Goal: Task Accomplishment & Management: Manage account settings

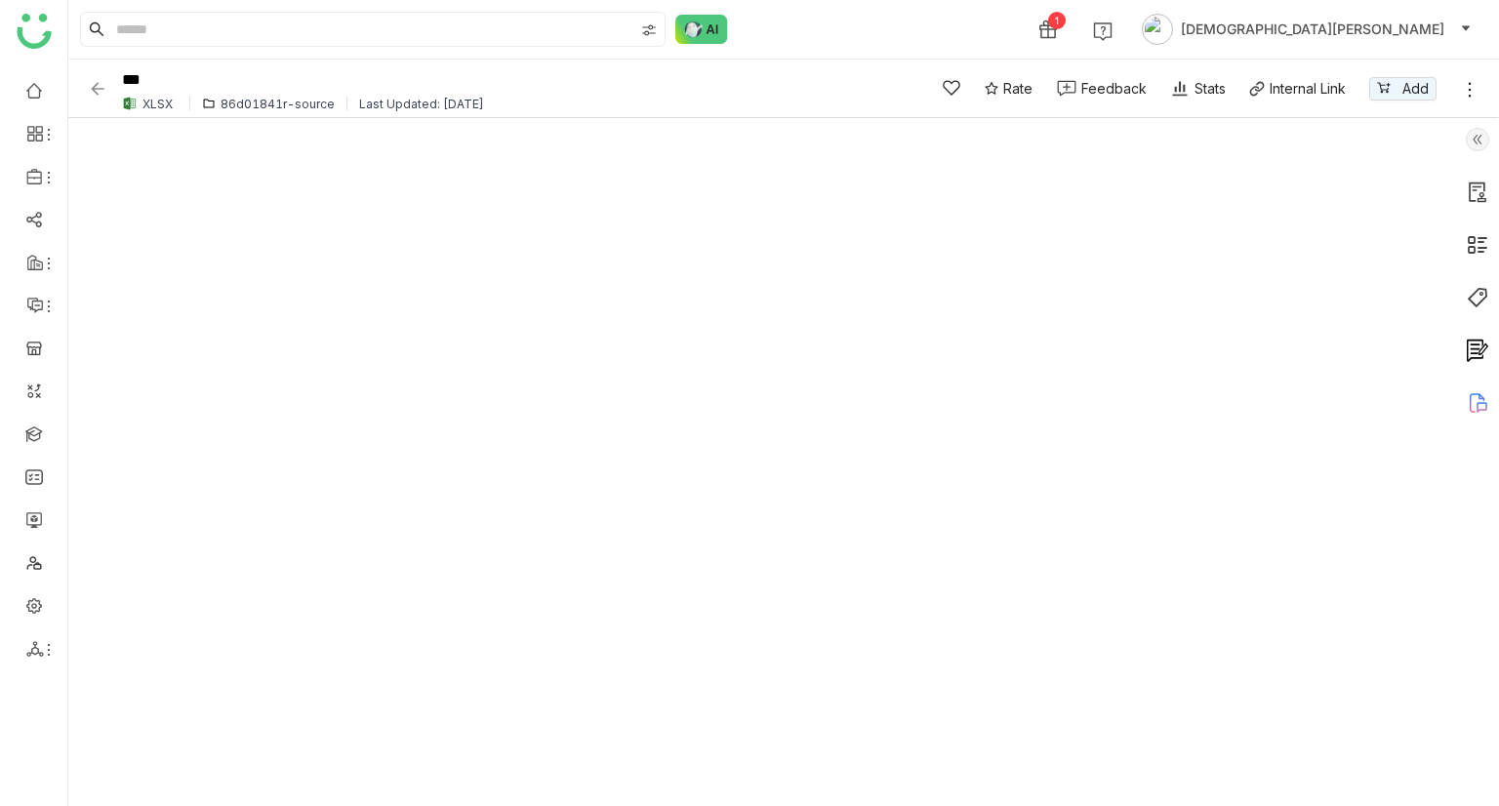
drag, startPoint x: 102, startPoint y: 85, endPoint x: 113, endPoint y: 87, distance: 11.9
click at [102, 85] on img at bounding box center [98, 89] width 20 height 20
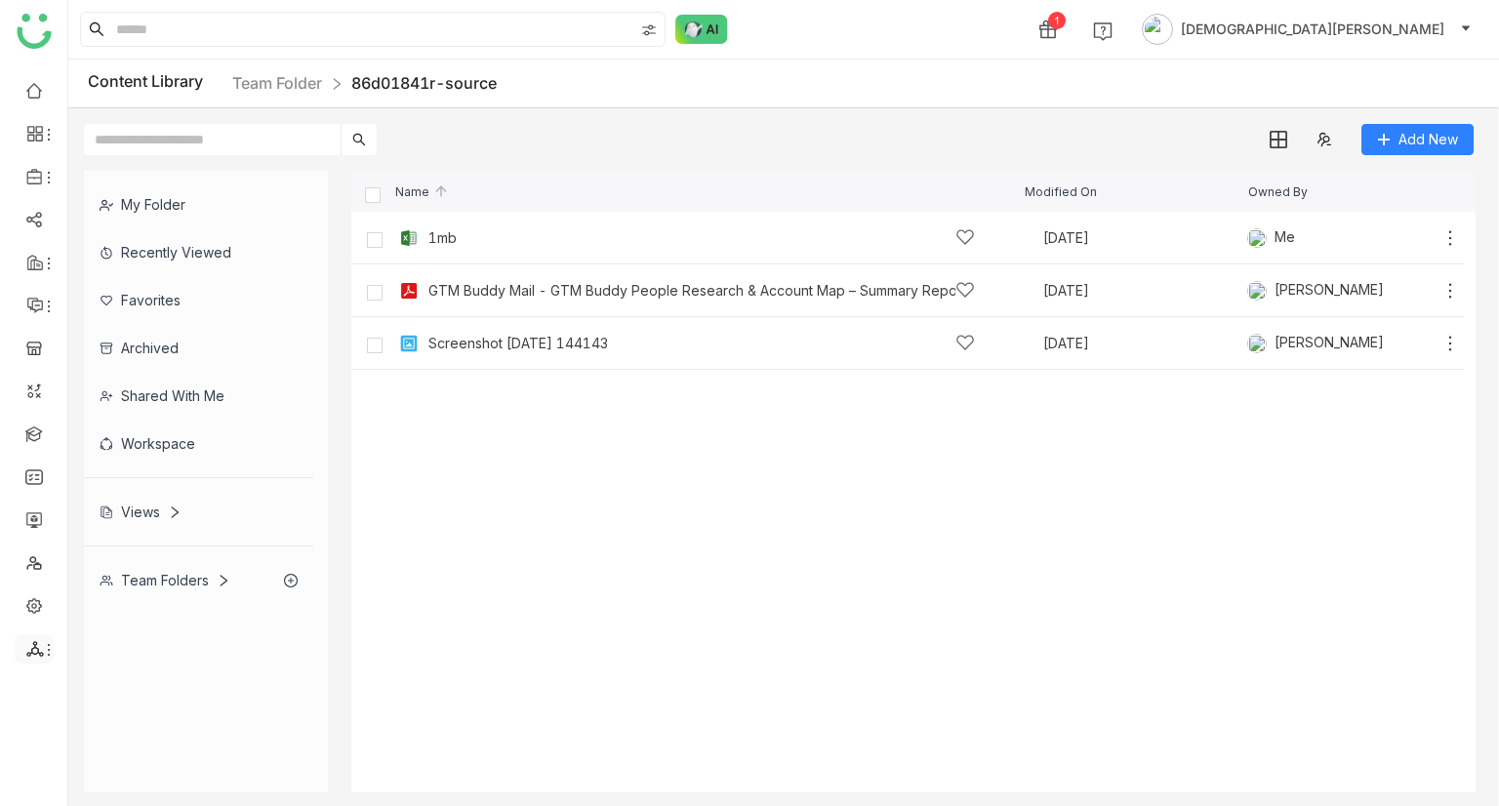
click at [21, 650] on div at bounding box center [34, 649] width 39 height 18
click at [116, 622] on link "List" at bounding box center [139, 619] width 135 height 14
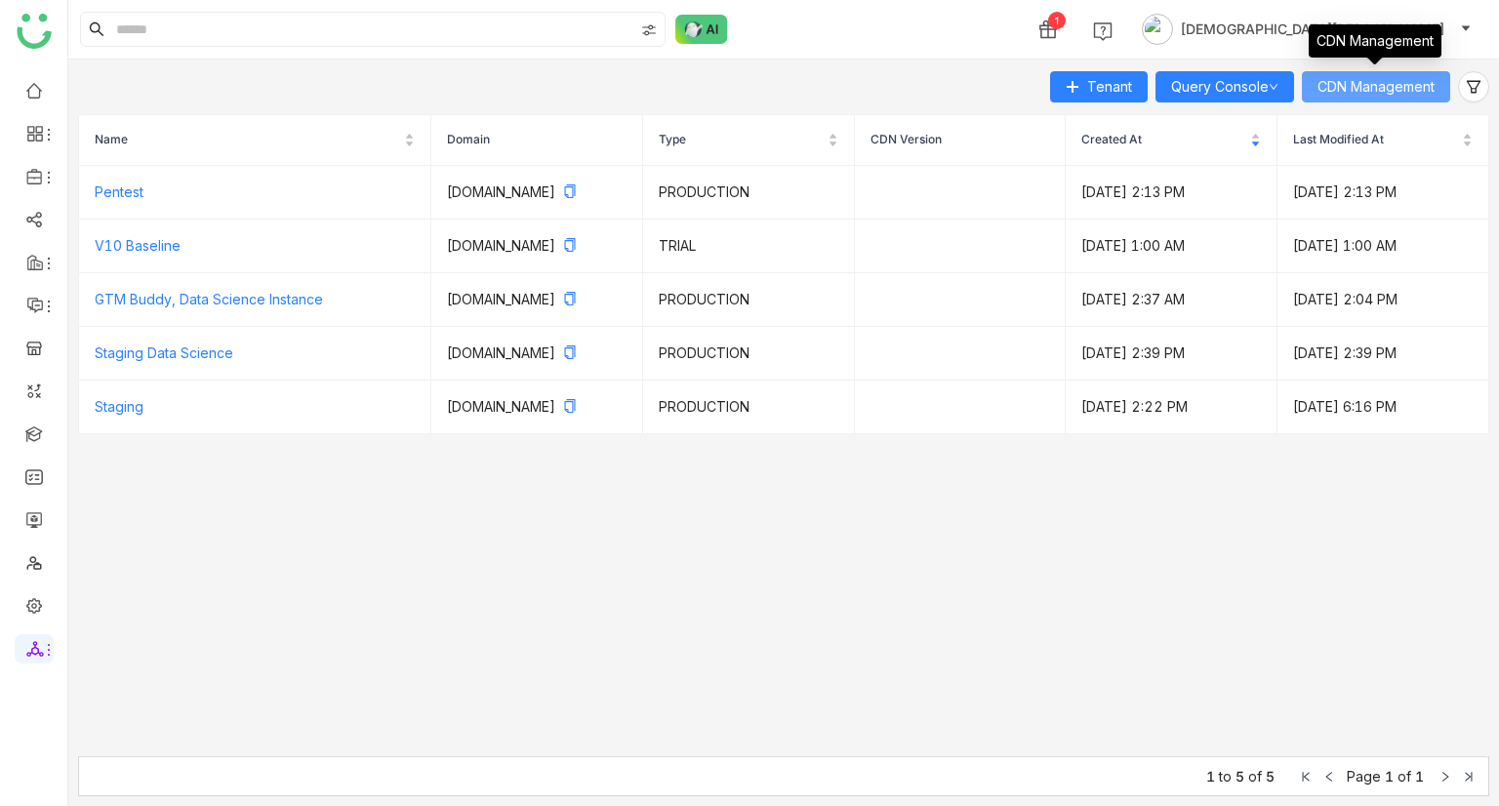
click at [1429, 76] on span "CDN Management" at bounding box center [1376, 86] width 117 height 21
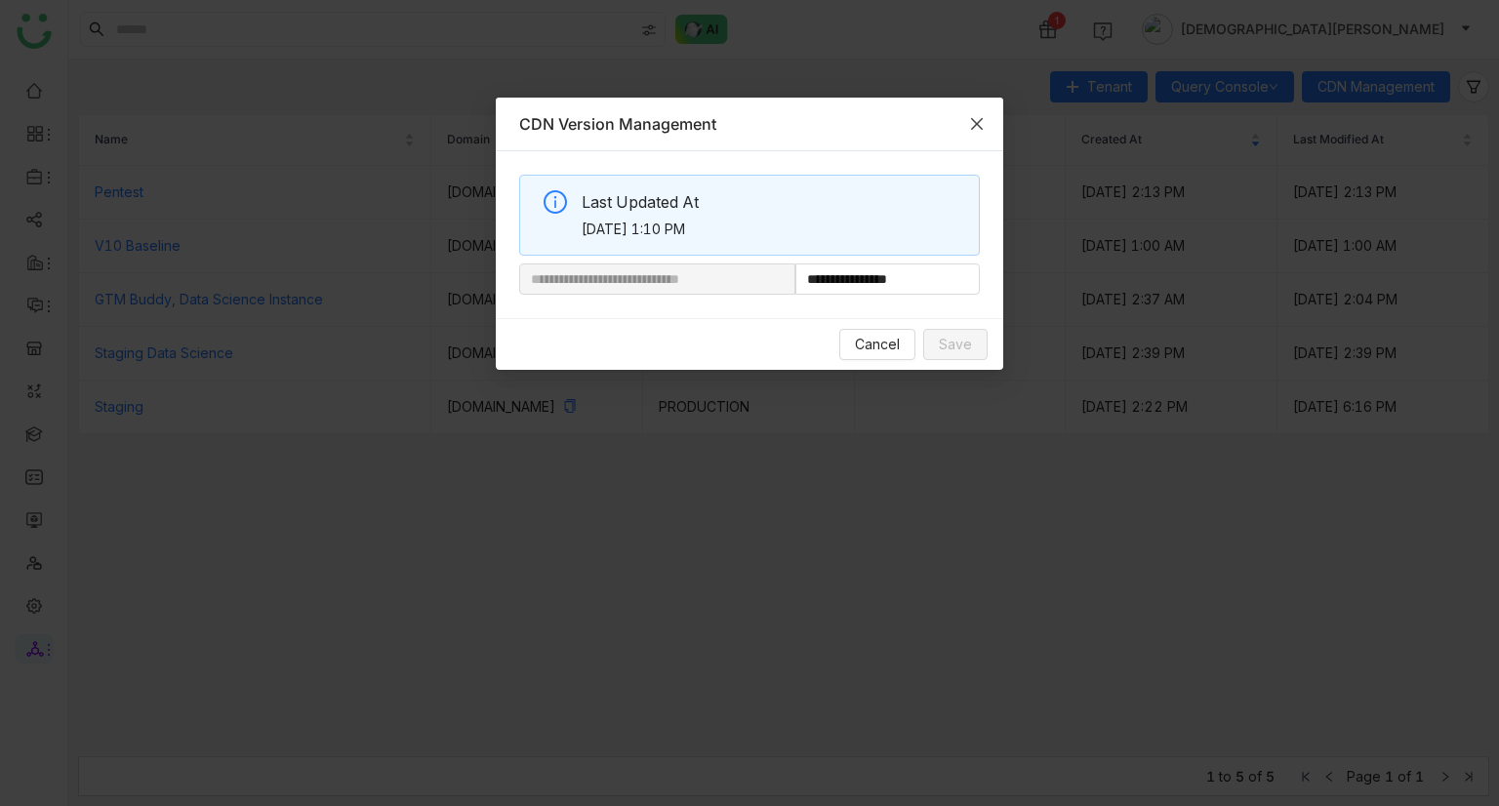
drag, startPoint x: 972, startPoint y: 127, endPoint x: 954, endPoint y: 130, distance: 18.8
click at [969, 127] on icon "Close" at bounding box center [977, 124] width 16 height 16
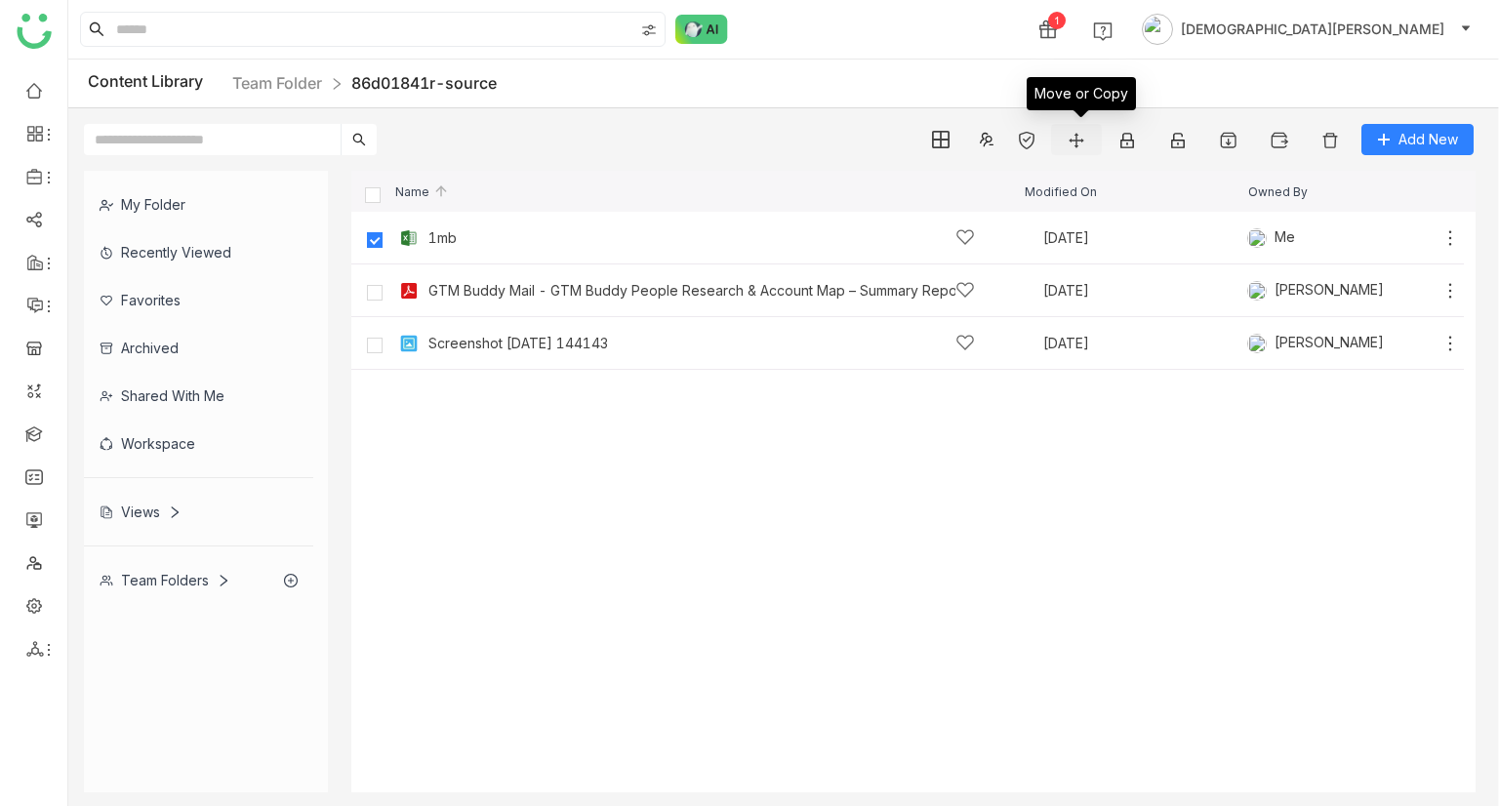
click at [1085, 142] on img at bounding box center [1077, 141] width 20 height 20
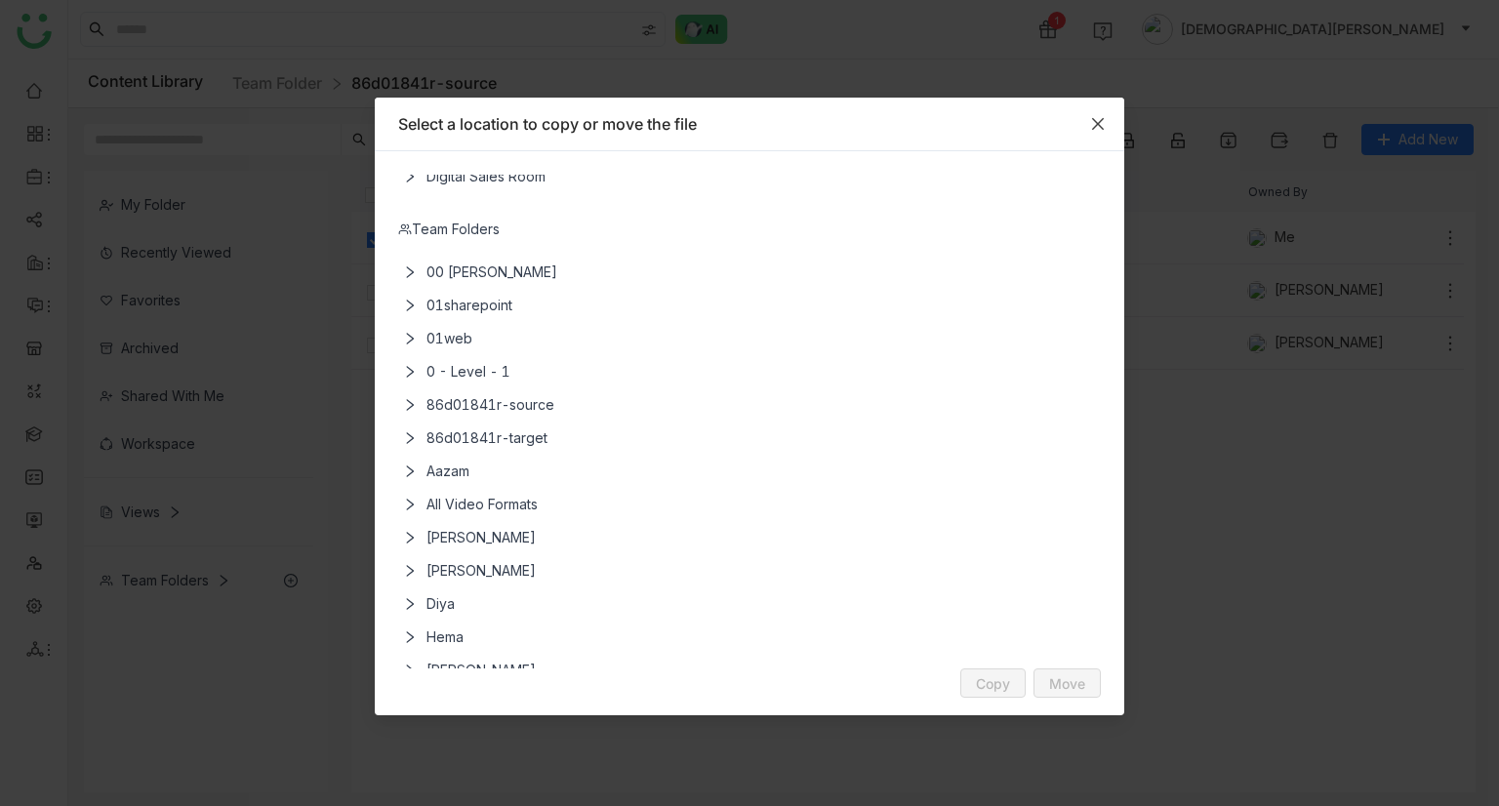
scroll to position [195, 0]
click at [462, 505] on span "All Video Formats" at bounding box center [753, 499] width 669 height 33
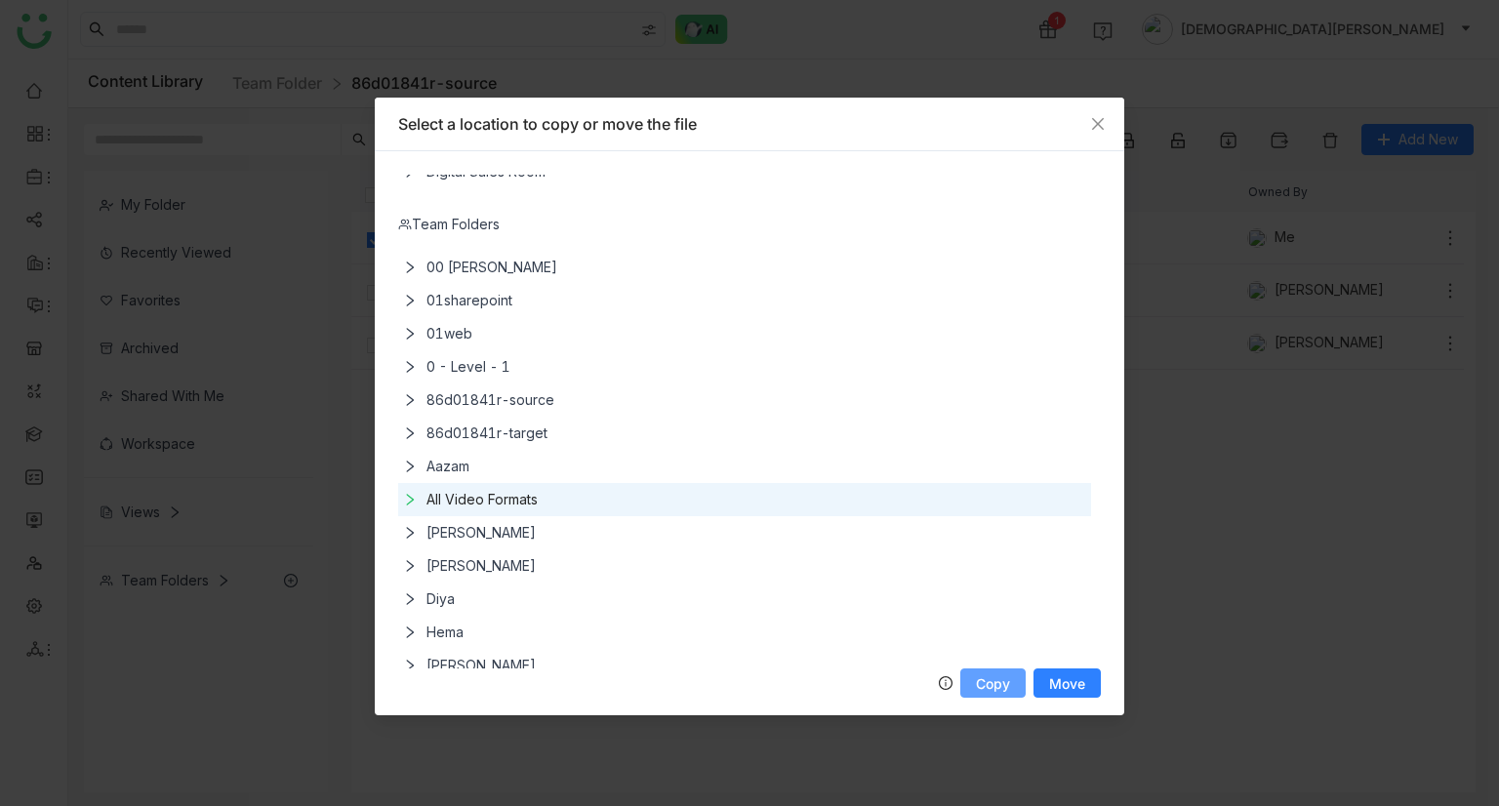
click at [1015, 682] on button "Copy" at bounding box center [992, 683] width 65 height 29
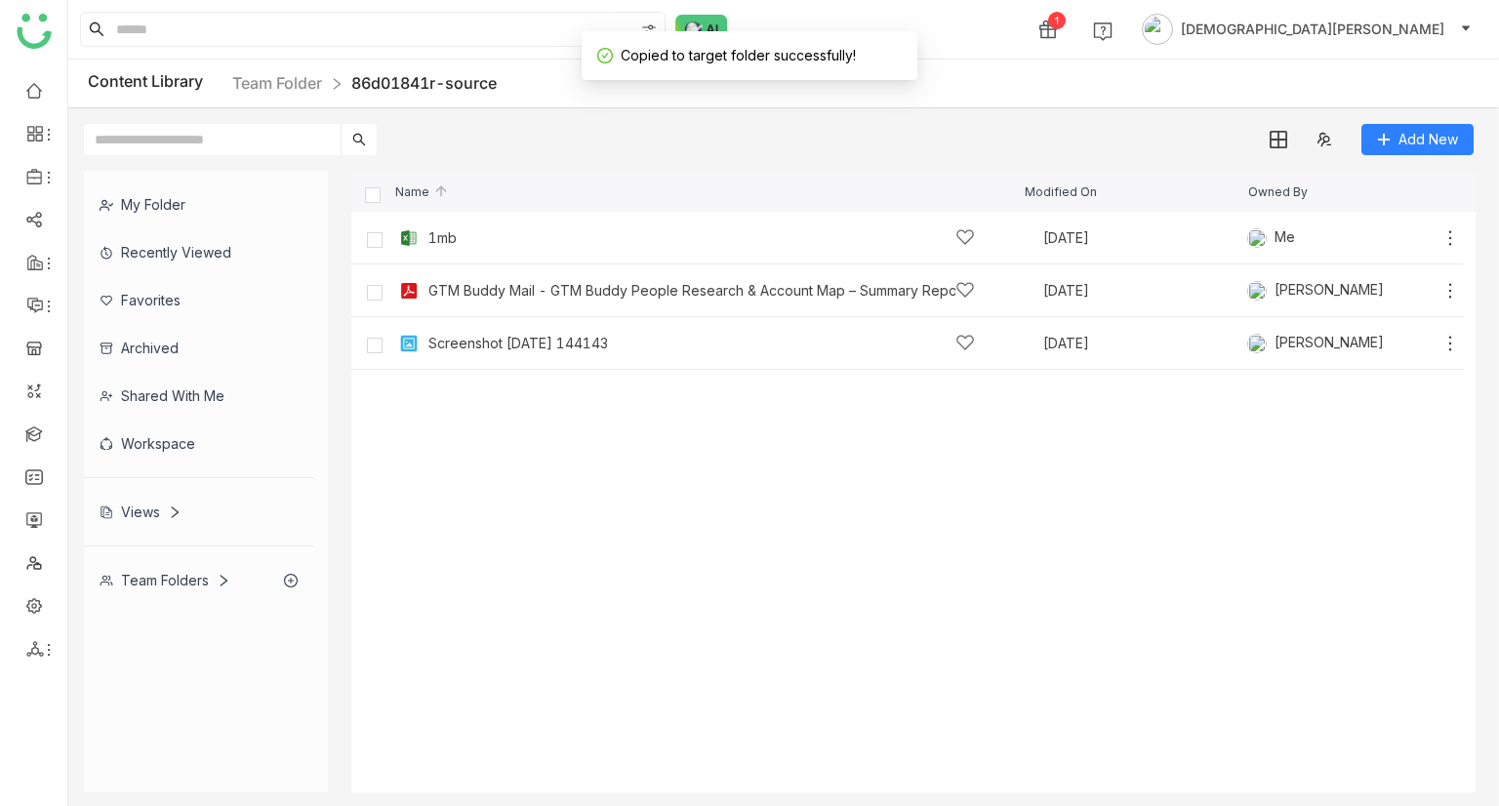
click at [193, 587] on div "Team Folders" at bounding box center [198, 580] width 229 height 48
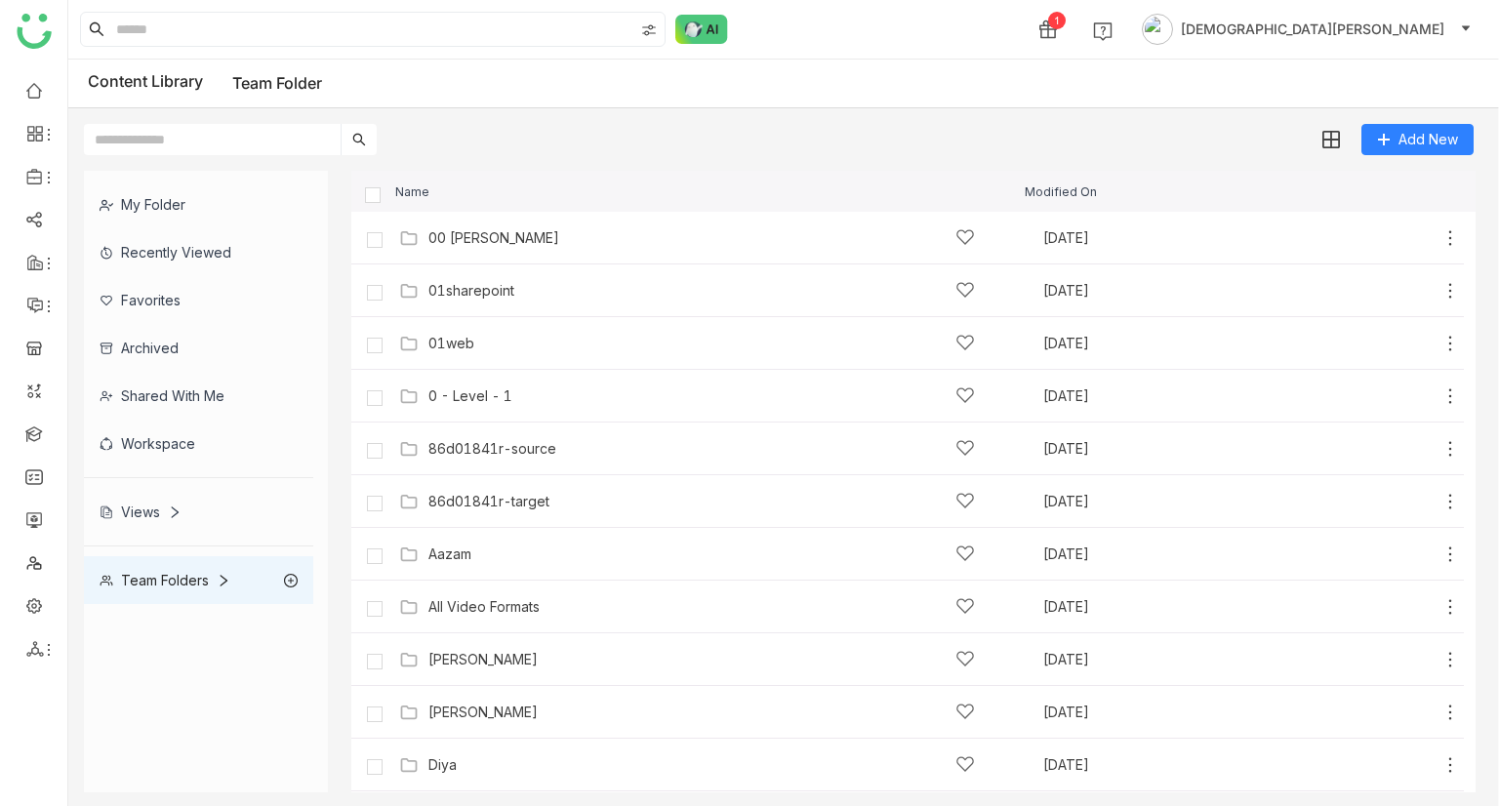
drag, startPoint x: 484, startPoint y: 591, endPoint x: 495, endPoint y: 594, distance: 11.1
click at [485, 591] on div "All Video Formats Aug 16, 2025 Add" at bounding box center [927, 606] width 1066 height 30
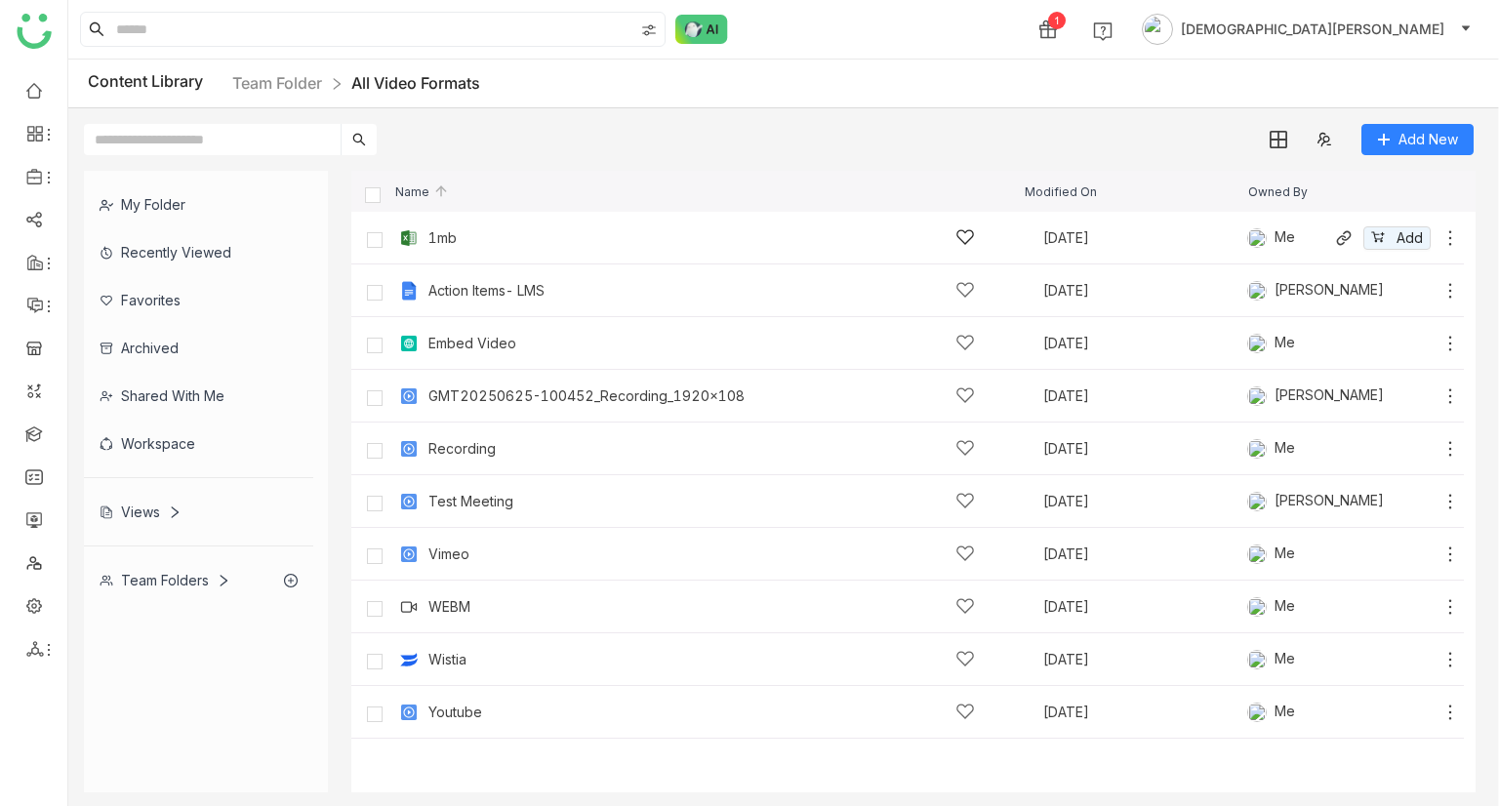
click at [526, 253] on div "1mb Sep 22, 2025 Me Add" at bounding box center [907, 238] width 1113 height 53
click at [448, 236] on div "1mb" at bounding box center [442, 238] width 28 height 16
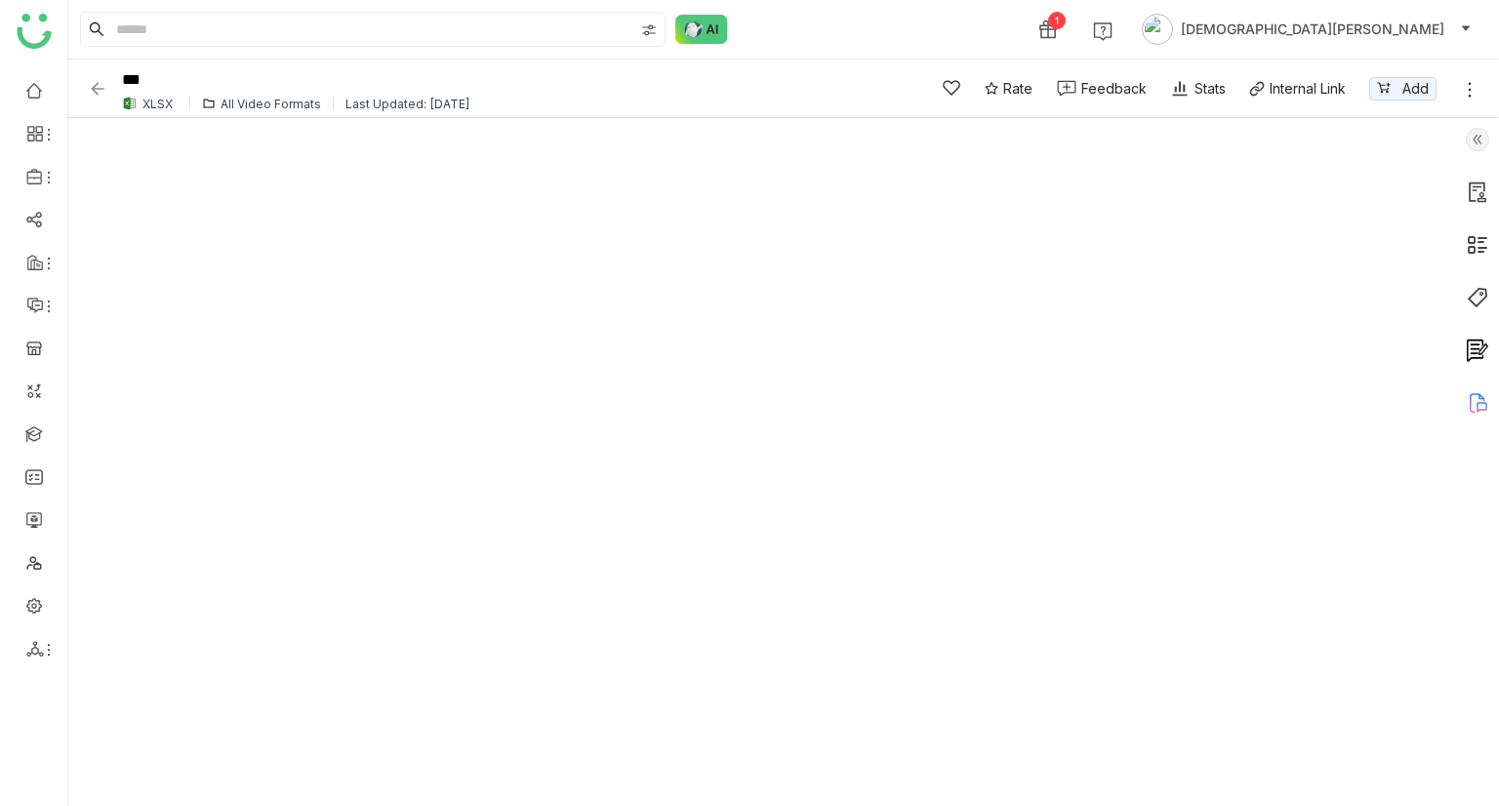
click at [102, 90] on img at bounding box center [98, 89] width 20 height 20
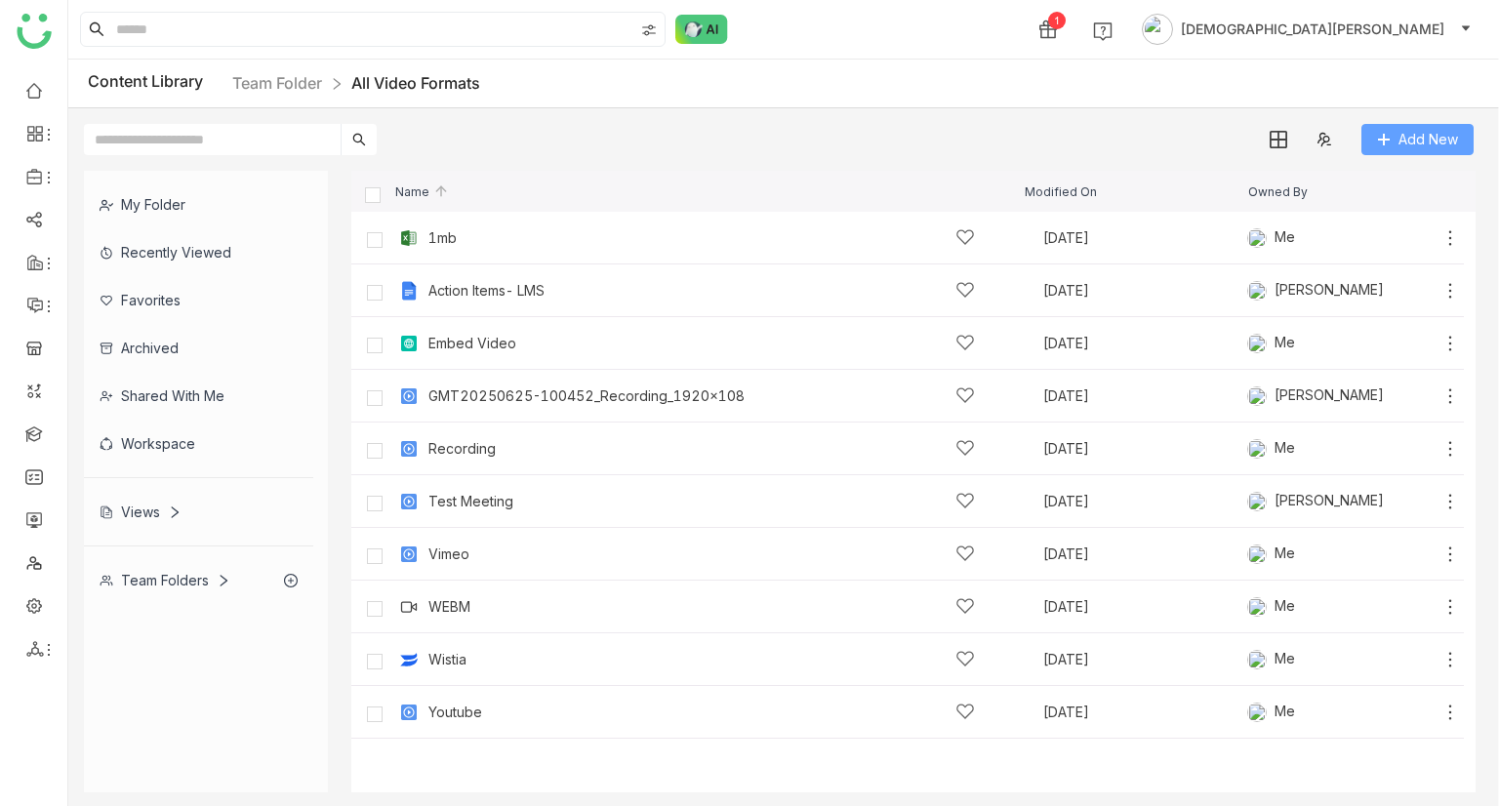
click at [1420, 134] on span "Add New" at bounding box center [1429, 139] width 60 height 21
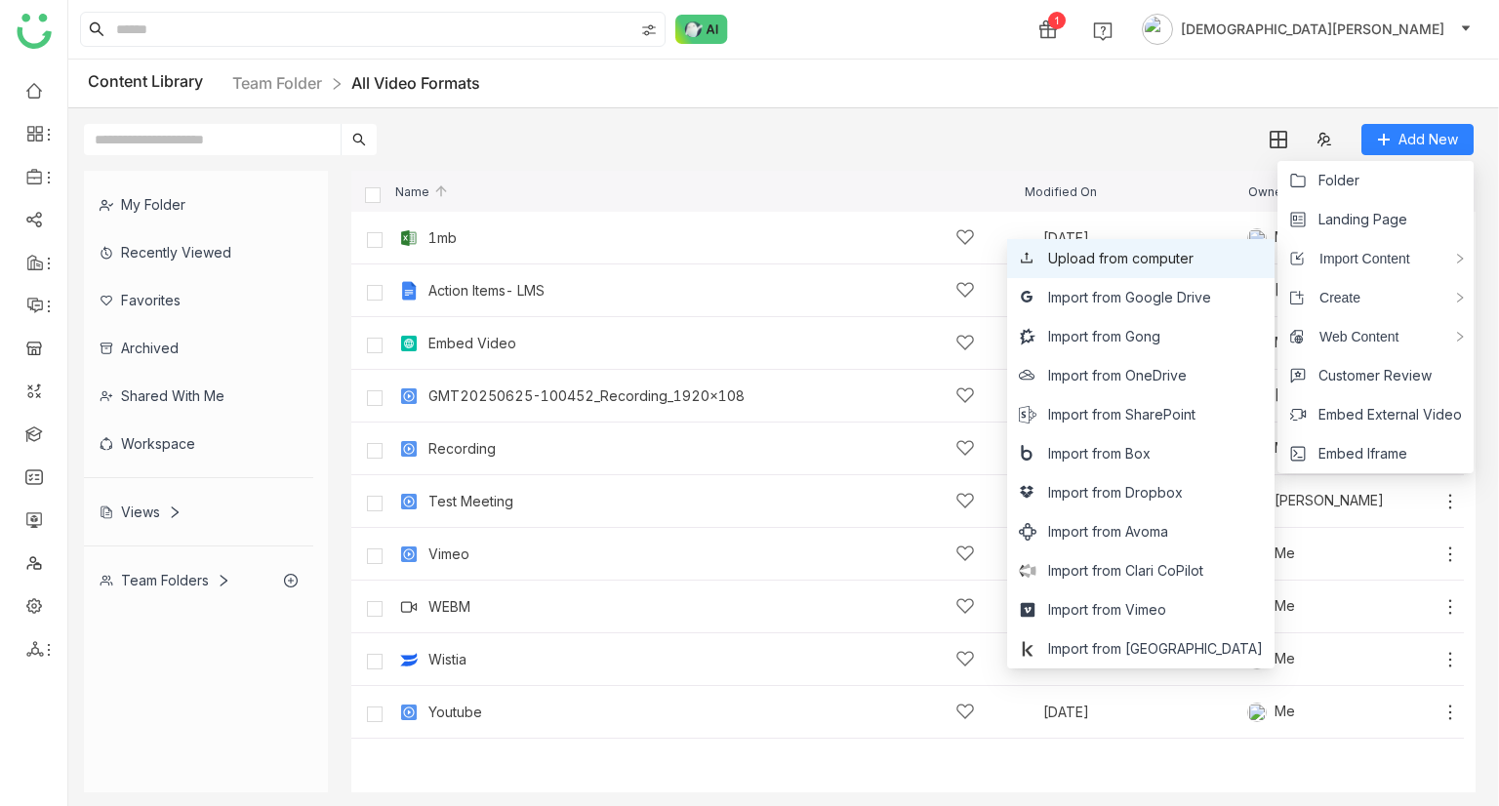
click at [1194, 265] on span "Upload from computer" at bounding box center [1120, 258] width 145 height 21
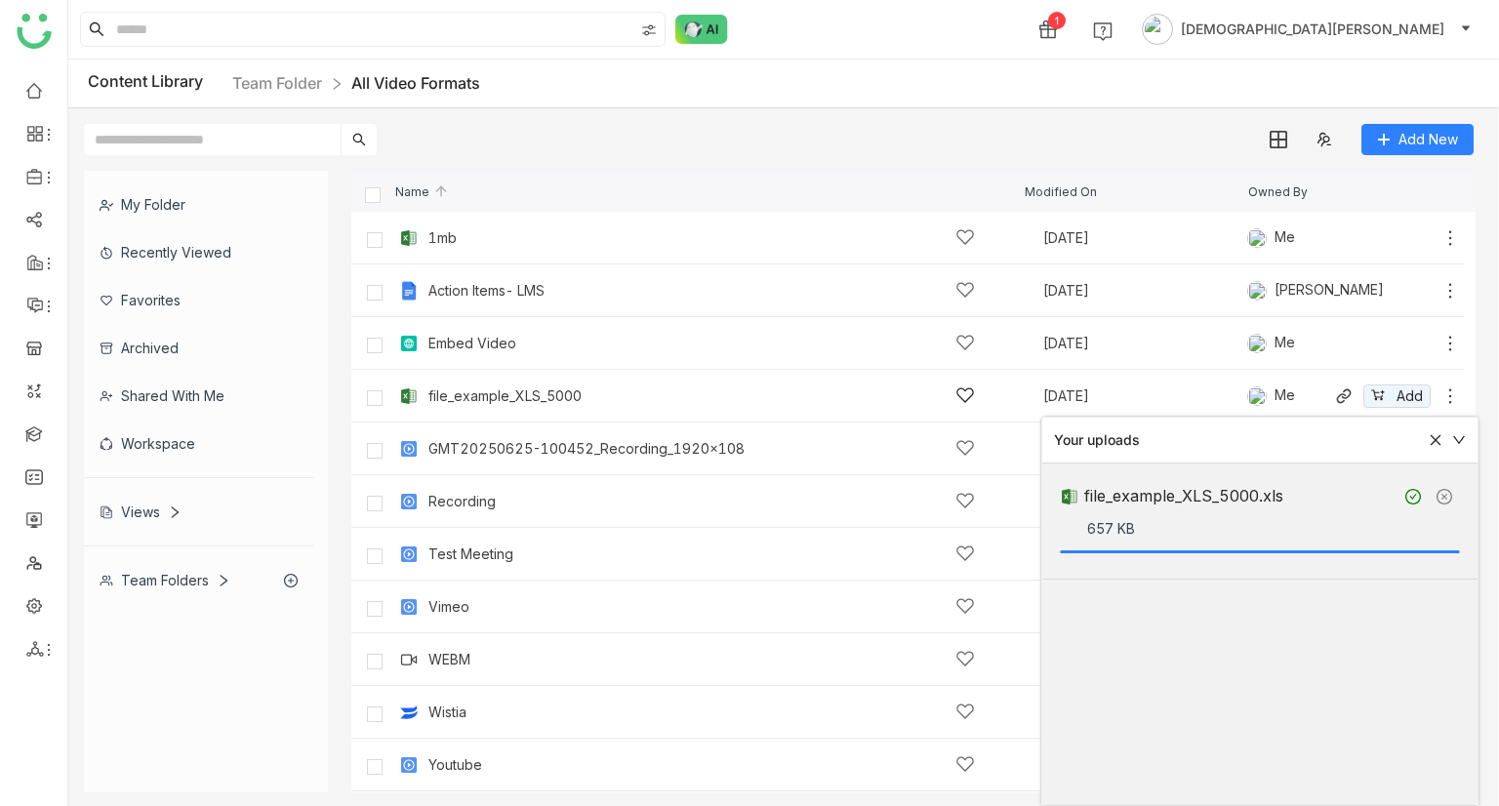
click at [523, 384] on div "file_example_XLS_5000 Sep 22, 2025 Me Add" at bounding box center [927, 396] width 1066 height 30
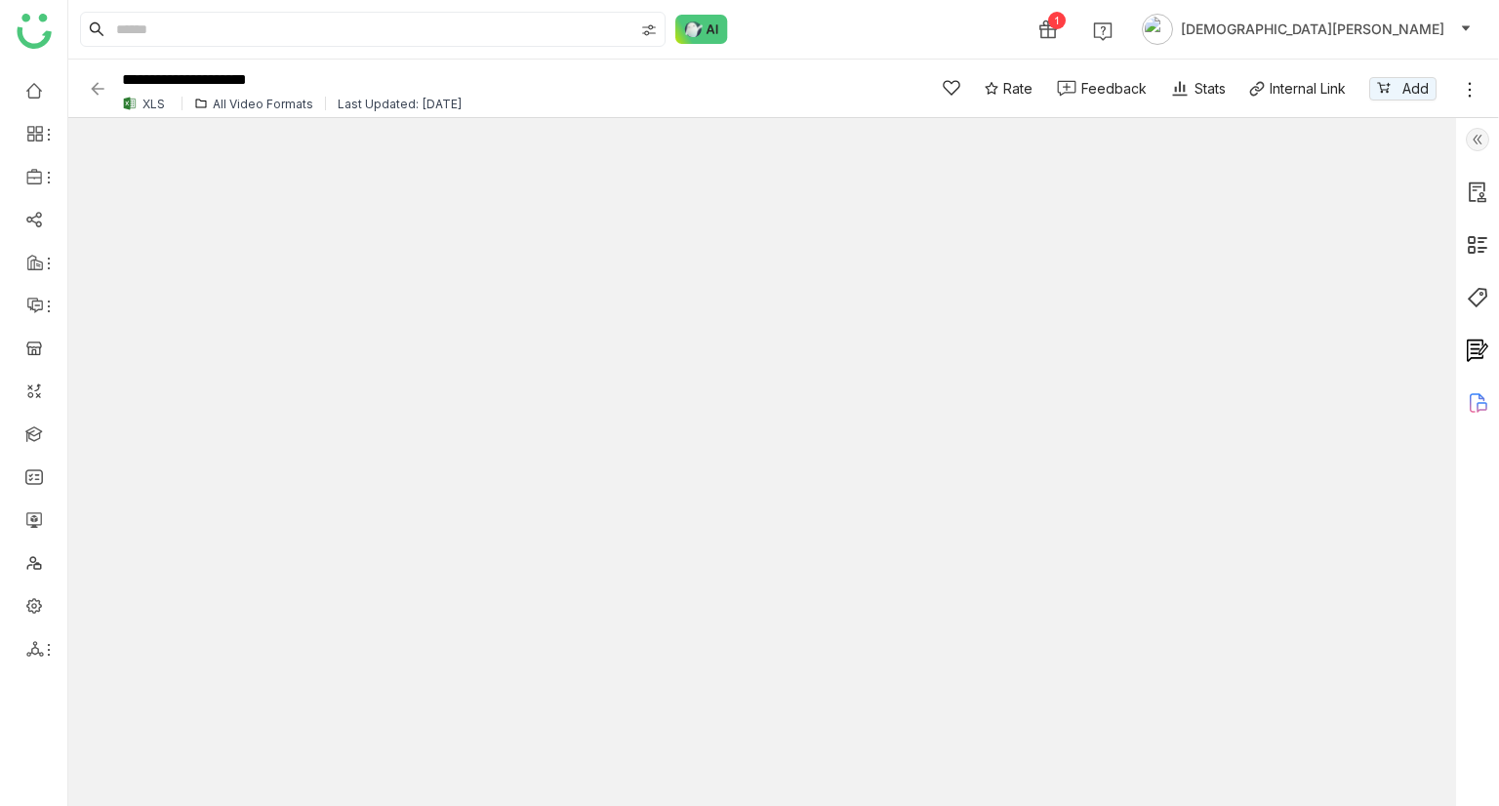
click at [99, 90] on img at bounding box center [98, 89] width 20 height 20
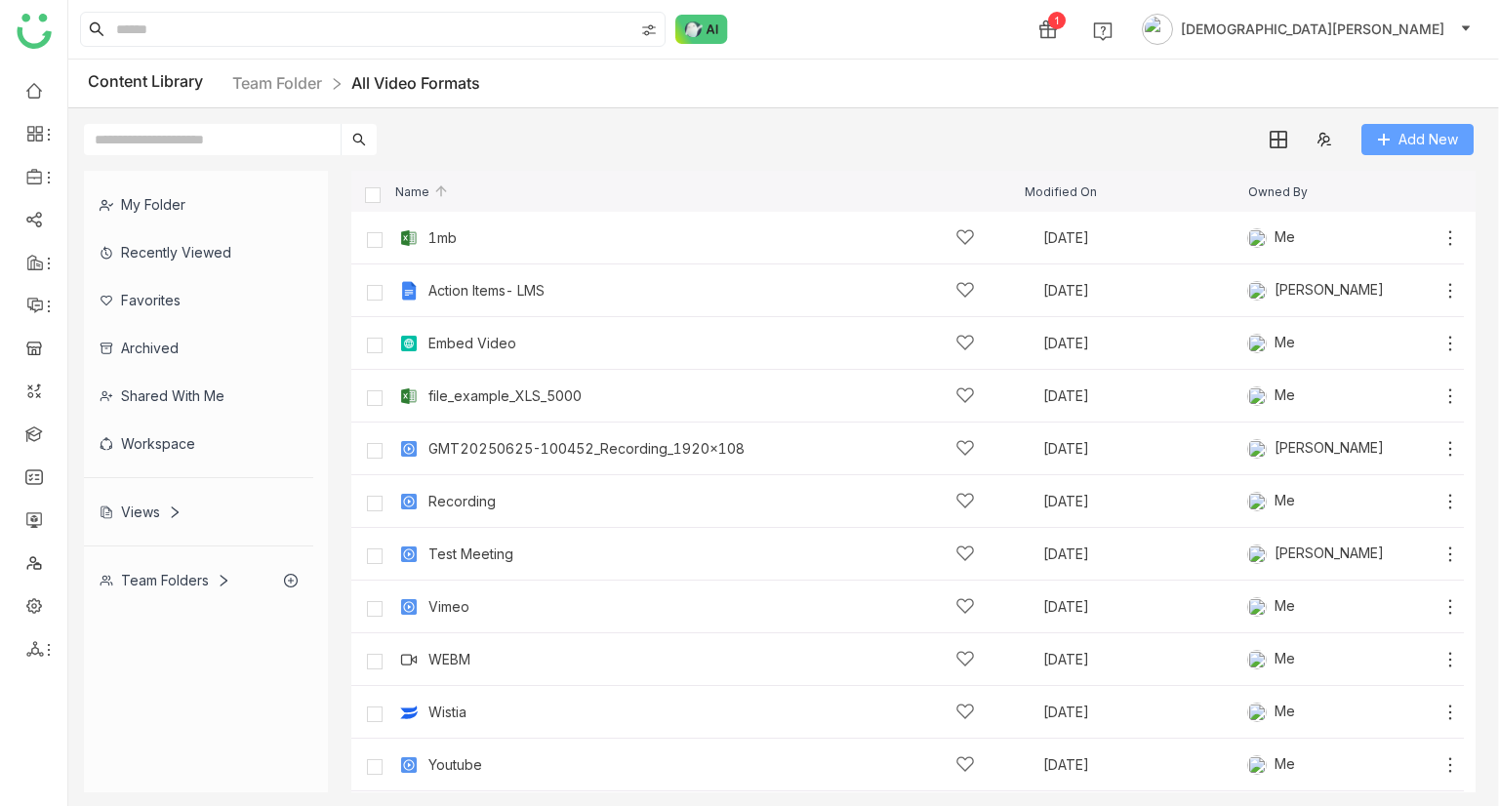
click at [1399, 146] on span "Add New" at bounding box center [1429, 139] width 60 height 21
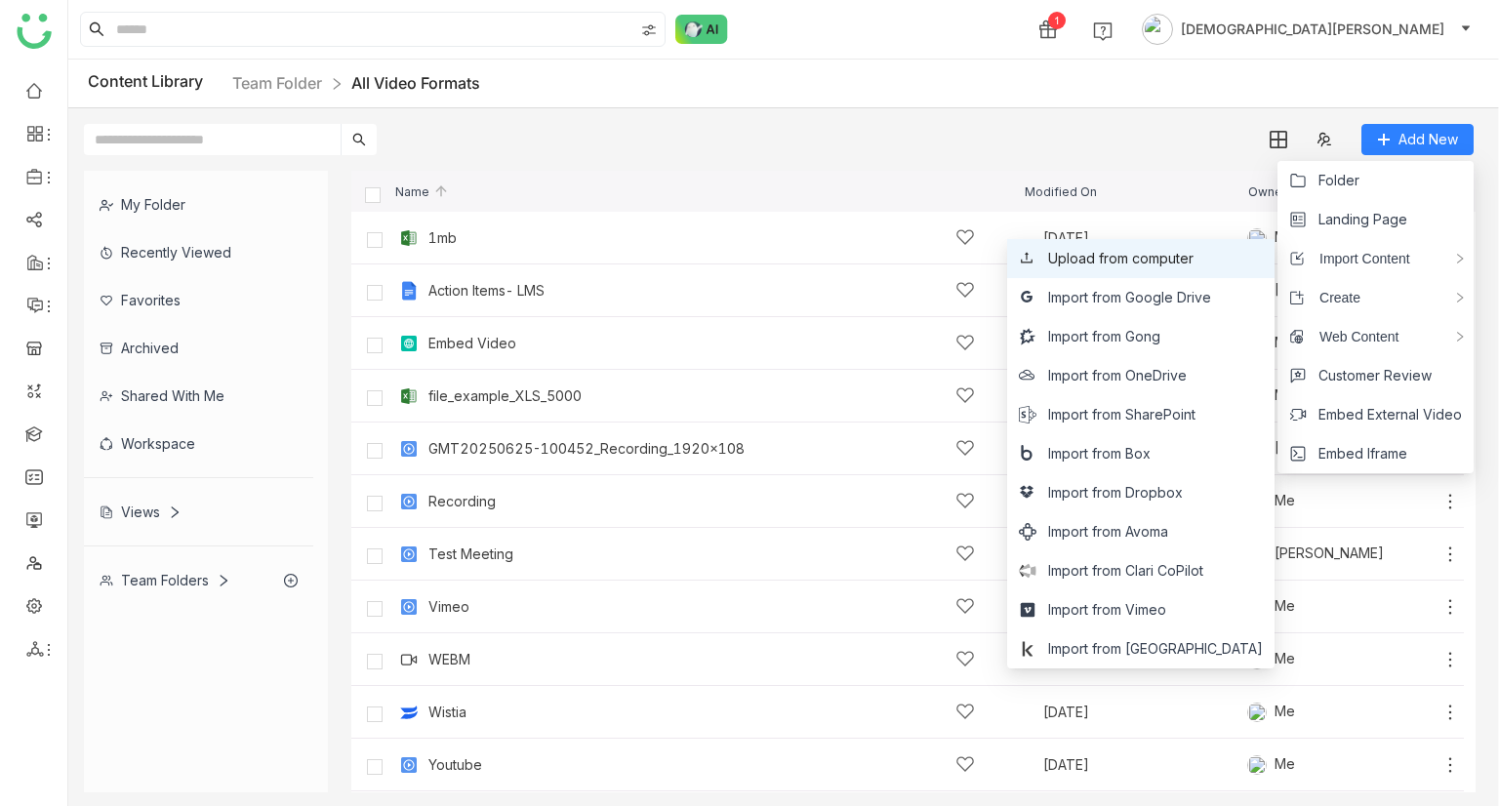
click at [1171, 261] on span "Upload from computer" at bounding box center [1120, 258] width 145 height 21
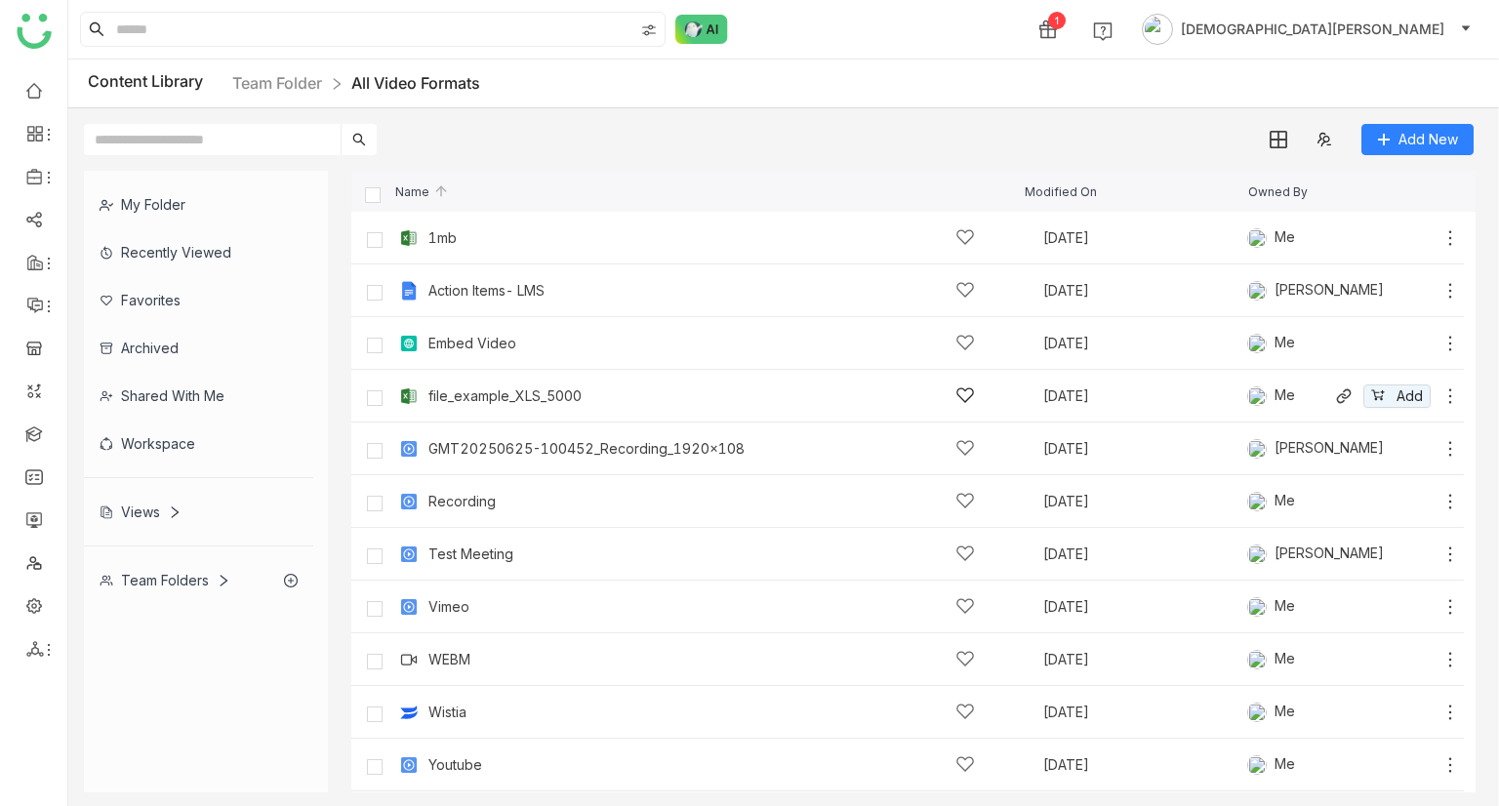
click at [523, 404] on div "file_example_XLS_5000" at bounding box center [701, 396] width 547 height 20
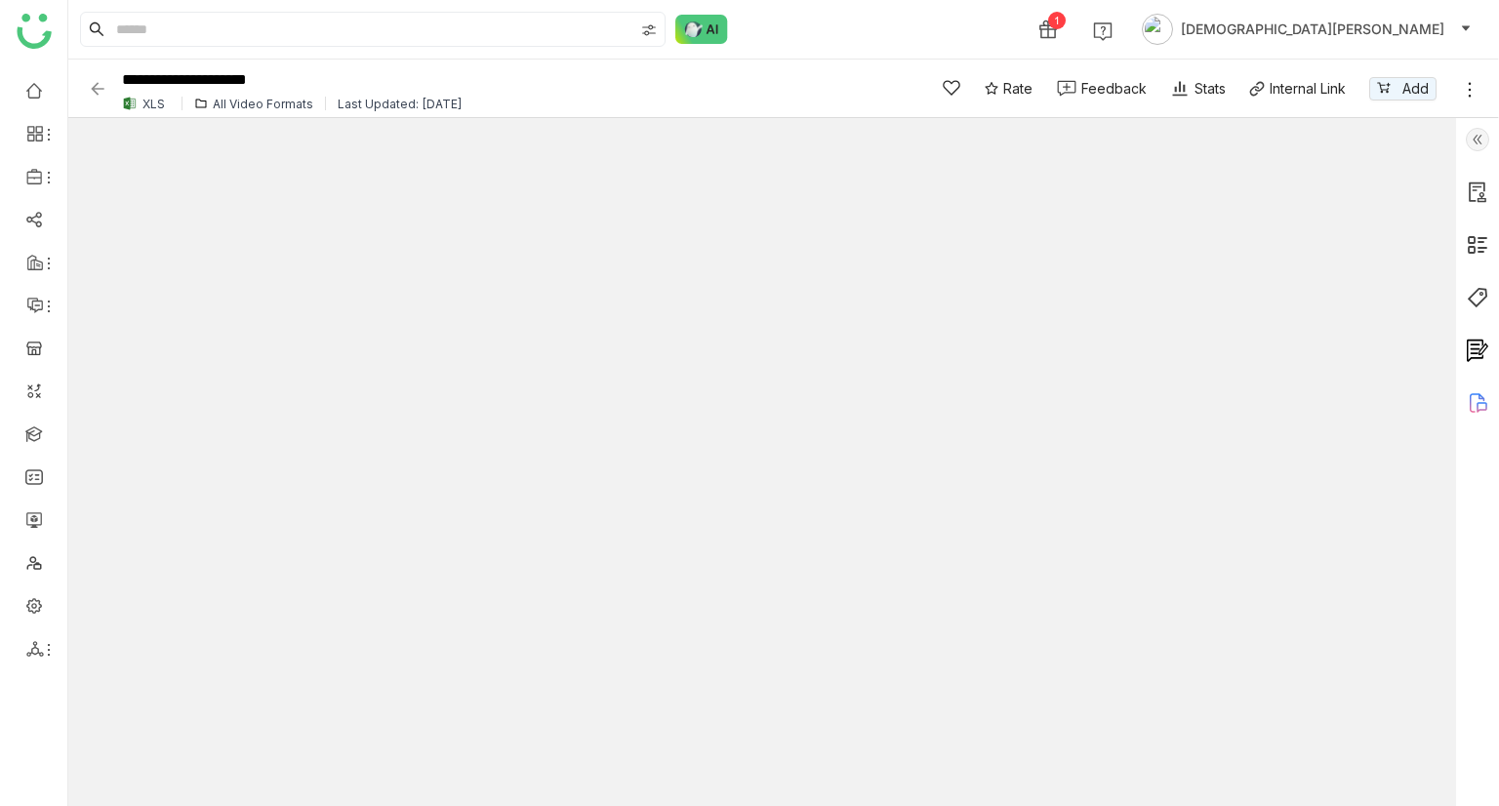
click at [97, 86] on img at bounding box center [98, 89] width 20 height 20
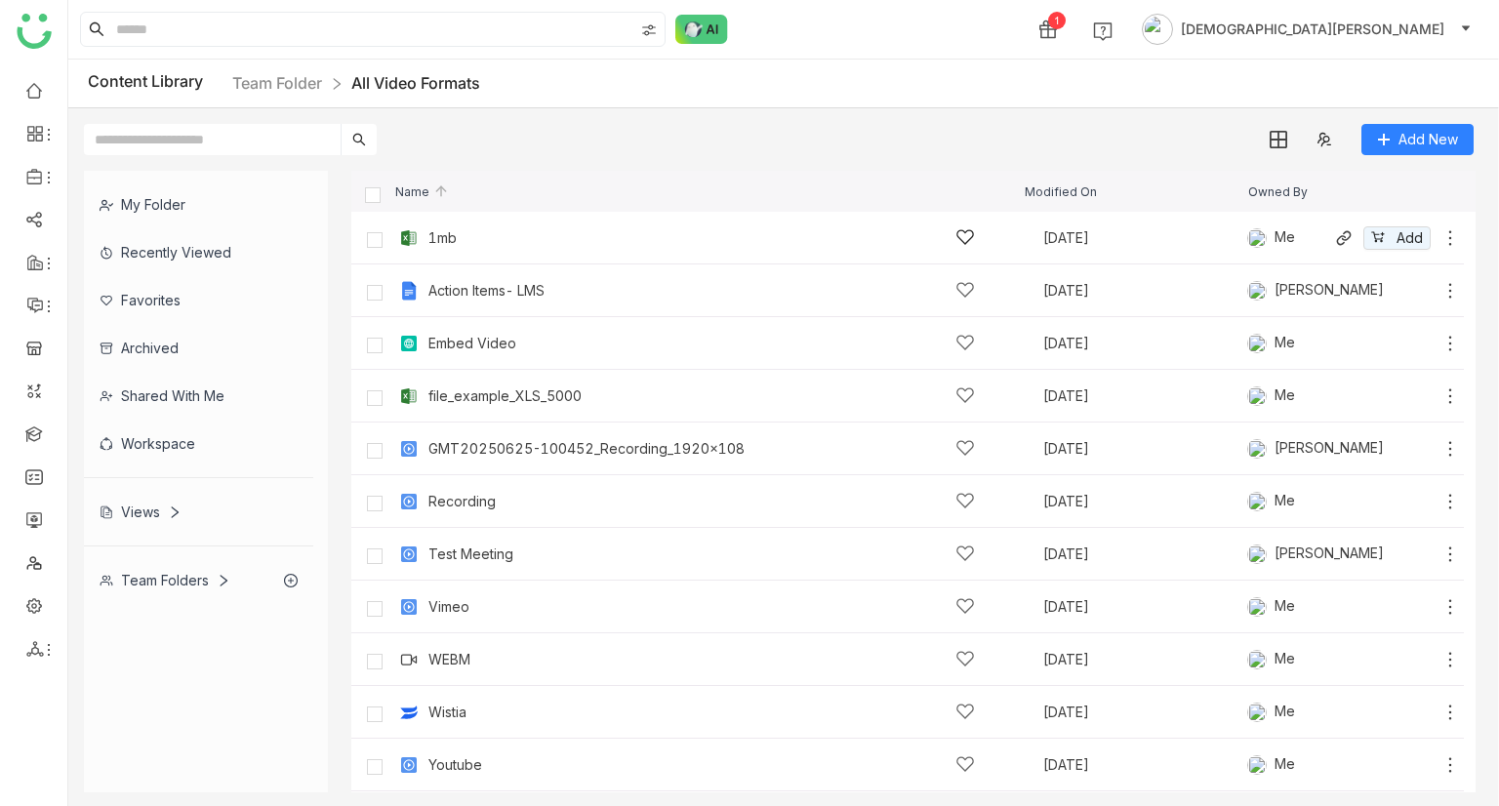
click at [484, 233] on div "1mb" at bounding box center [701, 237] width 547 height 20
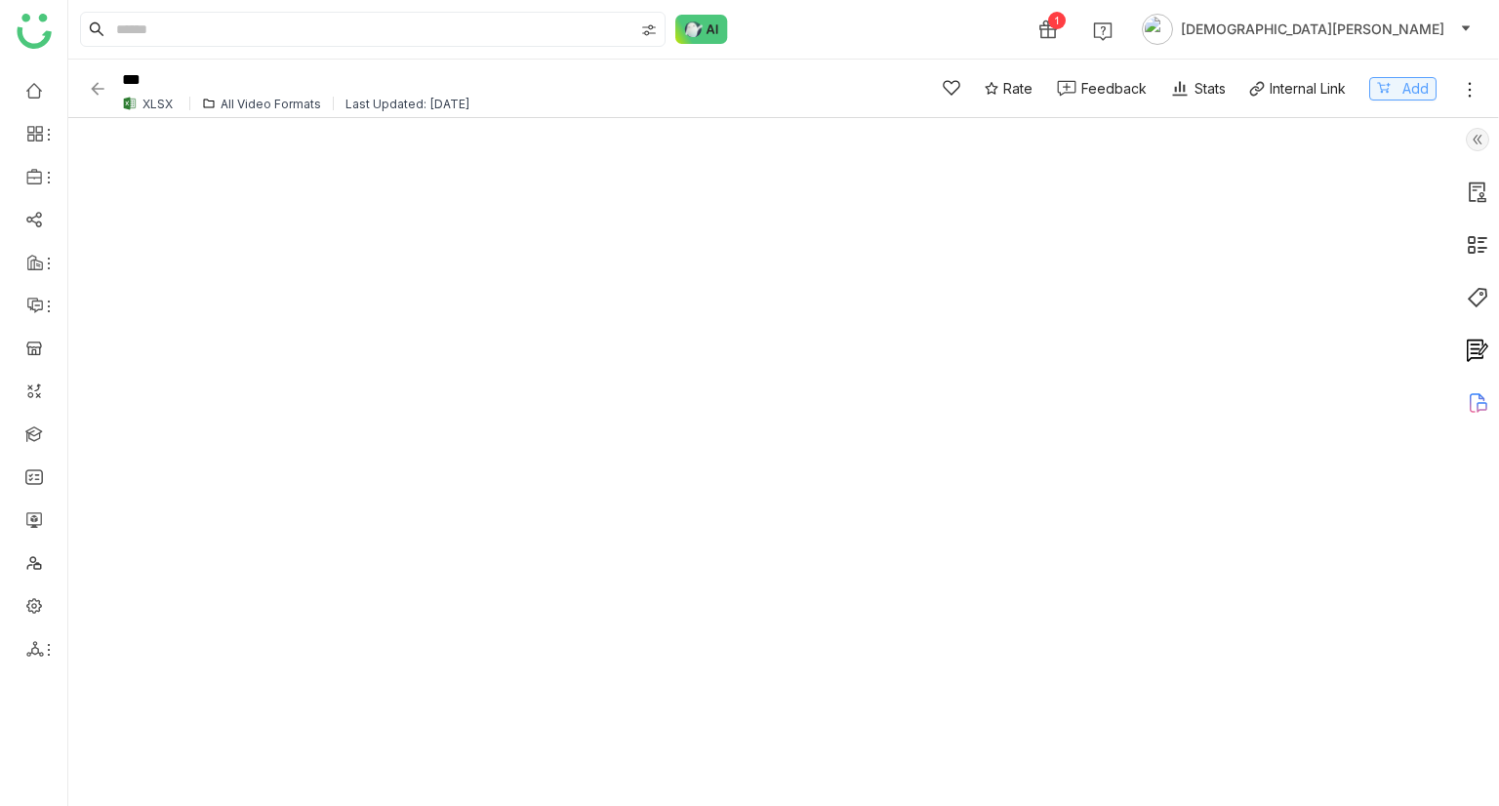
click at [1400, 85] on button "Add" at bounding box center [1402, 88] width 67 height 23
click at [968, 24] on div "Share" at bounding box center [949, 29] width 38 height 20
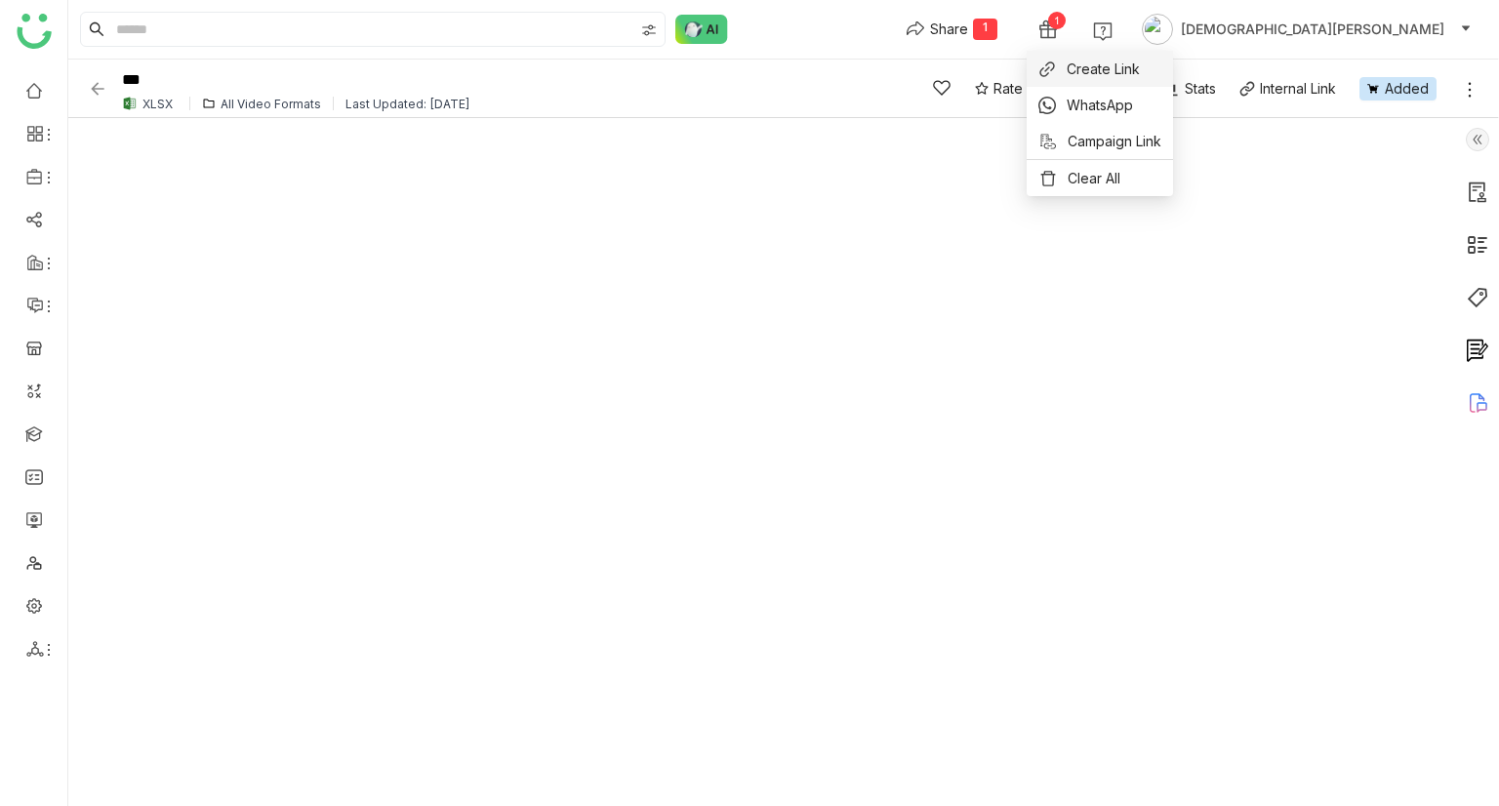
click at [1085, 67] on span "Create Link" at bounding box center [1103, 69] width 73 height 20
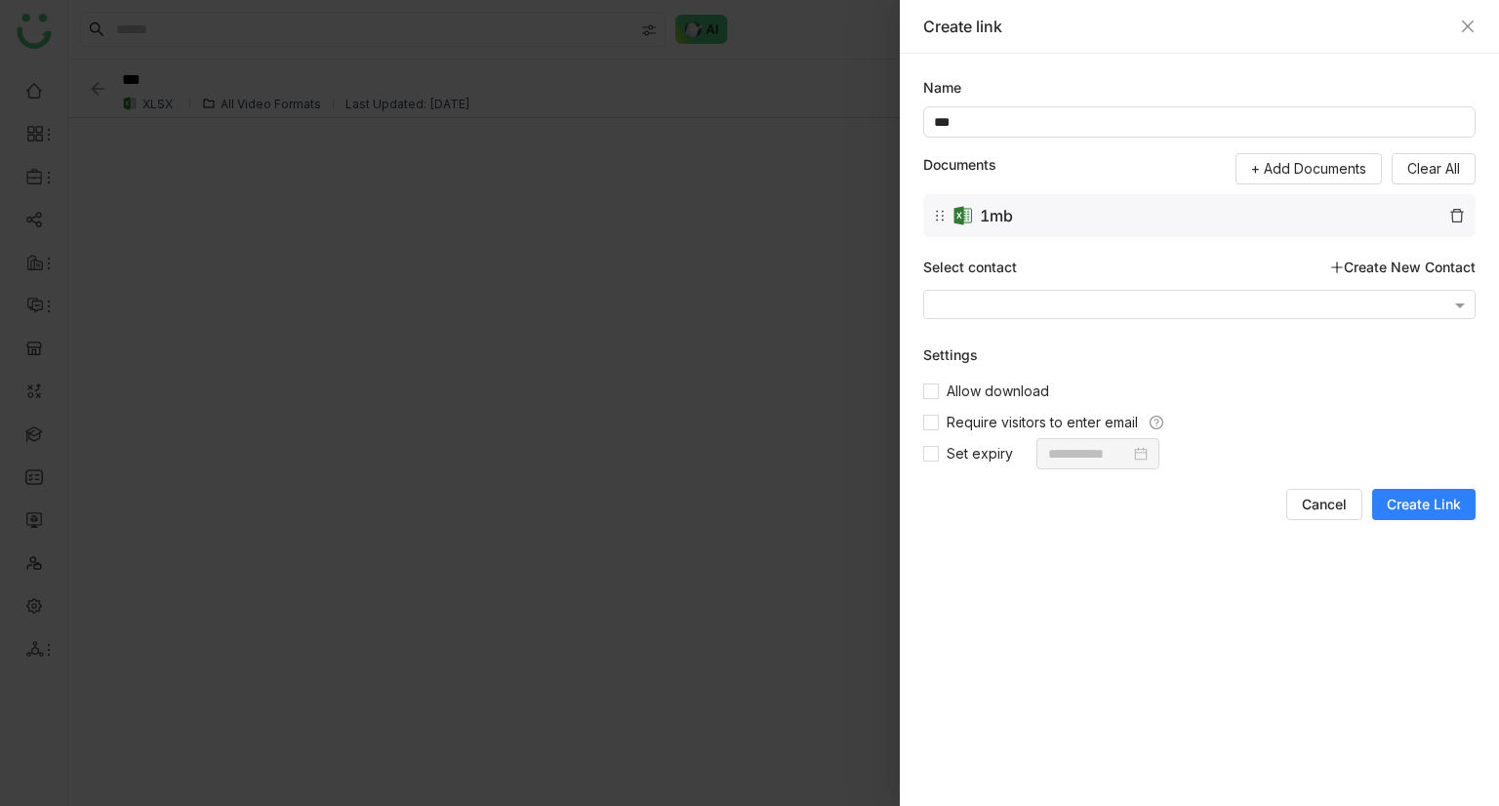
click at [1404, 504] on span "Create Link" at bounding box center [1424, 505] width 74 height 20
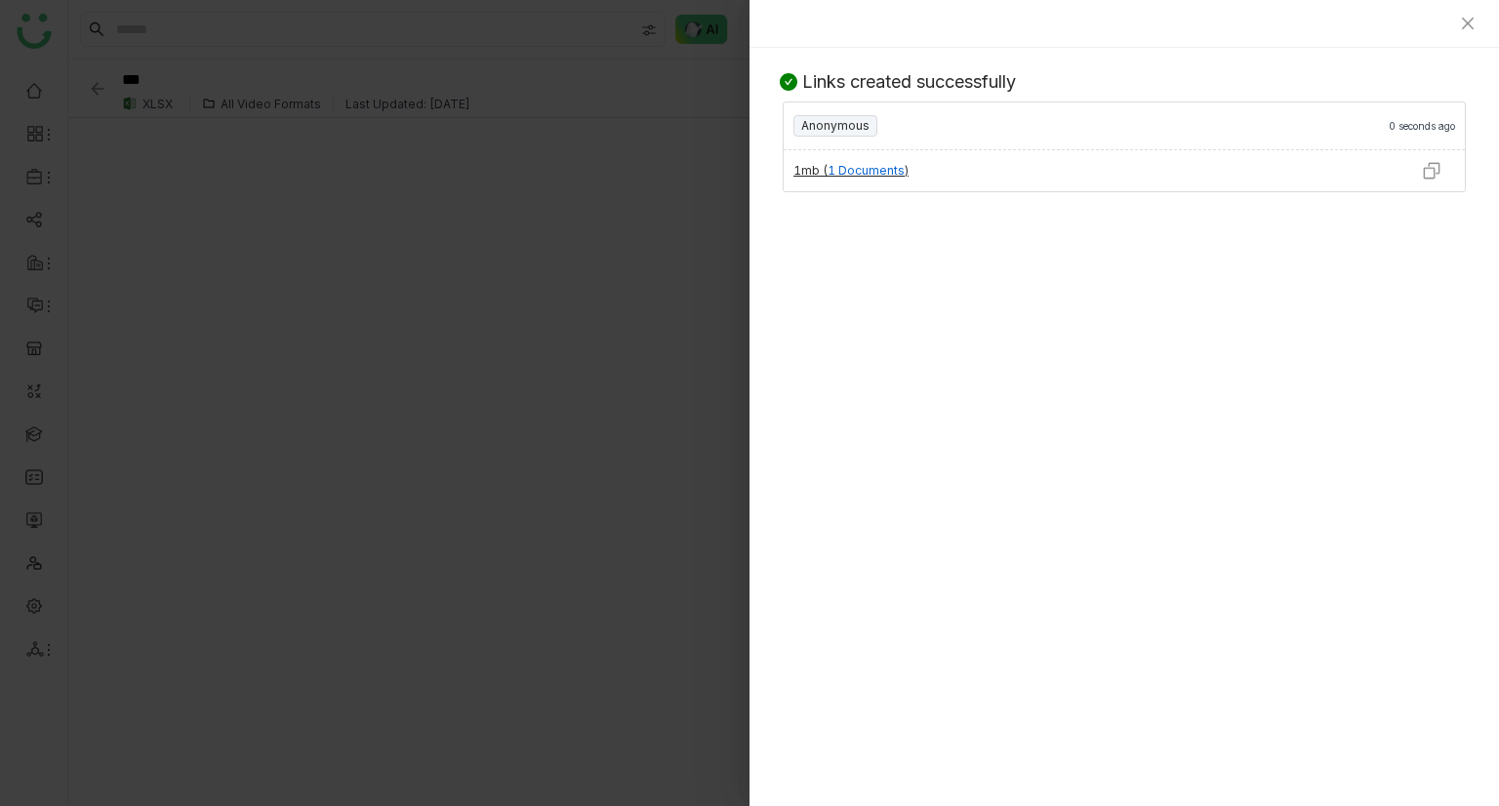
click at [1422, 170] on img at bounding box center [1432, 171] width 20 height 20
click at [459, 248] on div at bounding box center [749, 403] width 1499 height 806
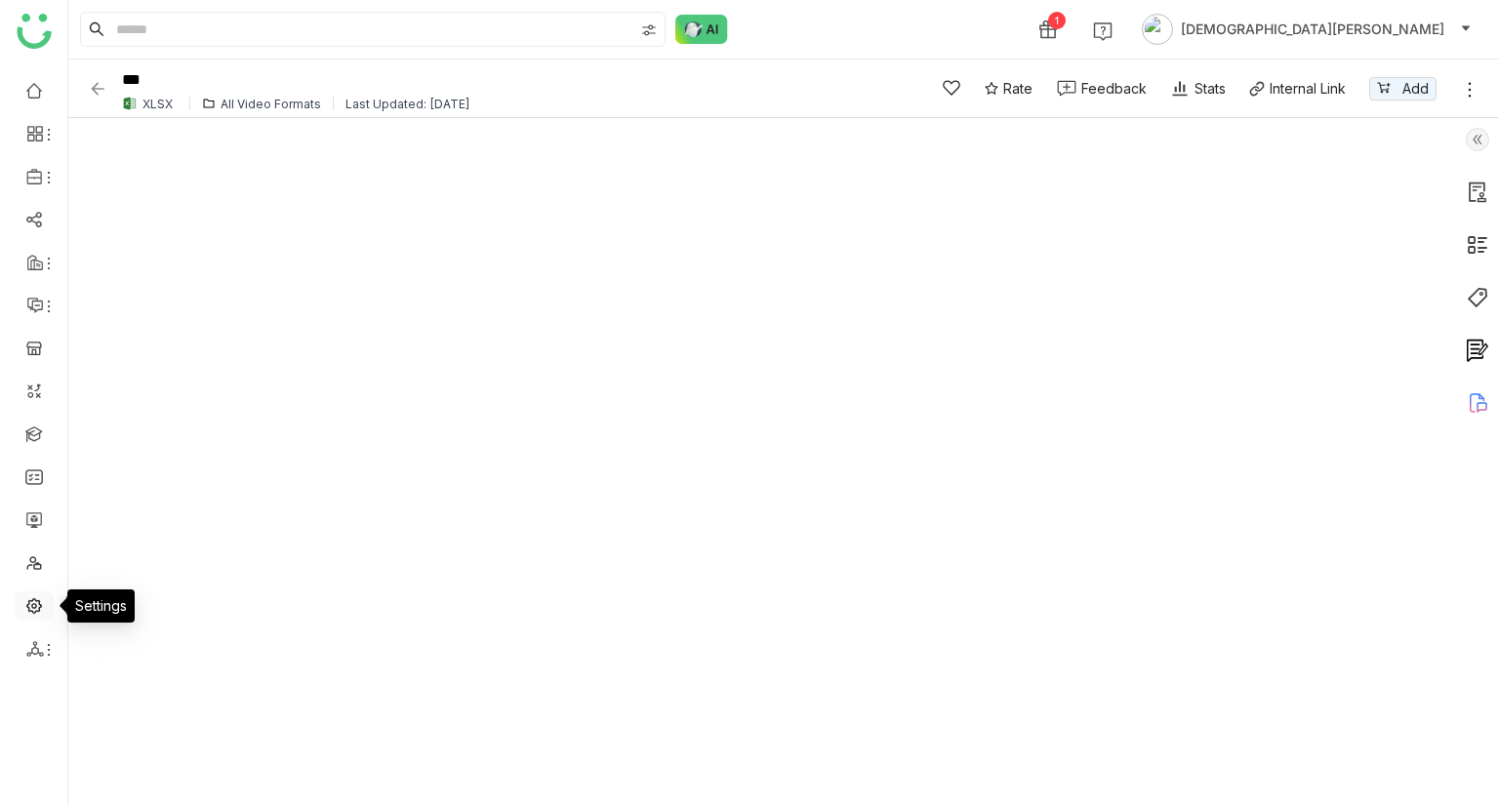
click at [31, 611] on link at bounding box center [34, 604] width 18 height 17
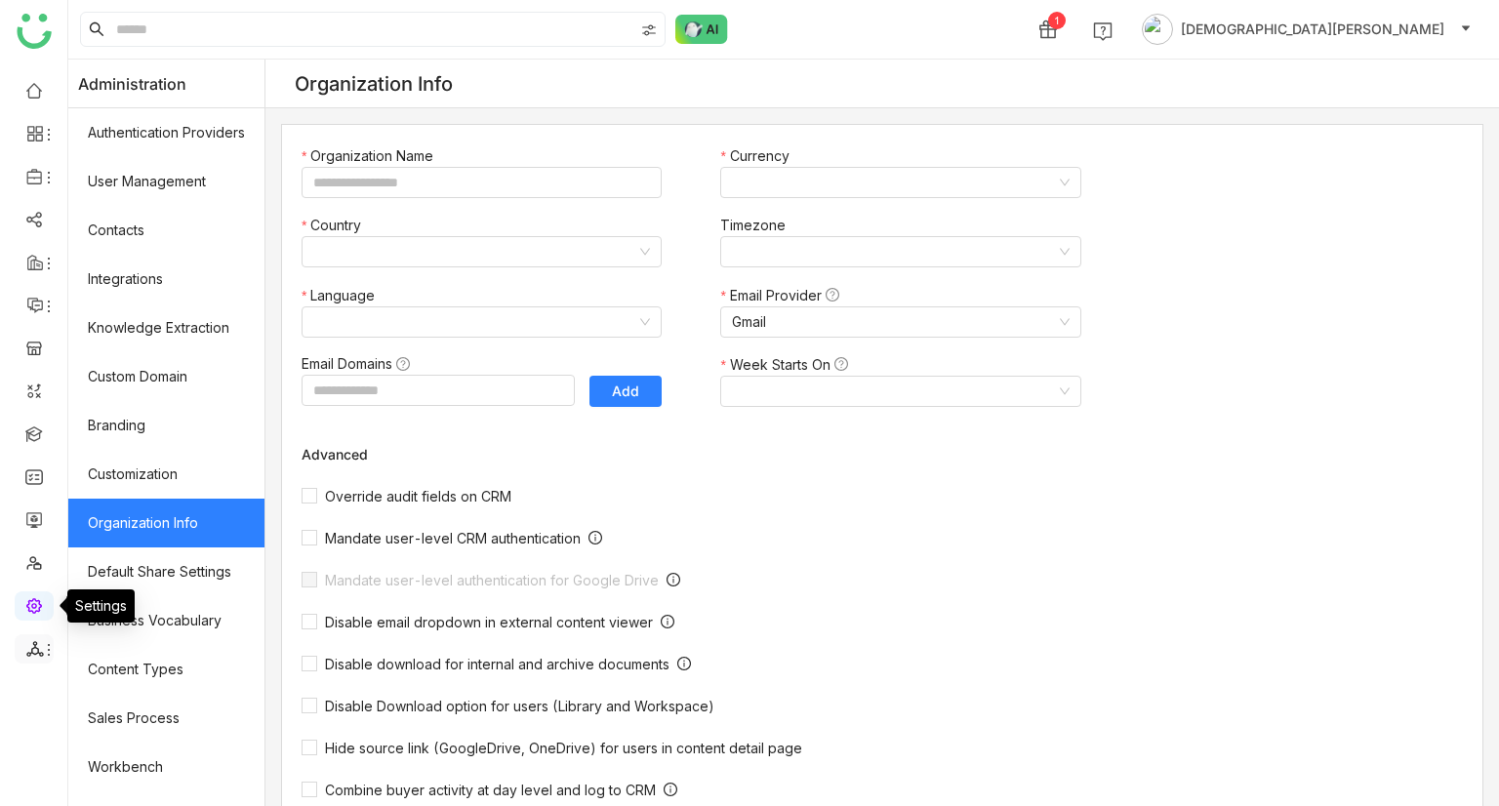
type input "*******"
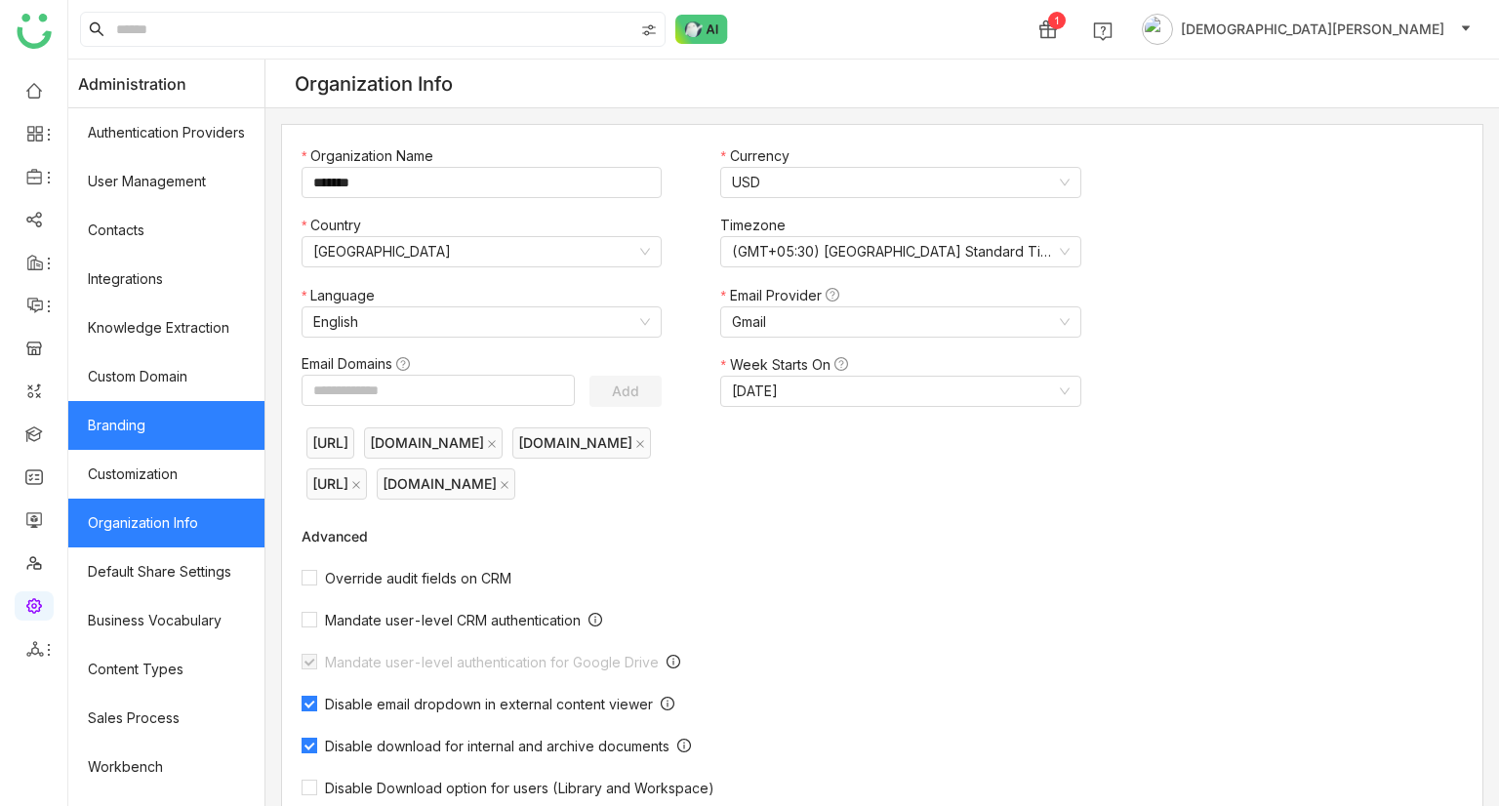
click at [156, 421] on link "Branding" at bounding box center [166, 425] width 196 height 49
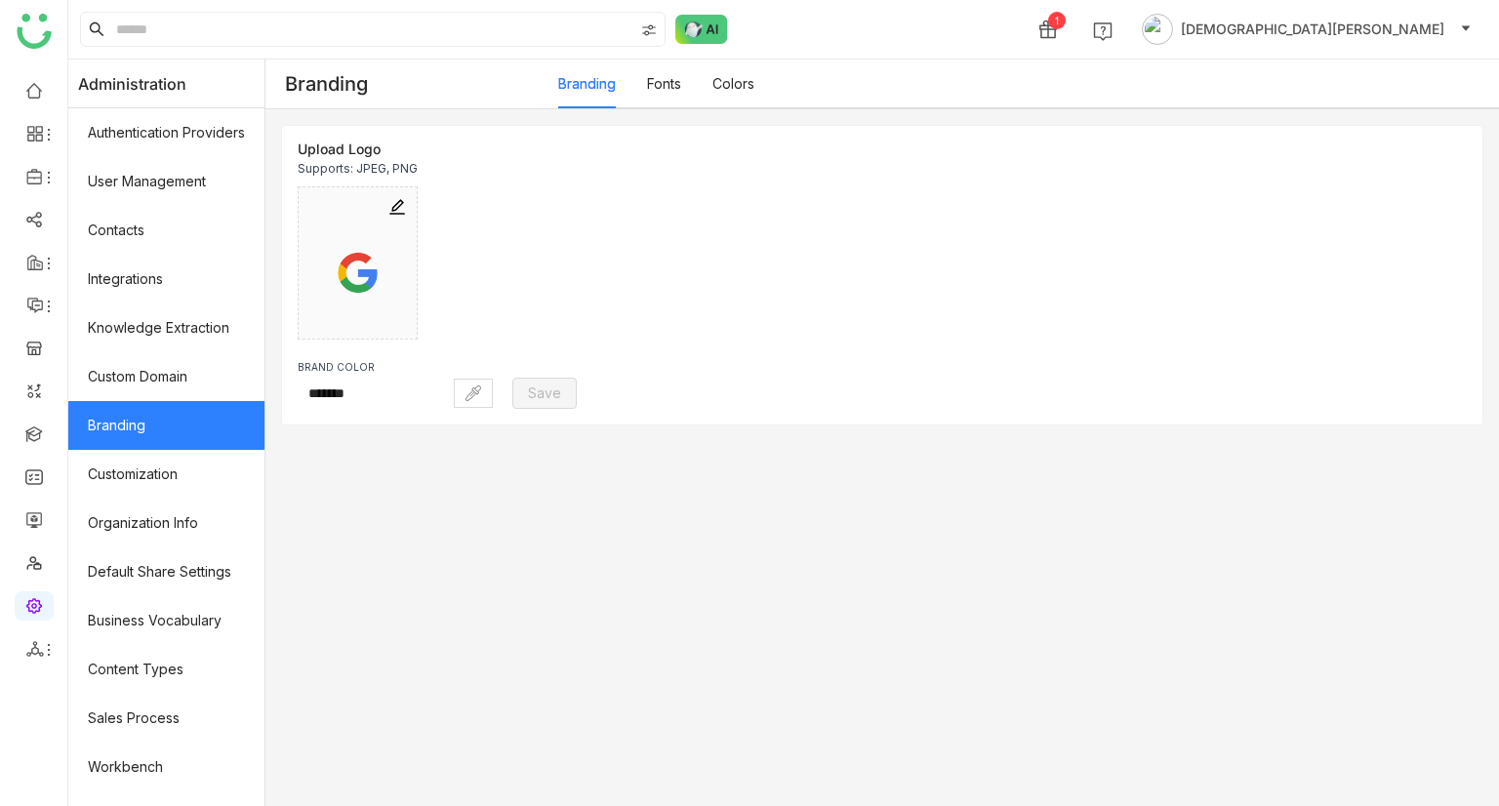
click at [171, 429] on link "Branding" at bounding box center [166, 425] width 196 height 49
click at [493, 389] on button at bounding box center [473, 393] width 39 height 29
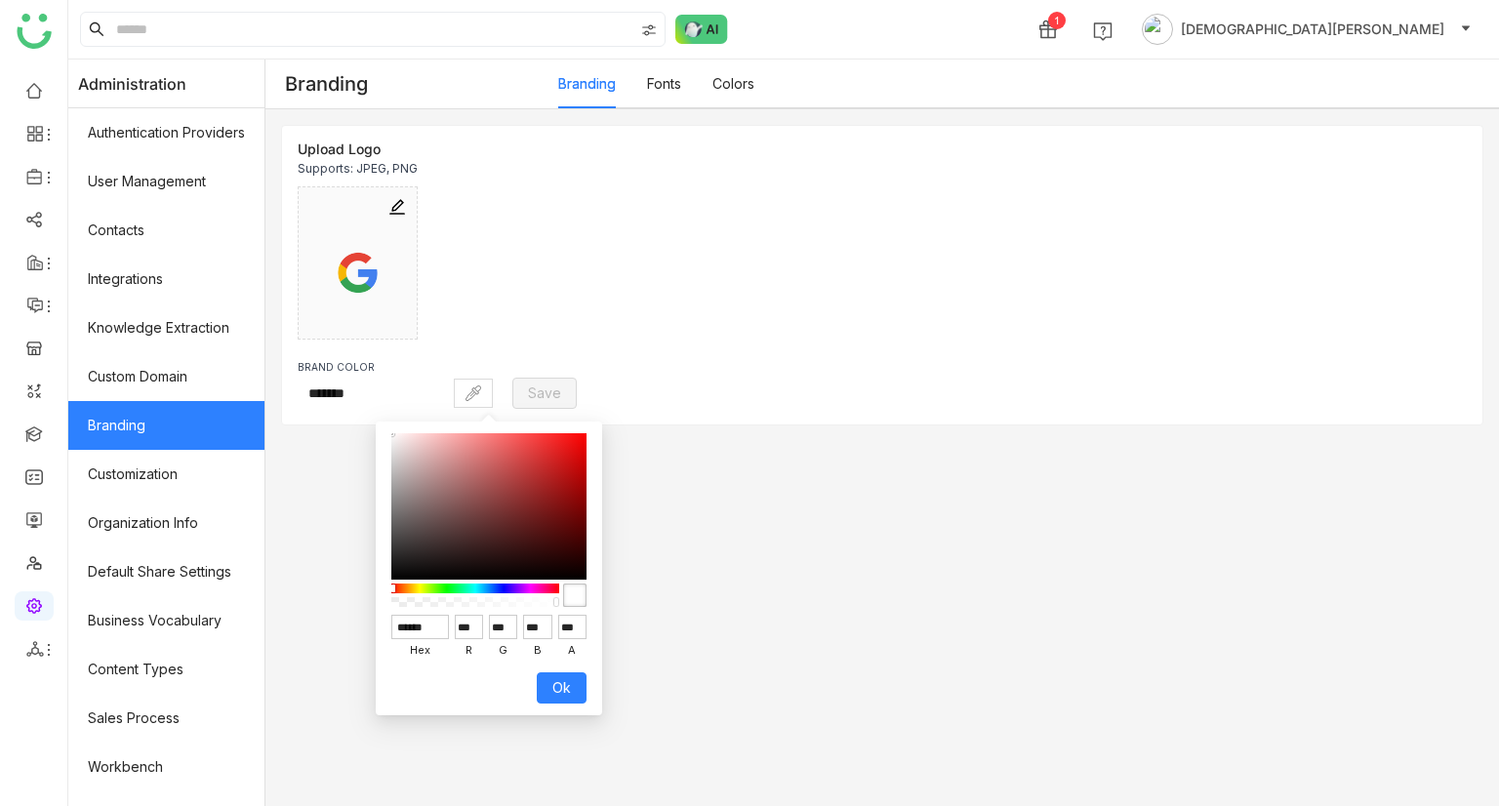
type input "******"
type input "***"
type input "**"
click at [547, 475] on div at bounding box center [488, 506] width 195 height 146
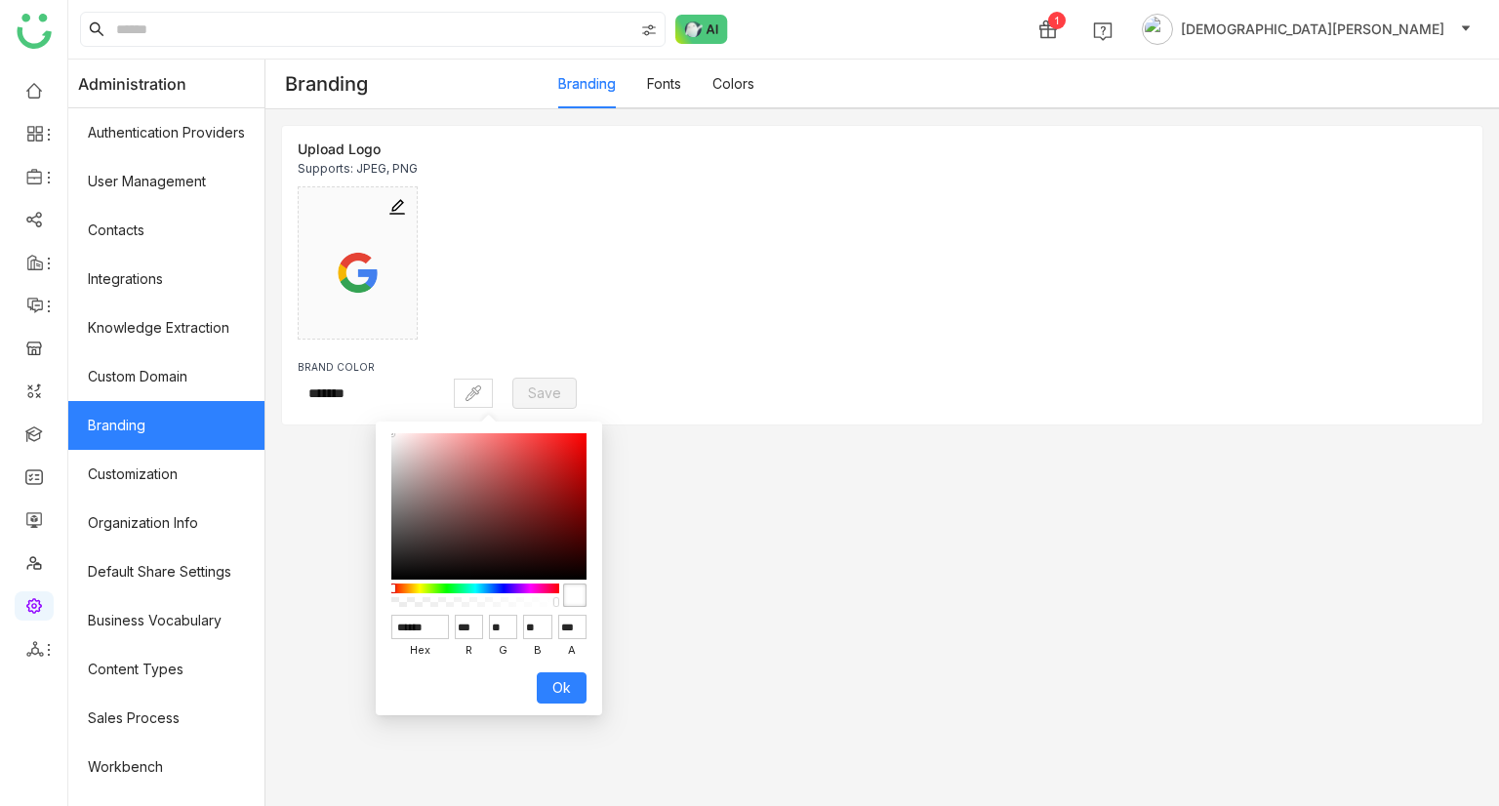
type input "*******"
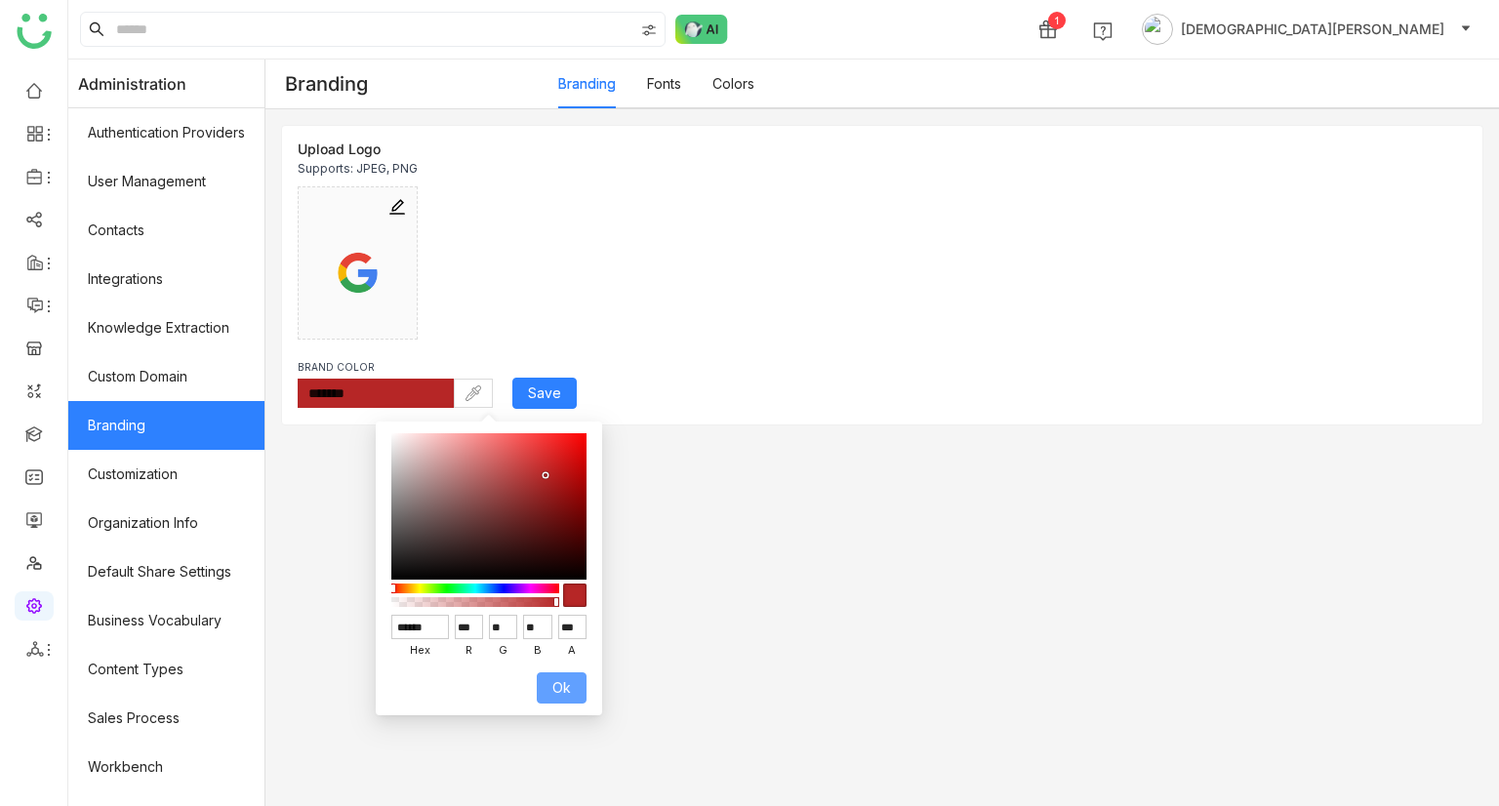
click at [554, 689] on span "Ok" at bounding box center [561, 687] width 19 height 21
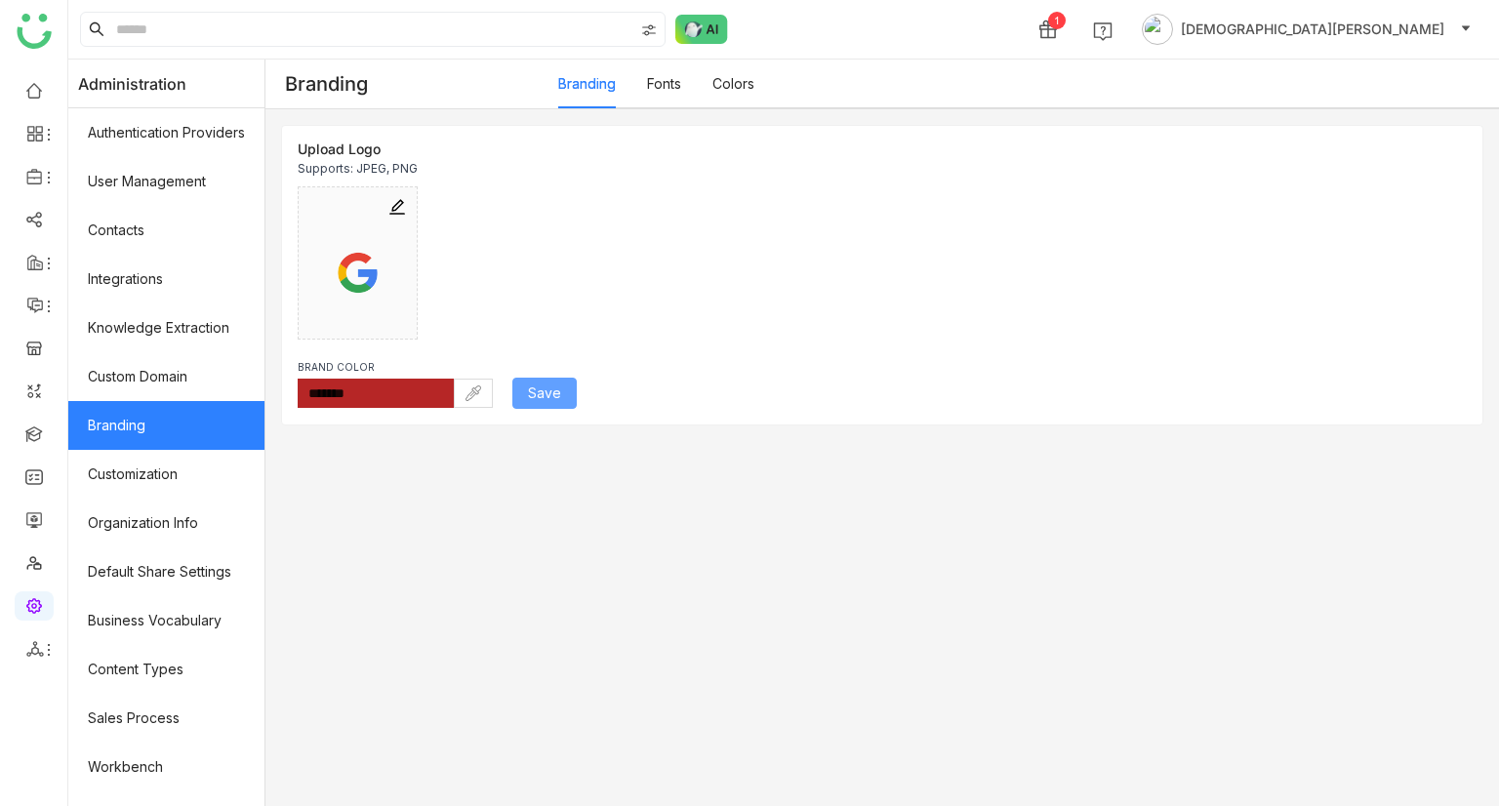
click at [559, 391] on span "Save" at bounding box center [544, 393] width 33 height 21
click at [37, 173] on icon at bounding box center [35, 177] width 18 height 18
click at [142, 282] on link "Library" at bounding box center [135, 289] width 127 height 14
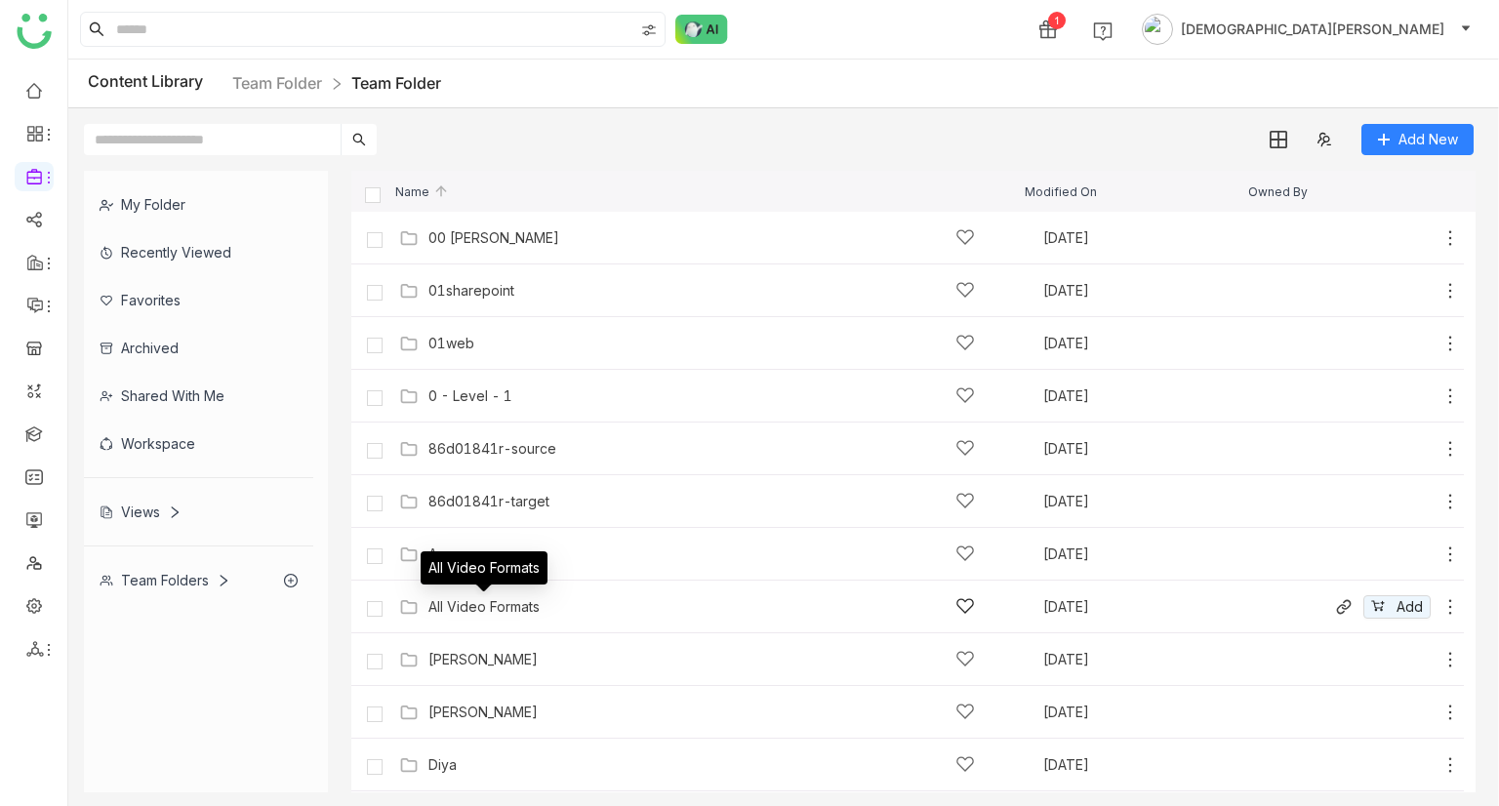
click at [482, 601] on div "All Video Formats" at bounding box center [483, 607] width 111 height 16
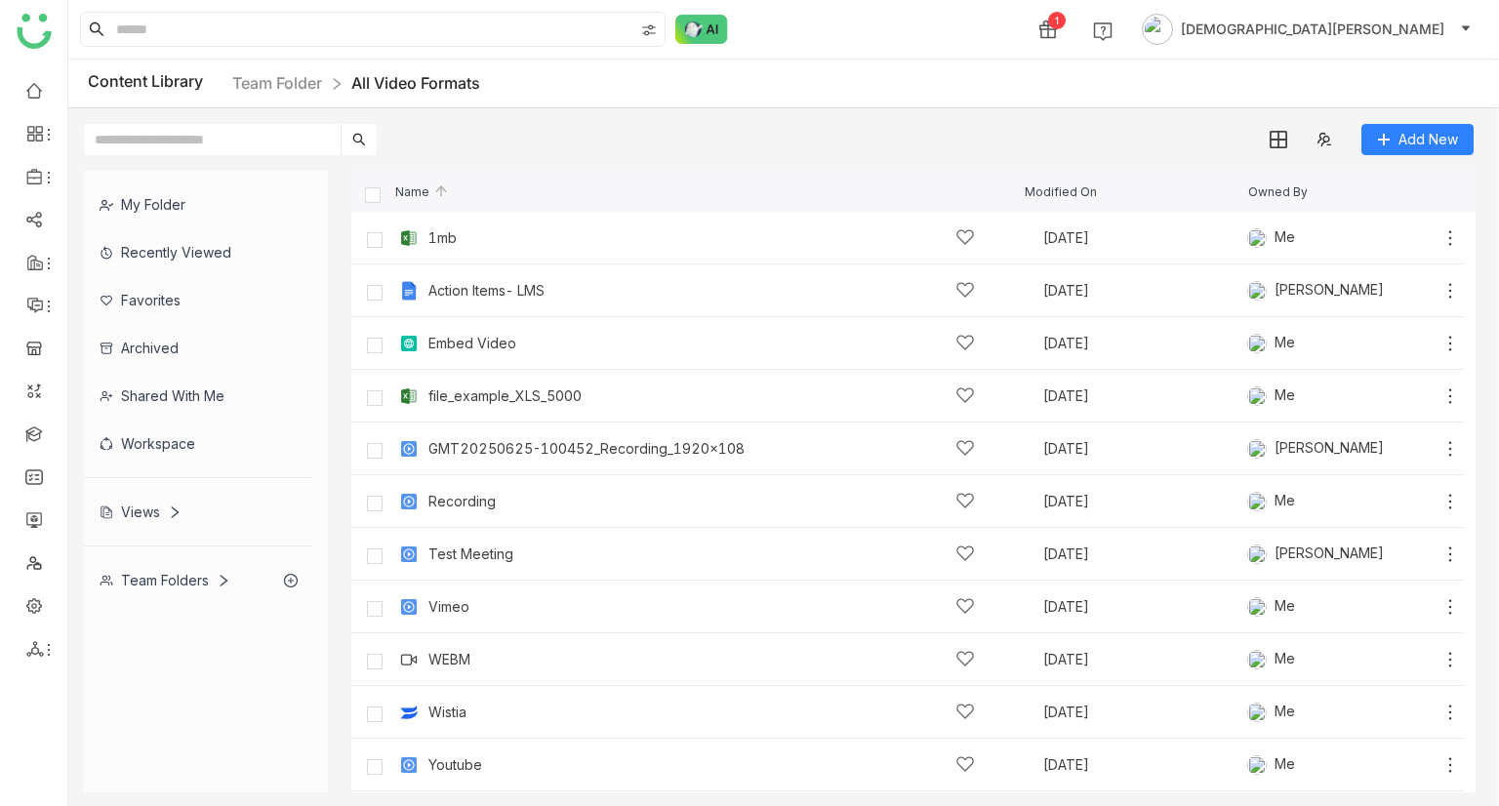
click at [1441, 118] on div "Add New" at bounding box center [778, 131] width 1421 height 47
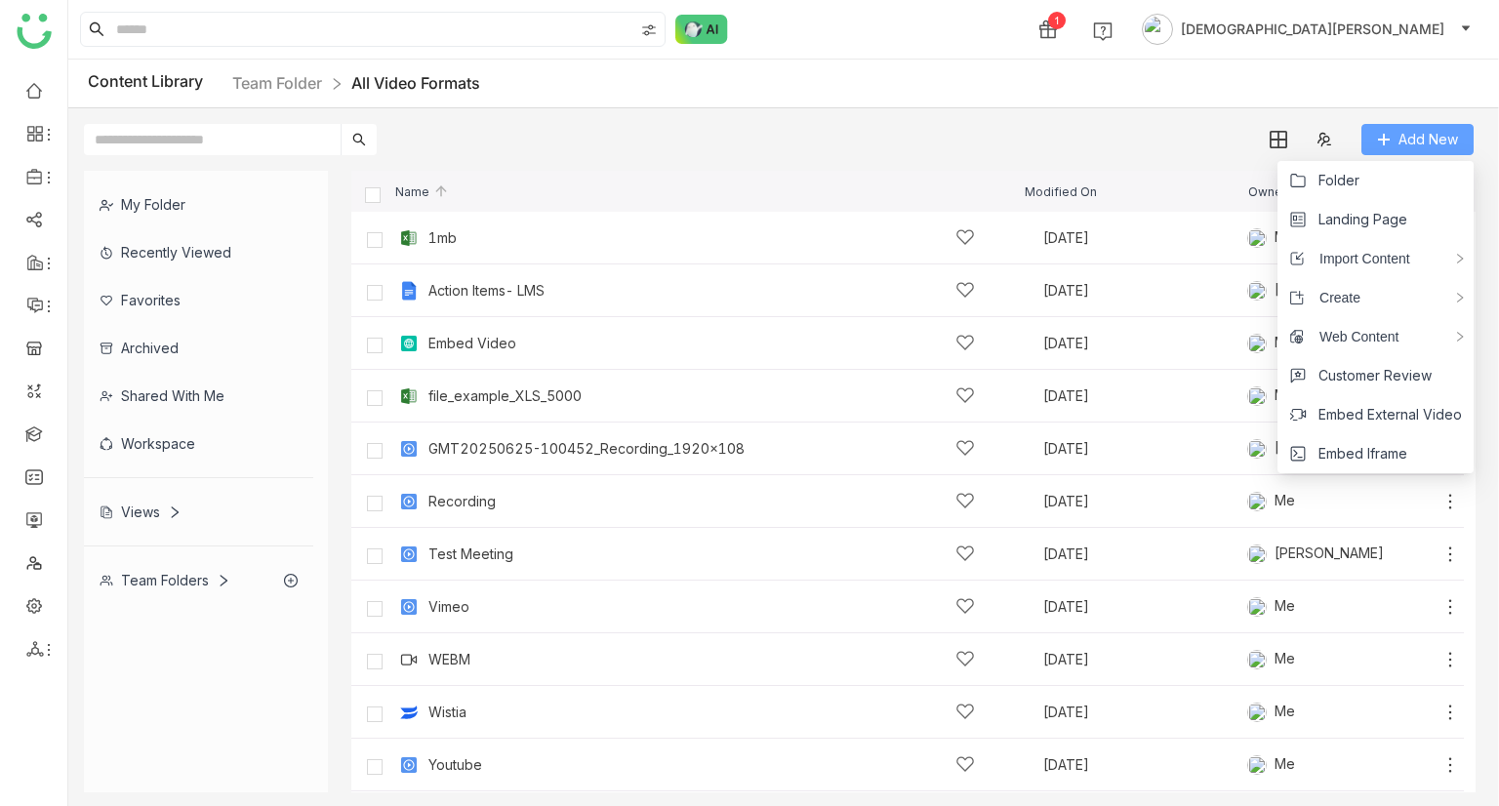
click at [1442, 135] on span "Add New" at bounding box center [1429, 139] width 60 height 21
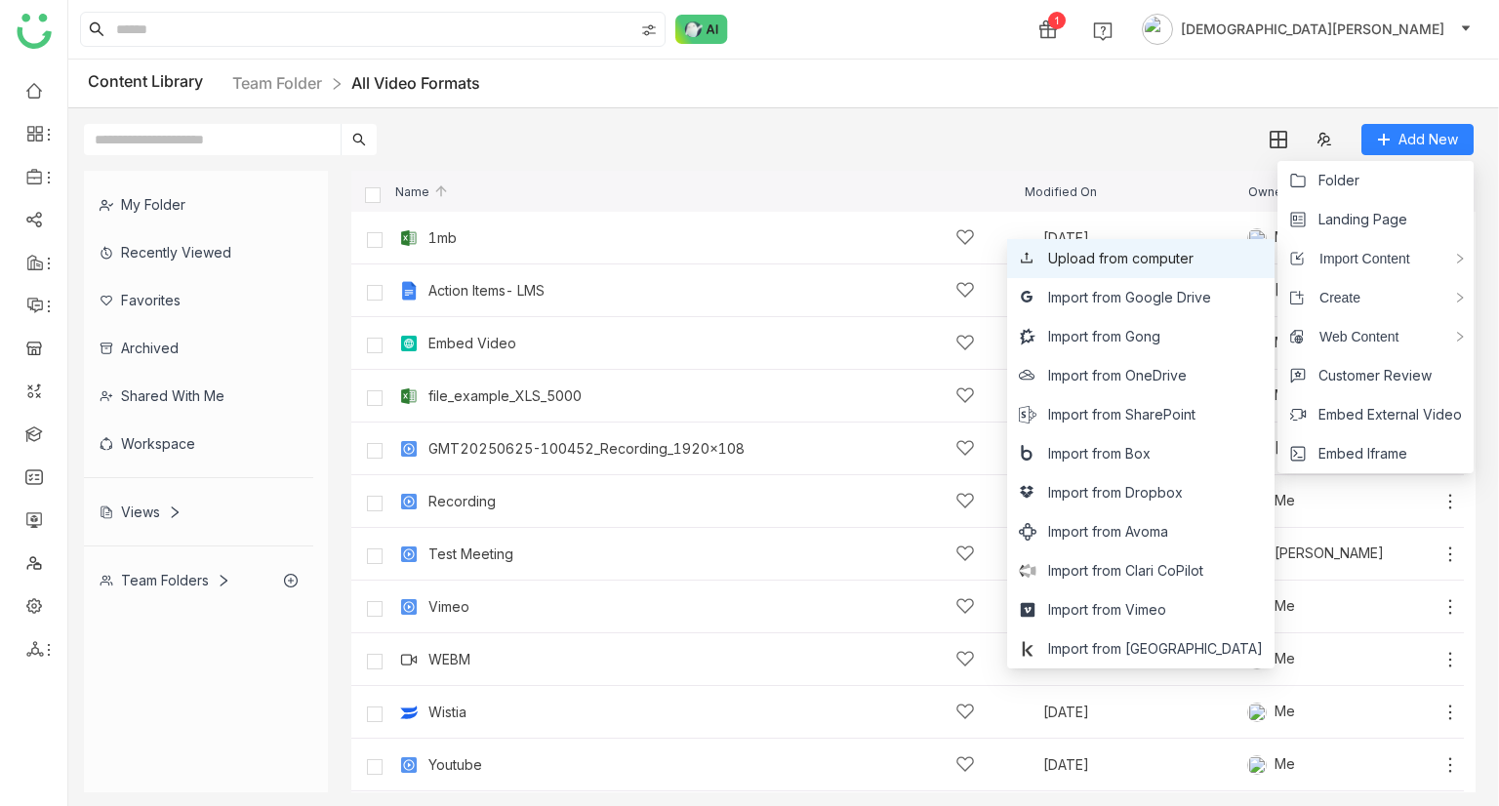
click at [1194, 248] on span "Upload from computer" at bounding box center [1120, 258] width 145 height 21
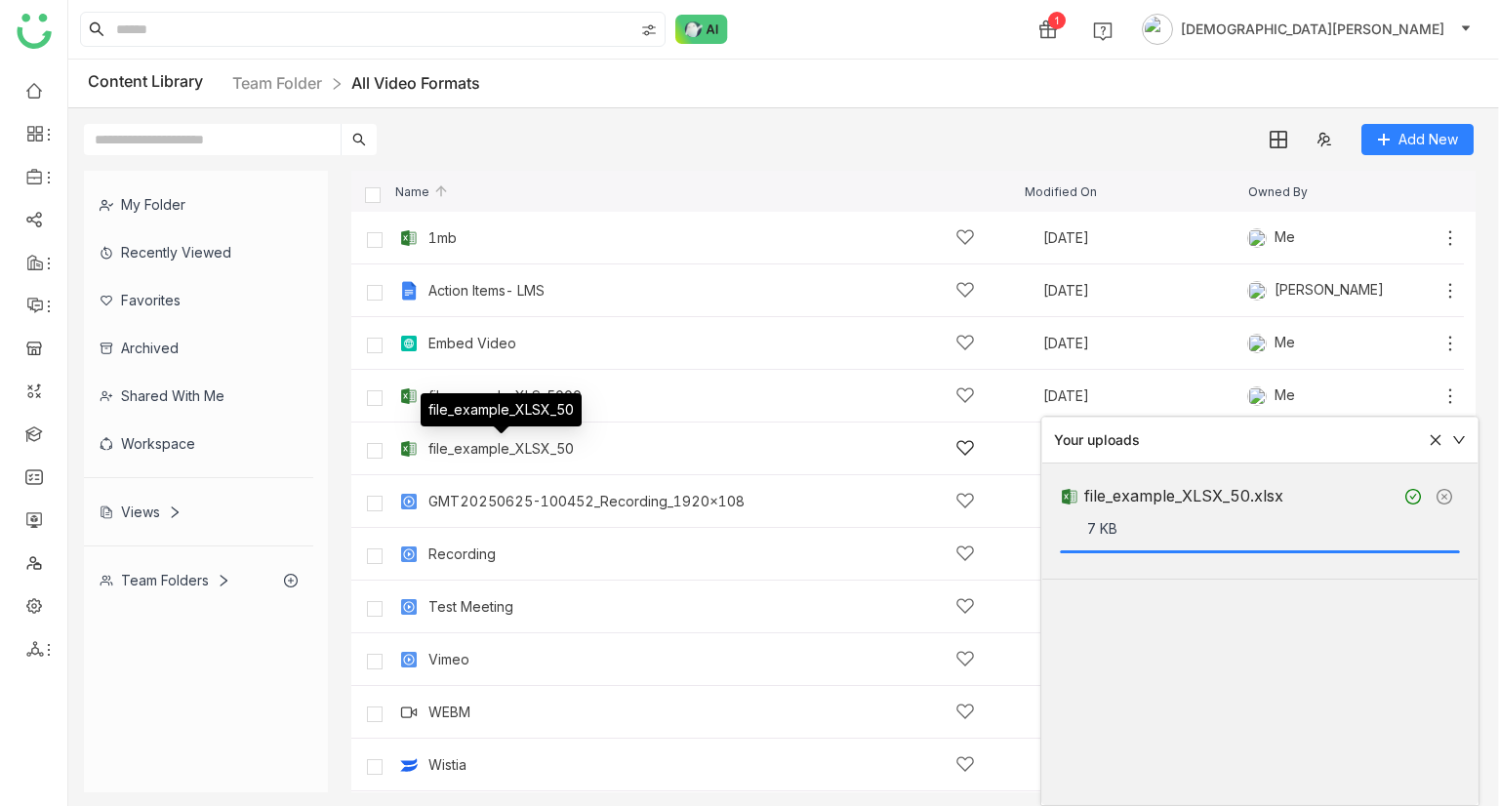
click at [527, 449] on div "file_example_XLSX_50" at bounding box center [500, 449] width 145 height 16
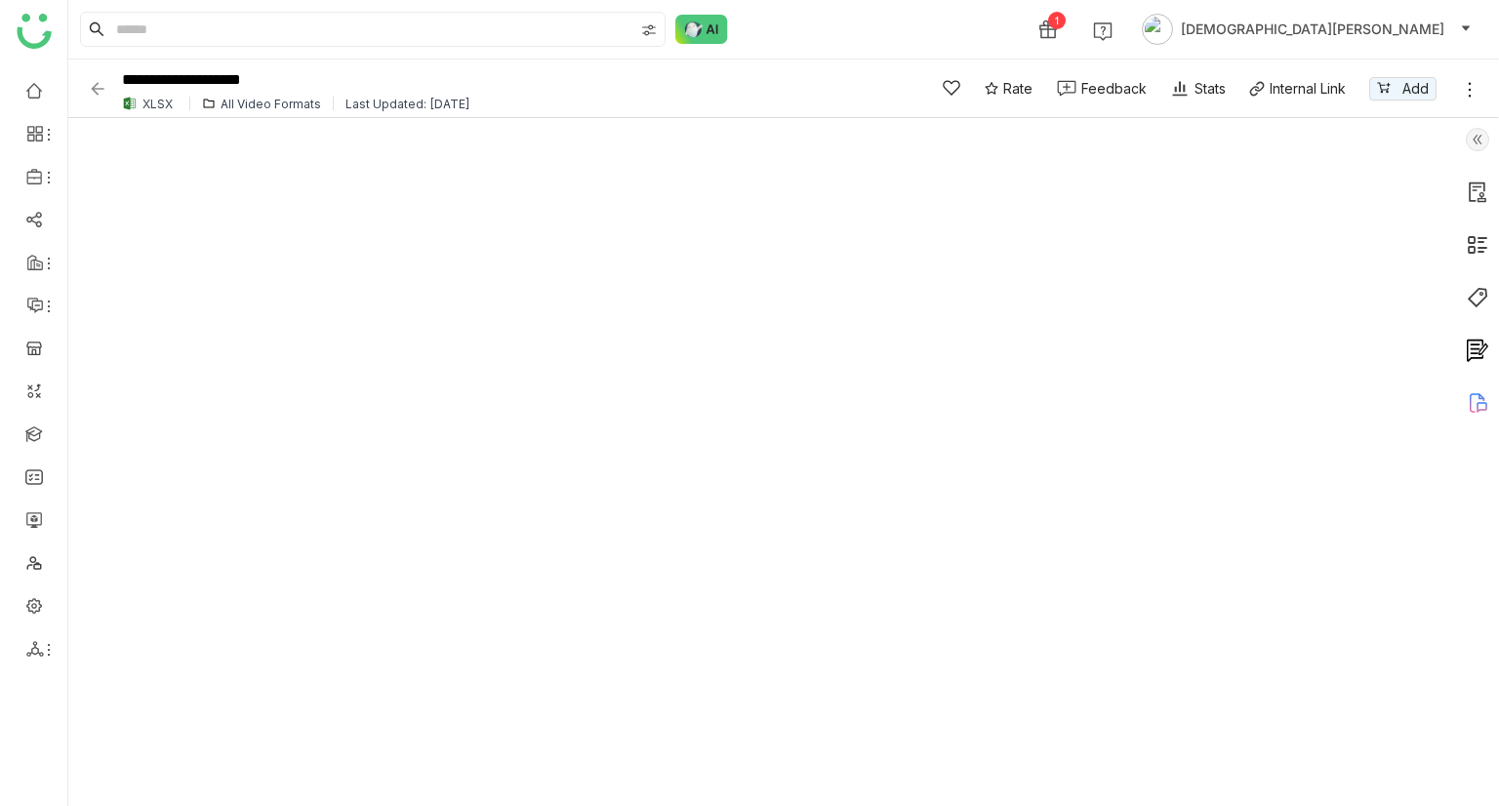
click at [101, 79] on img at bounding box center [98, 89] width 20 height 20
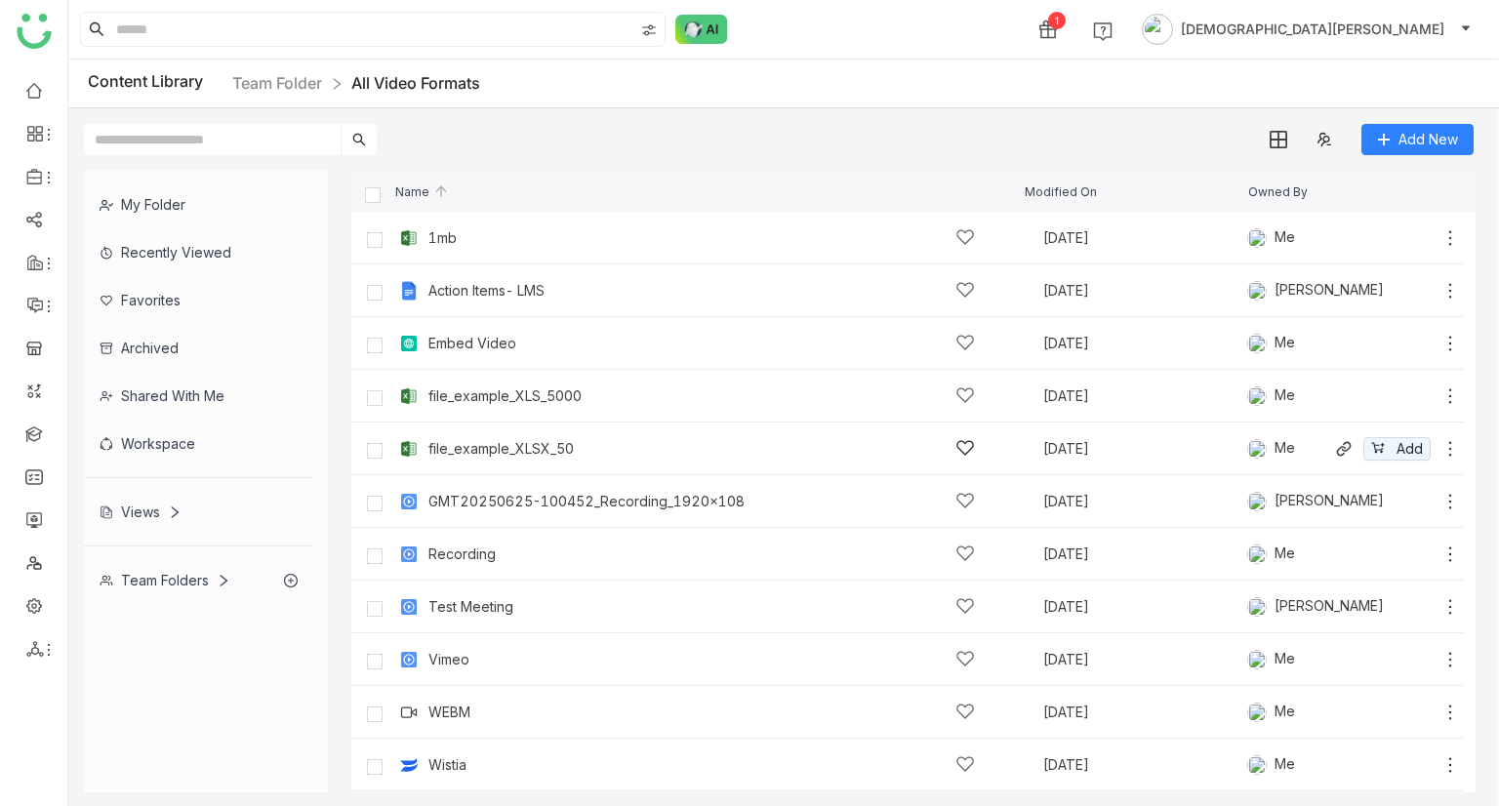
scroll to position [51, 0]
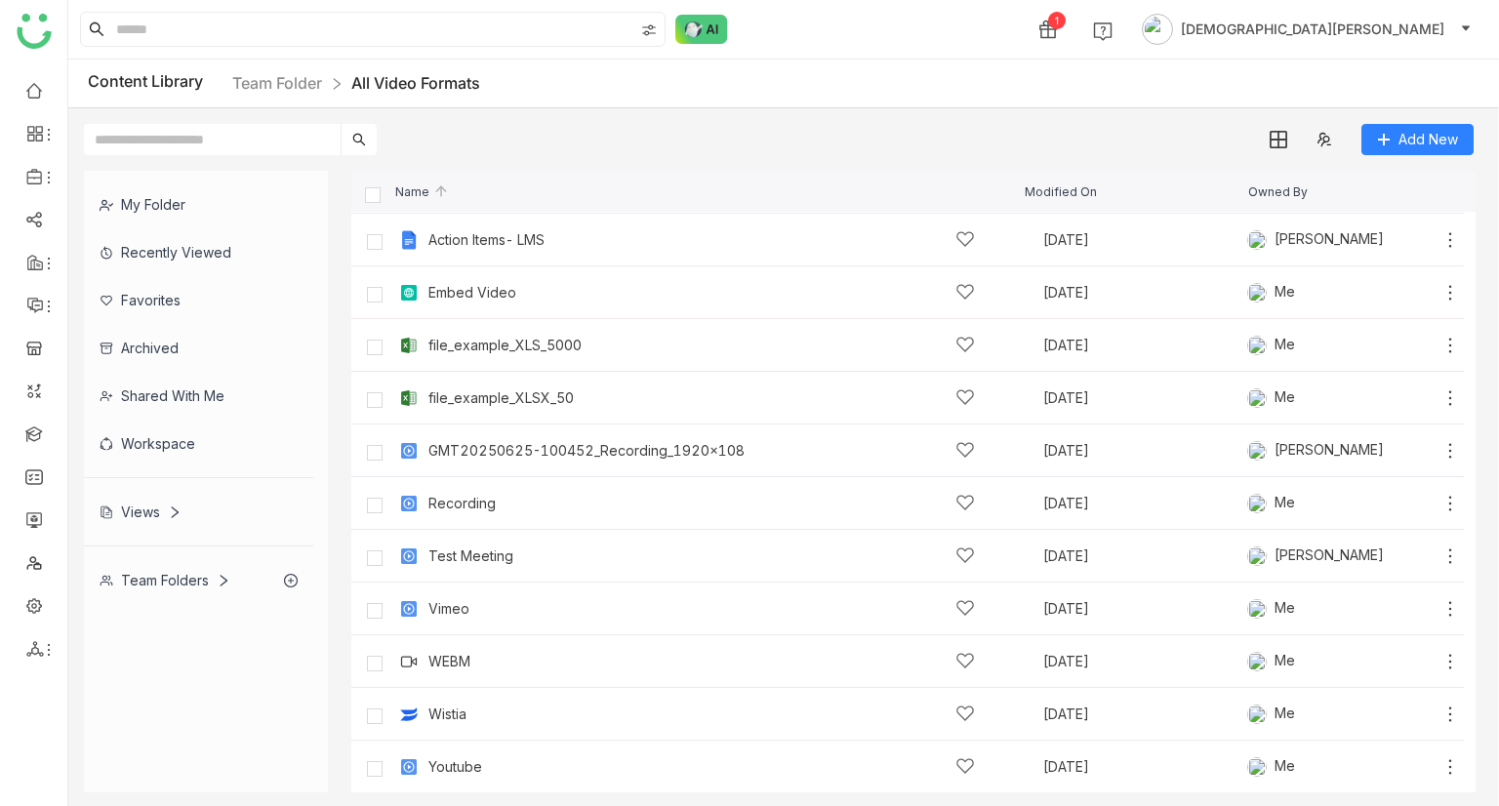
click at [839, 161] on div "My Folder Recently Viewed Favorites Archived Shared with me Workspace Views Tea…" at bounding box center [783, 481] width 1431 height 653
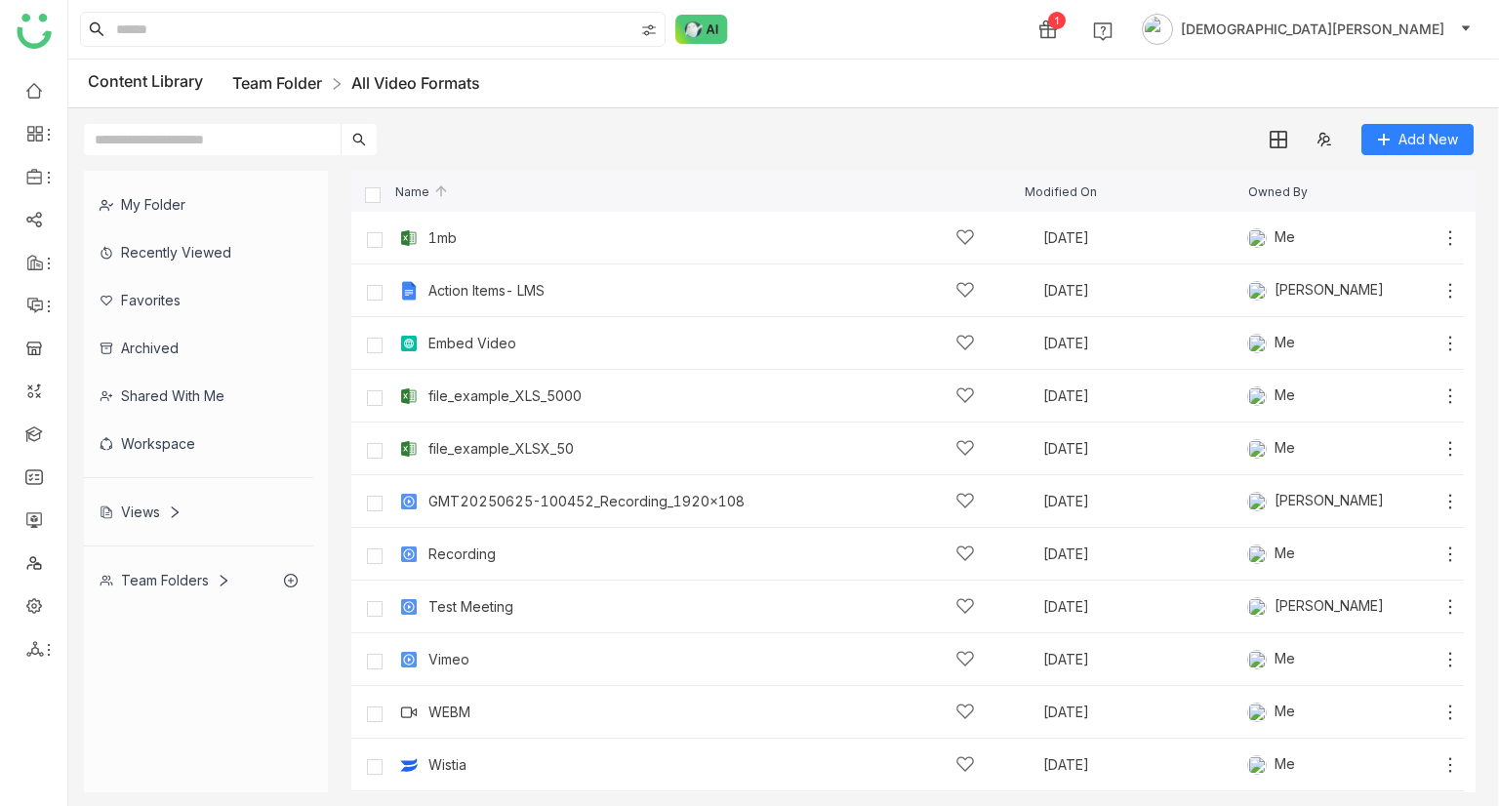
click at [262, 84] on link "Team Folder" at bounding box center [277, 83] width 90 height 20
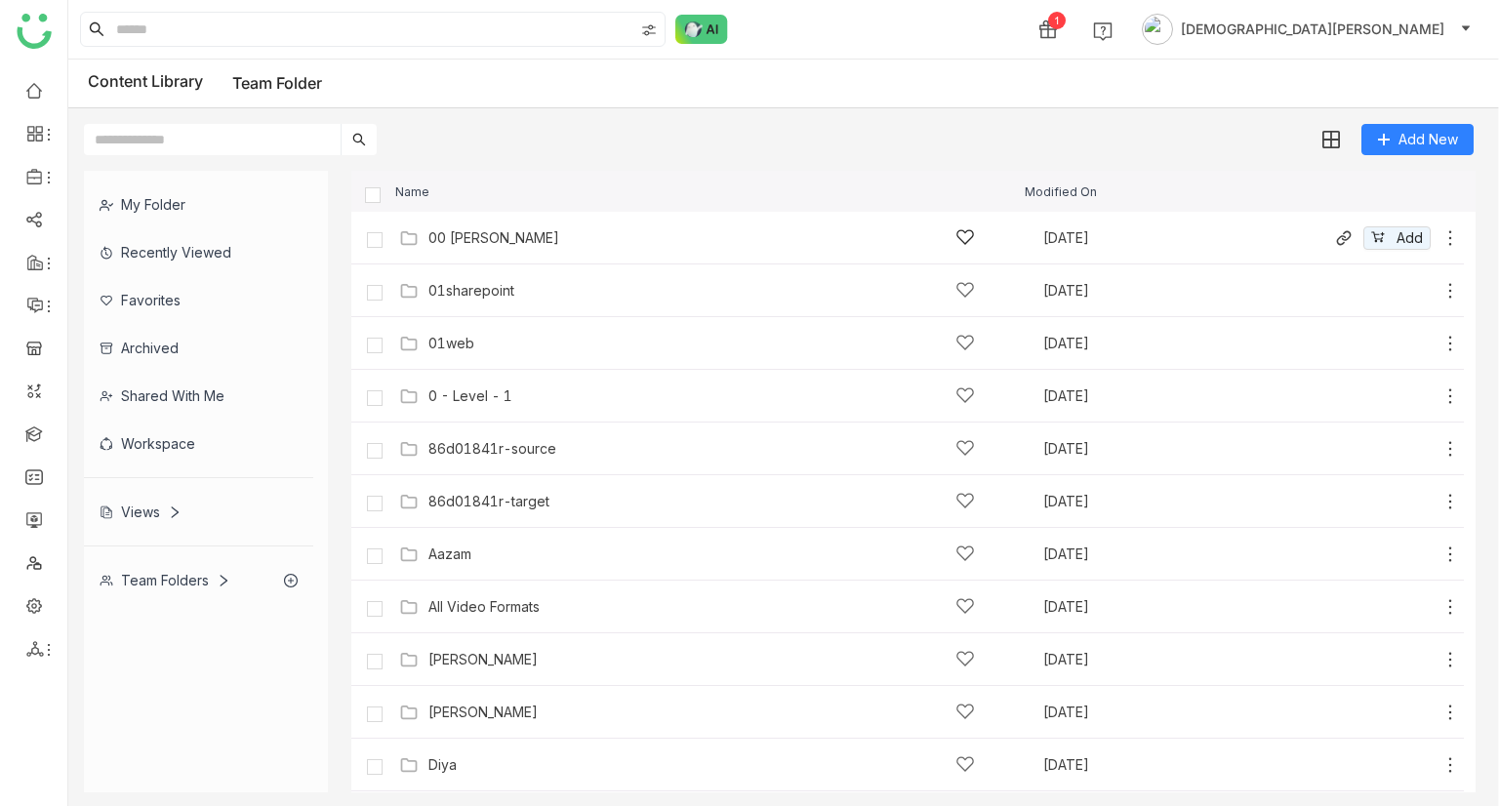
click at [484, 243] on div "00 [PERSON_NAME]" at bounding box center [493, 238] width 131 height 16
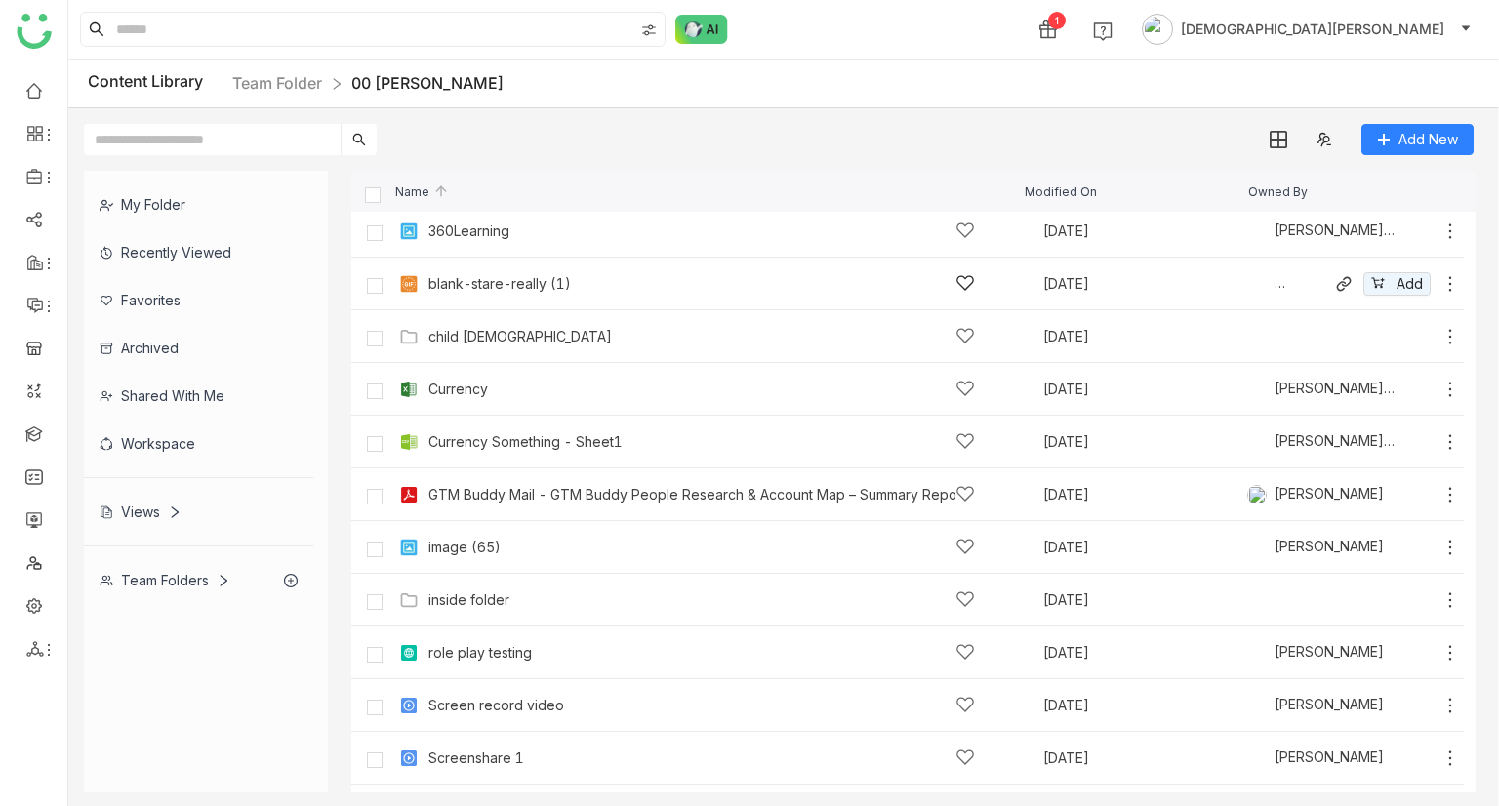
scroll to position [390, 0]
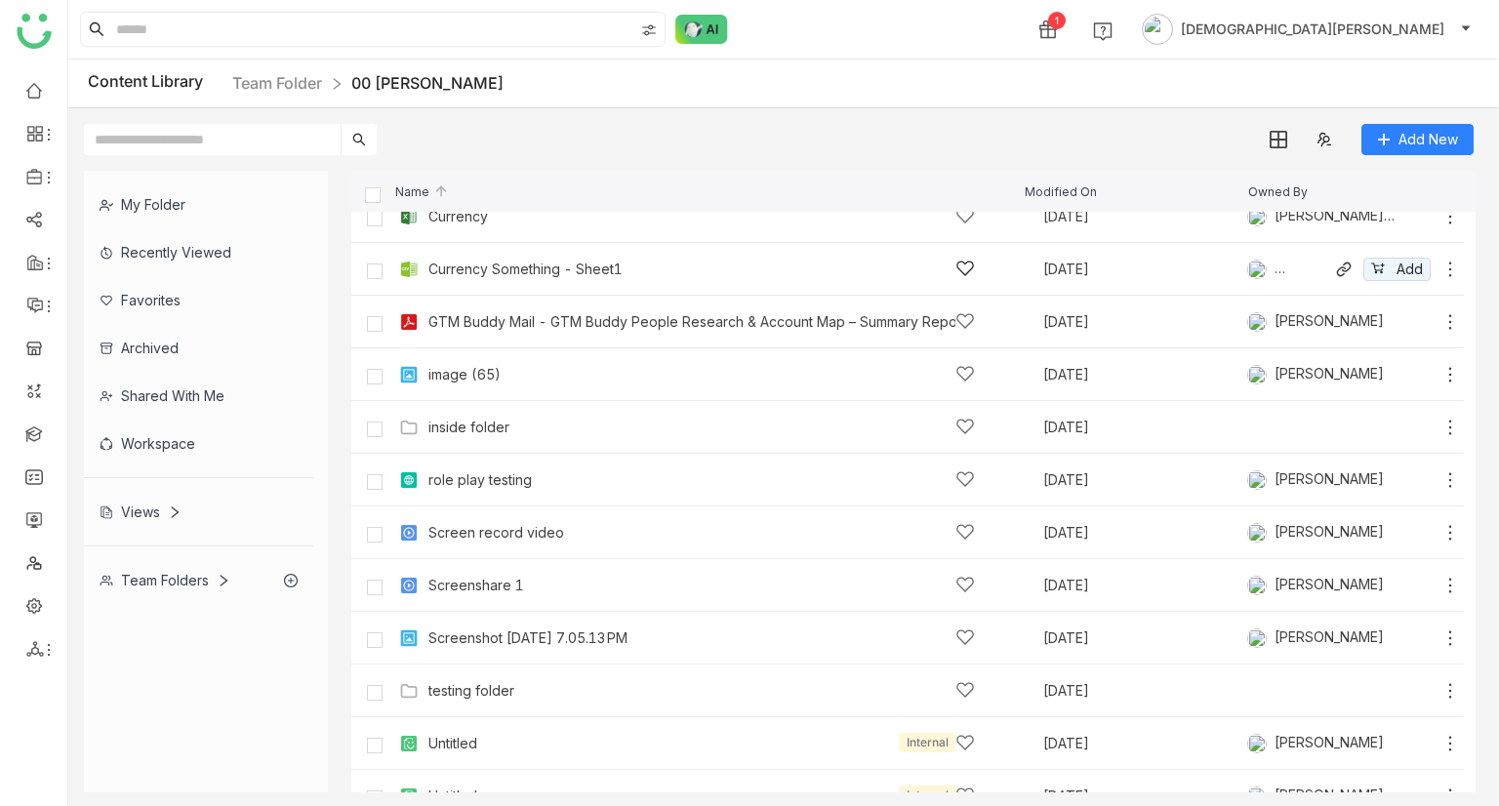
click at [451, 255] on div "Currency Something - Sheet1 Sep 17, 2025 Bhupendra Singh Bhandari Add" at bounding box center [927, 269] width 1066 height 30
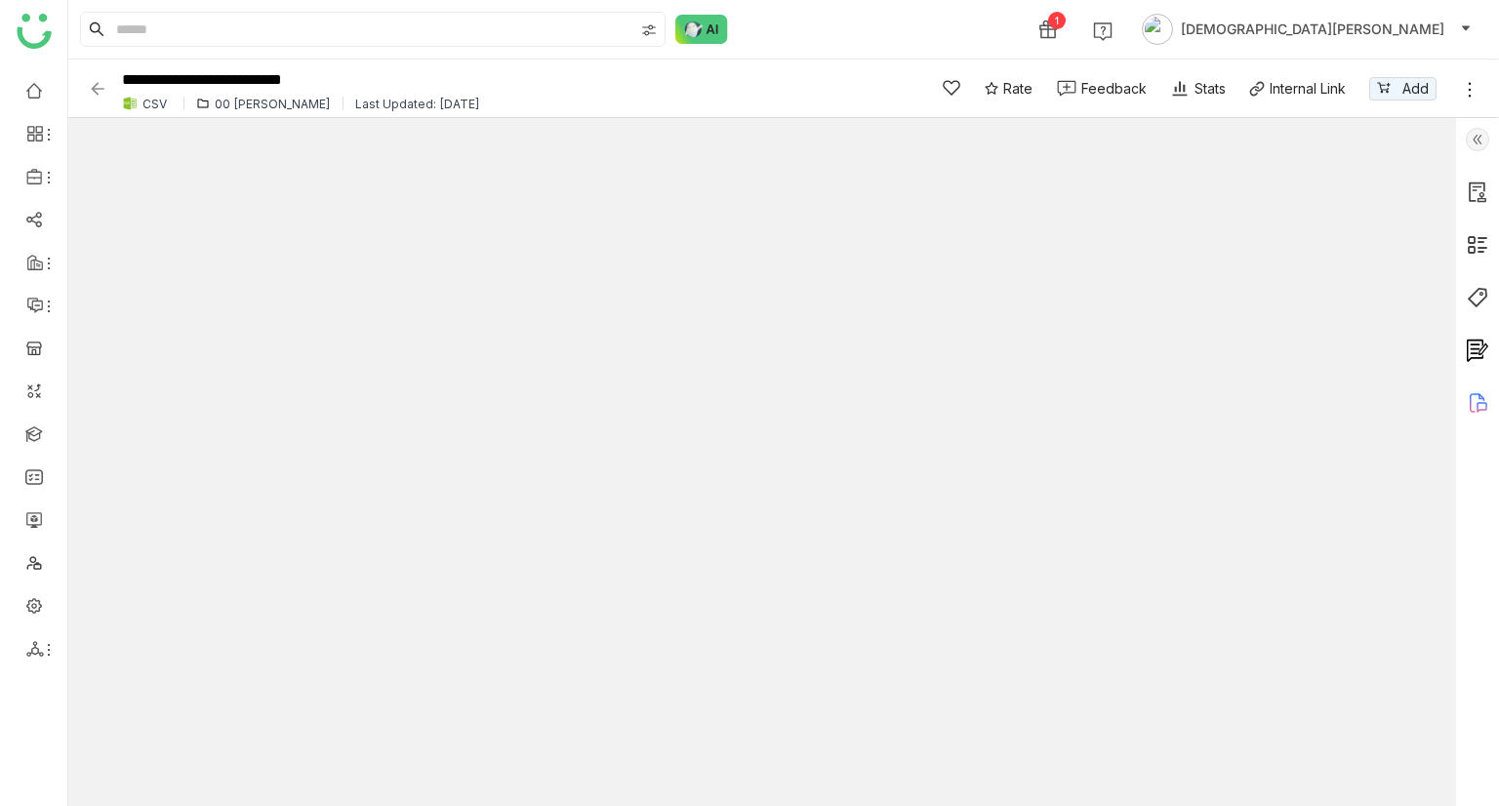
click at [98, 87] on img at bounding box center [98, 89] width 20 height 20
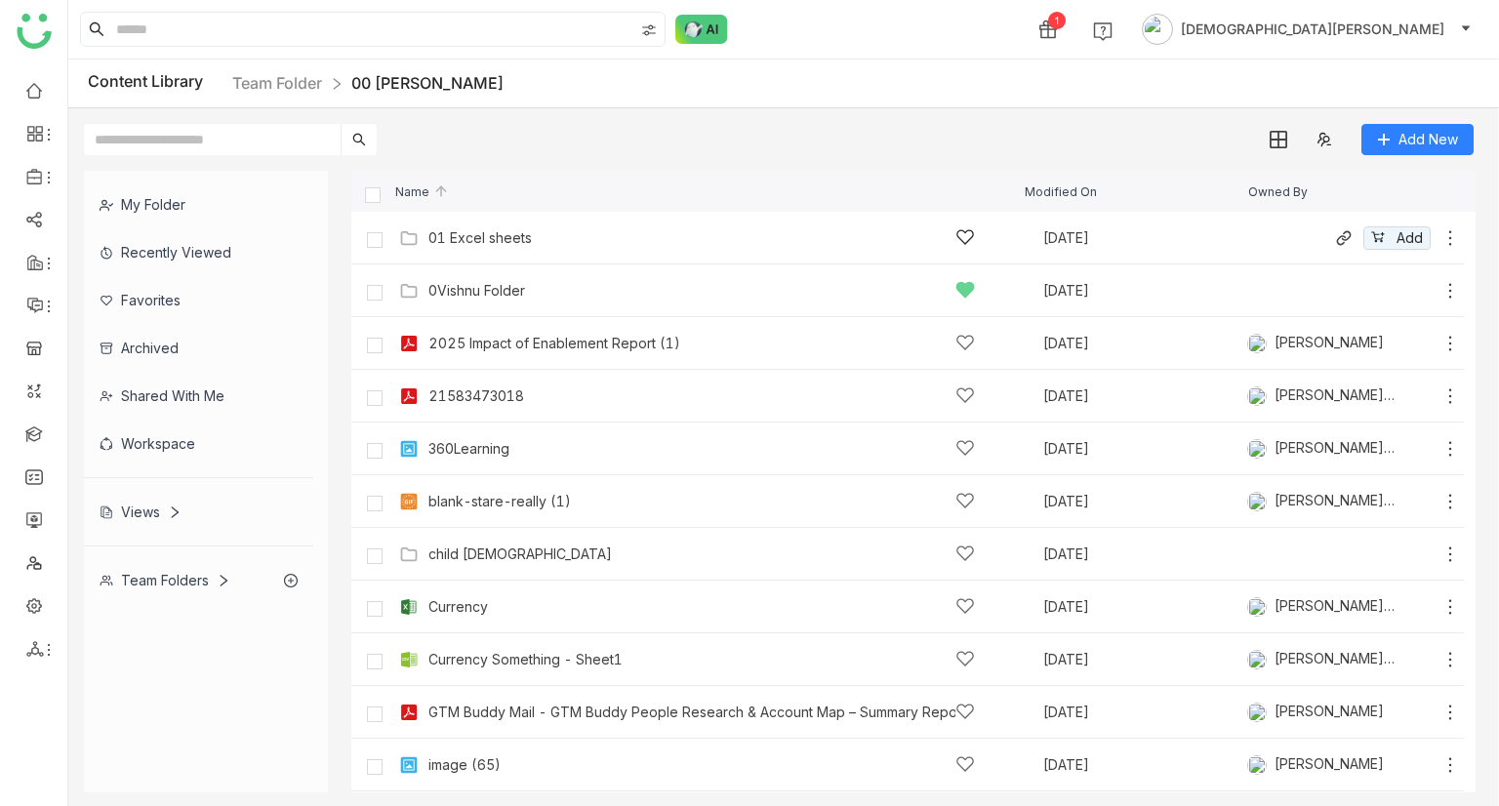
click at [537, 240] on div "01 Excel sheets" at bounding box center [701, 237] width 547 height 20
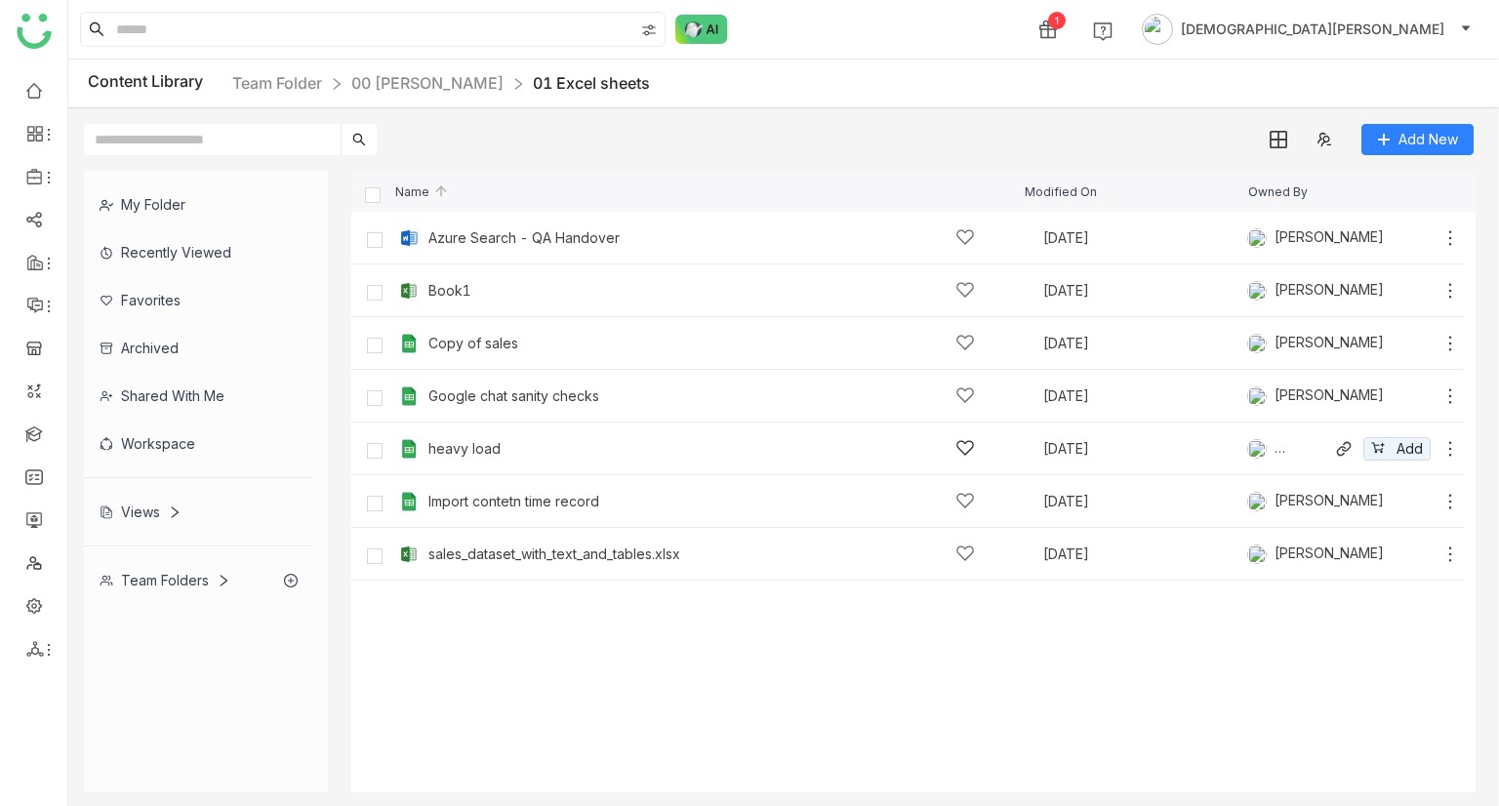
click at [487, 457] on div "heavy load" at bounding box center [701, 448] width 547 height 20
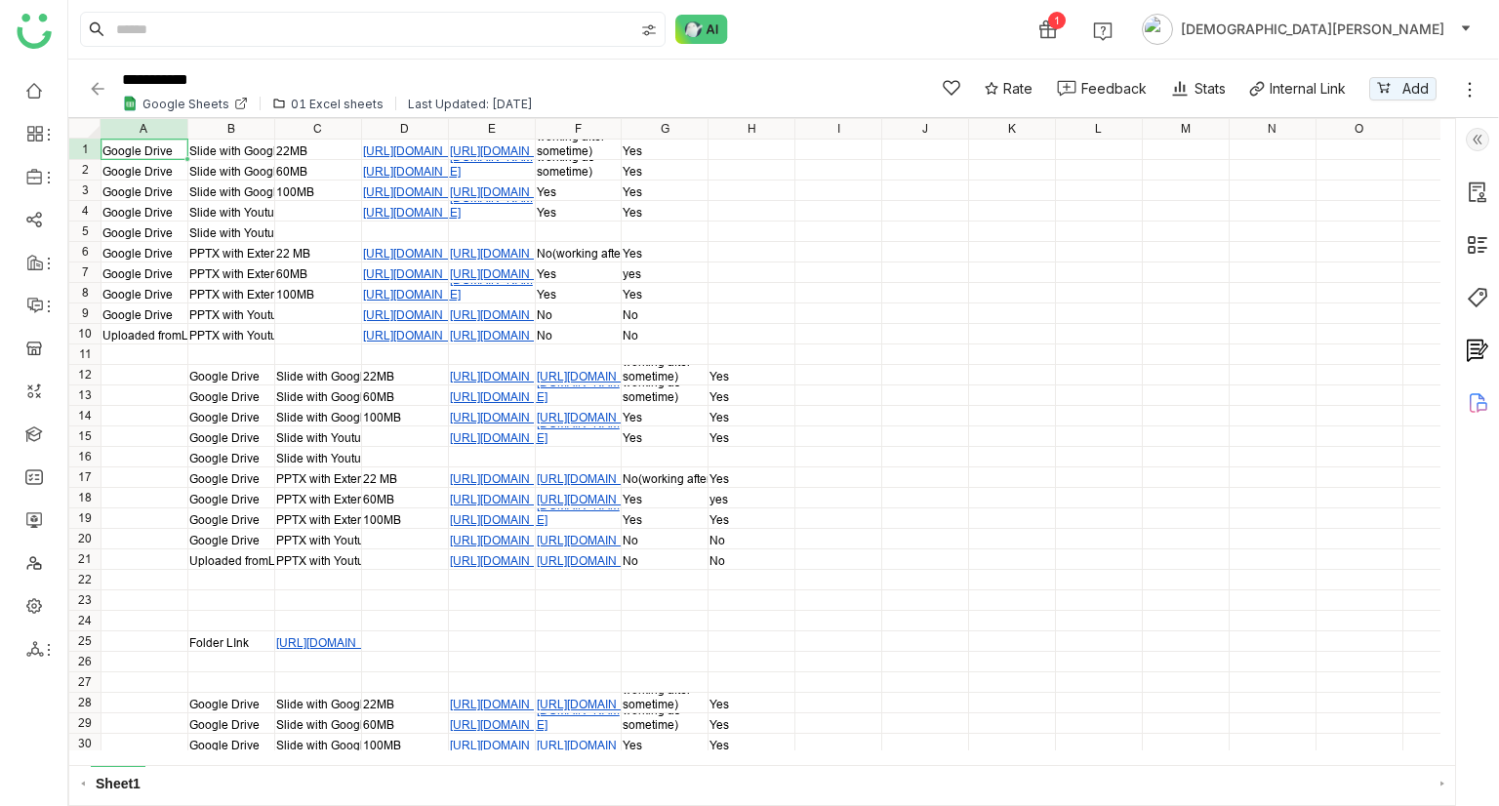
click at [105, 93] on img at bounding box center [98, 89] width 20 height 20
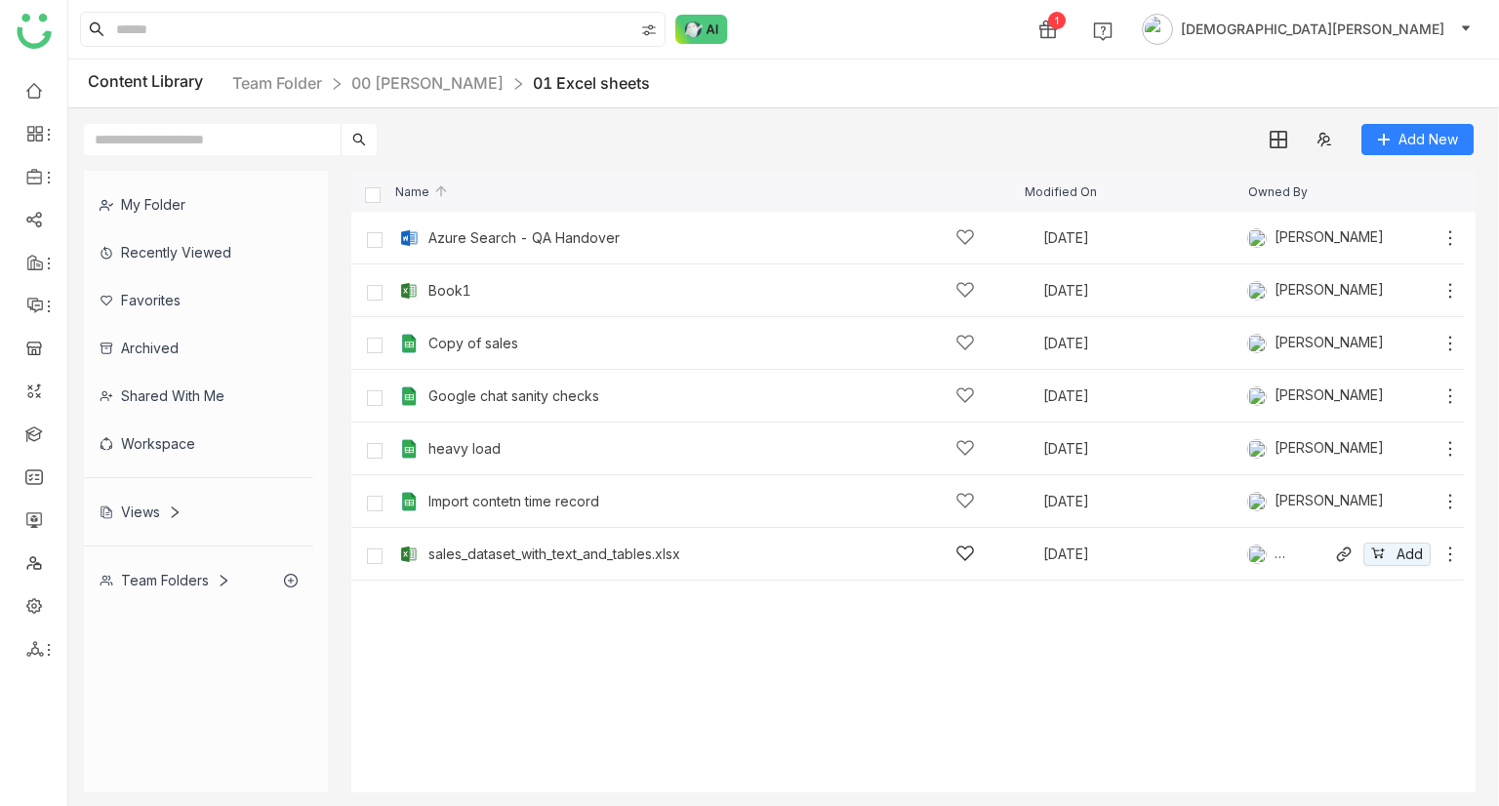
click at [501, 545] on div "sales_dataset_with_text_and_tables.xlsx" at bounding box center [701, 554] width 547 height 20
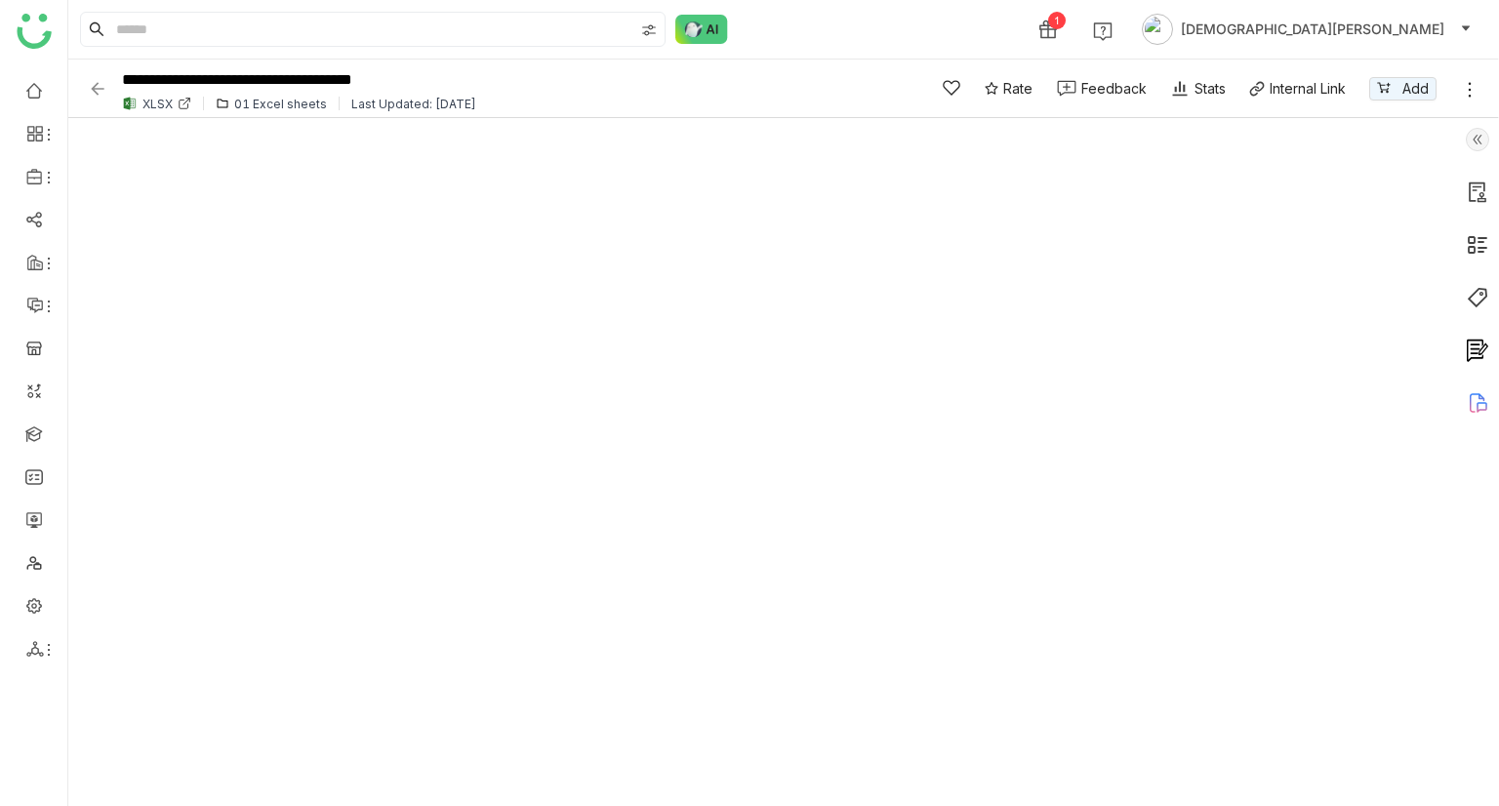
click at [100, 85] on img at bounding box center [98, 89] width 20 height 20
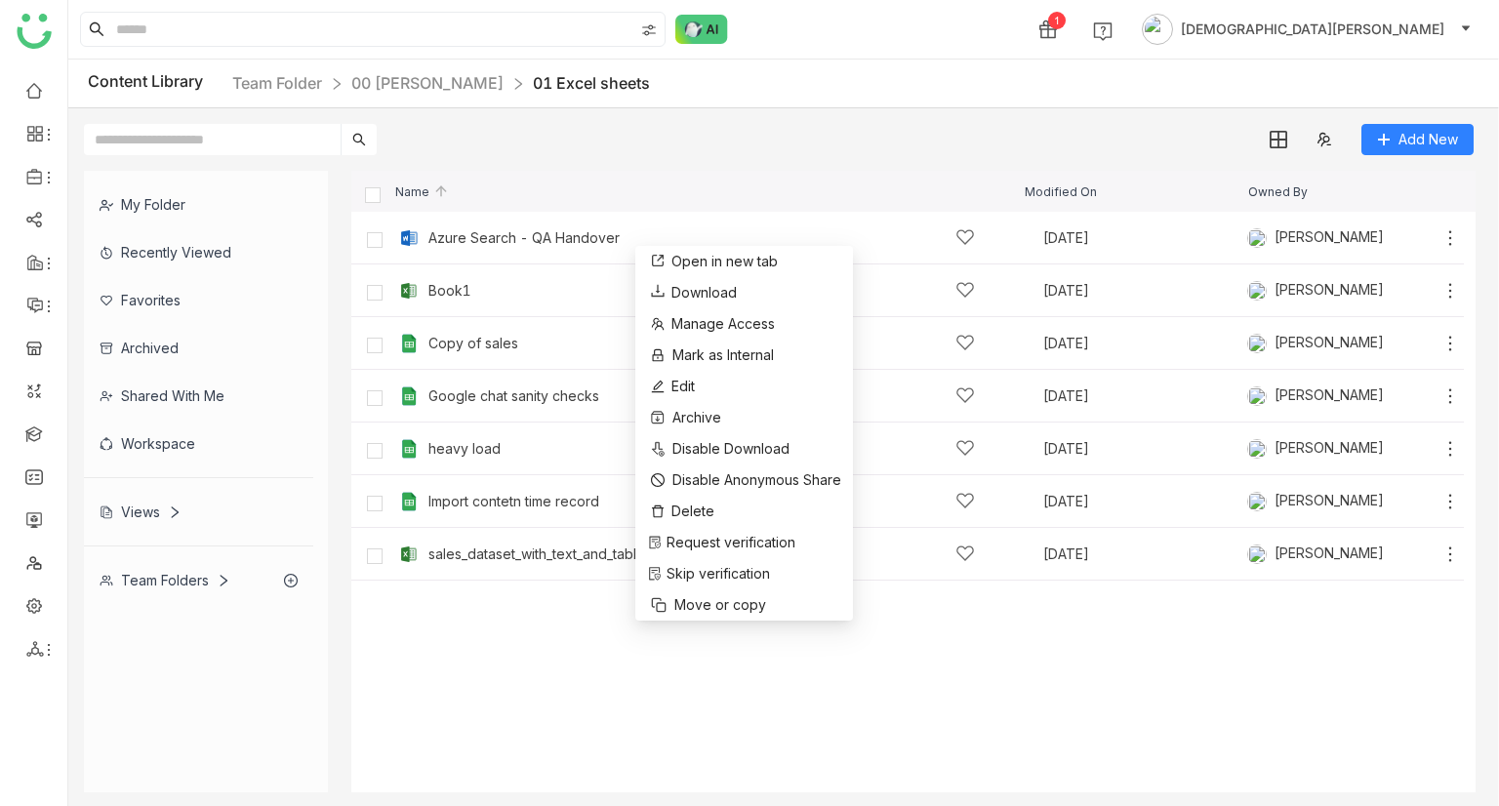
click at [851, 131] on div "Add New" at bounding box center [778, 131] width 1421 height 47
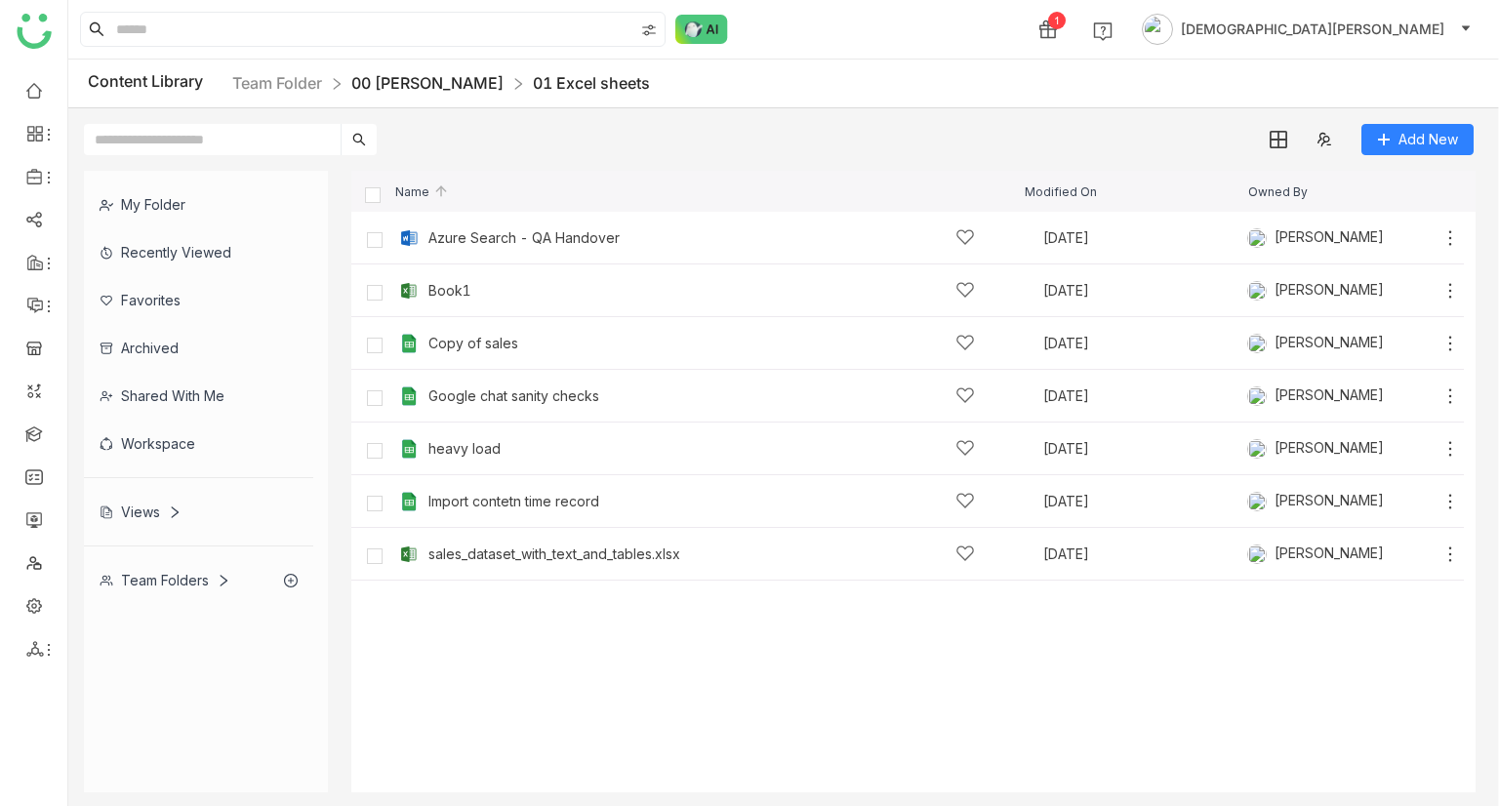
drag, startPoint x: 408, startPoint y: 98, endPoint x: 442, endPoint y: 79, distance: 38.9
click at [414, 95] on div "Content Library Team Folder 00 Arif Folder 01 Excel sheets" at bounding box center [783, 84] width 1431 height 49
click at [448, 65] on div "Content Library Team Folder 00 Arif Folder 01 Excel sheets" at bounding box center [783, 84] width 1431 height 49
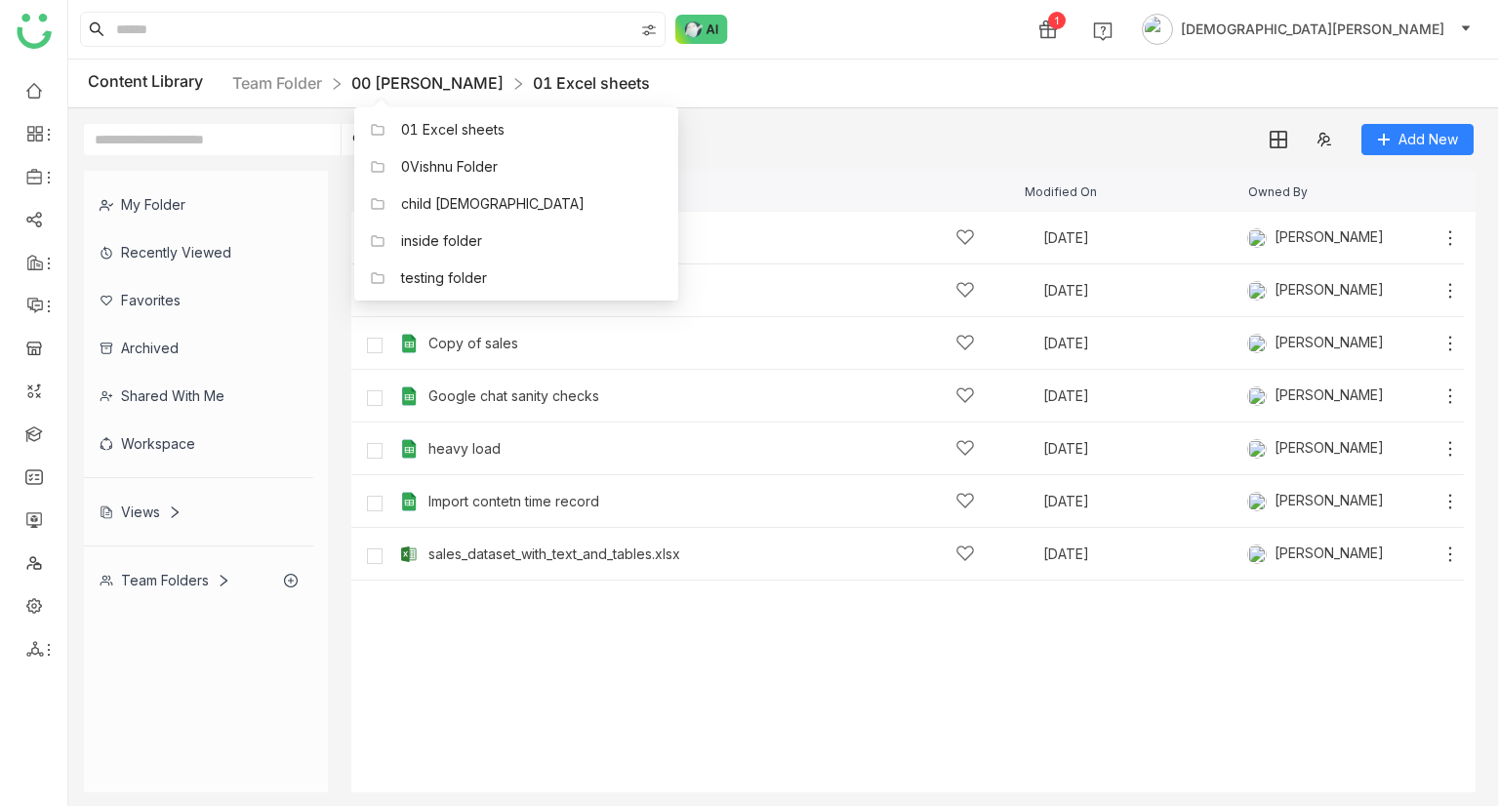
click at [410, 84] on link "00 Arif Folder" at bounding box center [427, 83] width 152 height 20
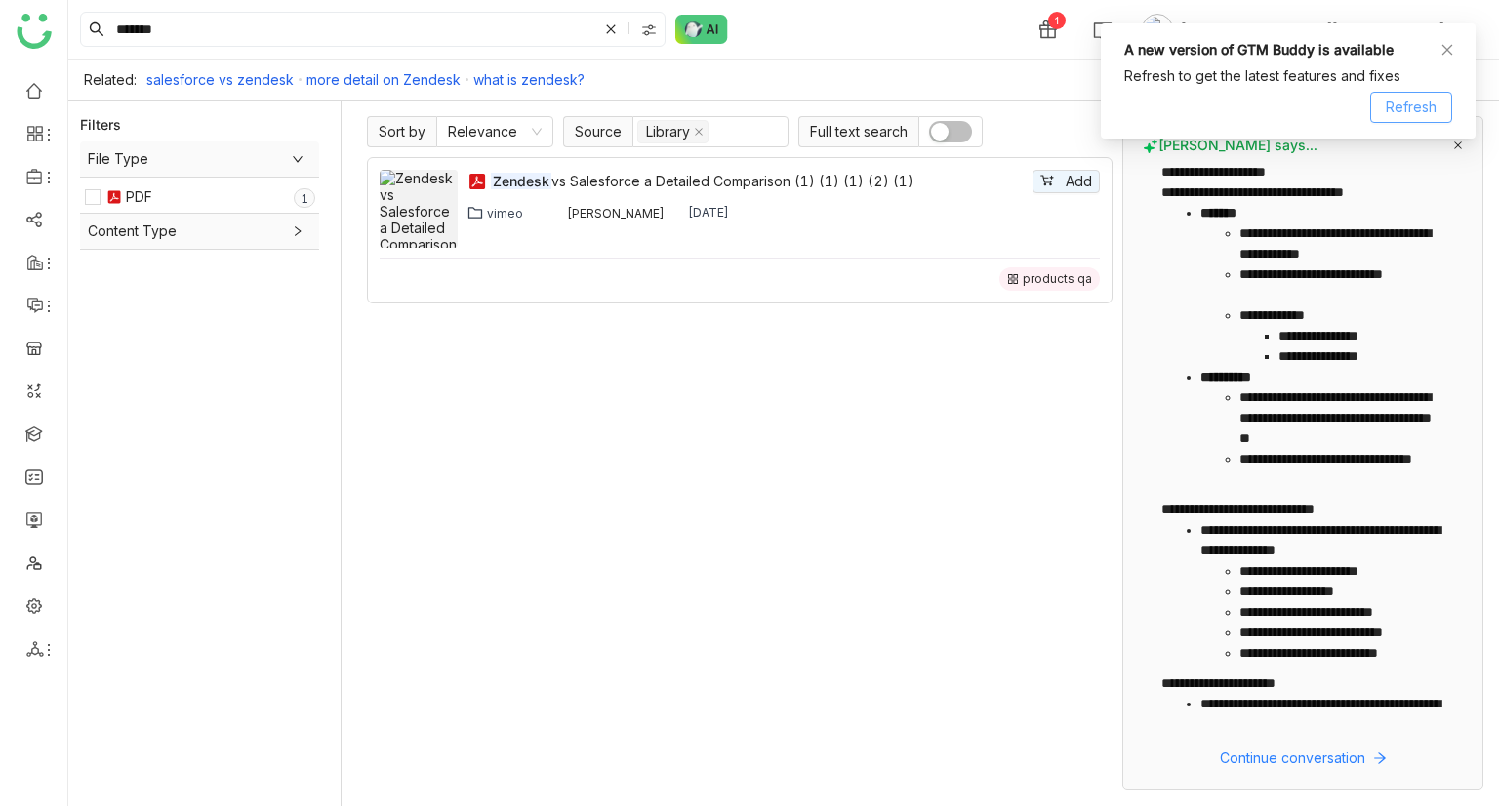
click at [1406, 102] on span "Refresh" at bounding box center [1411, 107] width 51 height 21
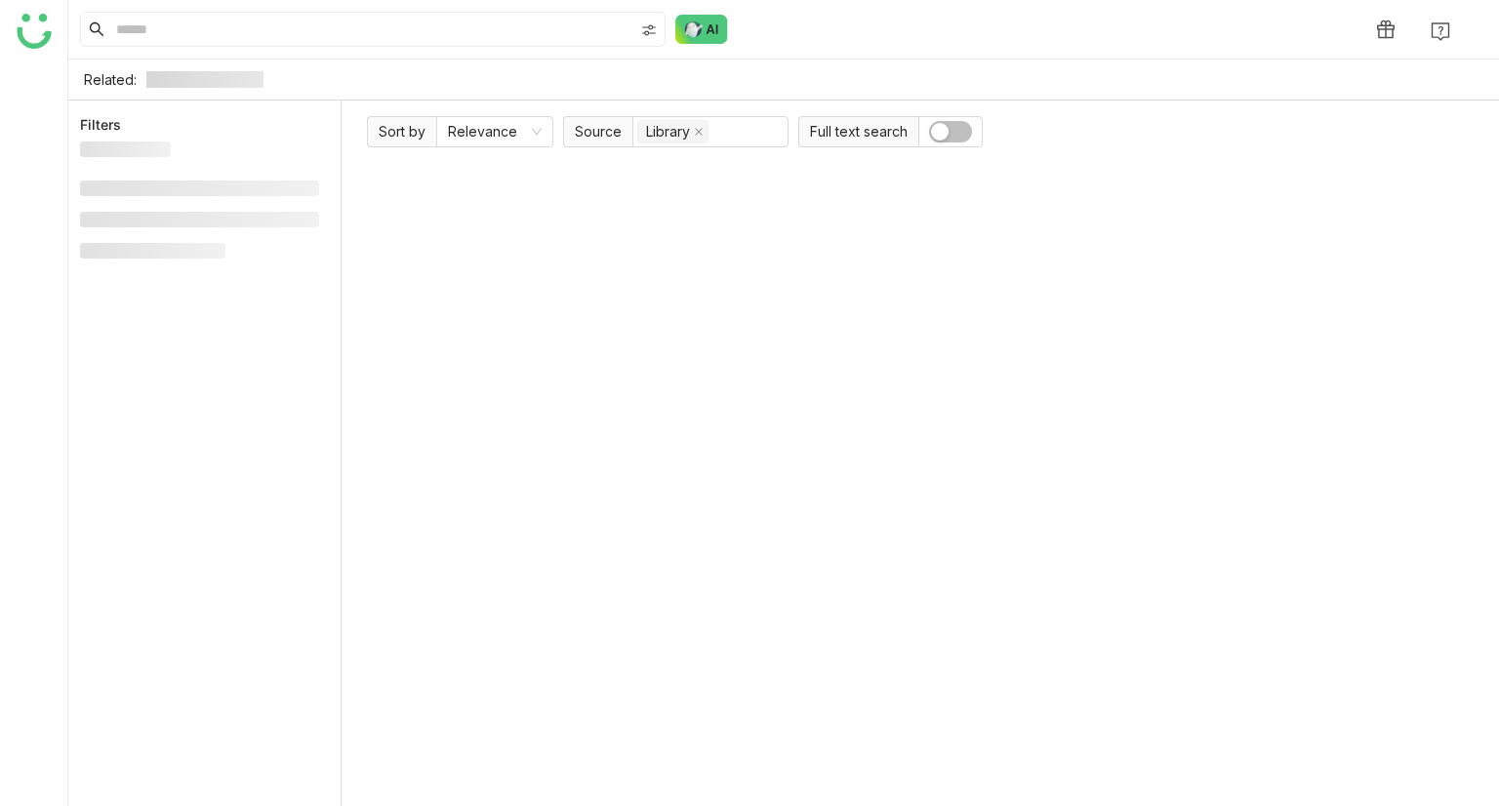
type input "*******"
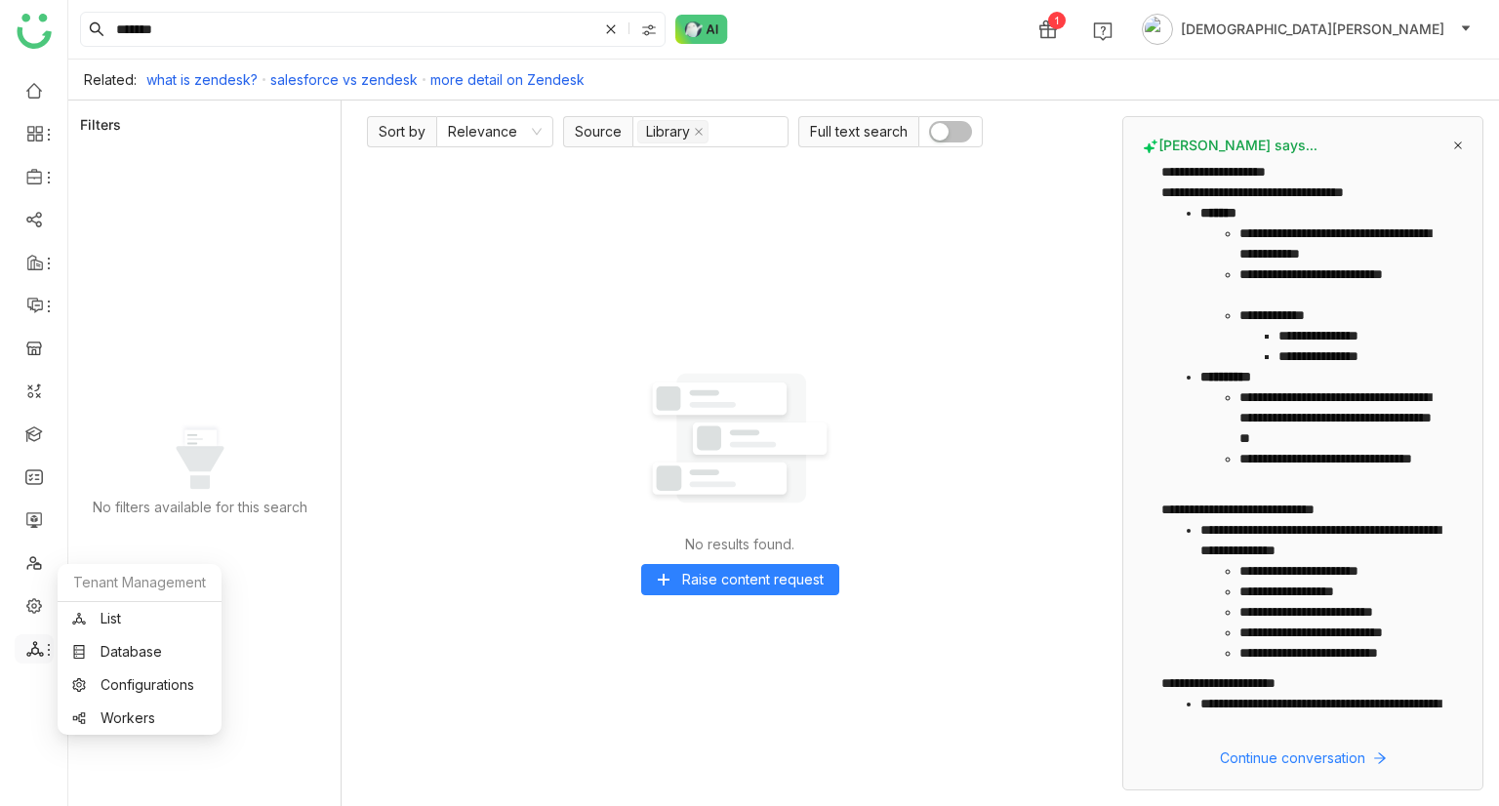
click at [44, 651] on icon at bounding box center [49, 650] width 16 height 16
click at [97, 618] on link "List" at bounding box center [139, 619] width 135 height 14
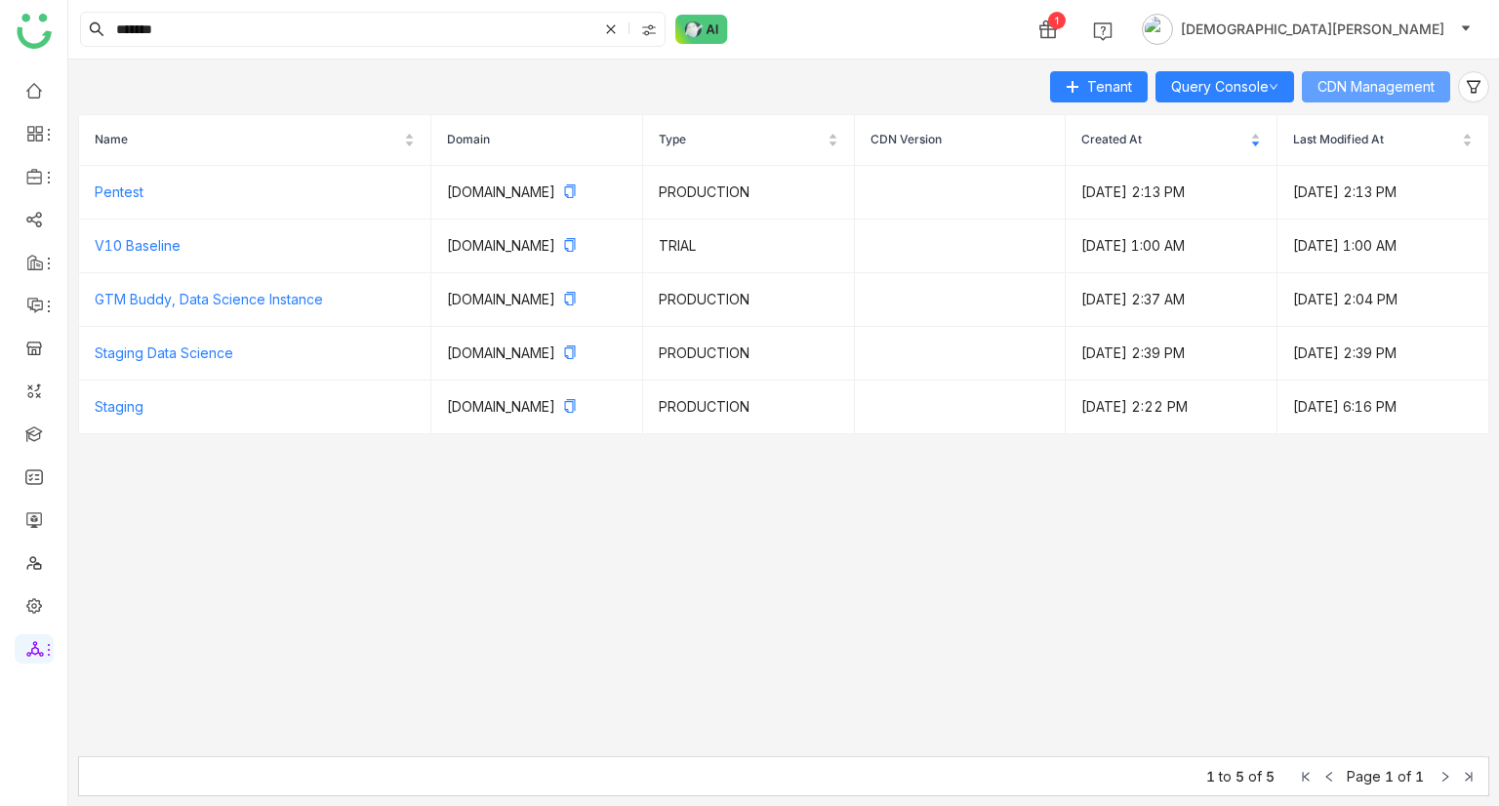
click at [1338, 98] on button "CDN Management" at bounding box center [1376, 86] width 148 height 31
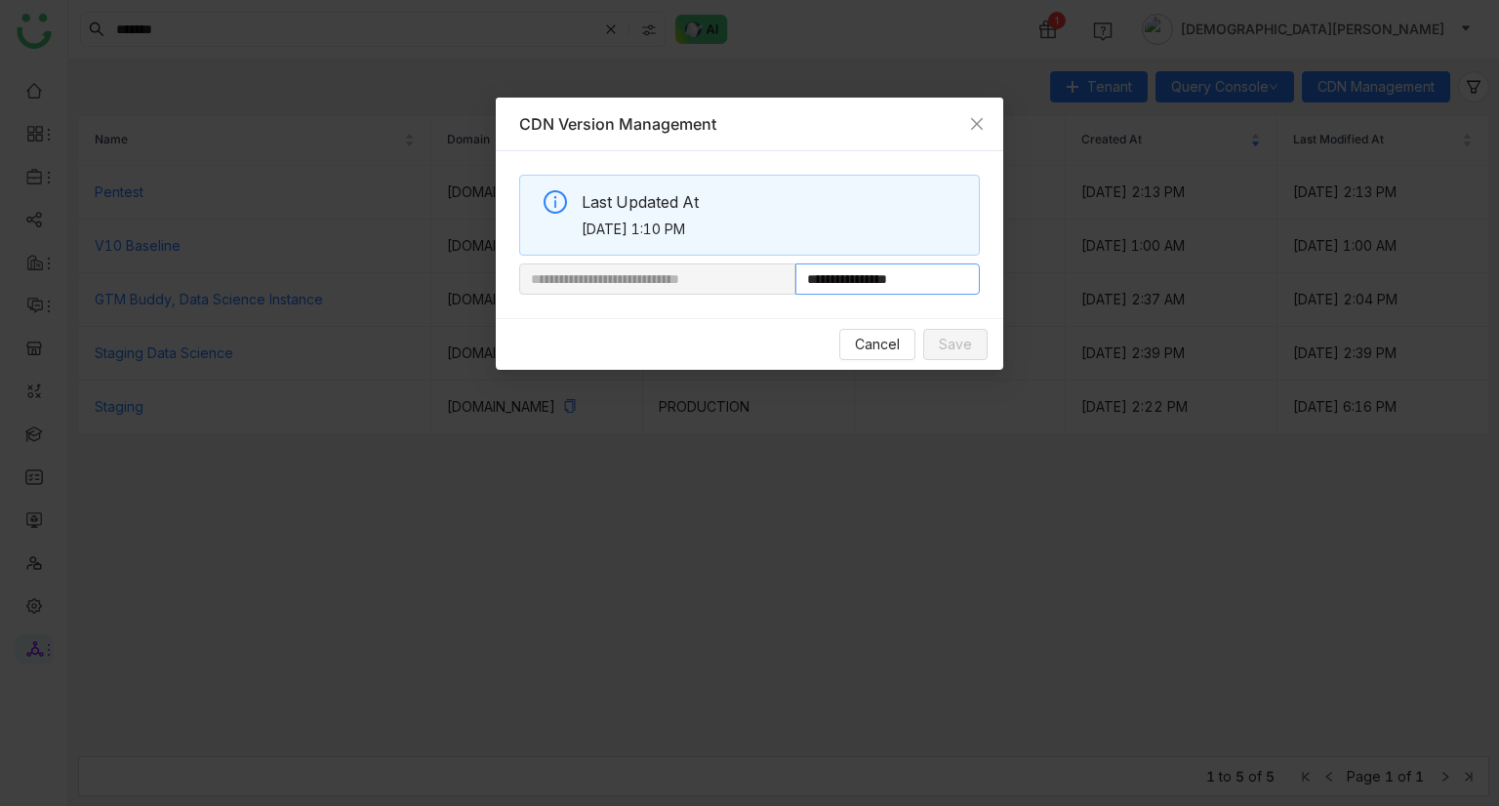
drag, startPoint x: 862, startPoint y: 278, endPoint x: 1115, endPoint y: 295, distance: 253.3
click at [1115, 295] on nz-modal-container "**********" at bounding box center [749, 403] width 1499 height 806
paste input "**********"
type input "**********"
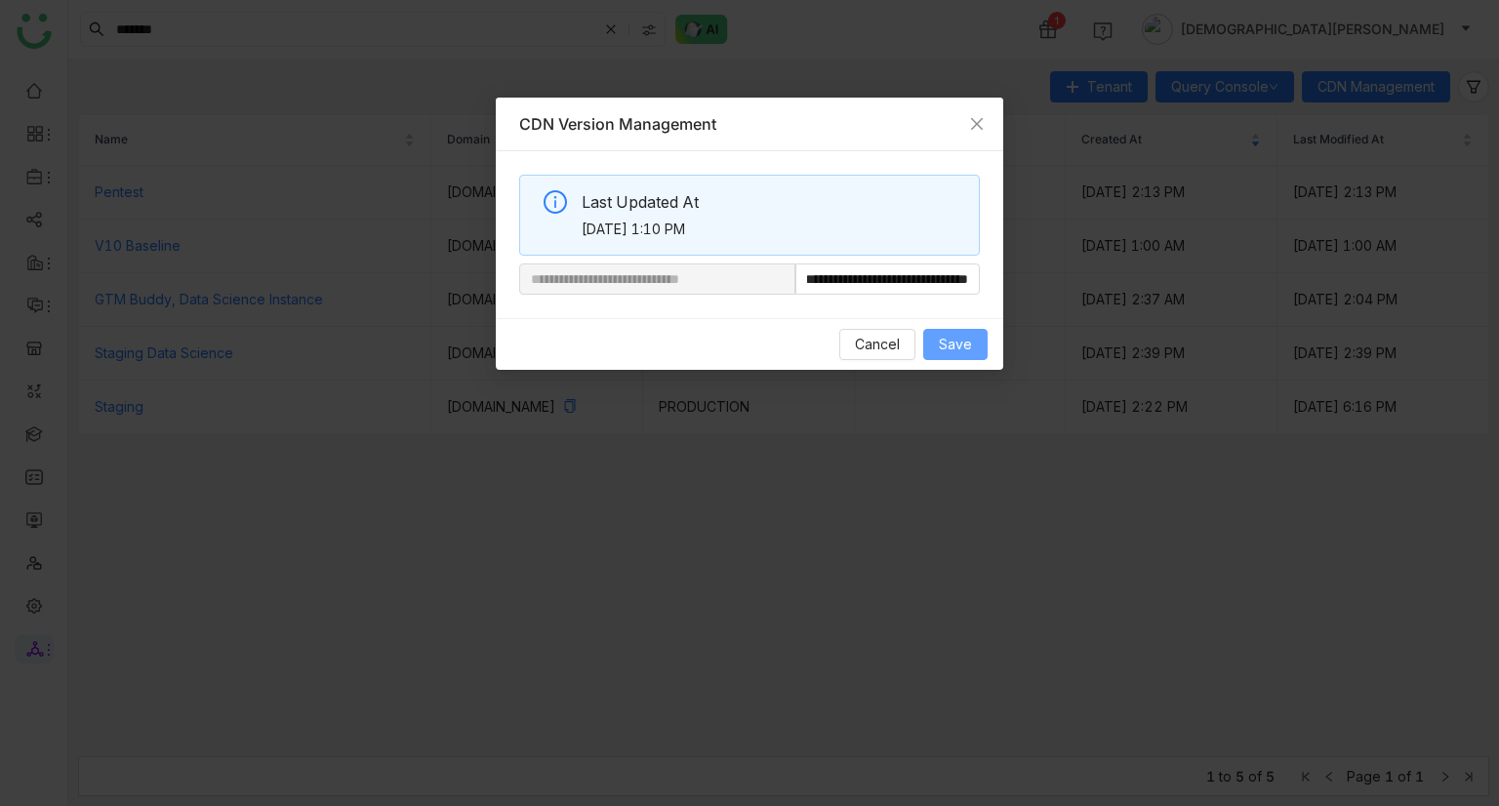
click at [977, 346] on button "Save" at bounding box center [955, 344] width 64 height 31
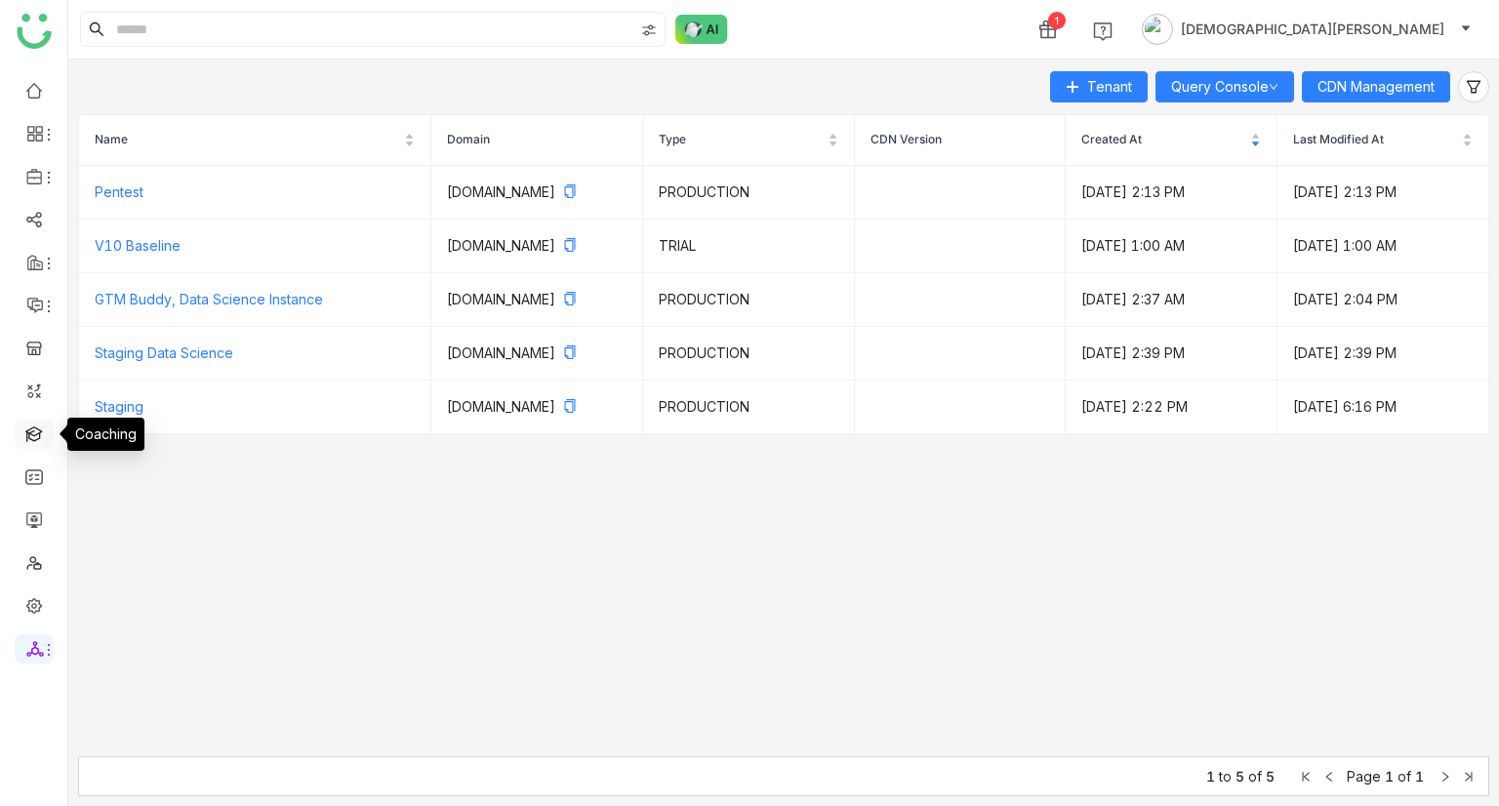
click at [37, 441] on link at bounding box center [34, 433] width 18 height 17
click at [34, 434] on link at bounding box center [34, 433] width 18 height 17
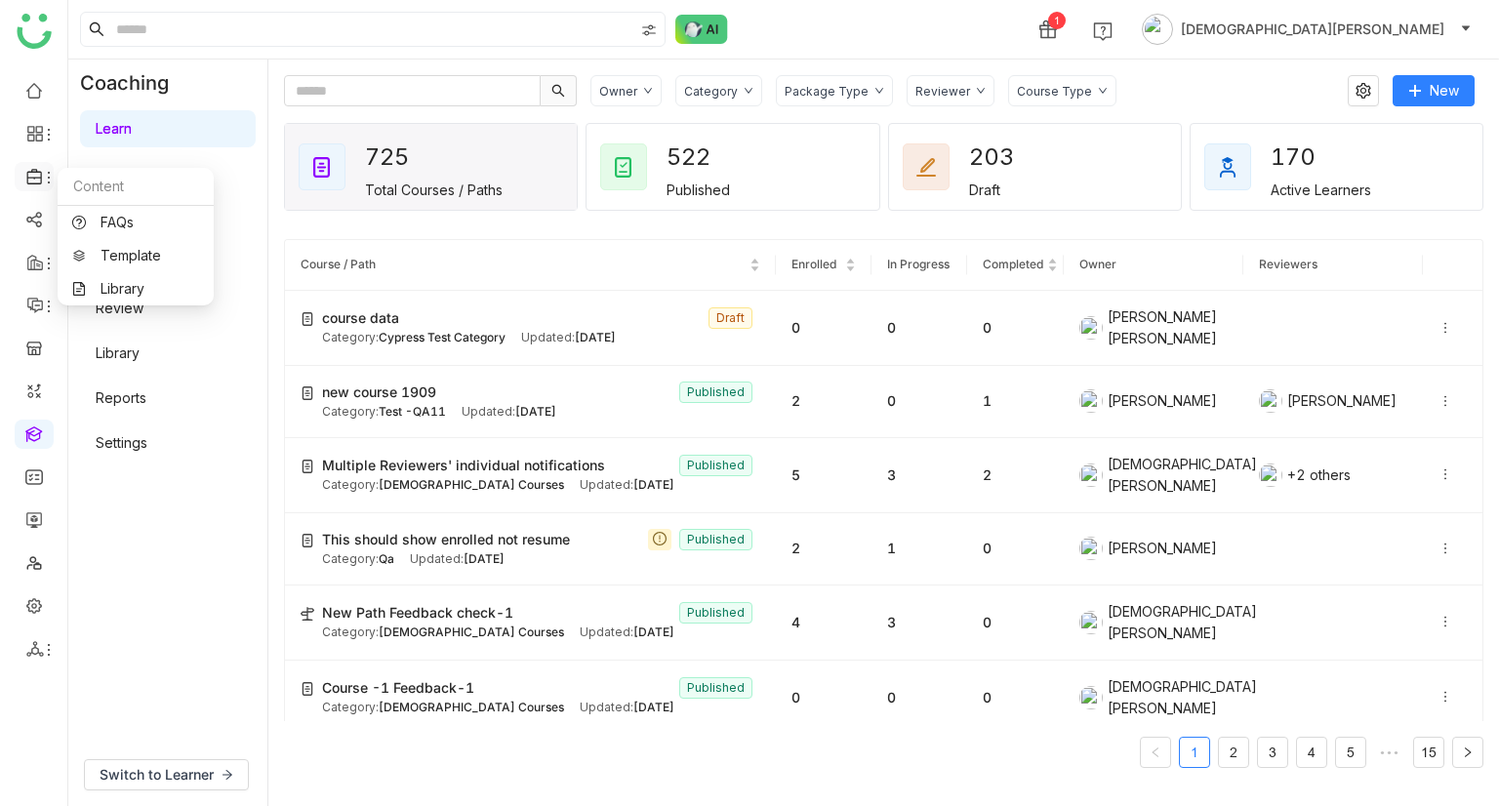
click at [32, 177] on icon at bounding box center [35, 177] width 18 height 18
click at [141, 294] on link "Library" at bounding box center [135, 289] width 127 height 14
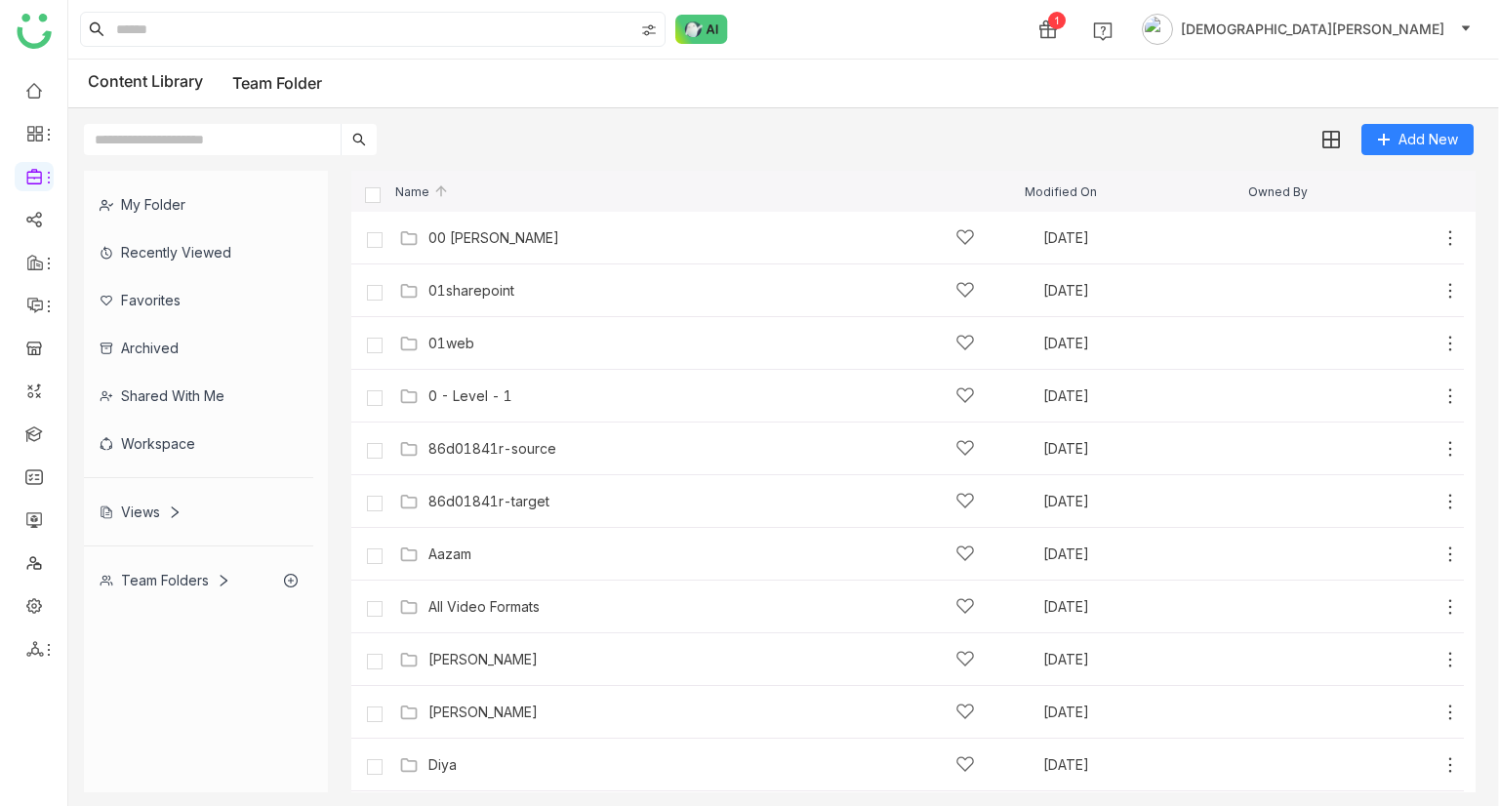
click at [105, 516] on div "Views" at bounding box center [141, 512] width 82 height 17
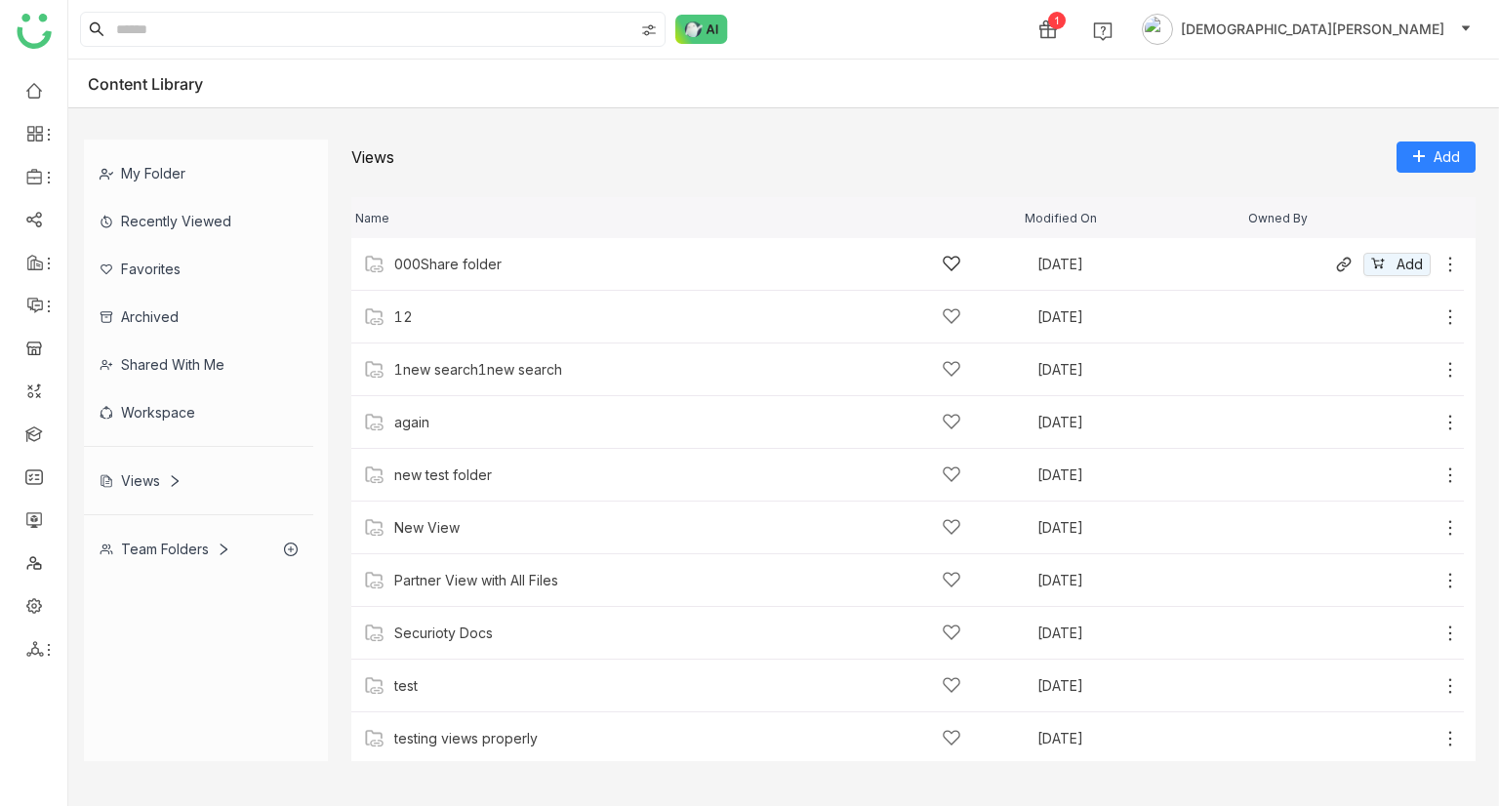
click at [509, 279] on div "000Share folder [DATE] Add" at bounding box center [907, 264] width 1113 height 53
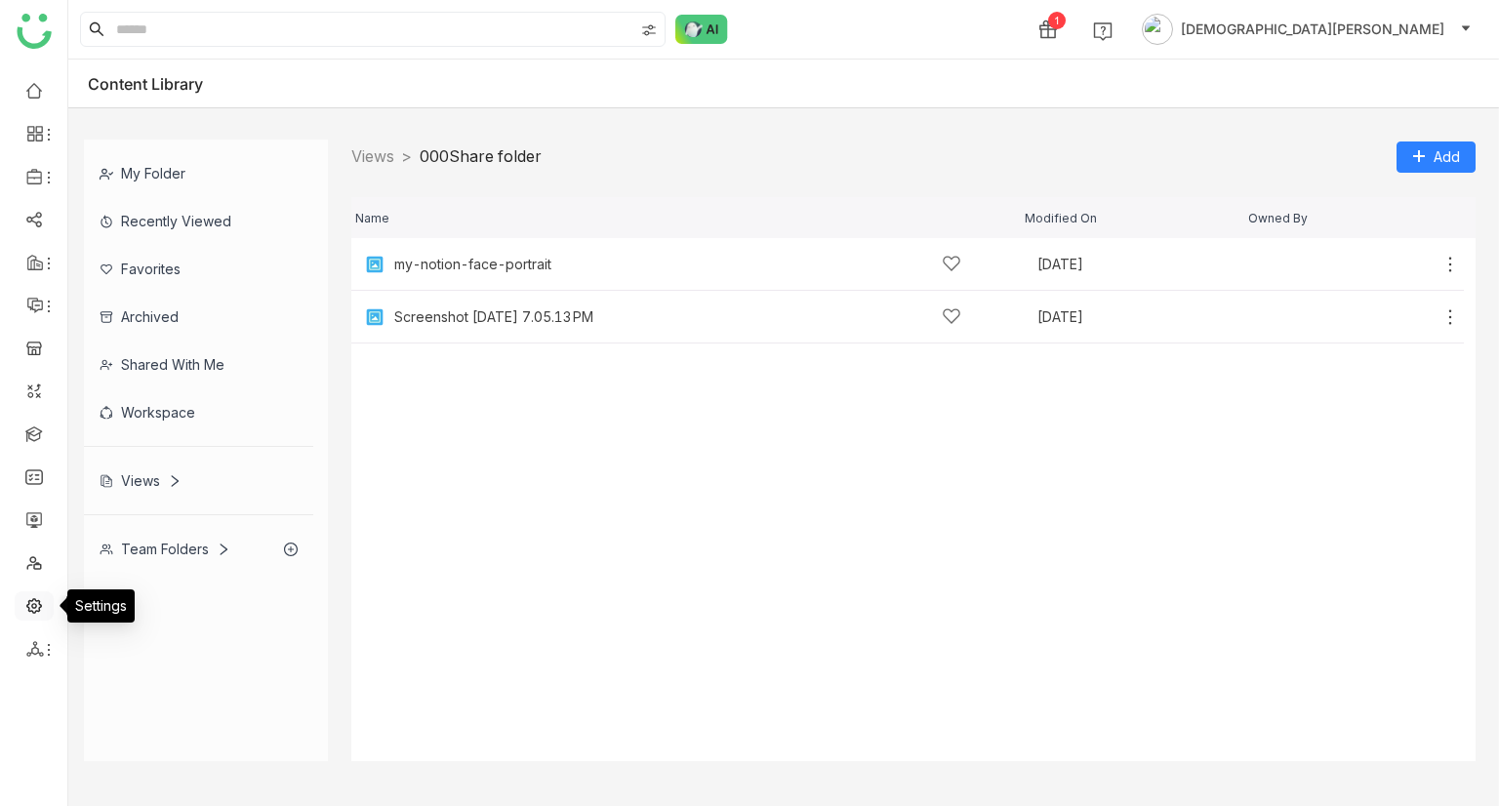
click at [42, 610] on link at bounding box center [34, 604] width 18 height 17
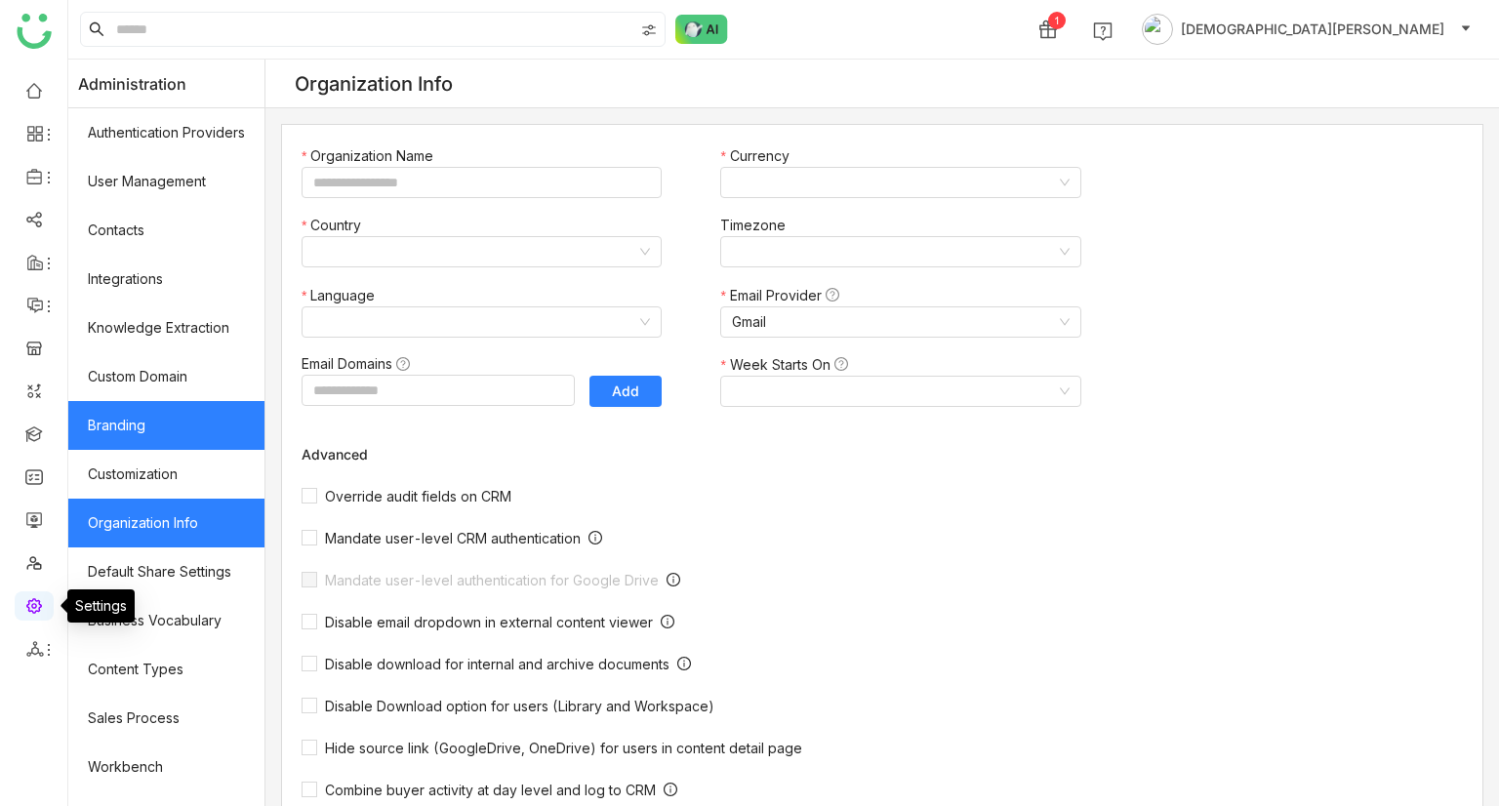
type input "*******"
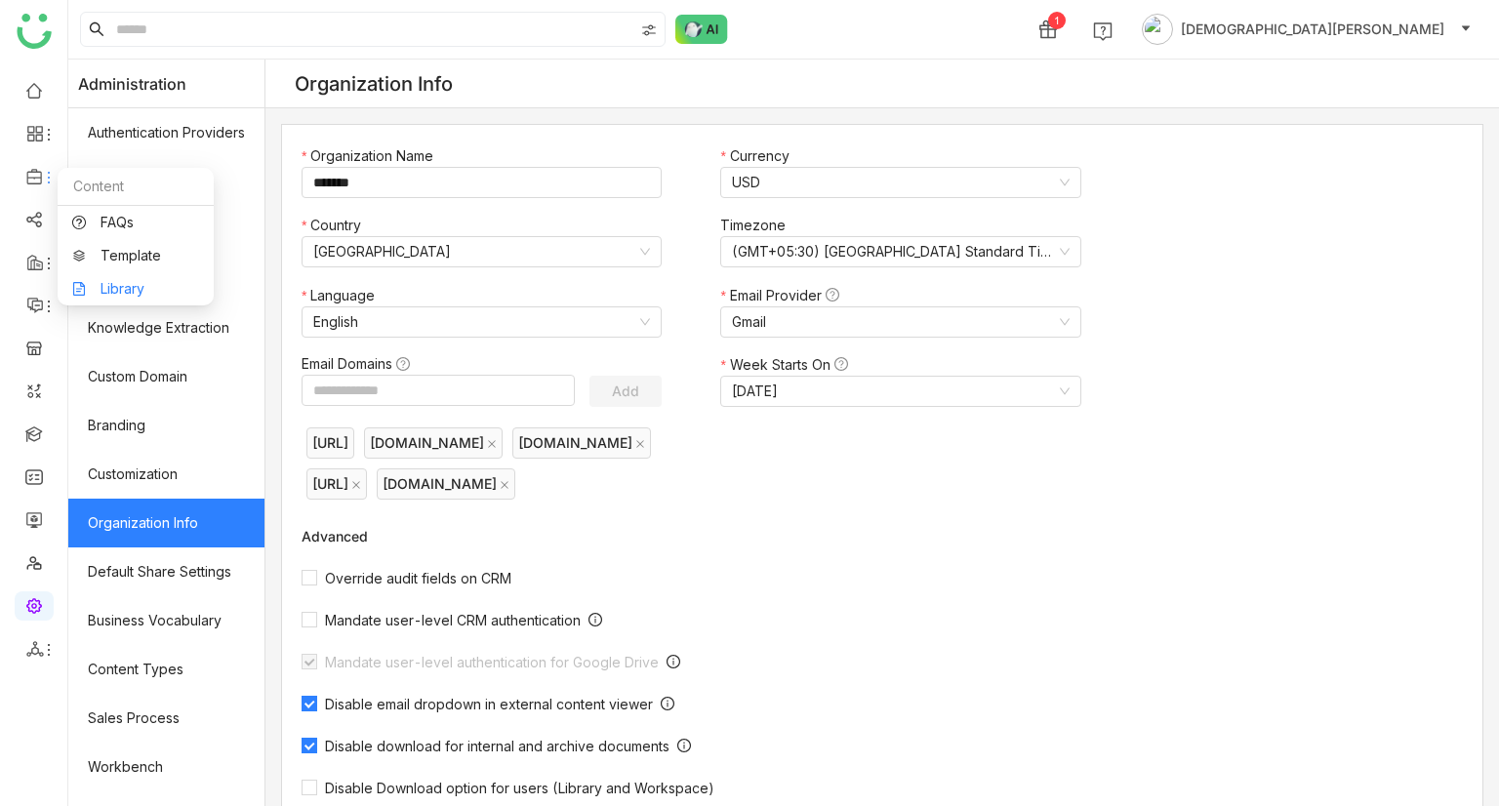
click at [133, 282] on link "Library" at bounding box center [135, 289] width 127 height 14
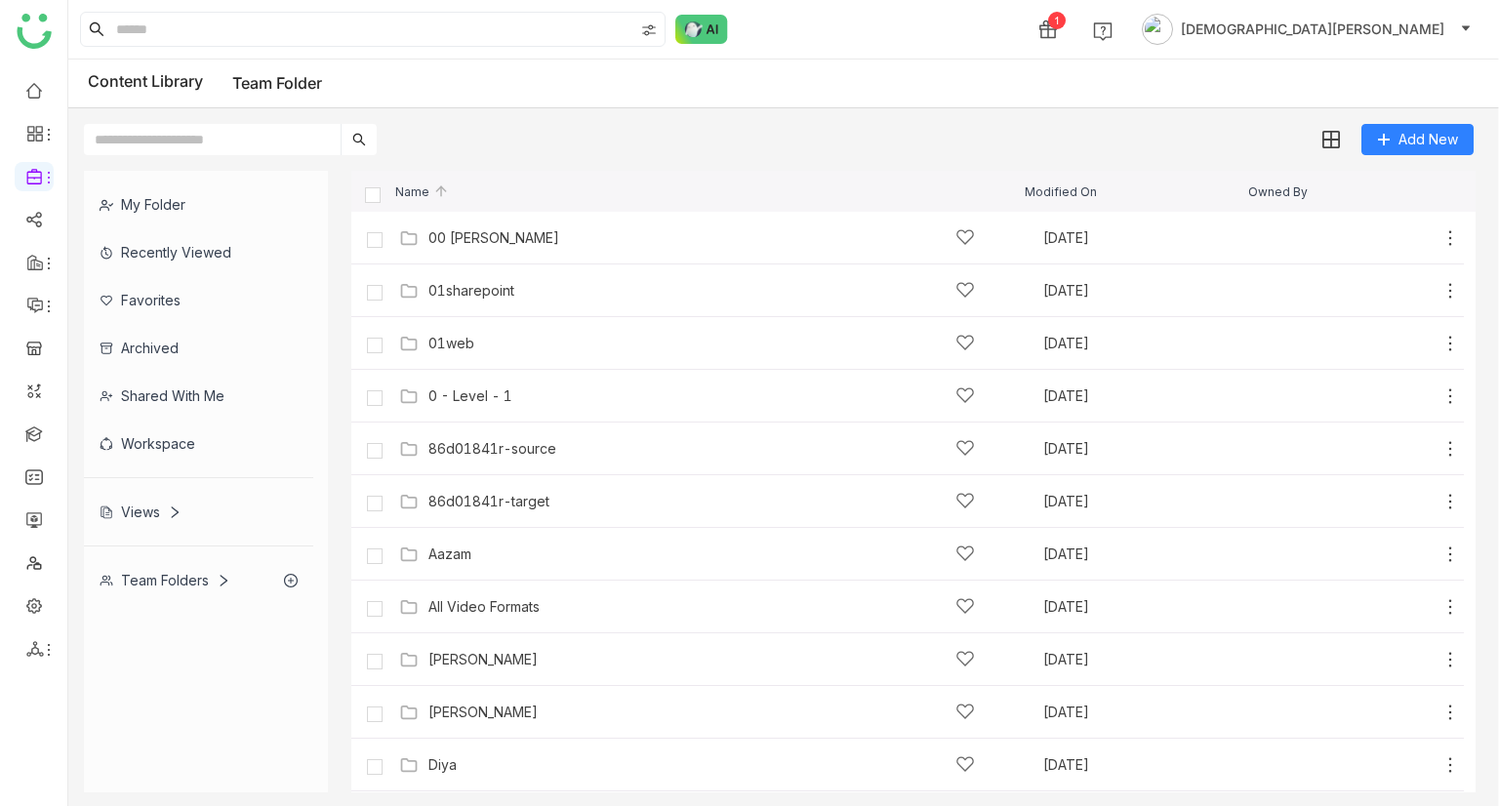
click at [150, 516] on div "Views" at bounding box center [141, 512] width 82 height 17
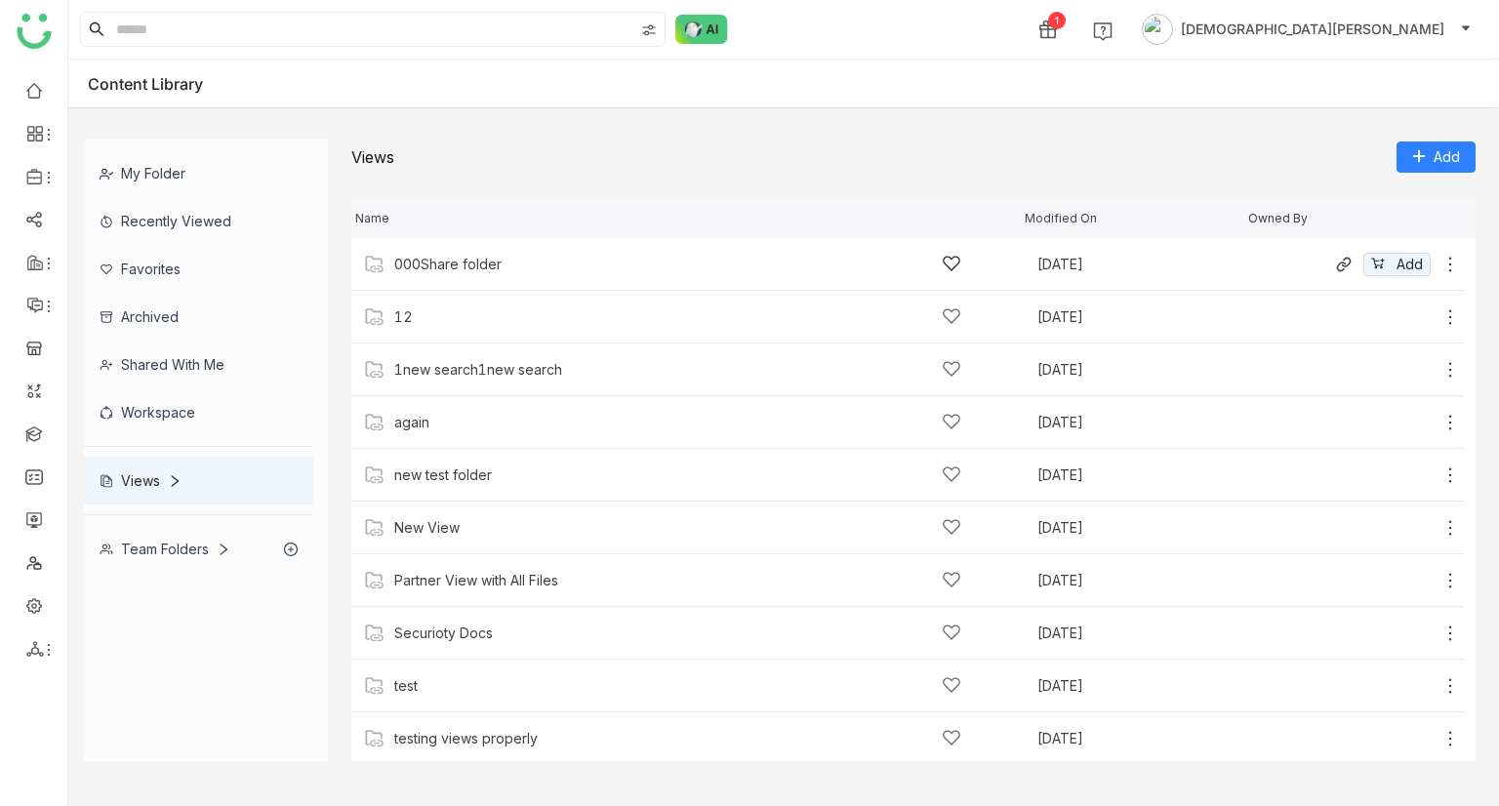
click at [449, 252] on div "000Share folder Sep 19, 2025 Add" at bounding box center [907, 264] width 1113 height 53
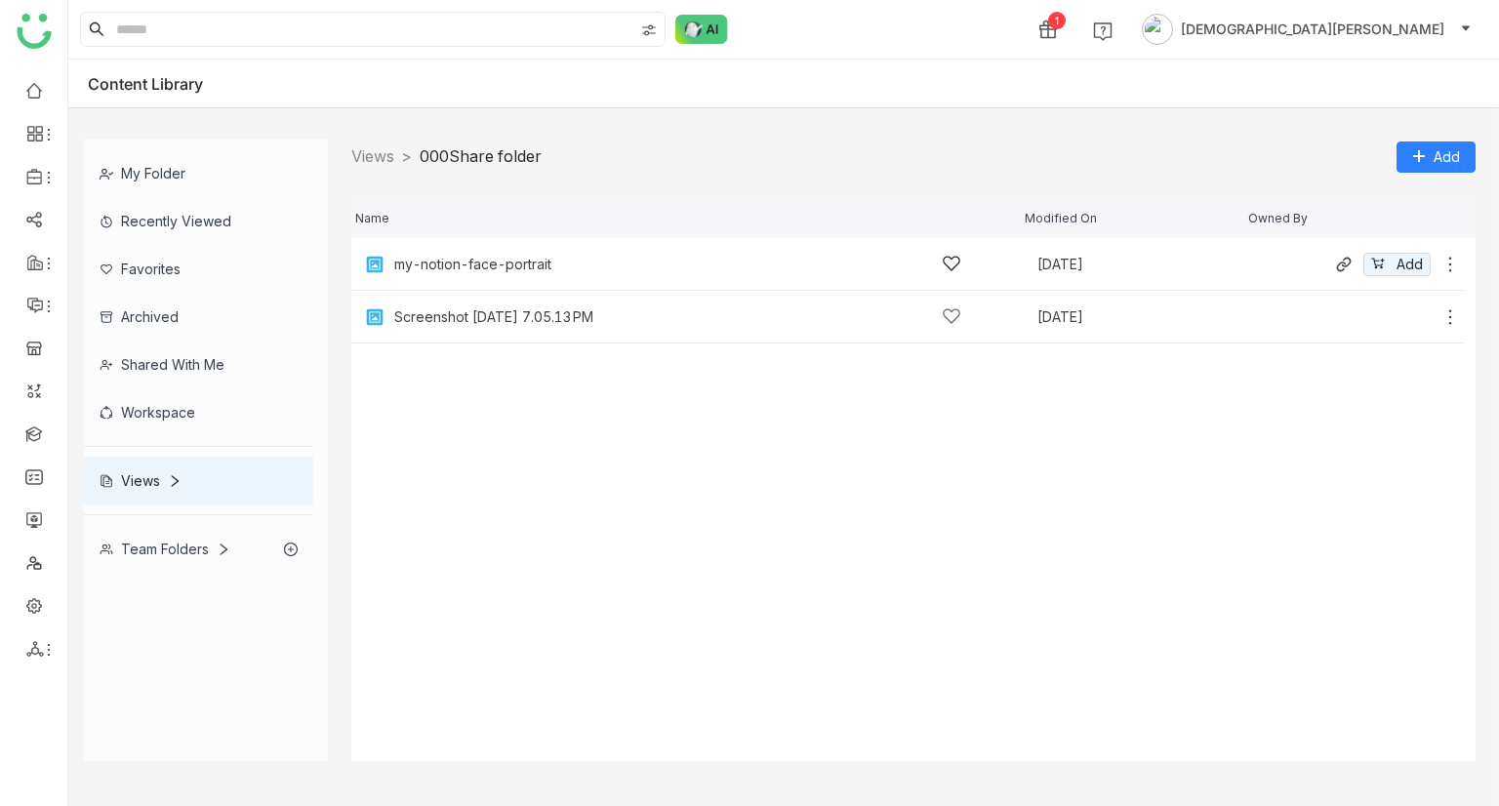
click at [1448, 269] on icon at bounding box center [1451, 265] width 20 height 20
click at [1448, 264] on icon at bounding box center [1451, 265] width 20 height 20
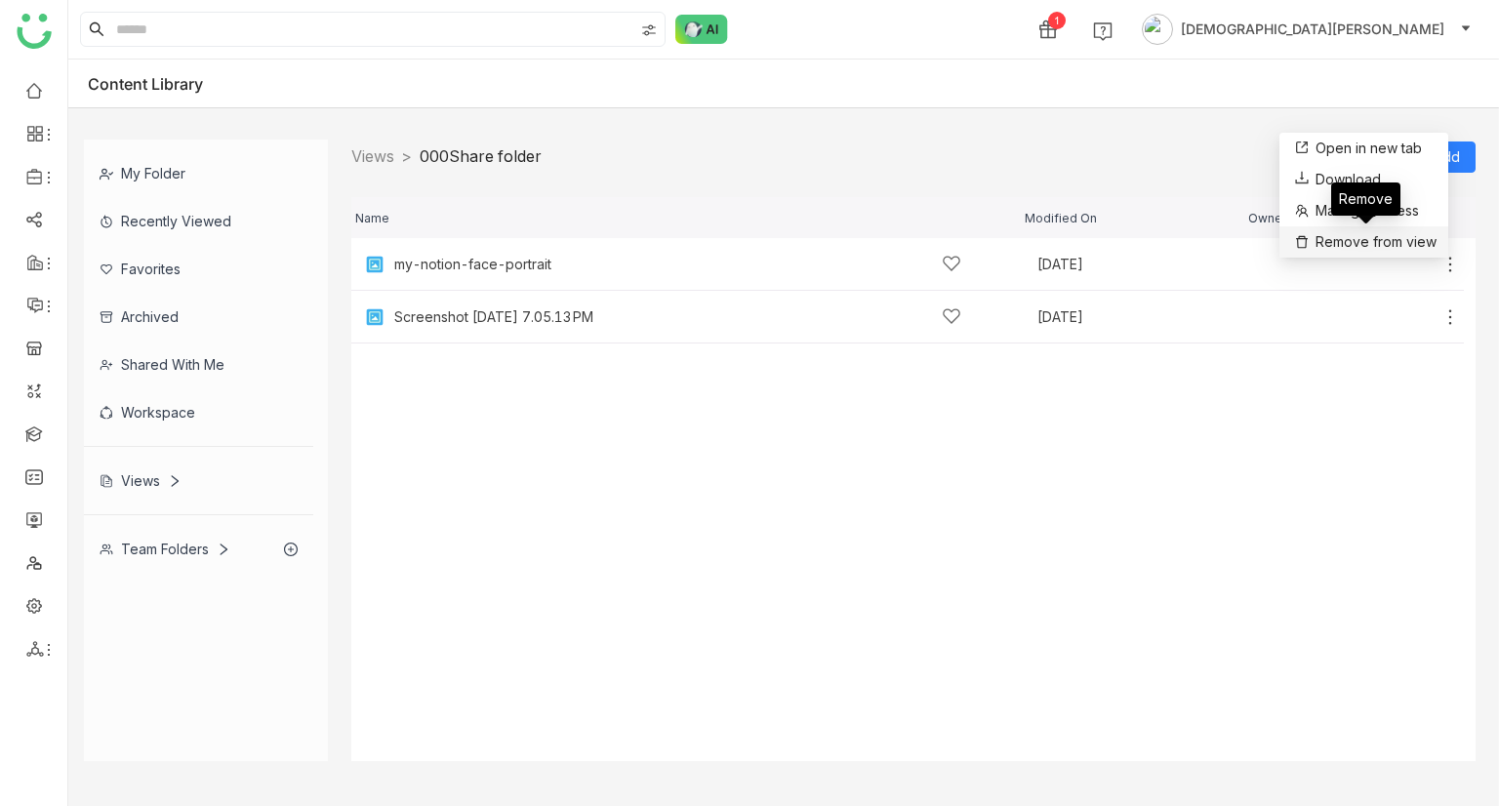
click at [1334, 234] on span "Remove from view" at bounding box center [1376, 241] width 121 height 21
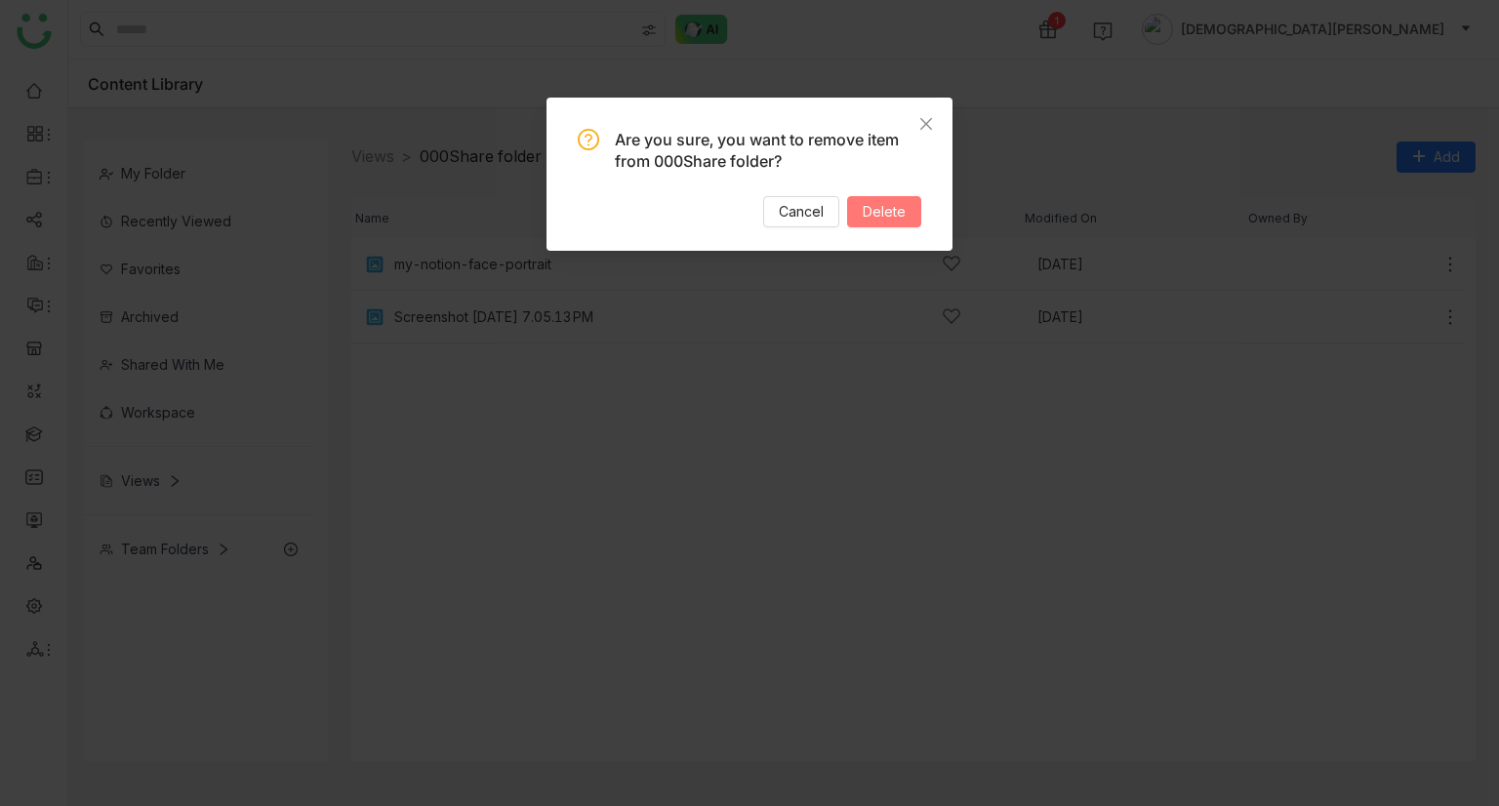
click at [886, 208] on span "Delete" at bounding box center [884, 211] width 43 height 21
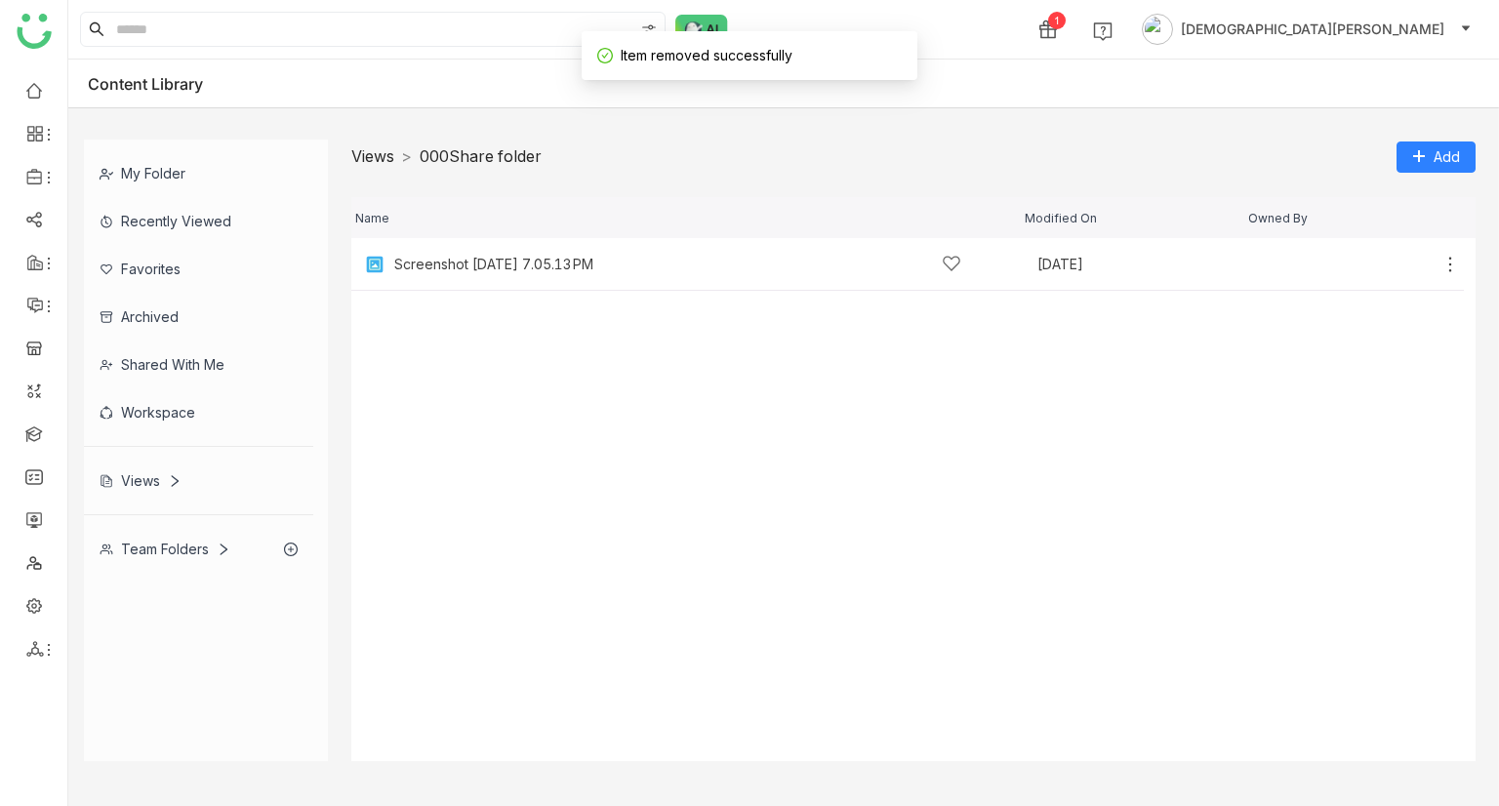
click at [383, 155] on link "Views" at bounding box center [372, 156] width 43 height 20
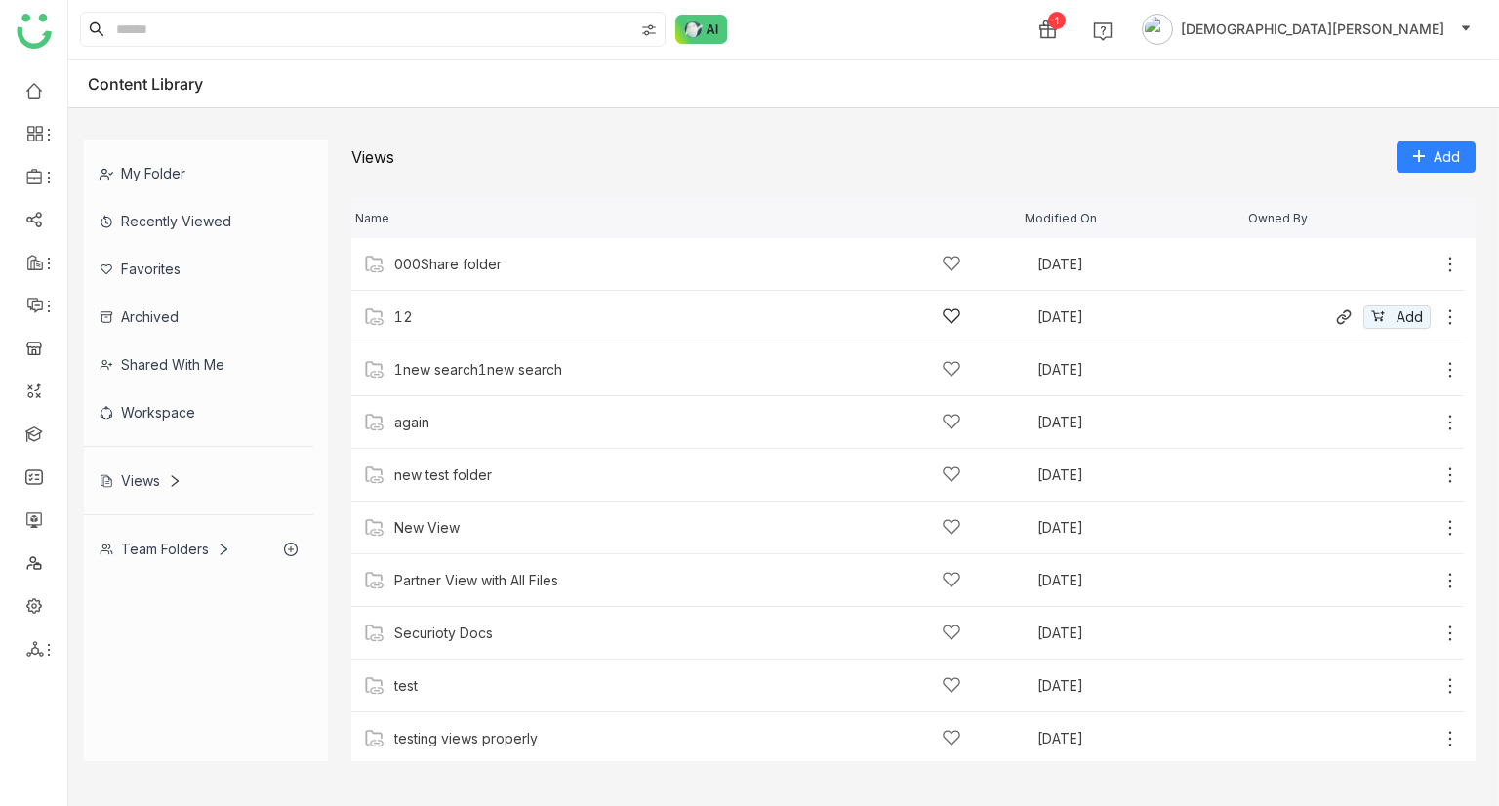
click at [452, 321] on div "12" at bounding box center [677, 316] width 567 height 20
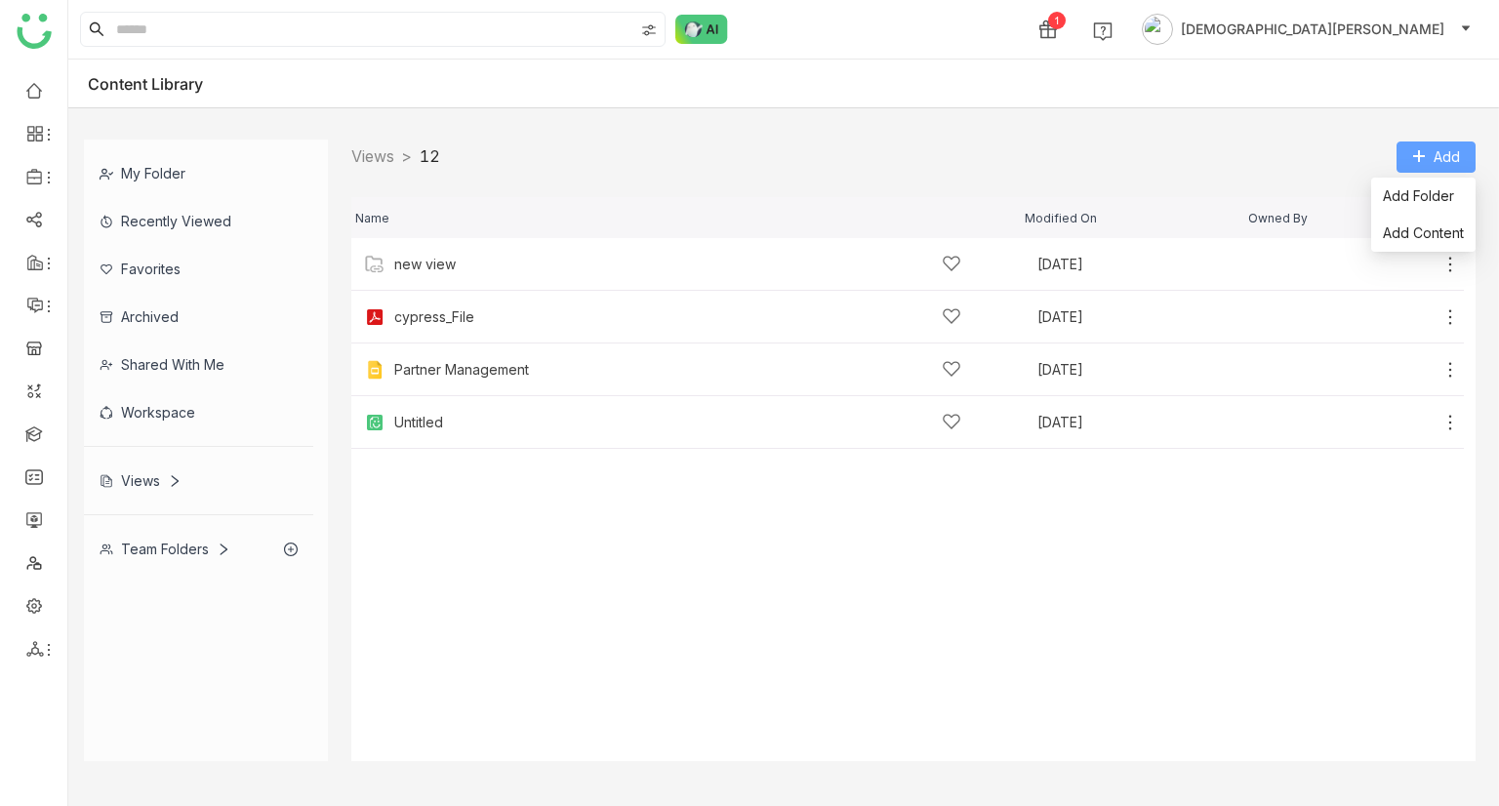
click at [1454, 165] on span "Add" at bounding box center [1447, 156] width 26 height 21
click at [1414, 200] on span "Add Folder" at bounding box center [1418, 195] width 71 height 21
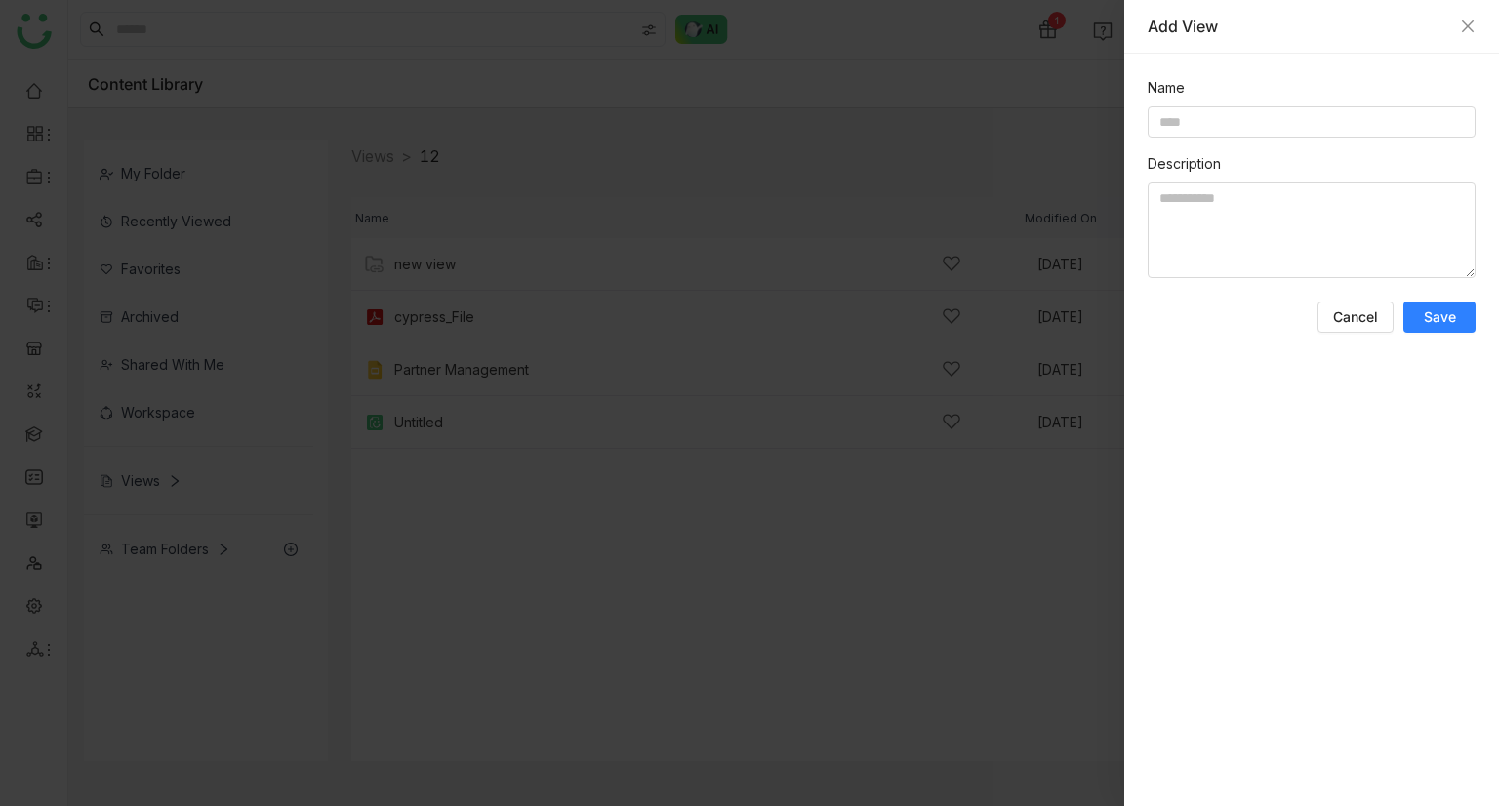
click at [1458, 32] on div "Add View" at bounding box center [1312, 26] width 328 height 21
click at [1465, 28] on icon "Close" at bounding box center [1468, 26] width 12 height 12
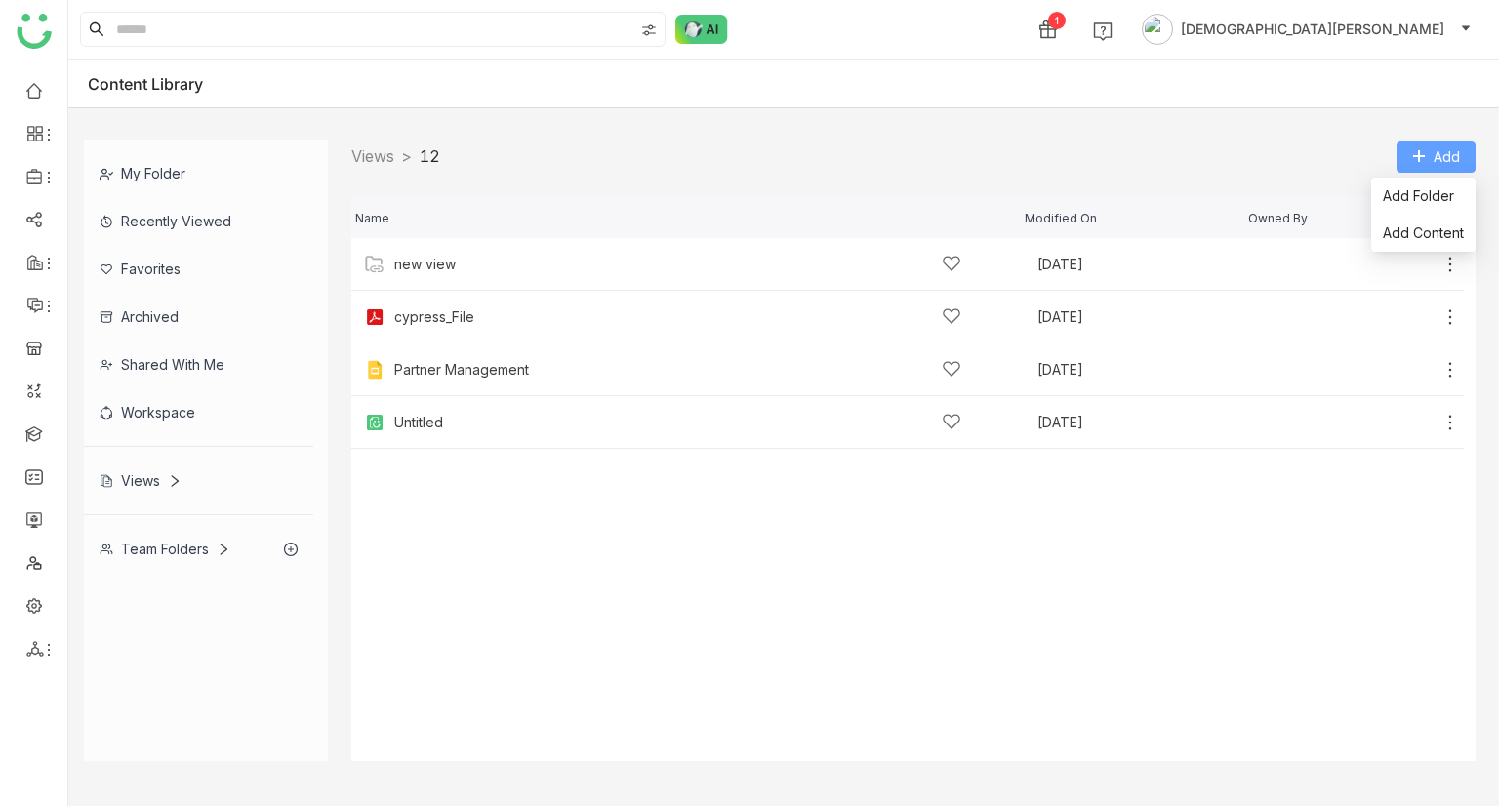
click at [1447, 166] on span "Add" at bounding box center [1447, 156] width 26 height 21
click at [1409, 244] on li "Add Content" at bounding box center [1423, 233] width 104 height 37
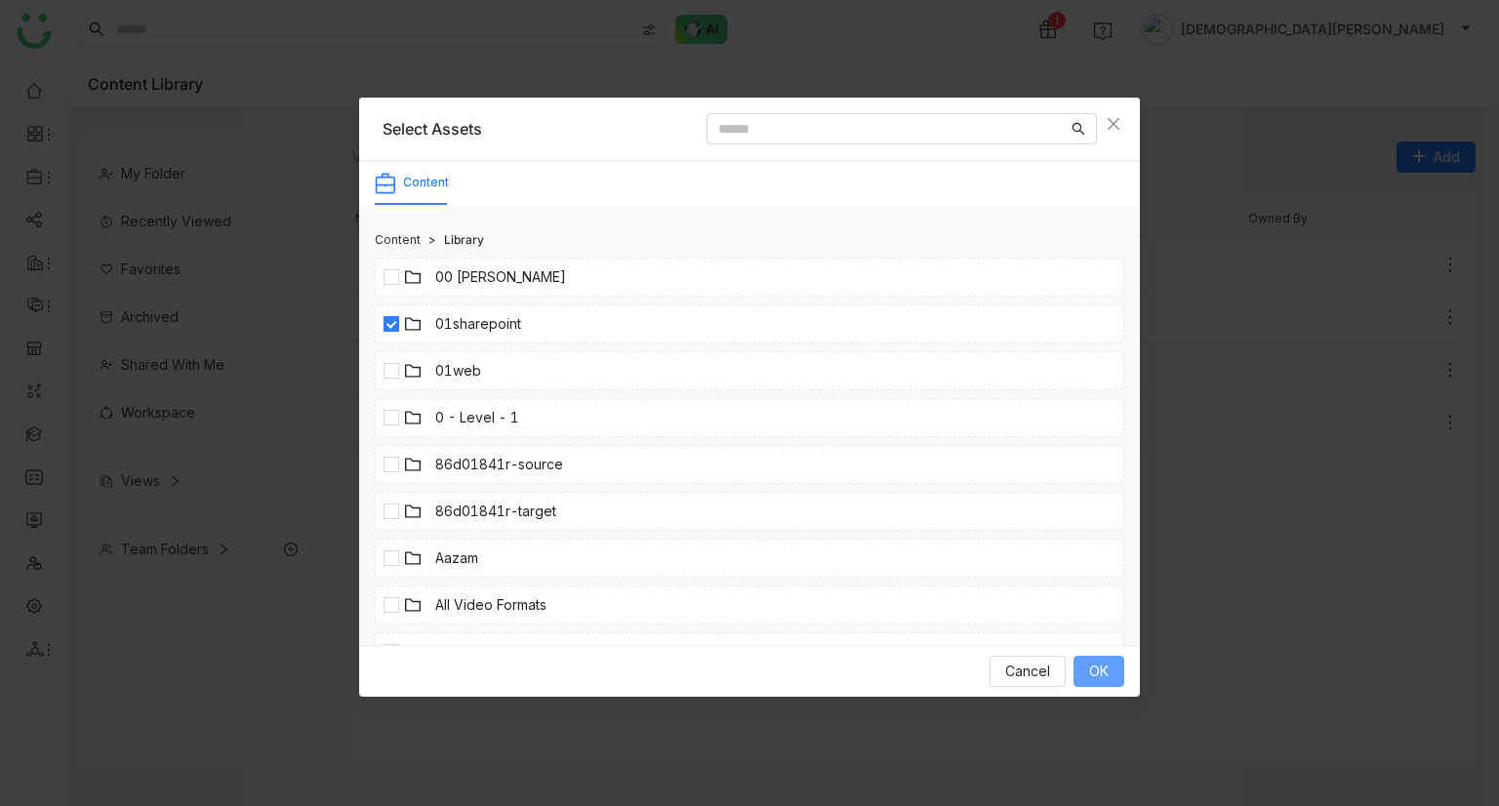
click at [1093, 676] on span "OK" at bounding box center [1099, 671] width 20 height 21
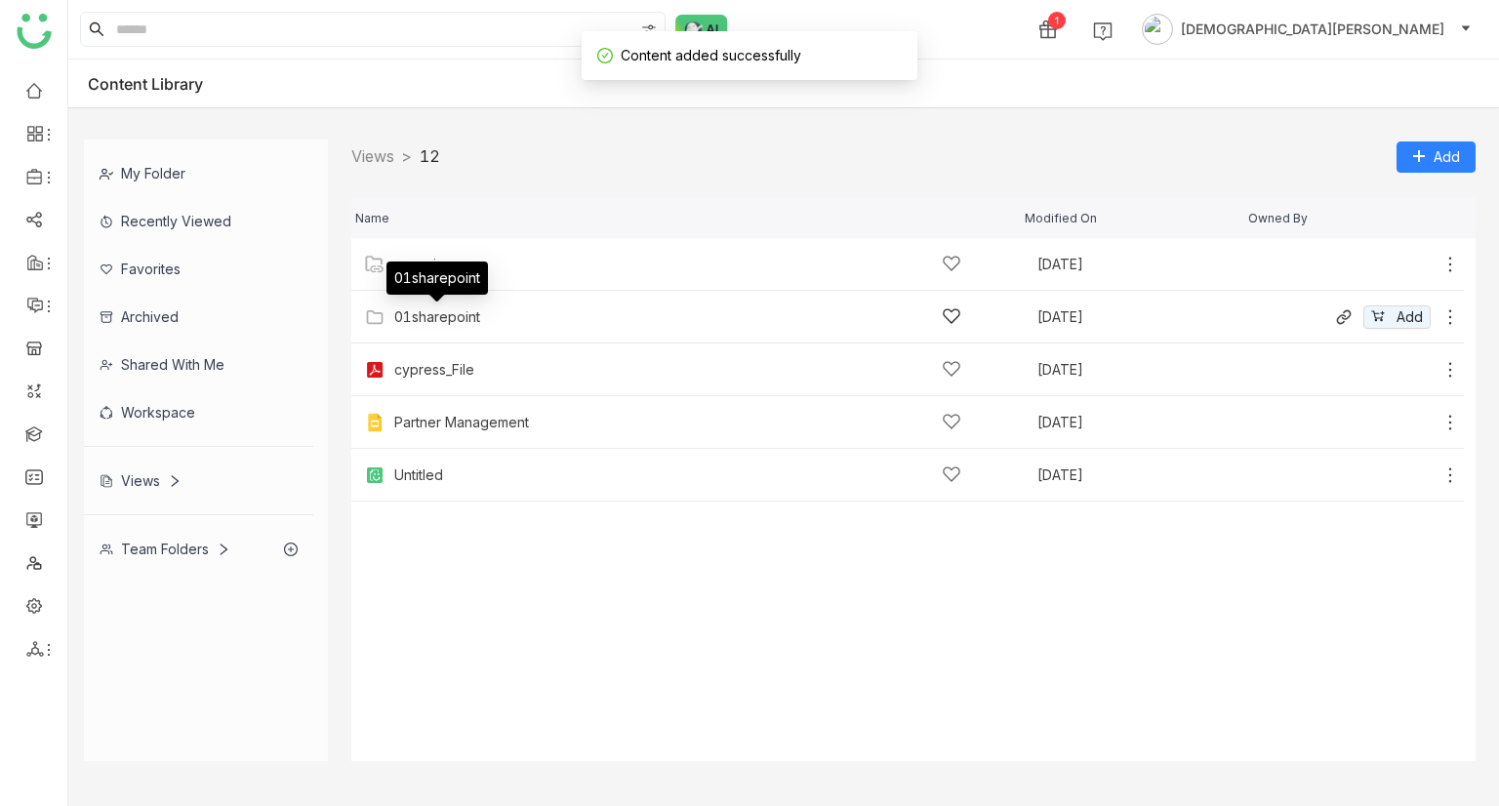
click at [476, 312] on div "01sharepoint" at bounding box center [437, 317] width 86 height 16
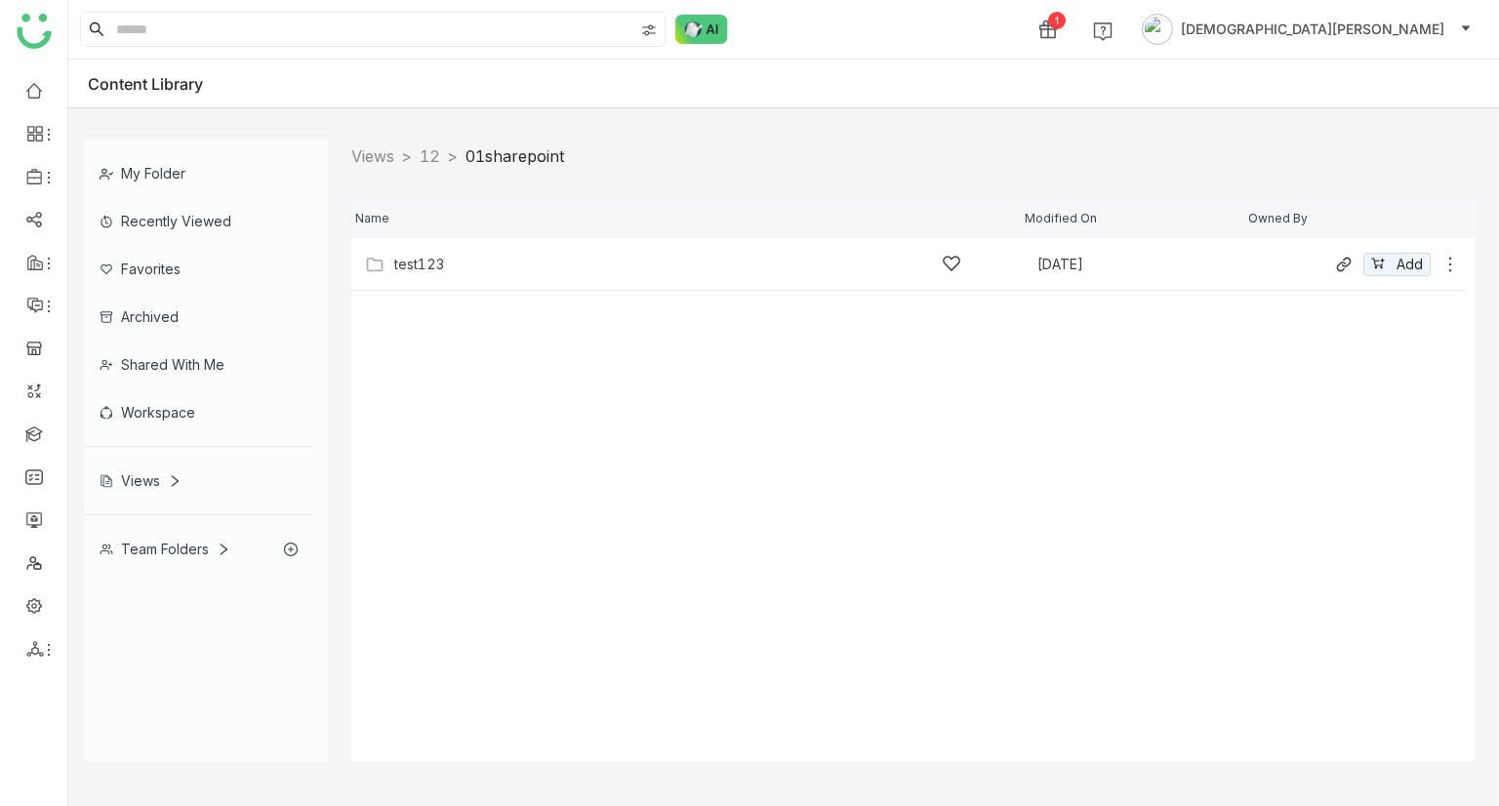
click at [587, 254] on div "test123" at bounding box center [677, 264] width 567 height 20
click at [500, 268] on div "Documents" at bounding box center [677, 264] width 567 height 20
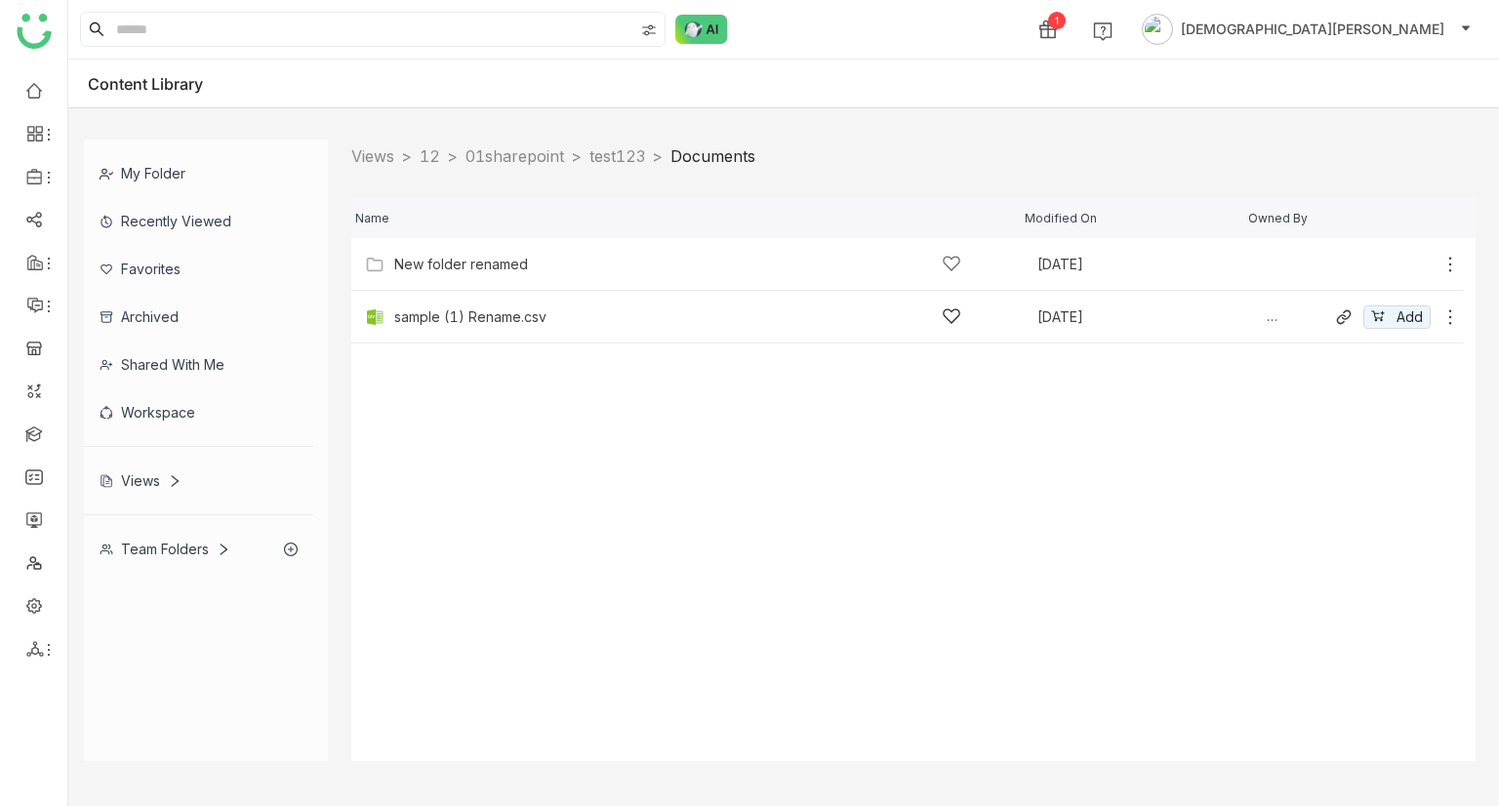
click at [1455, 313] on icon at bounding box center [1451, 317] width 20 height 20
click at [1354, 285] on span "Disable Auto Sync" at bounding box center [1384, 291] width 117 height 21
click at [1449, 317] on icon at bounding box center [1450, 316] width 3 height 15
click at [1403, 231] on link "Open in new tab" at bounding box center [1361, 233] width 131 height 21
click at [1451, 321] on icon at bounding box center [1451, 317] width 20 height 20
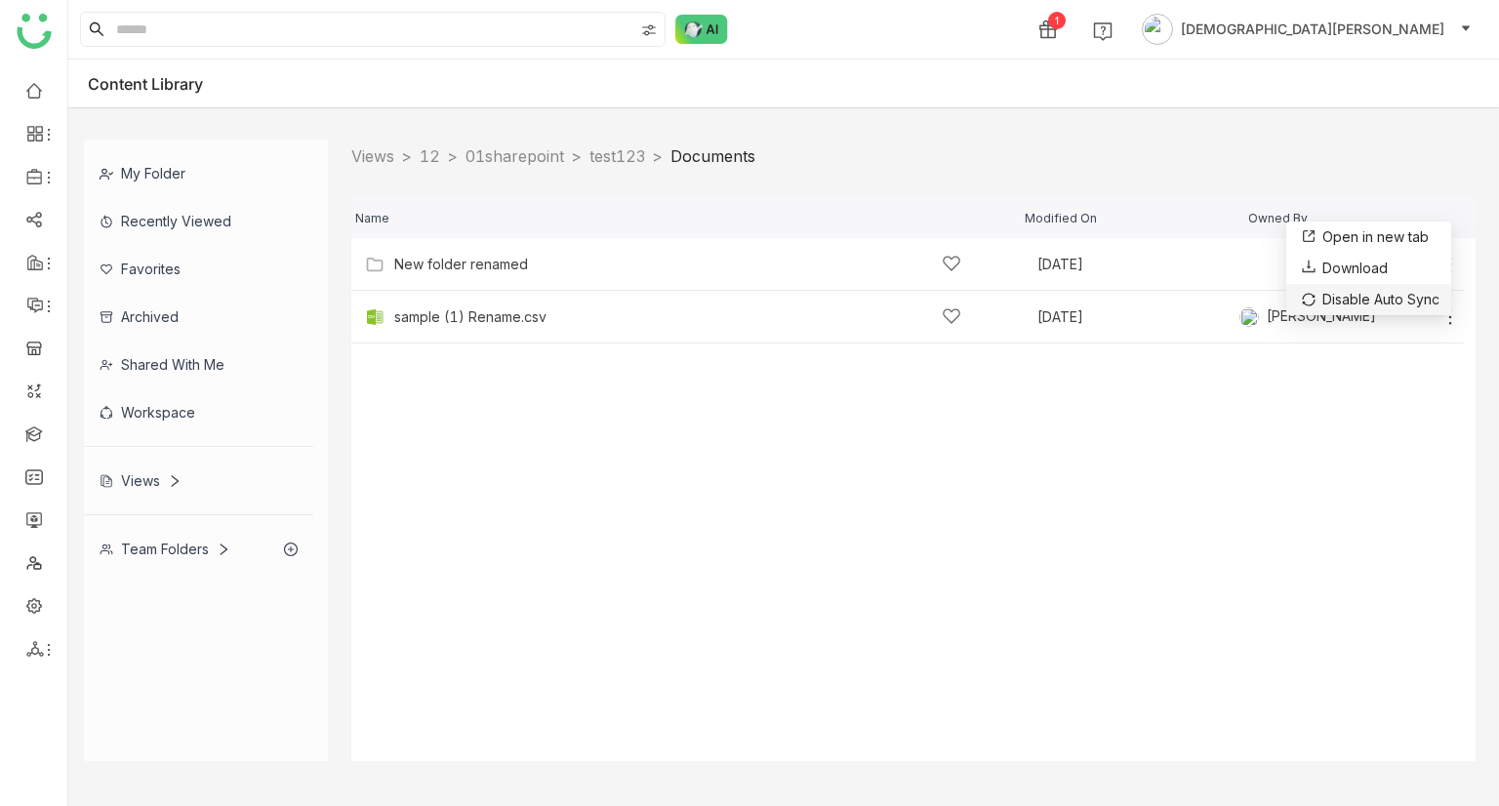
click at [1363, 298] on span "Disable Auto Sync" at bounding box center [1381, 299] width 117 height 21
click at [1448, 313] on icon at bounding box center [1451, 317] width 20 height 20
click at [1331, 255] on span "Download" at bounding box center [1352, 260] width 65 height 21
click at [957, 153] on div "Views > 12 > 01sharepoint > test123 > Documents >" at bounding box center [913, 157] width 1124 height 34
click at [459, 278] on div "New folder renamed Sep 22, 2025 Add" at bounding box center [907, 264] width 1113 height 53
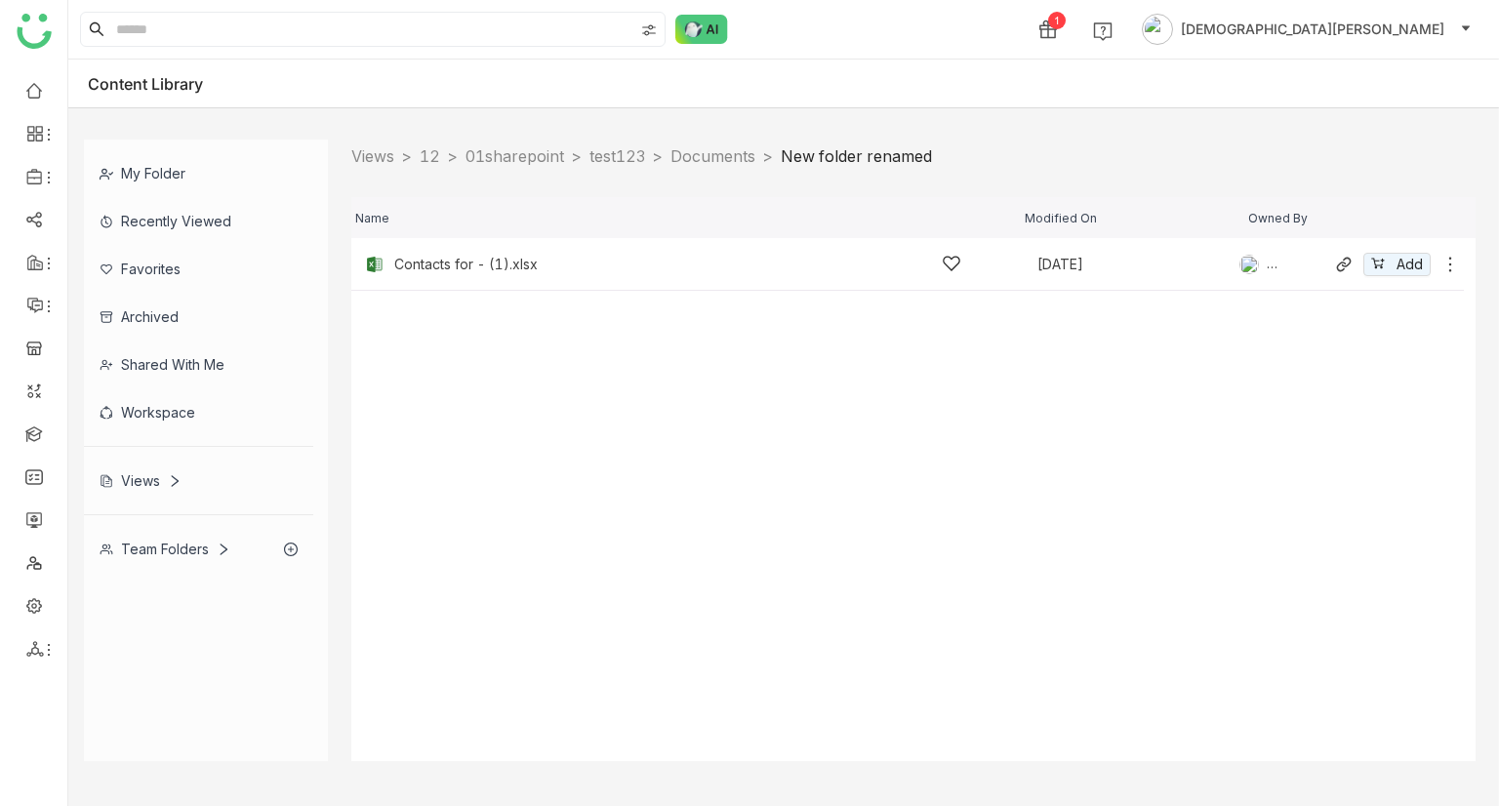
click at [674, 261] on div "Contacts for - (1).xlsx" at bounding box center [677, 264] width 567 height 20
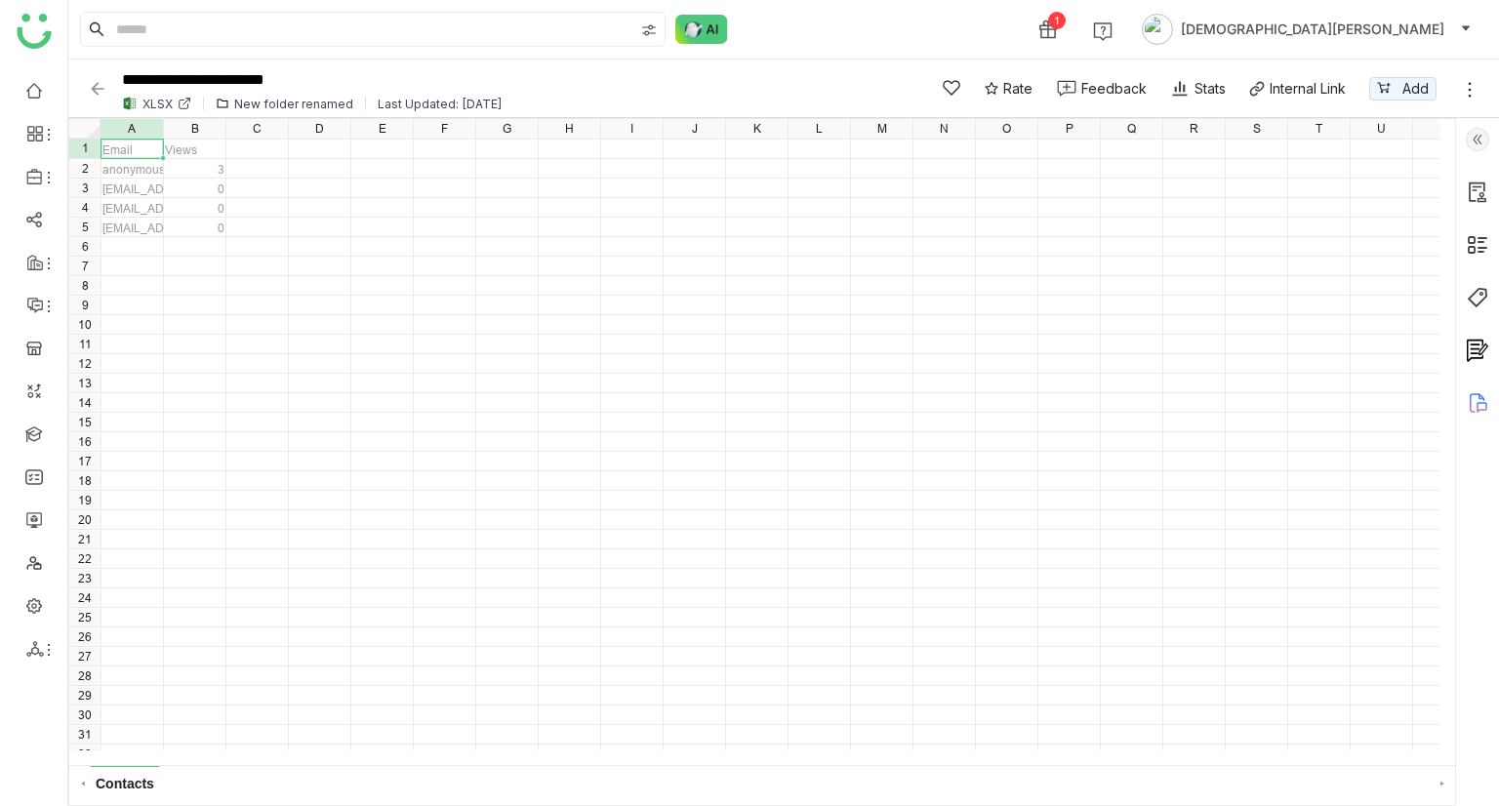
click at [102, 95] on img at bounding box center [98, 89] width 20 height 20
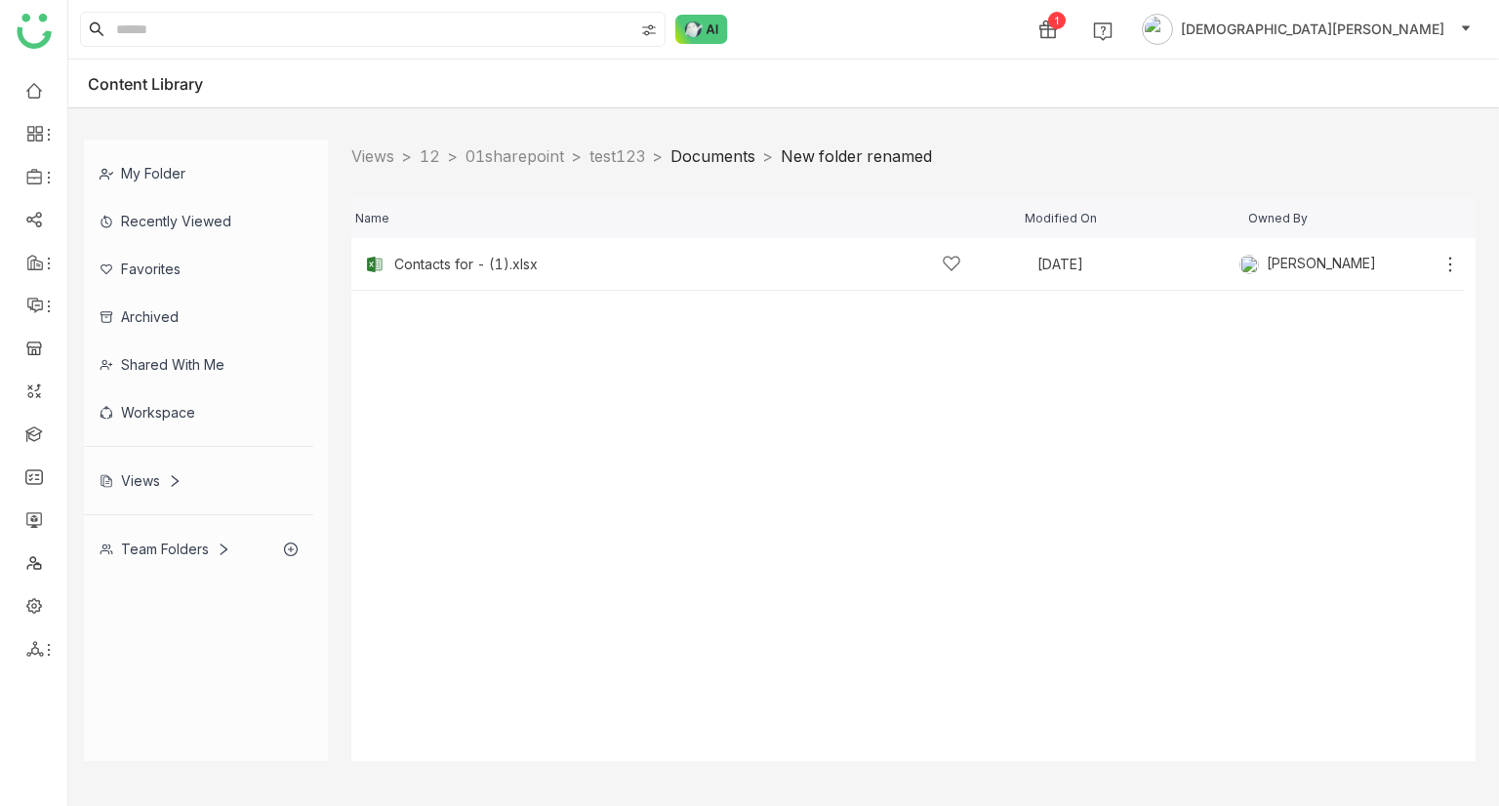
click at [755, 146] on link "Documents" at bounding box center [713, 156] width 85 height 20
click at [644, 149] on link "test123" at bounding box center [618, 156] width 56 height 20
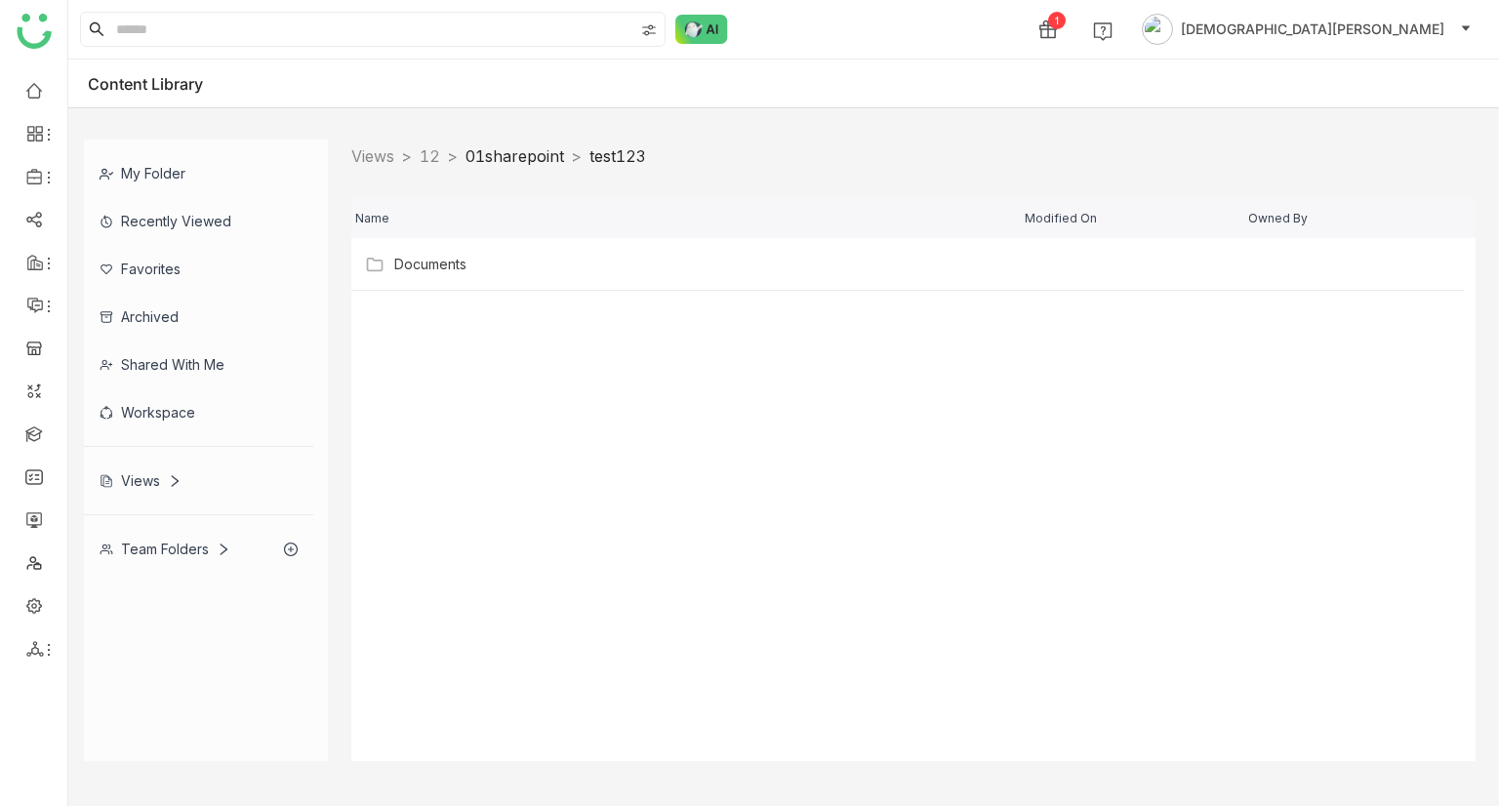
click at [540, 150] on link "01sharepoint" at bounding box center [515, 156] width 99 height 20
click at [440, 154] on link "12" at bounding box center [430, 156] width 20 height 20
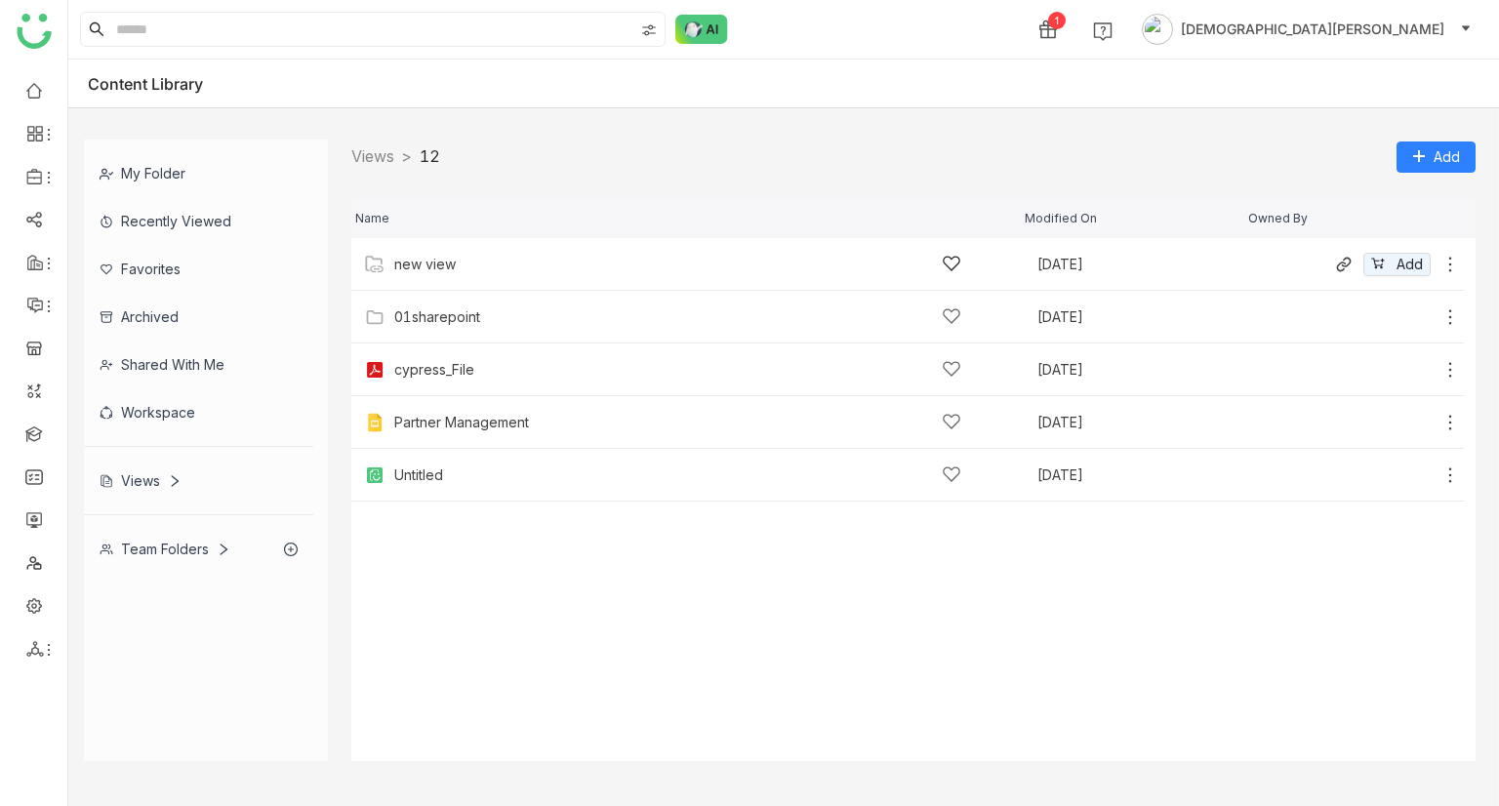
click at [412, 274] on div "new view Aug 13, 2025 Add" at bounding box center [907, 264] width 1113 height 53
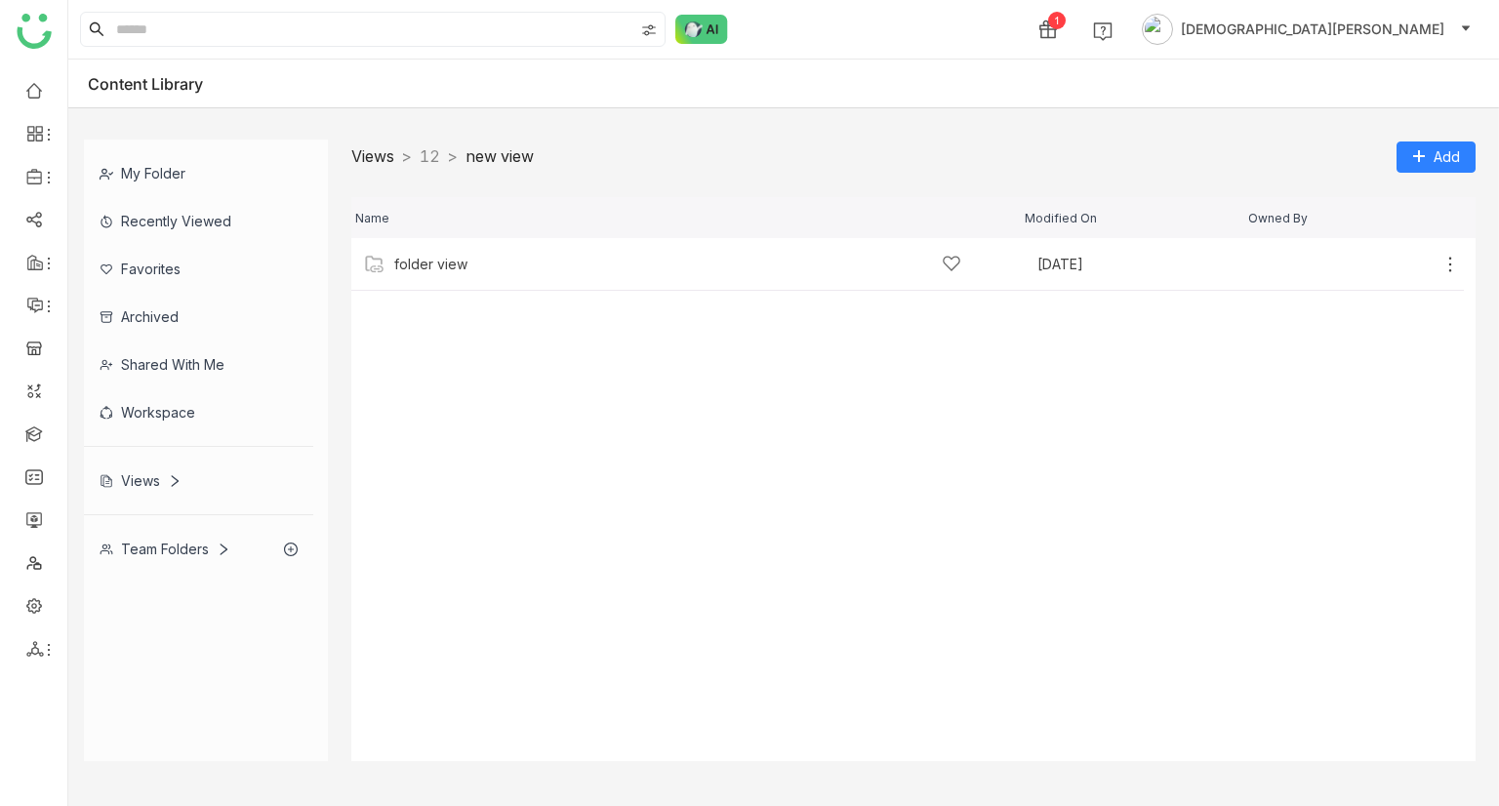
click at [378, 161] on link "Views" at bounding box center [372, 156] width 43 height 20
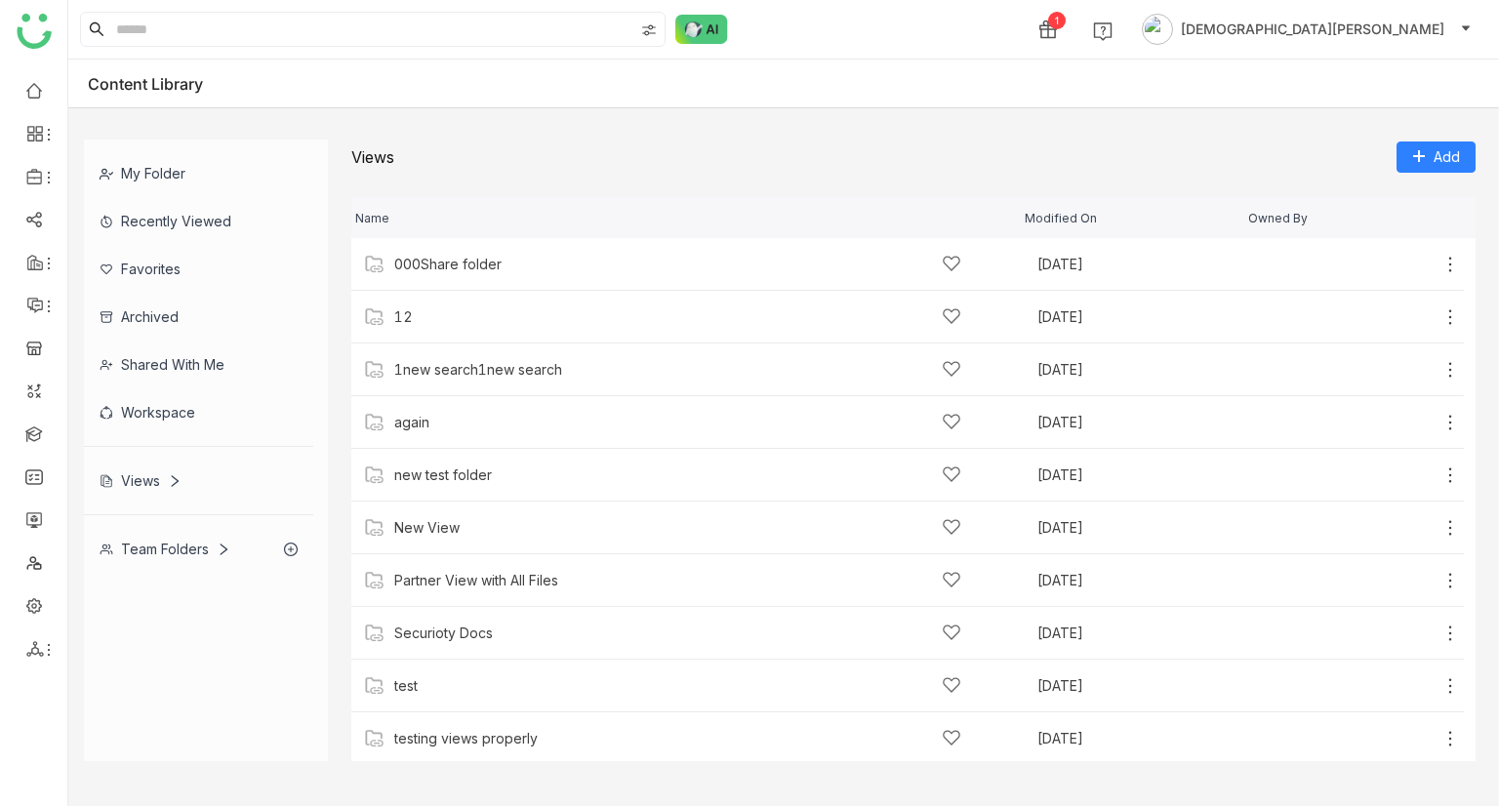
click at [1452, 140] on div "Views Add" at bounding box center [913, 157] width 1124 height 34
click at [1443, 157] on span "Add" at bounding box center [1447, 156] width 26 height 21
click at [1442, 199] on span "Add View" at bounding box center [1440, 195] width 62 height 21
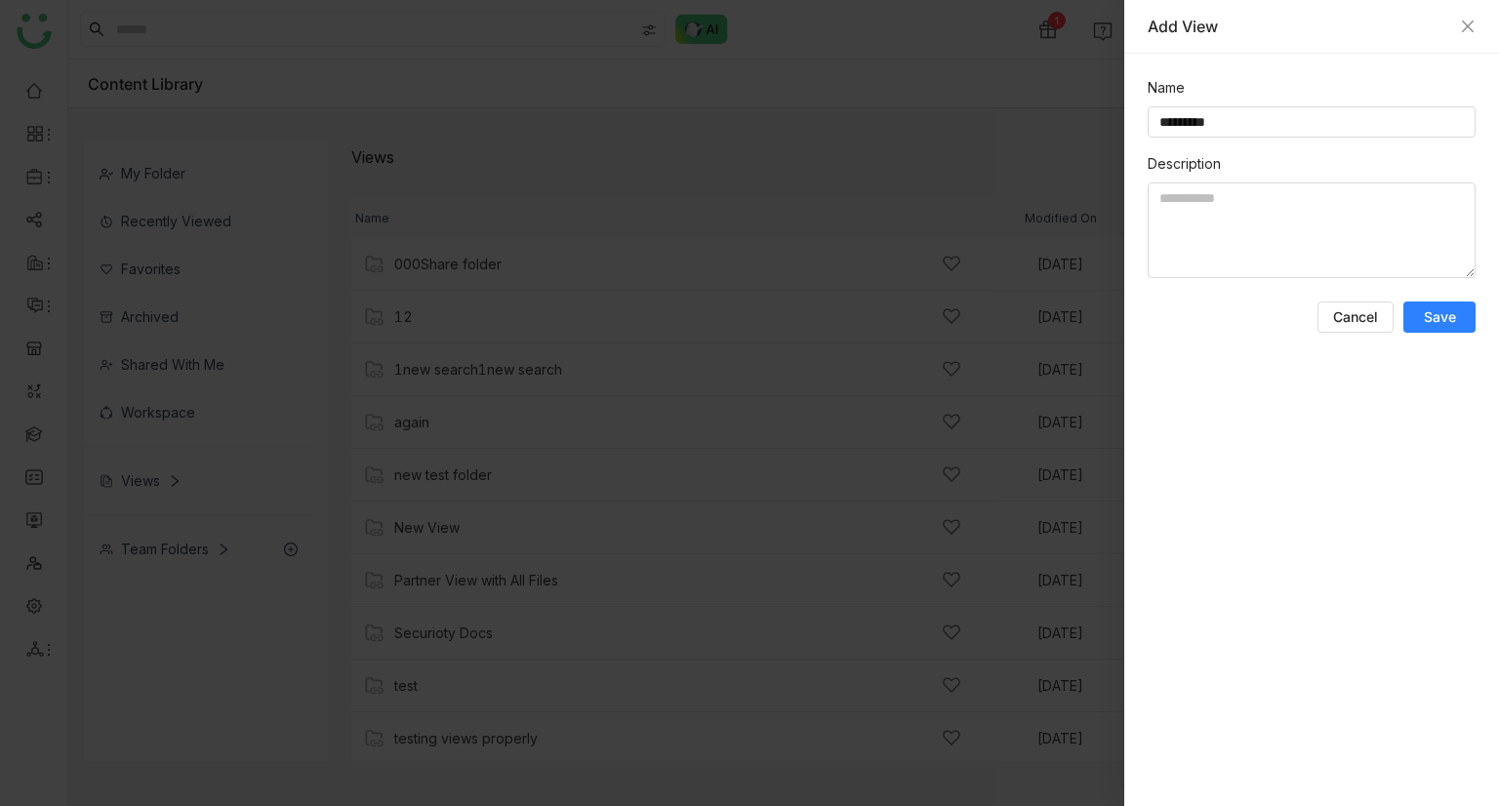
type input "*********"
click at [43, 357] on div at bounding box center [749, 403] width 1499 height 806
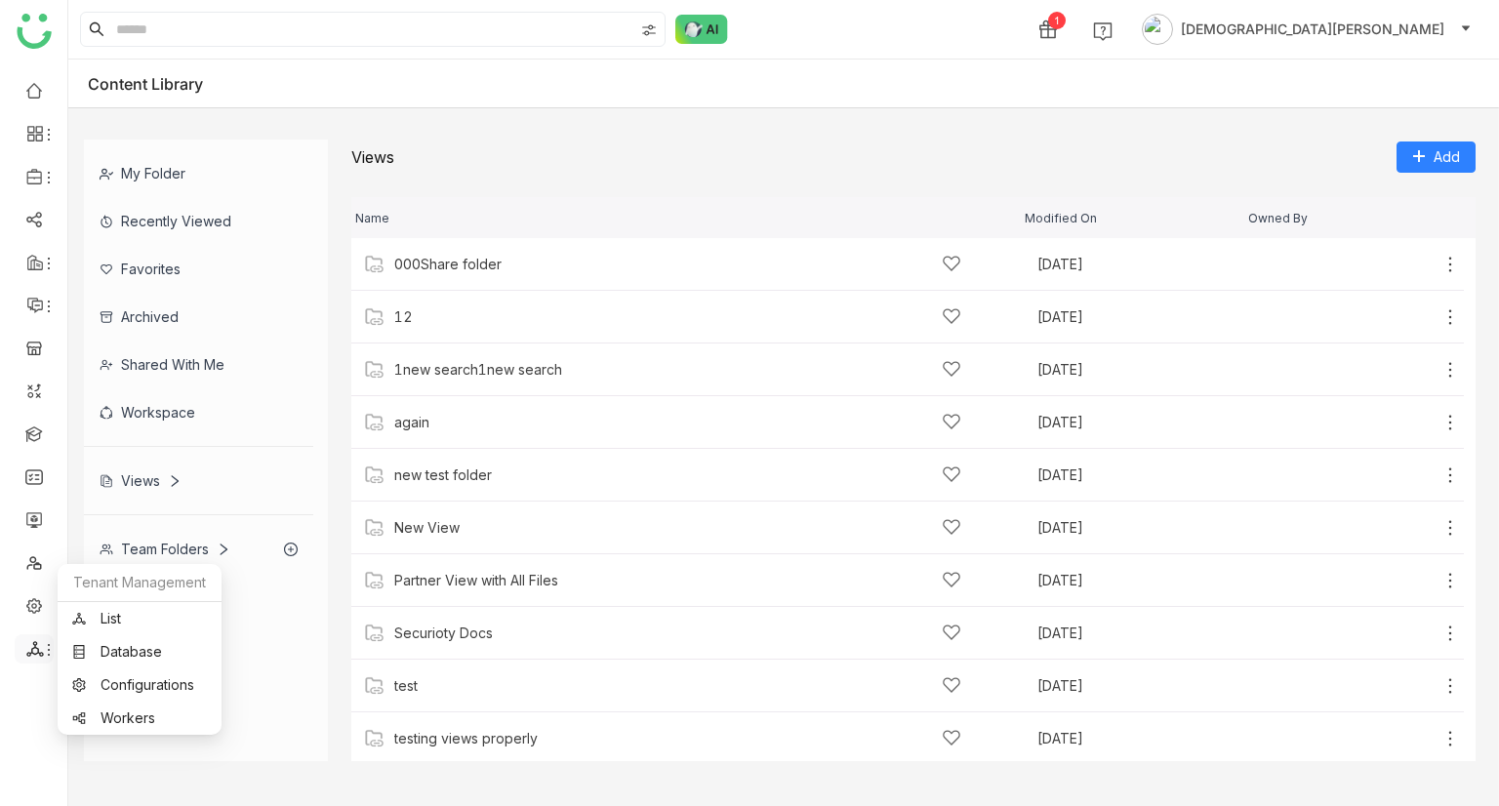
click at [27, 652] on icon at bounding box center [35, 649] width 18 height 18
click at [133, 614] on link "List" at bounding box center [139, 619] width 135 height 14
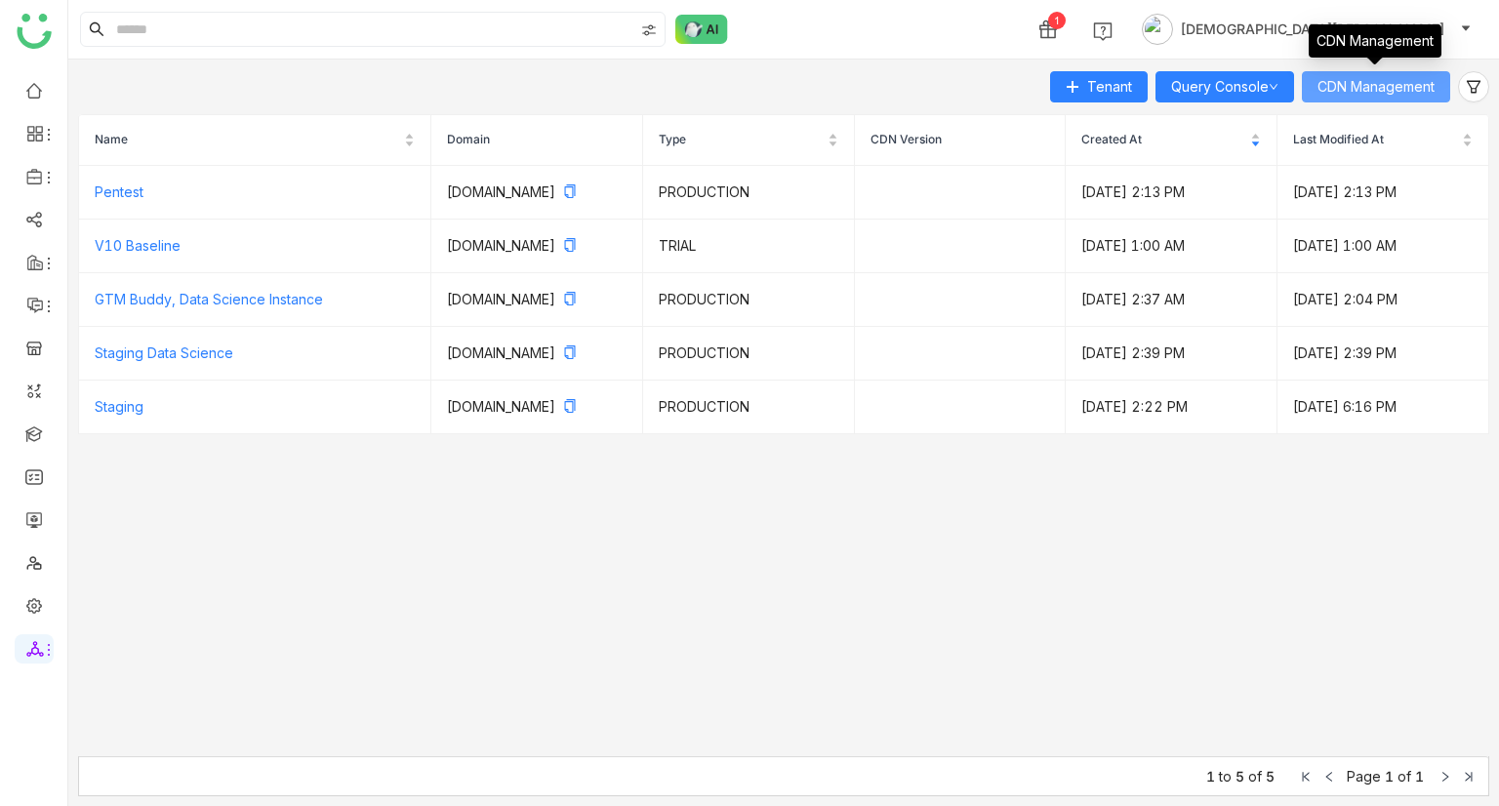
click at [1355, 79] on span "CDN Management" at bounding box center [1376, 86] width 117 height 21
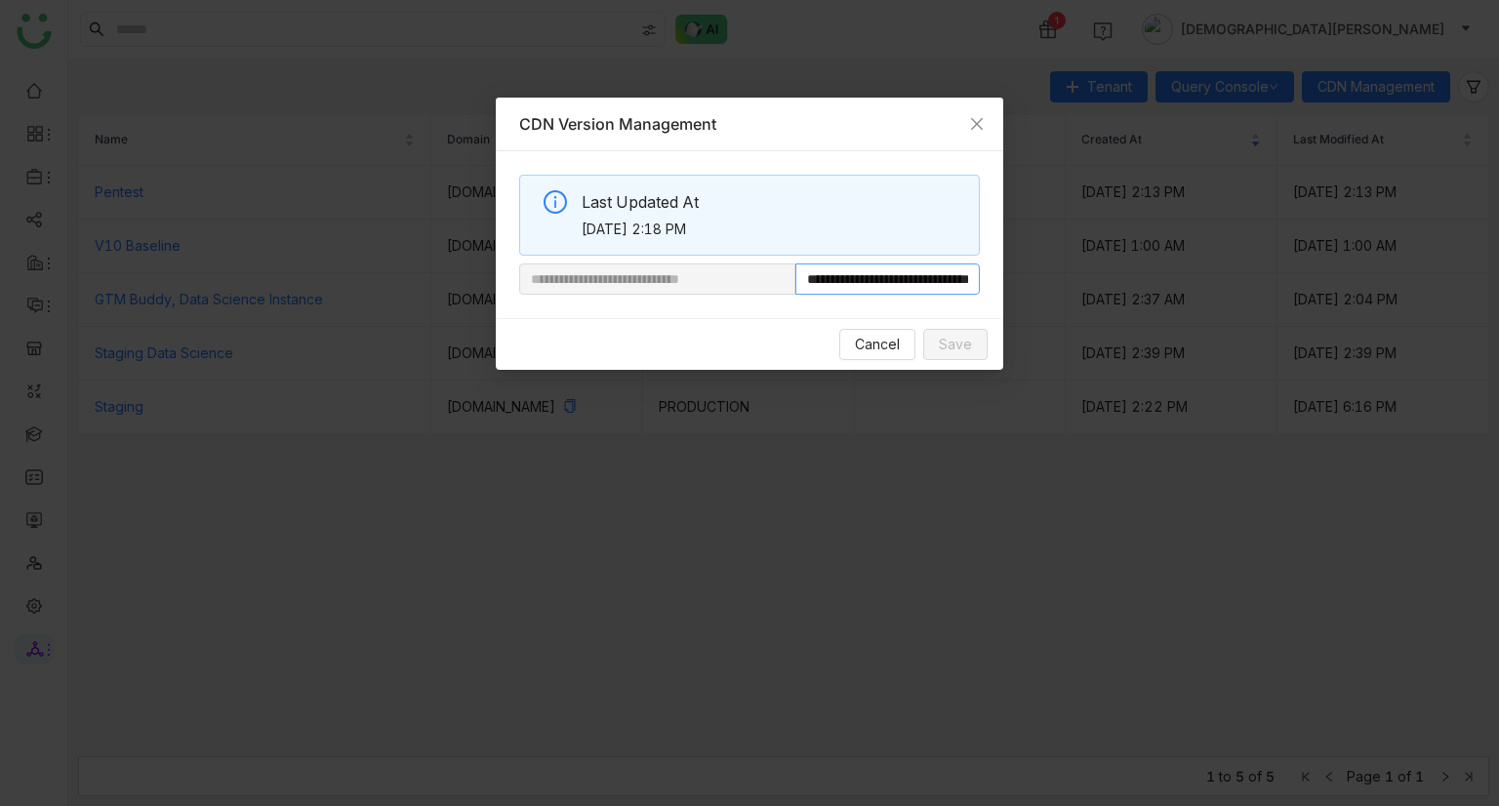
scroll to position [0, 99]
drag, startPoint x: 862, startPoint y: 278, endPoint x: 1166, endPoint y: 369, distance: 317.8
click at [1166, 369] on nz-modal-container "**********" at bounding box center [749, 403] width 1499 height 806
paste input "*********"
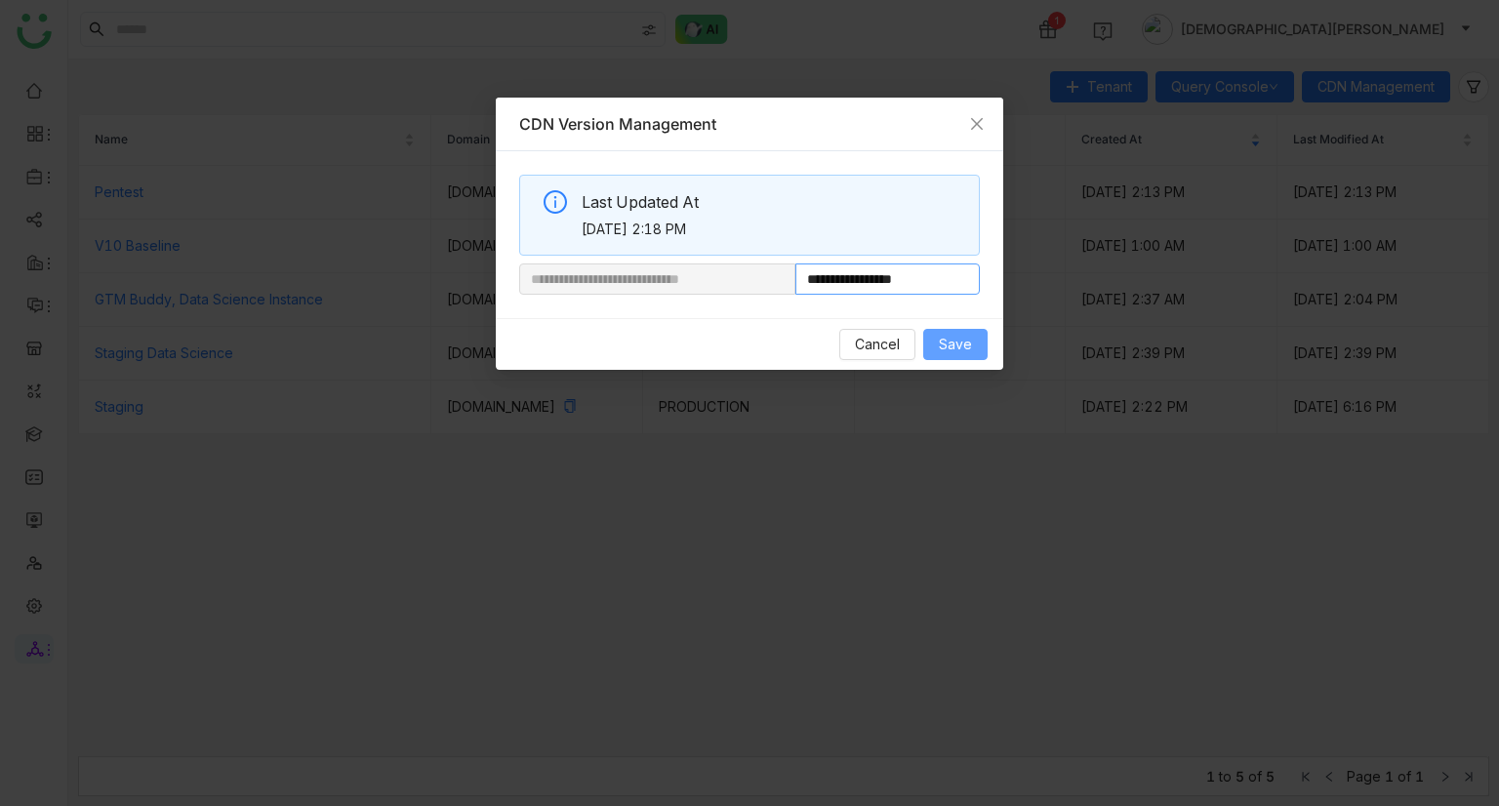
type input "**********"
click at [968, 339] on span "Save" at bounding box center [955, 344] width 33 height 21
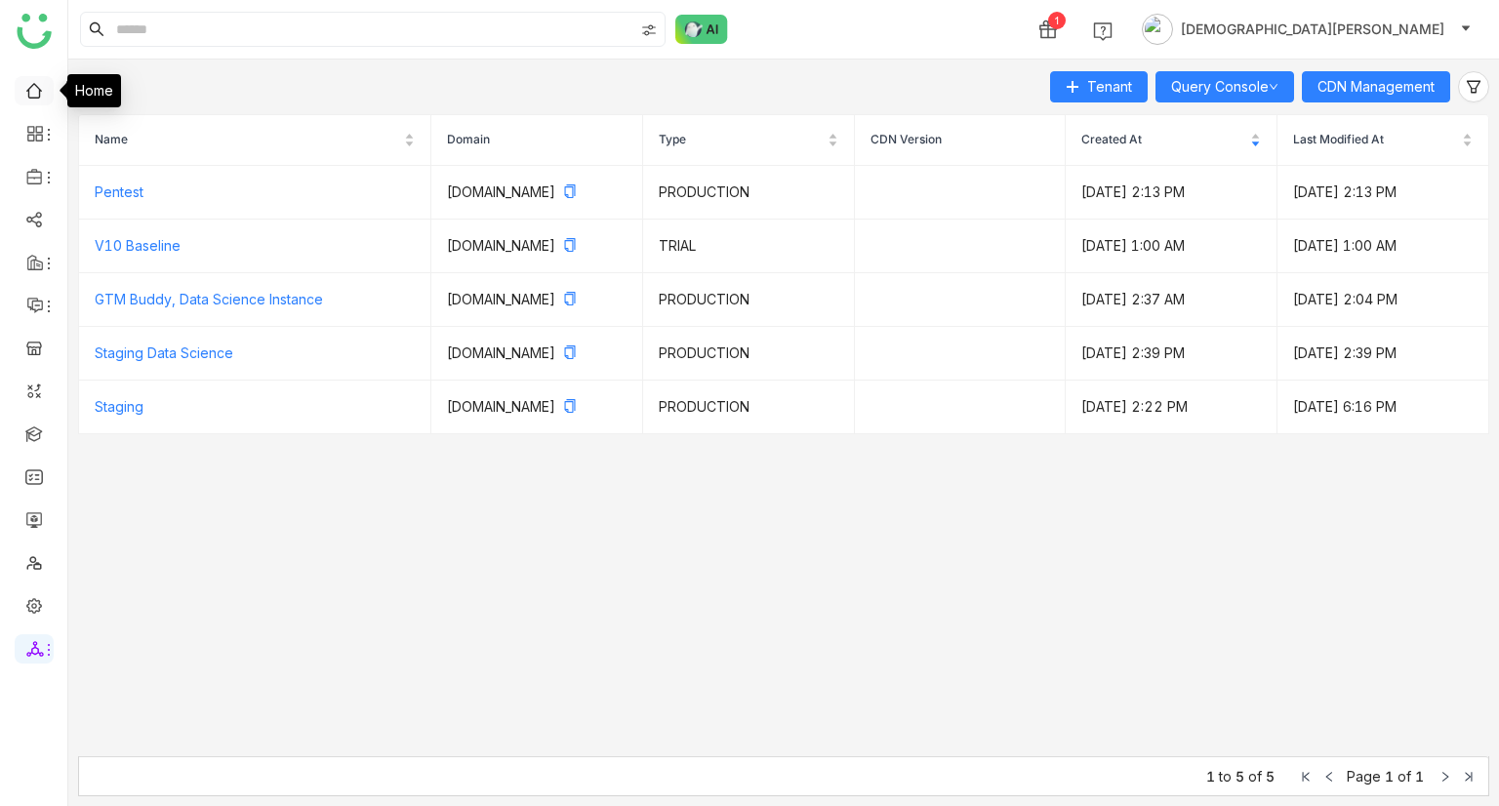
click at [43, 88] on link at bounding box center [34, 89] width 18 height 17
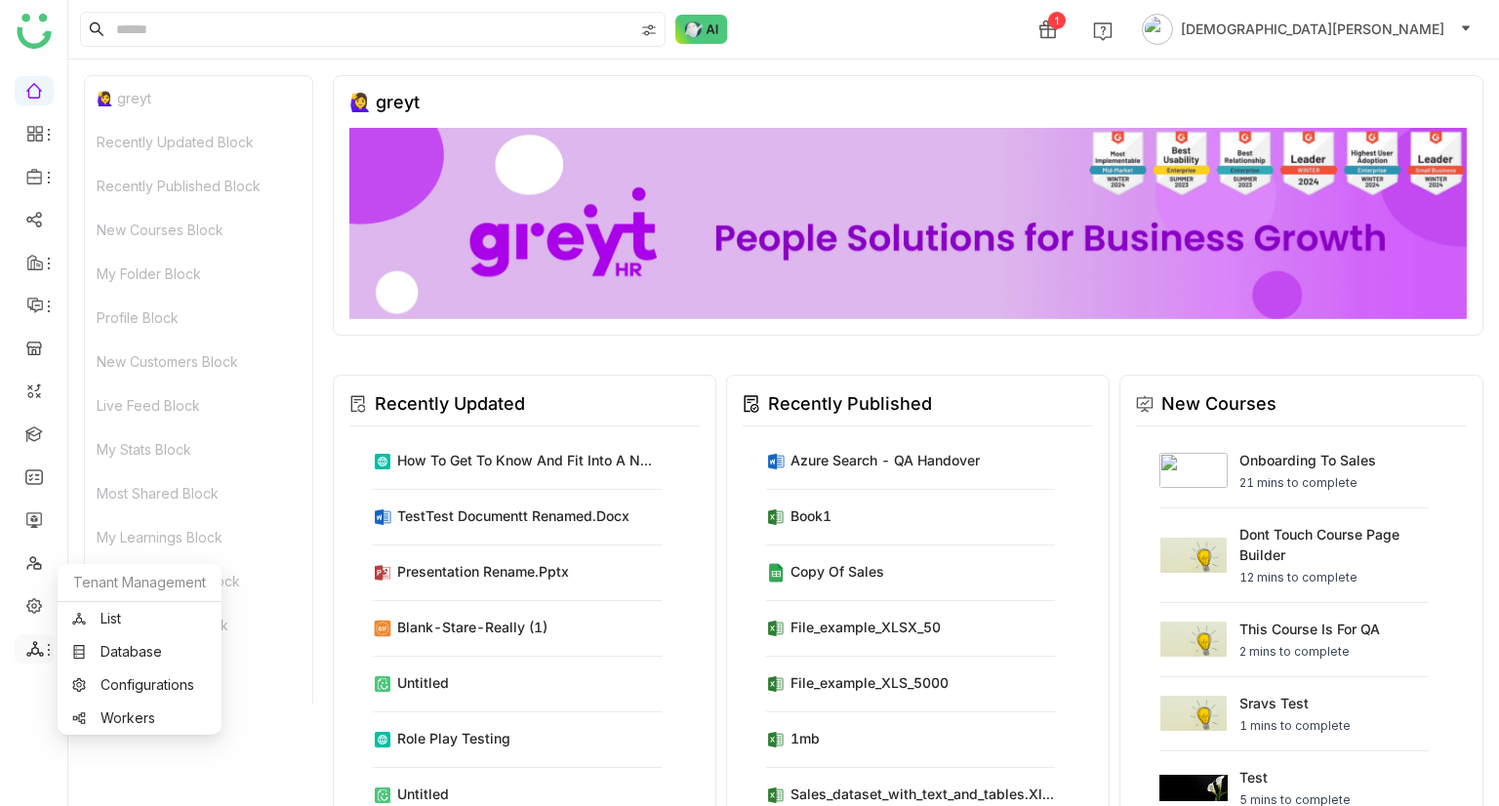
click at [33, 649] on span at bounding box center [33, 649] width 10 height 0
click at [125, 612] on link "List" at bounding box center [139, 619] width 135 height 14
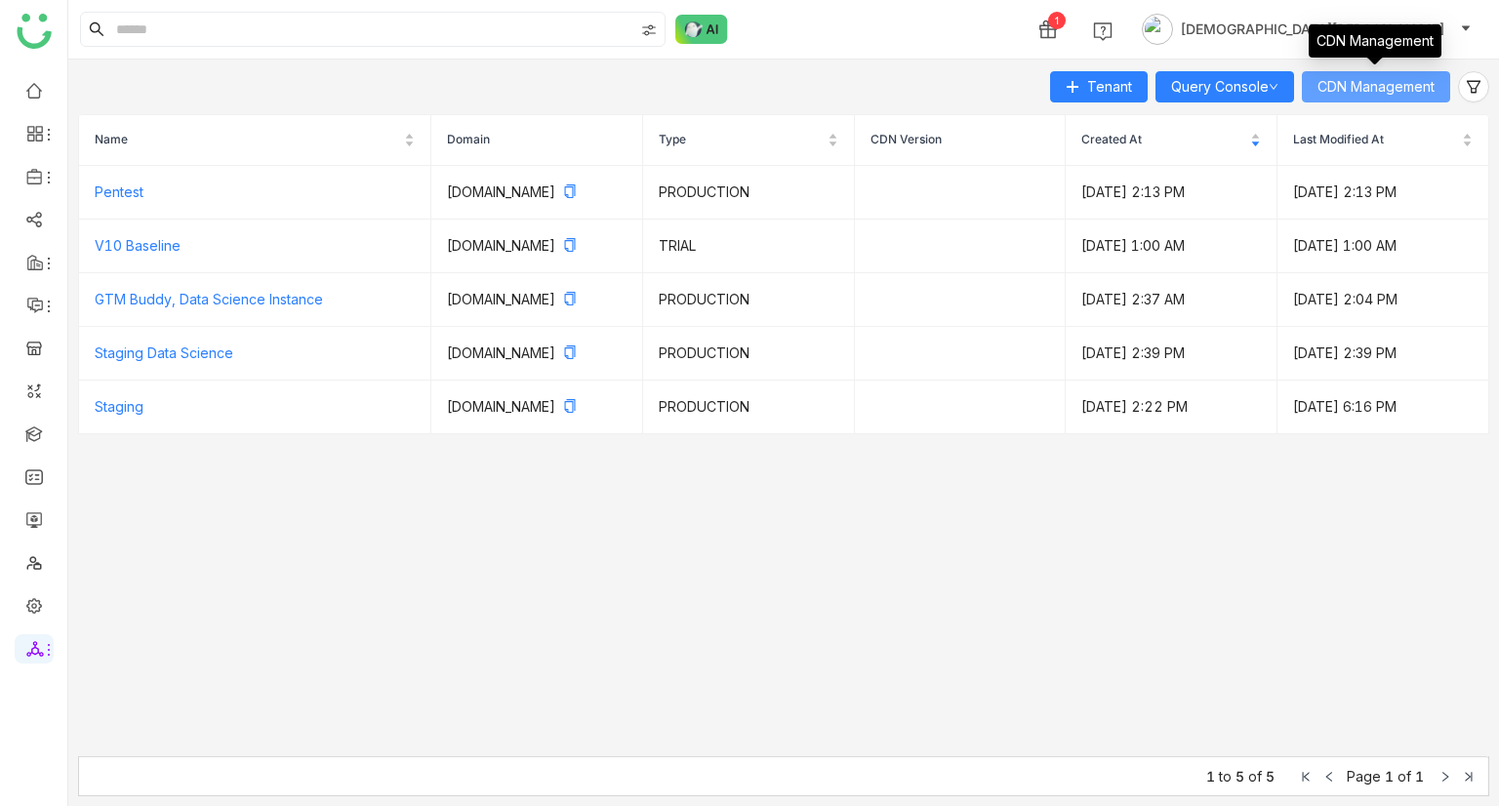
click at [1366, 87] on span "CDN Management" at bounding box center [1376, 86] width 117 height 21
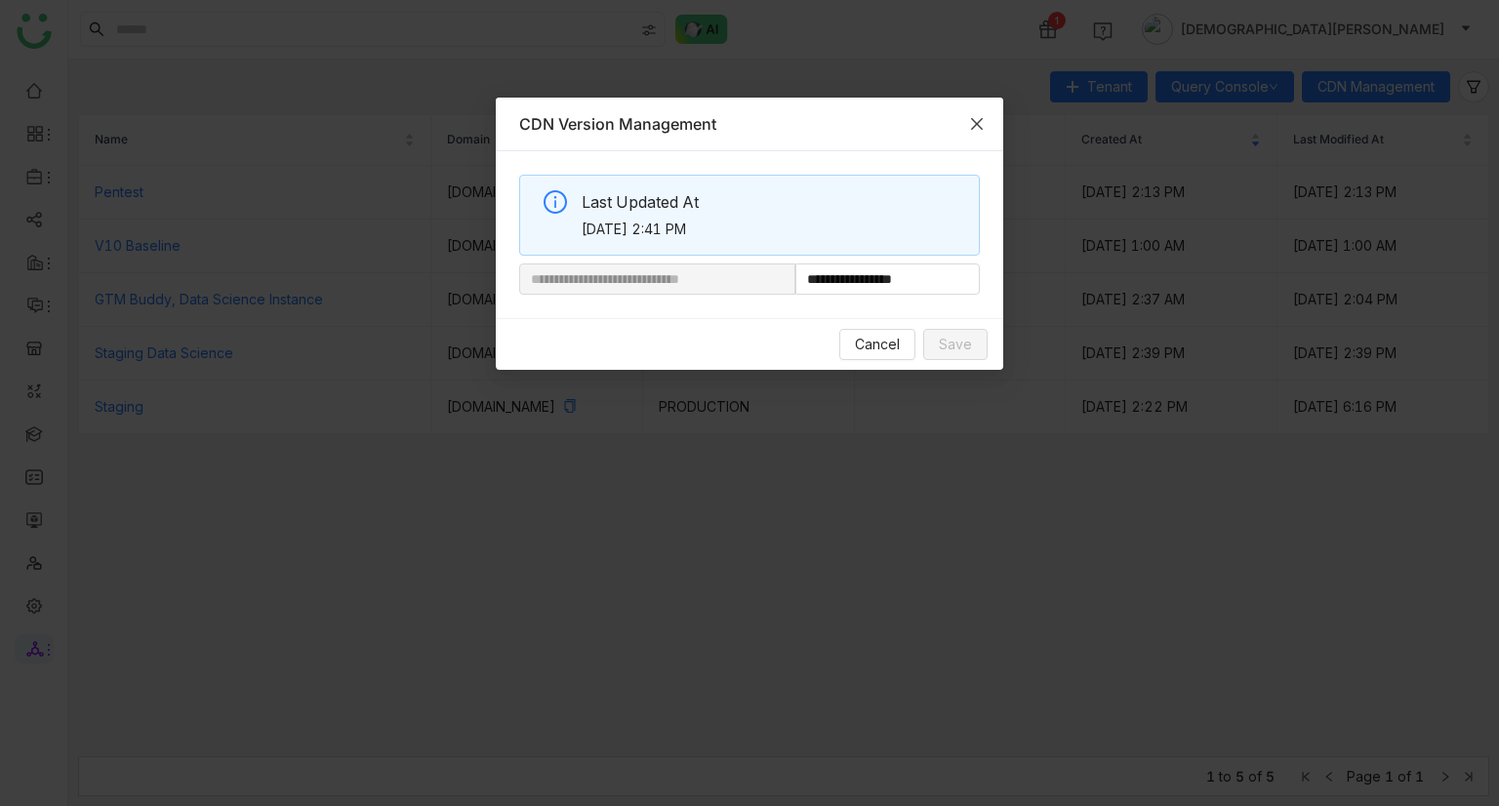
click at [981, 112] on span "Close" at bounding box center [977, 124] width 53 height 53
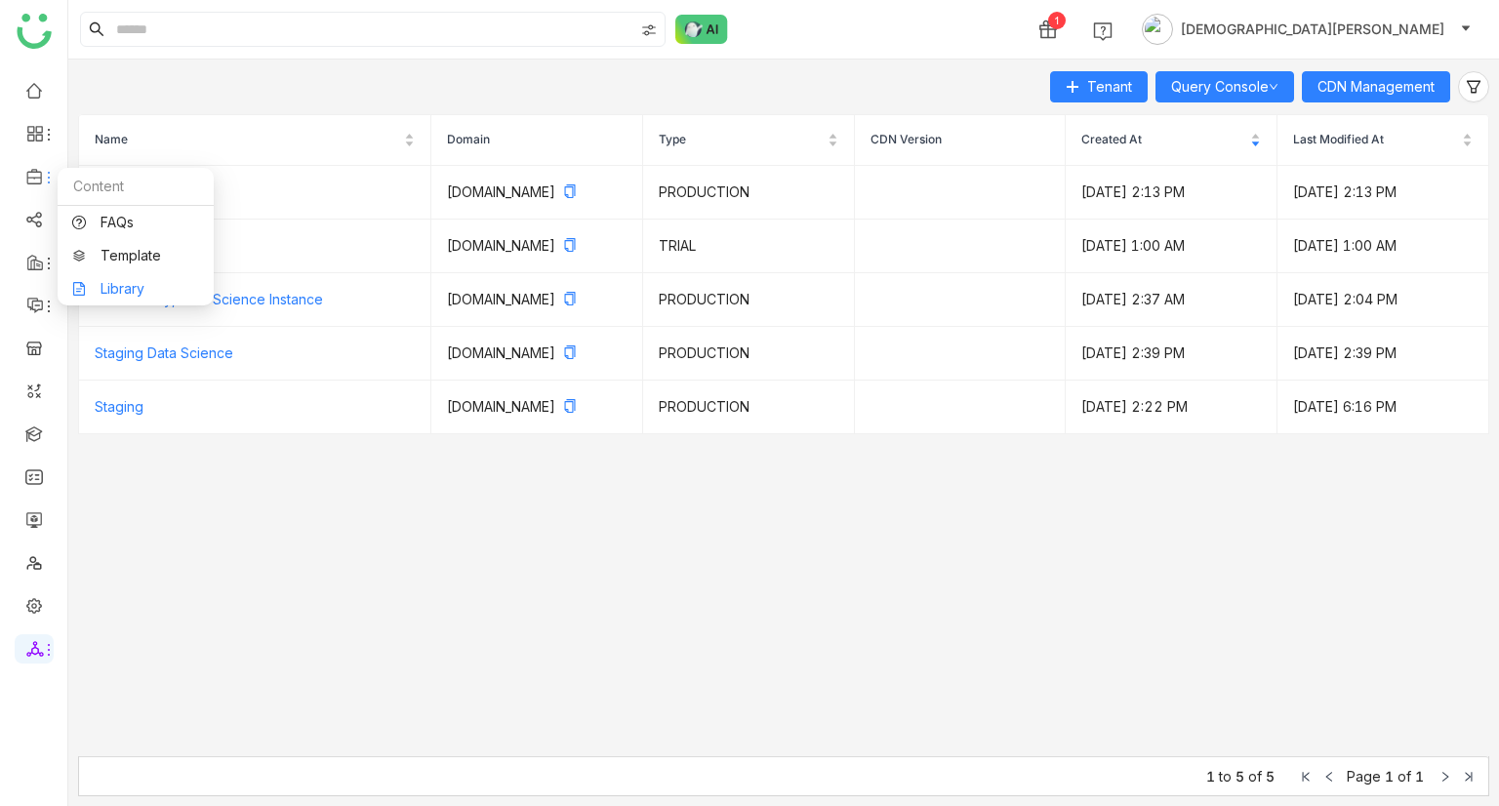
click at [107, 282] on link "Library" at bounding box center [135, 289] width 127 height 14
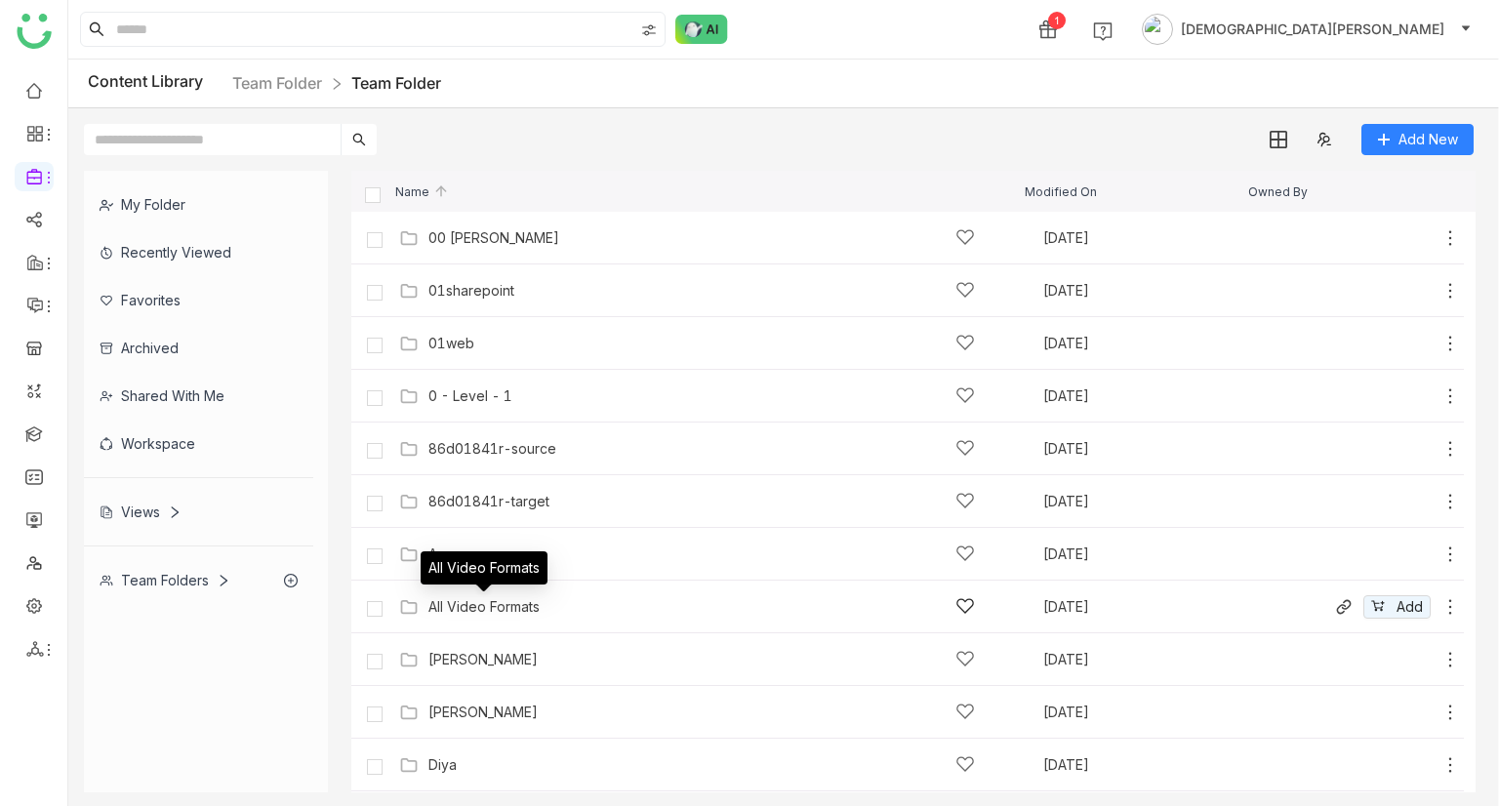
click at [506, 608] on div "All Video Formats" at bounding box center [483, 607] width 111 height 16
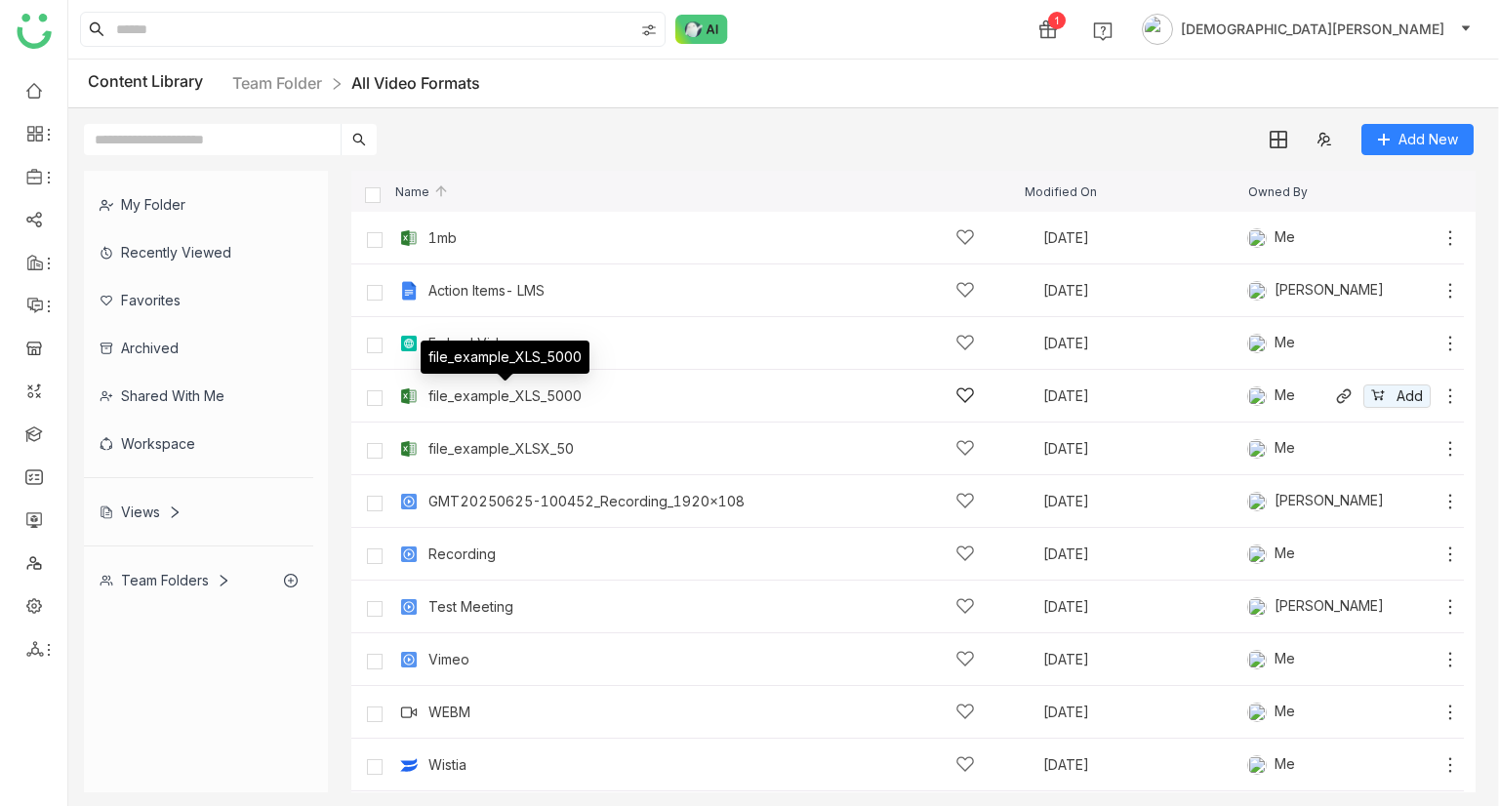
click at [495, 396] on div "file_example_XLS_5000" at bounding box center [504, 396] width 153 height 16
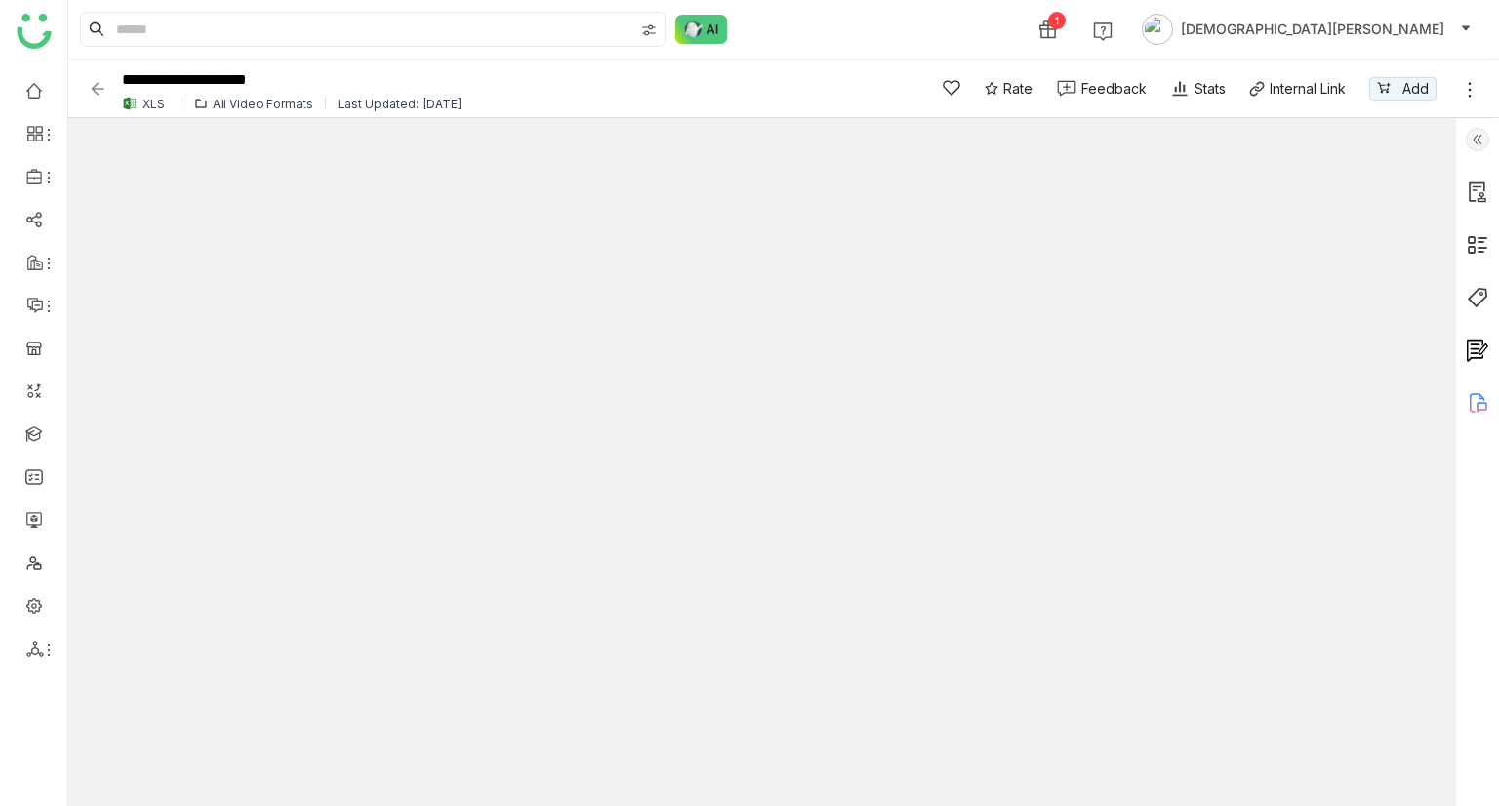
click at [94, 91] on img at bounding box center [98, 89] width 20 height 20
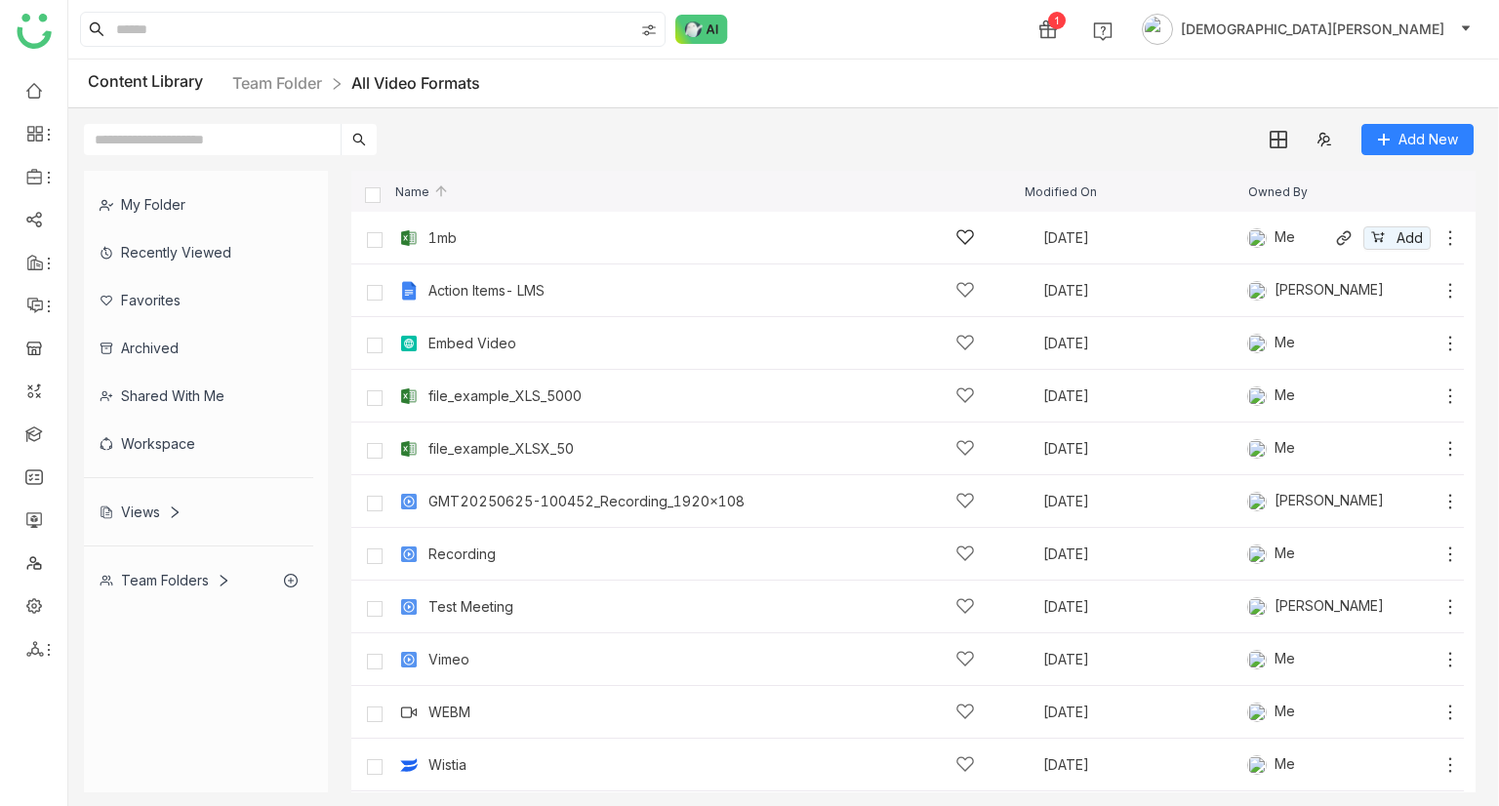
click at [510, 225] on div "1mb Sep 22, 2025 Me Add" at bounding box center [927, 238] width 1066 height 30
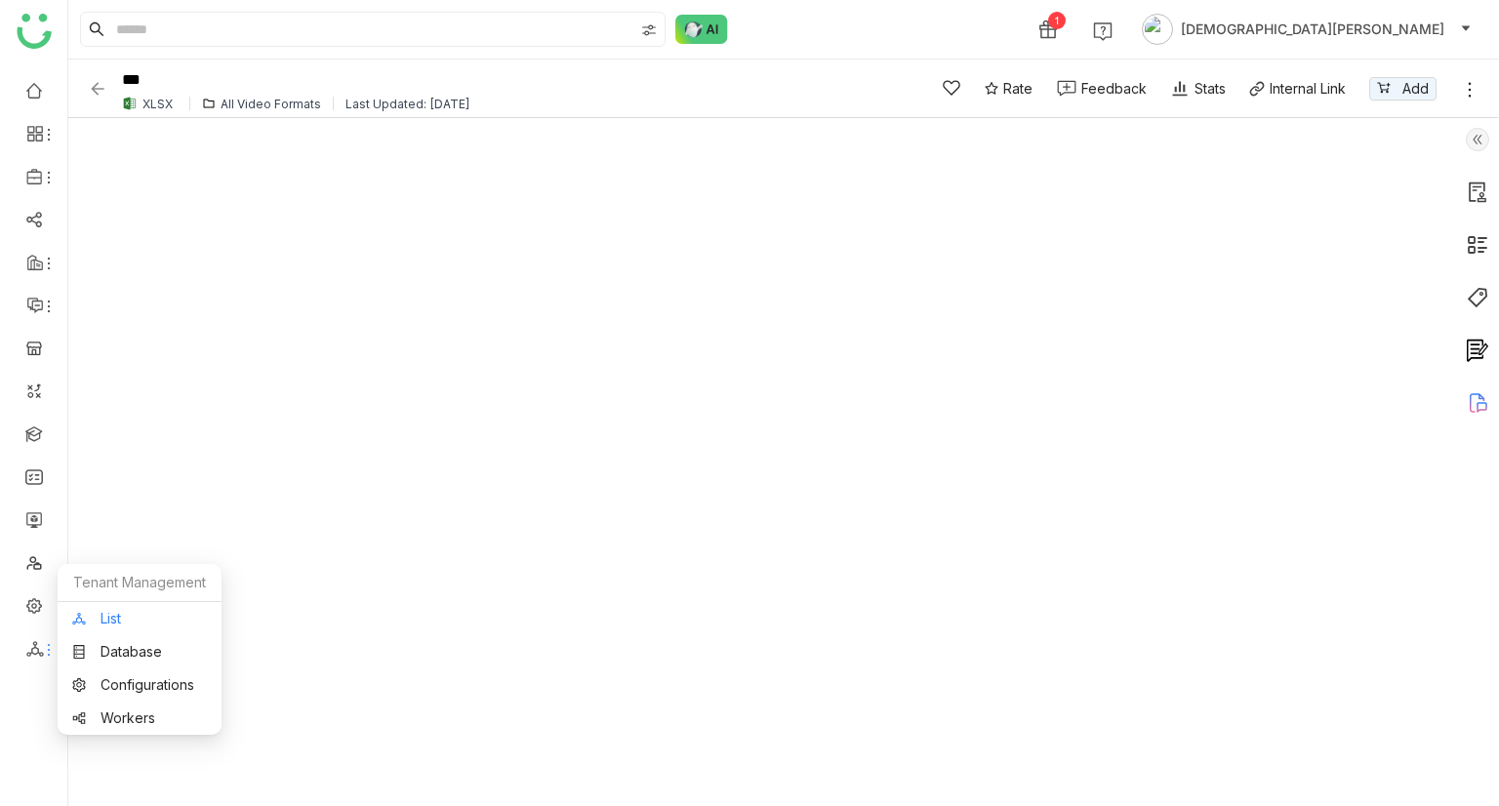
click at [100, 615] on link "List" at bounding box center [139, 619] width 135 height 14
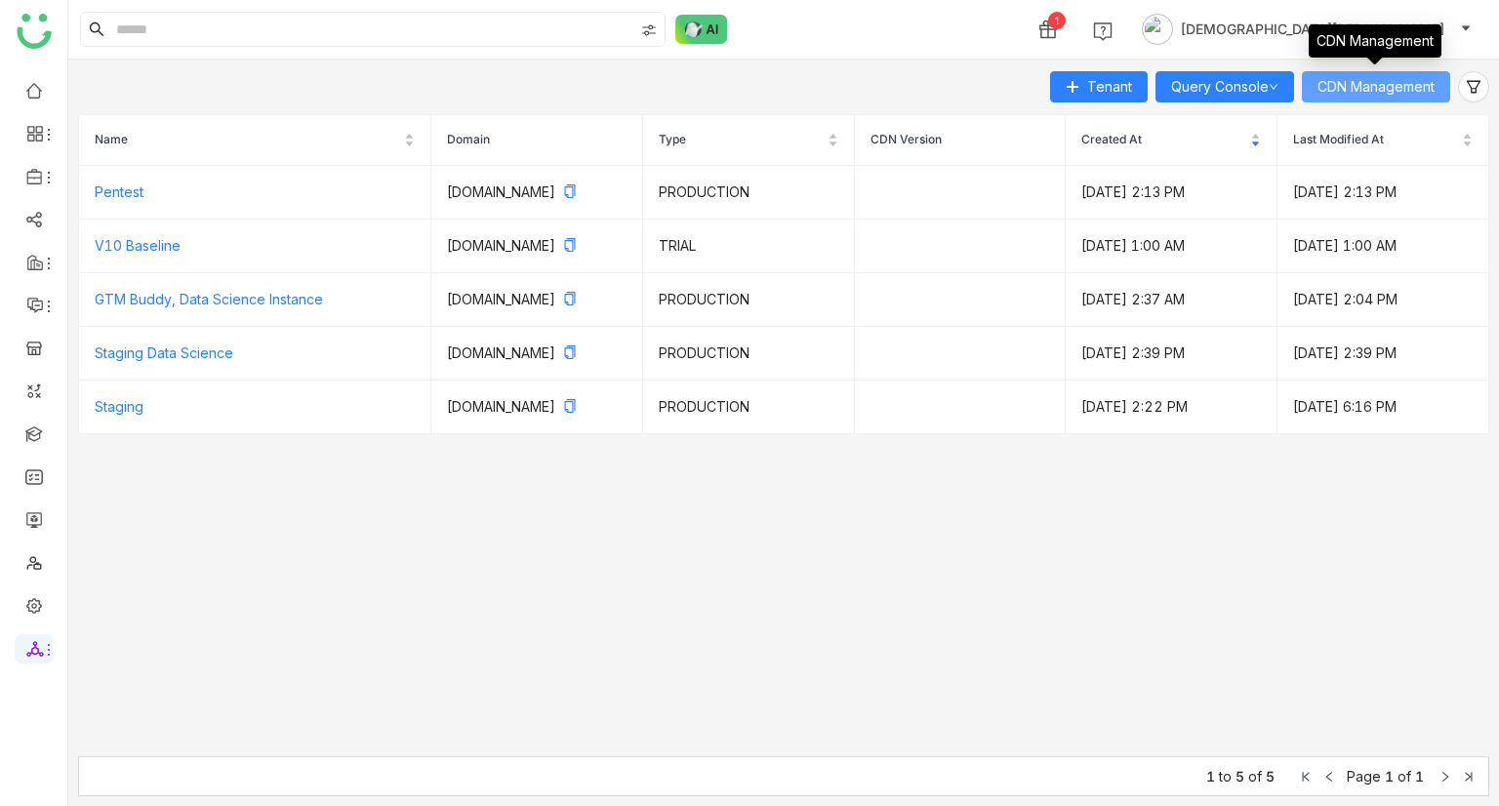
click at [1413, 86] on span "CDN Management" at bounding box center [1376, 86] width 117 height 21
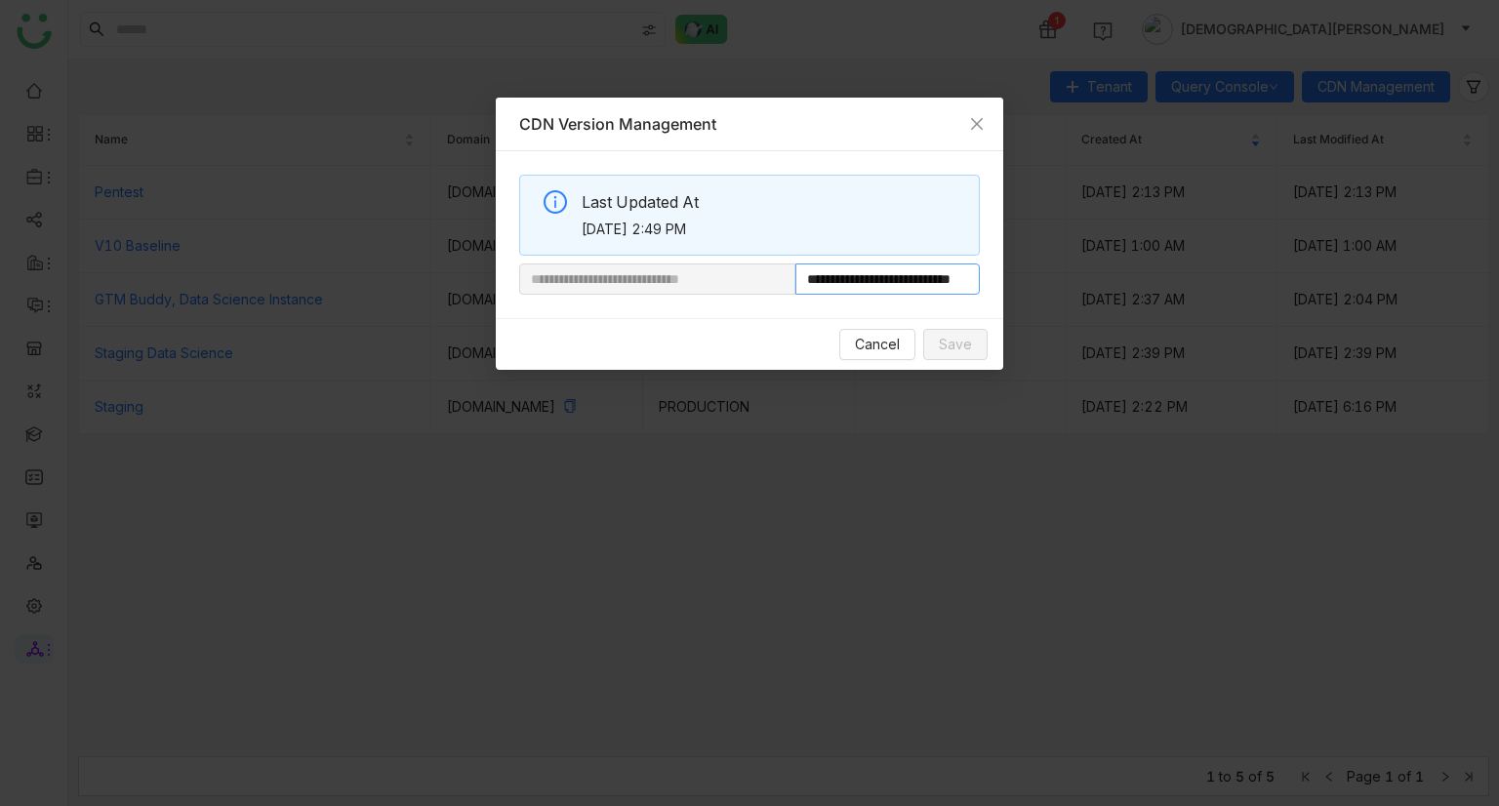
scroll to position [0, 73]
drag, startPoint x: 863, startPoint y: 278, endPoint x: 1192, endPoint y: 262, distance: 329.4
click at [1192, 262] on nz-modal-container "**********" at bounding box center [749, 403] width 1499 height 806
paste input "**********"
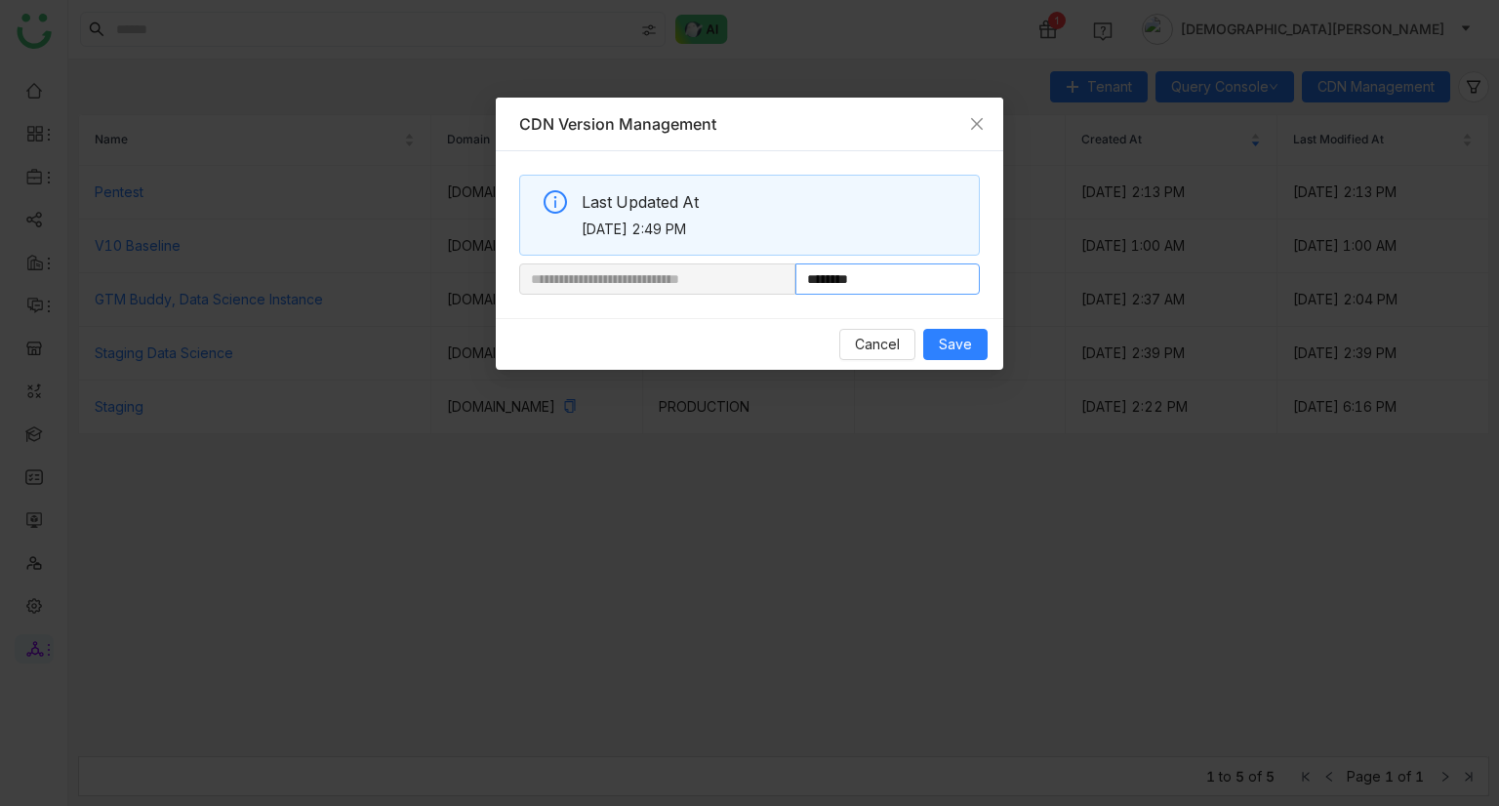
type input "**********"
click at [962, 337] on span "Save" at bounding box center [955, 344] width 33 height 21
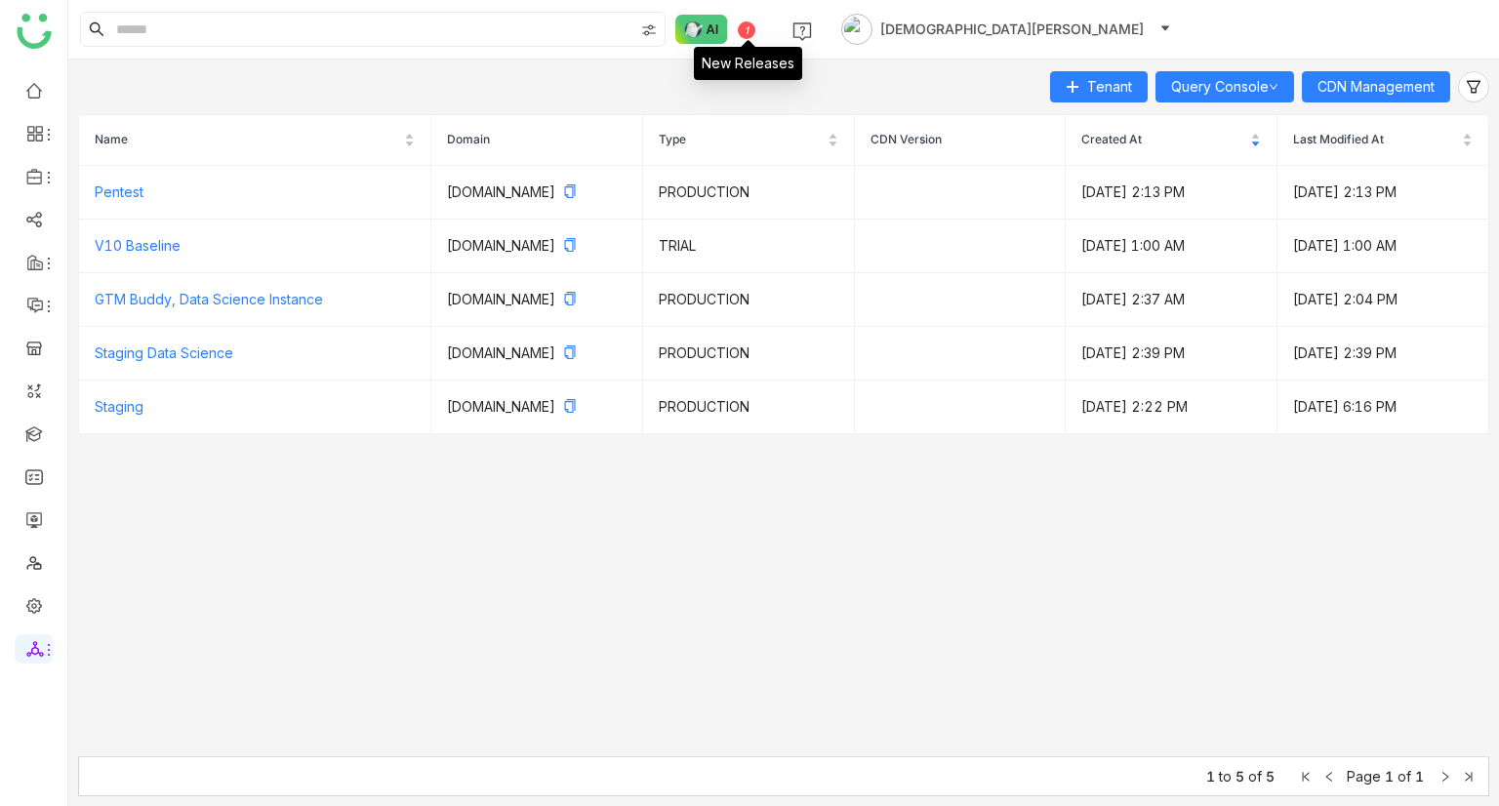
click at [743, 32] on div "1" at bounding box center [747, 30] width 18 height 18
click at [41, 91] on link at bounding box center [34, 89] width 18 height 17
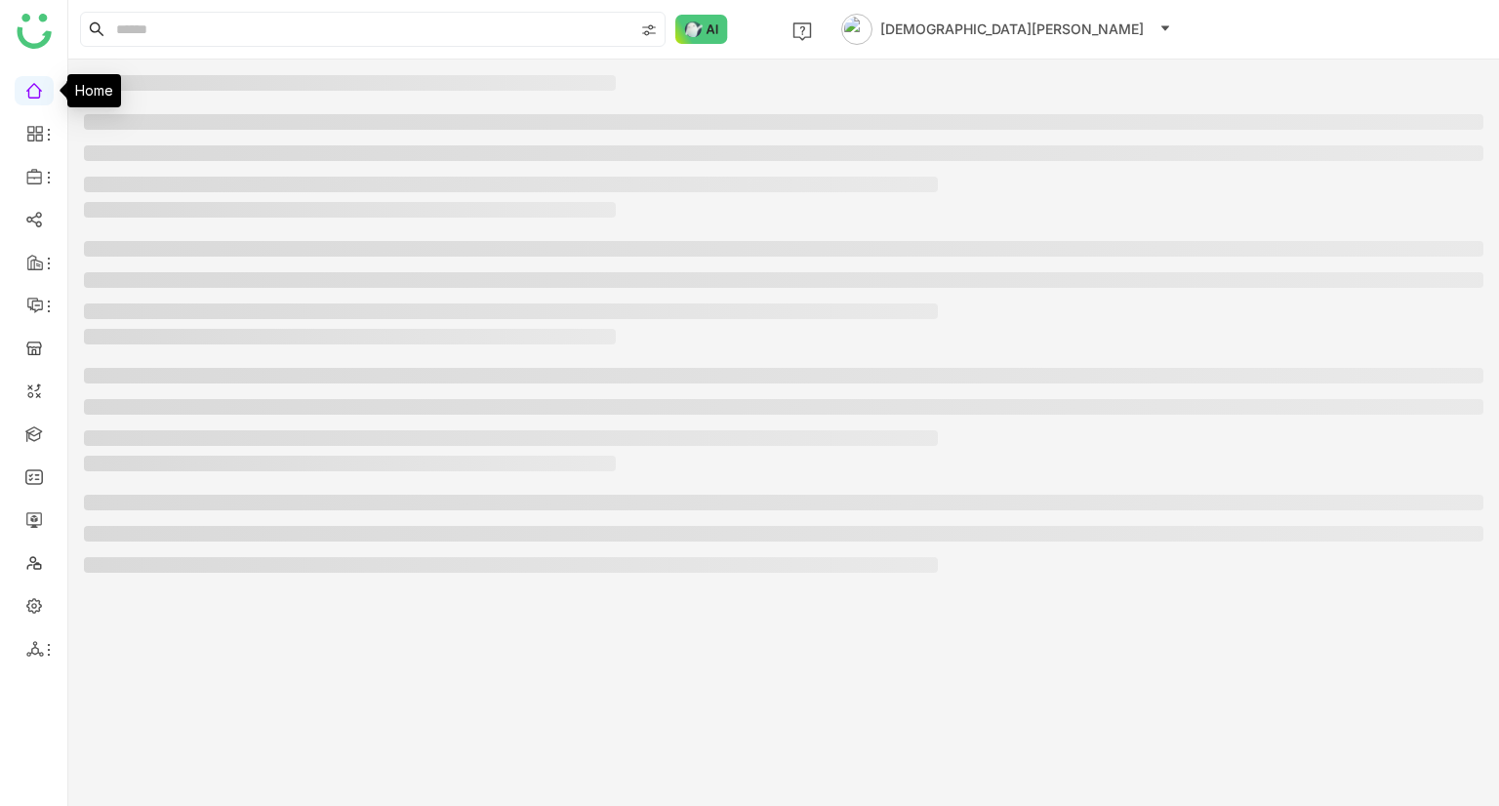
click at [41, 91] on link at bounding box center [34, 89] width 18 height 17
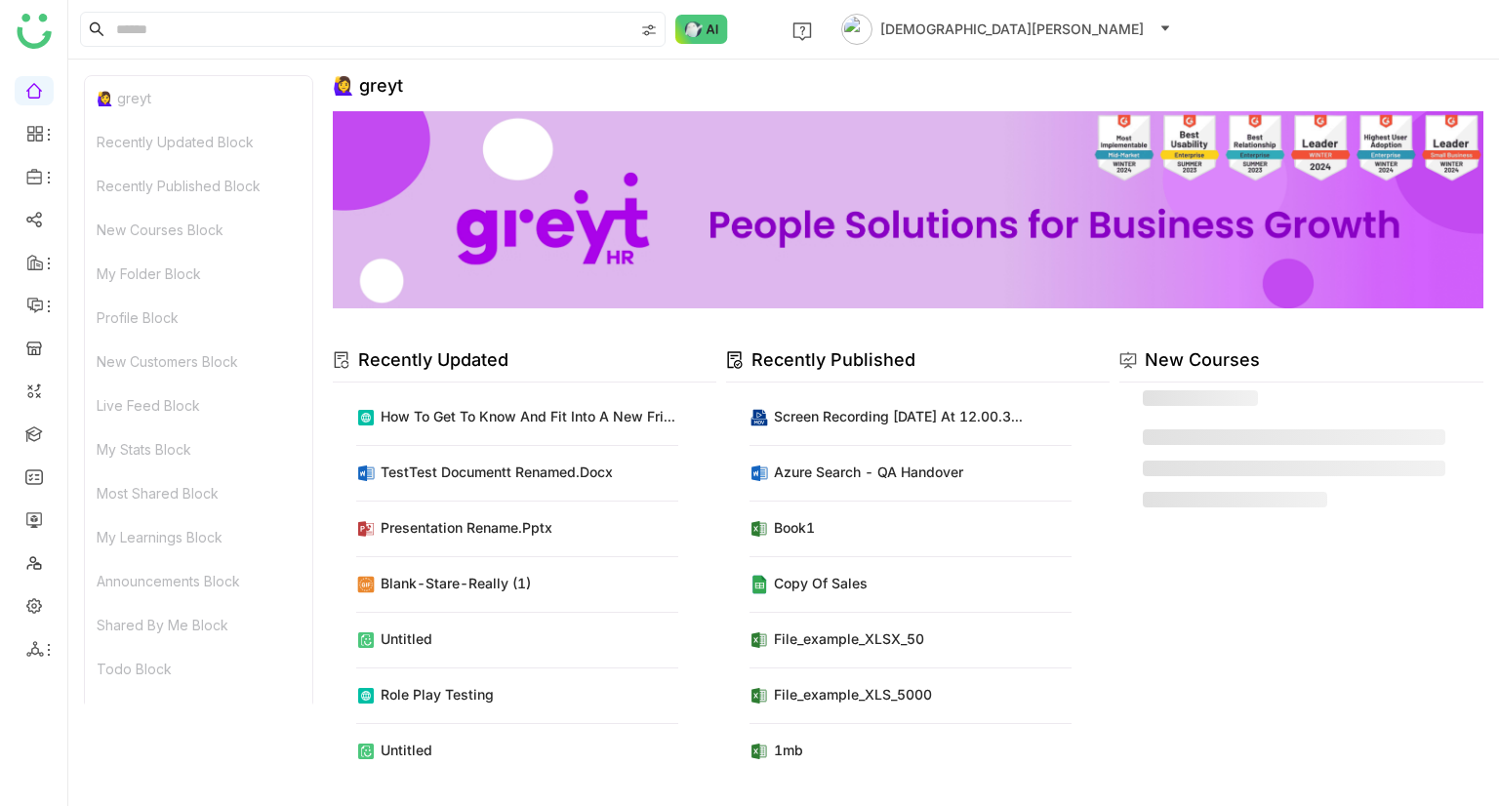
click at [147, 91] on div "🙋‍♀️ greyt" at bounding box center [198, 98] width 227 height 44
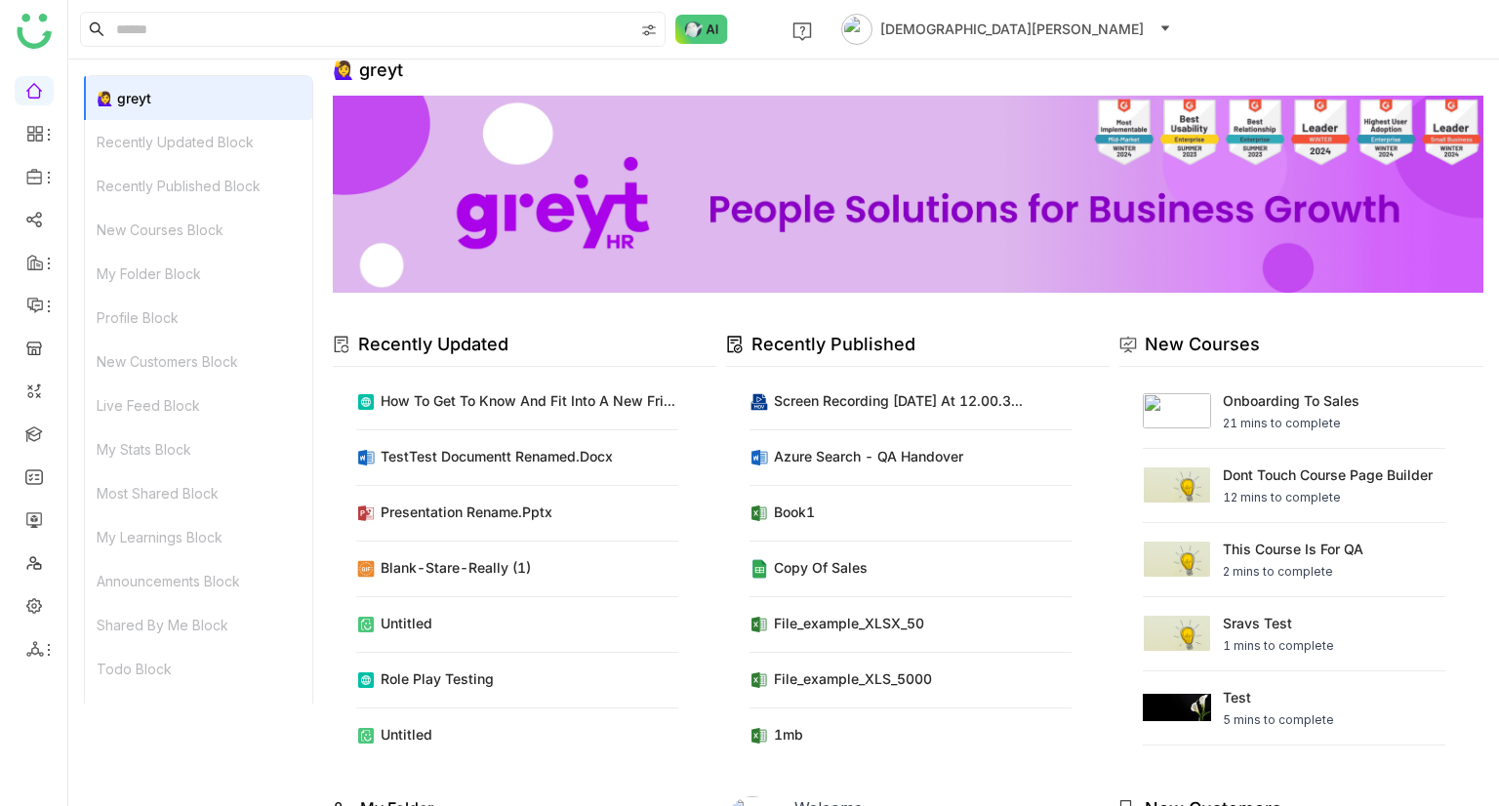
click at [153, 139] on div "Recently Updated Block" at bounding box center [198, 142] width 227 height 44
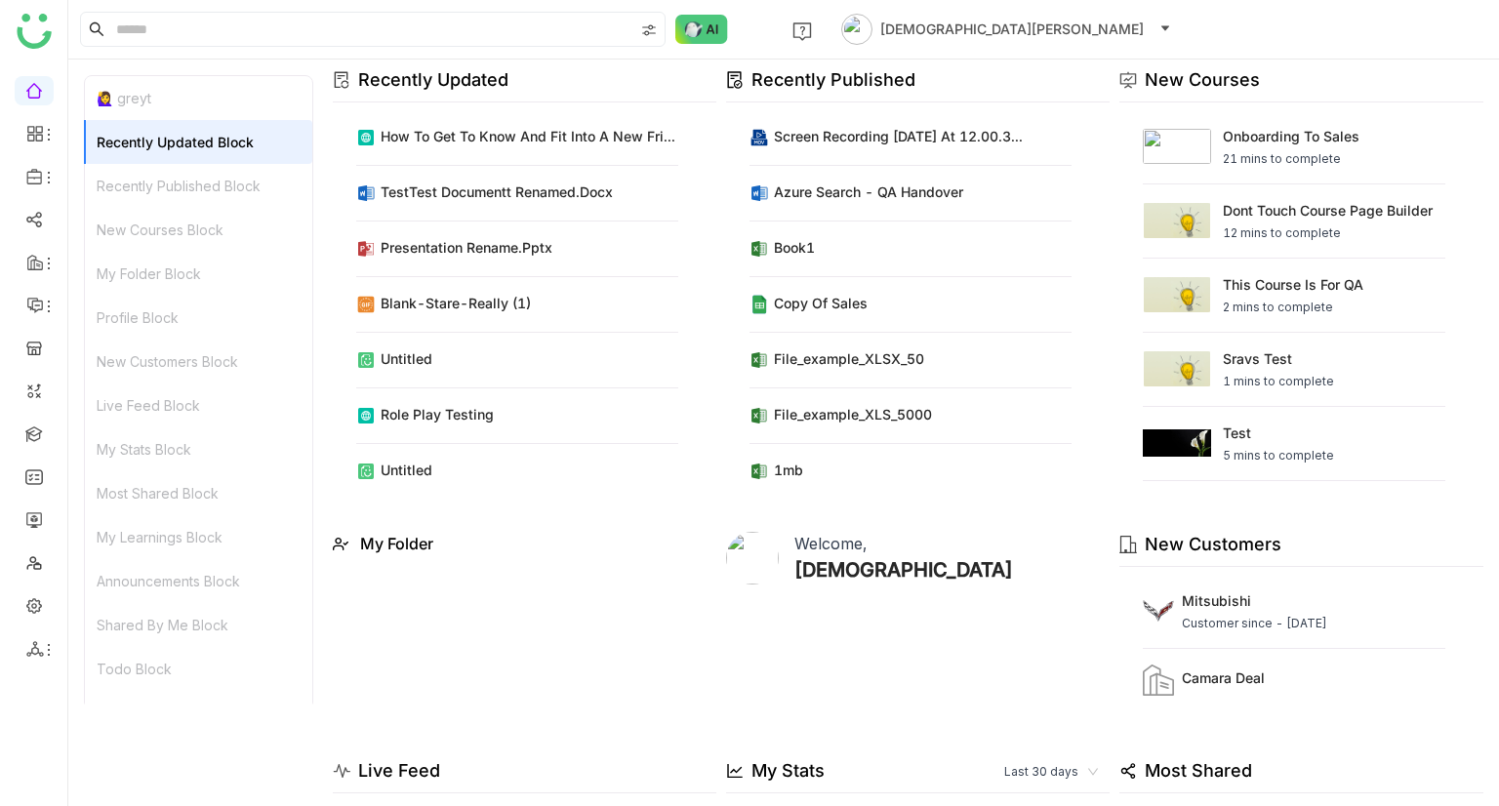
scroll to position [287, 0]
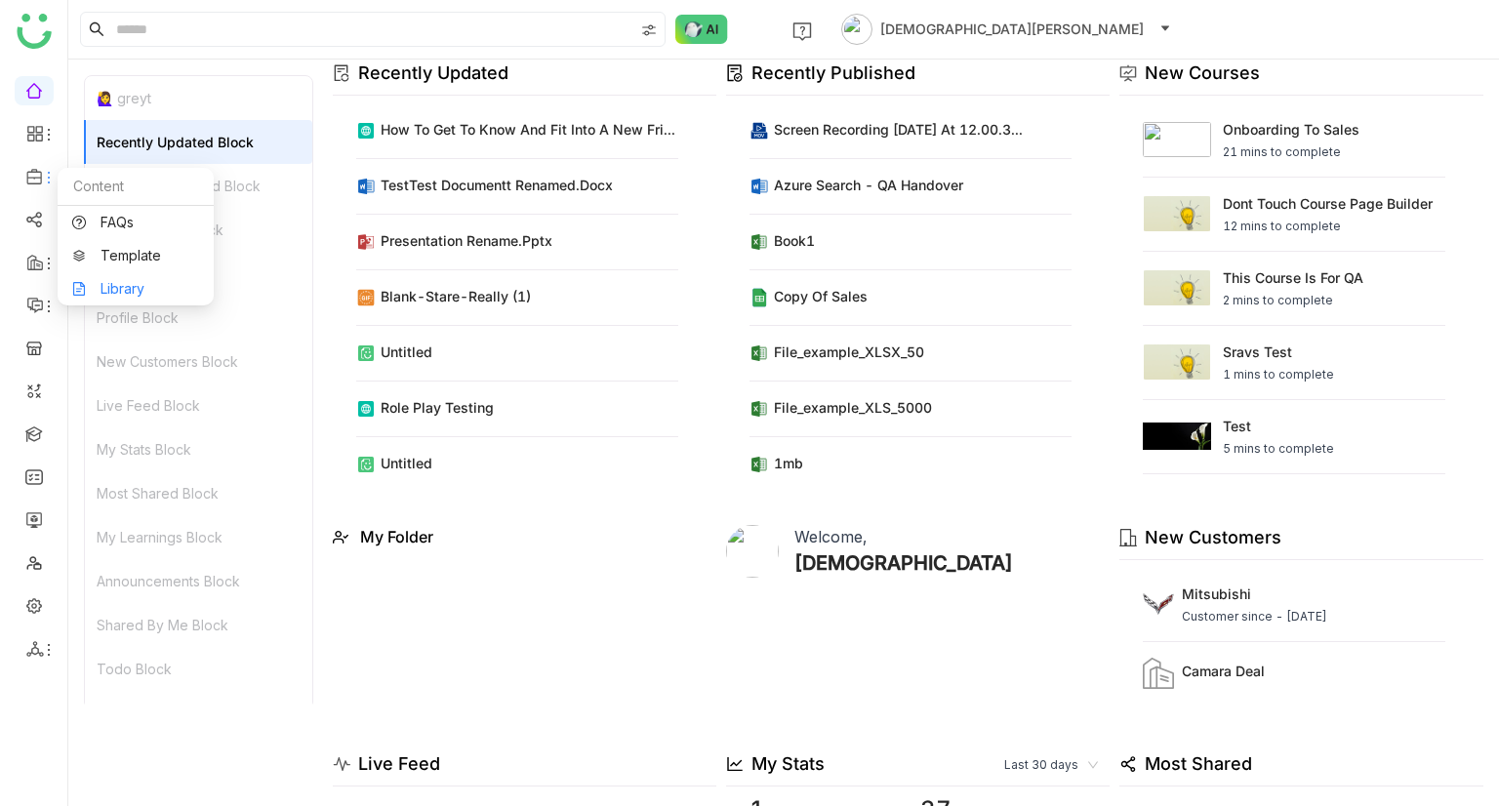
click at [113, 285] on link "Library" at bounding box center [135, 289] width 127 height 14
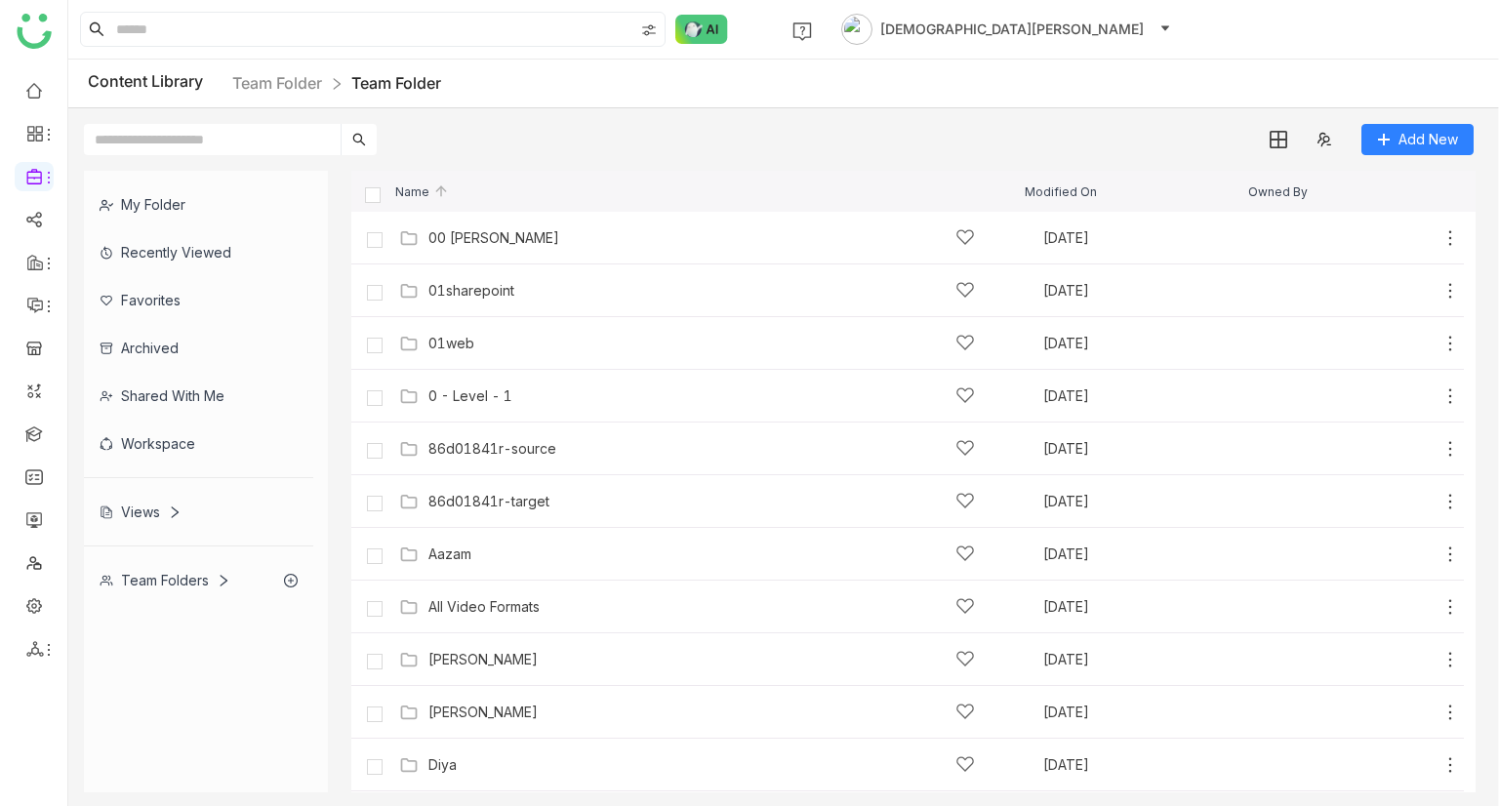
click at [117, 204] on div "My Folder" at bounding box center [198, 205] width 229 height 48
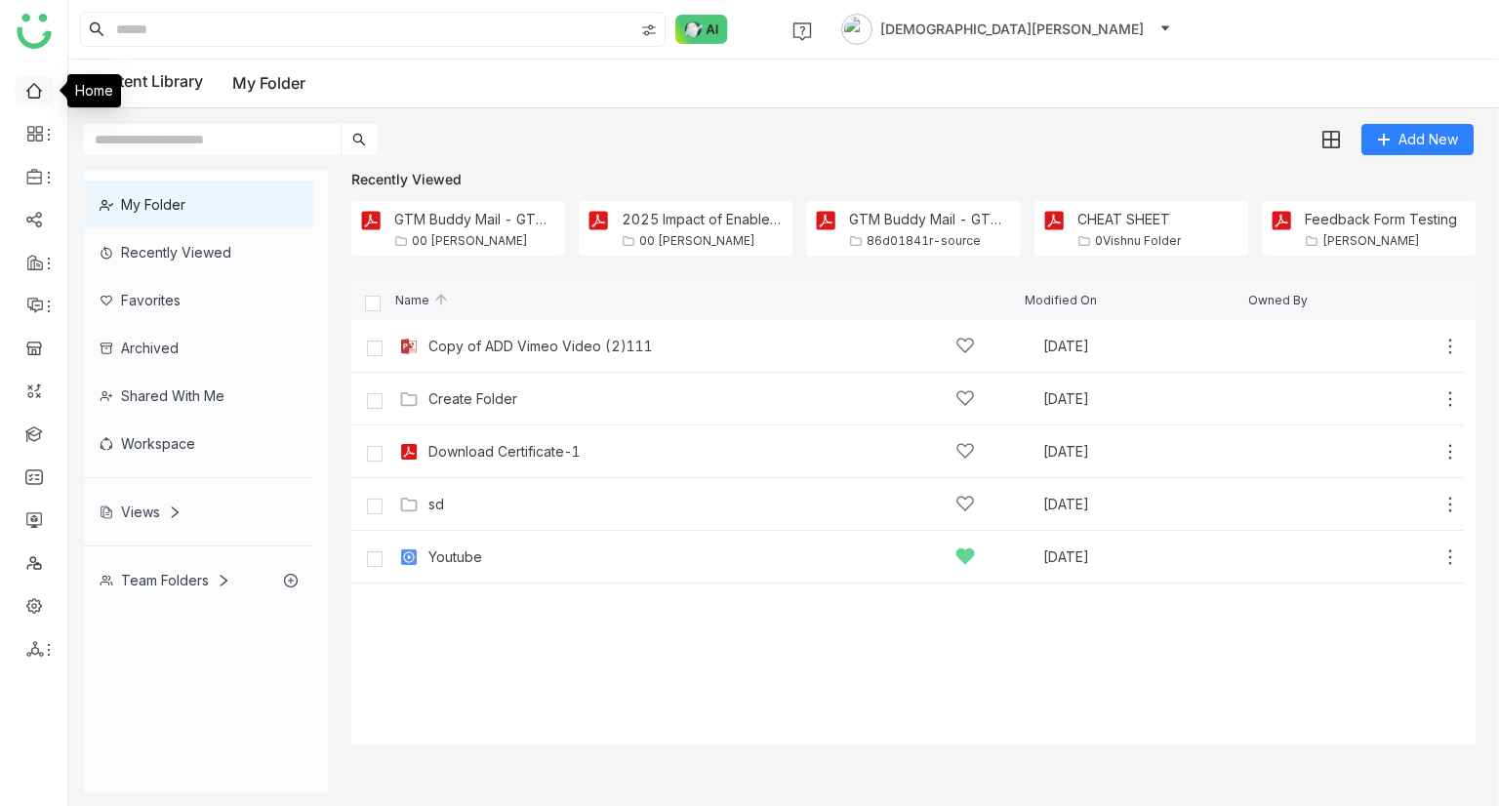
click at [29, 98] on link at bounding box center [34, 89] width 18 height 17
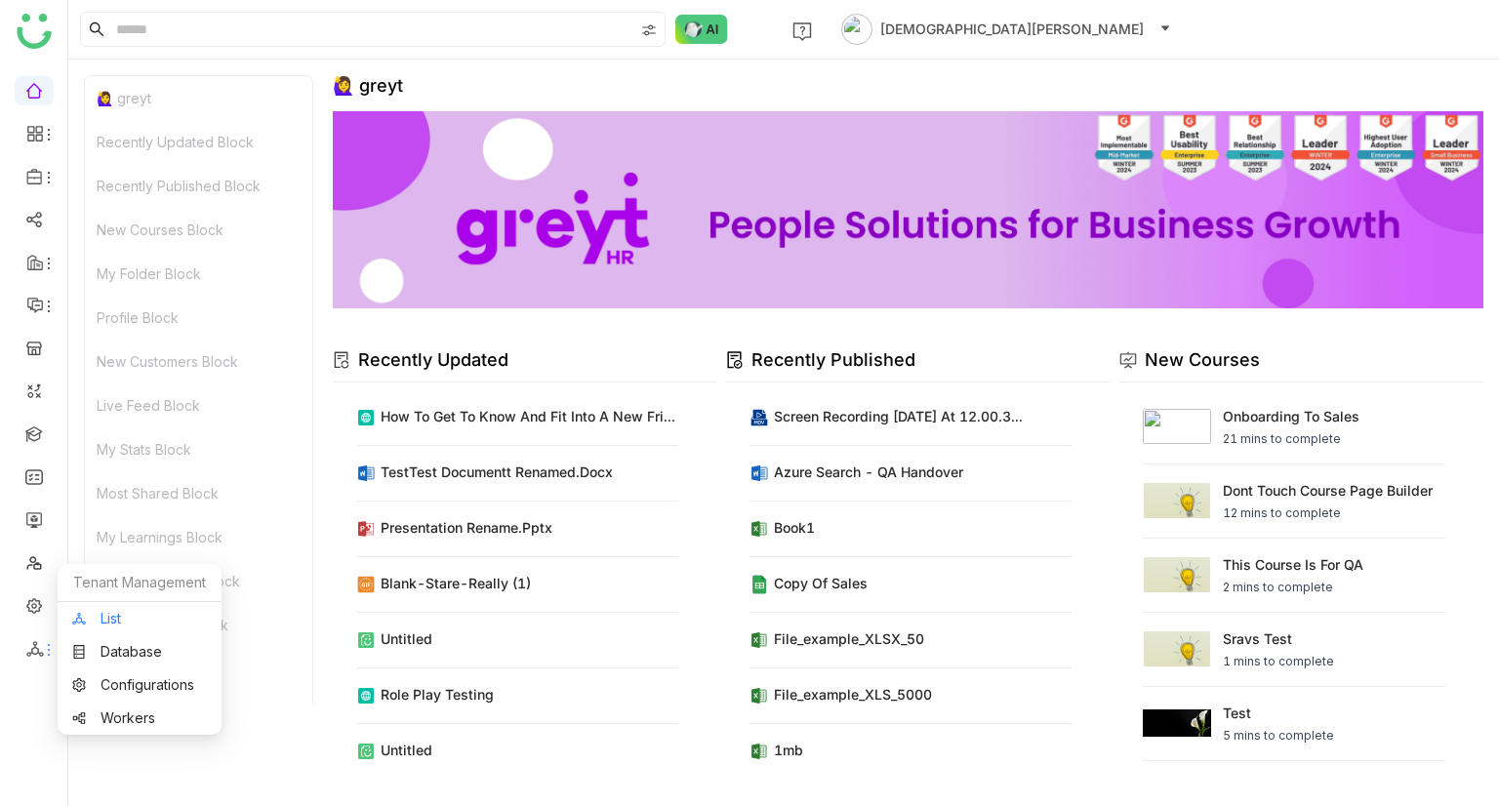
click at [104, 625] on link "List" at bounding box center [139, 619] width 135 height 14
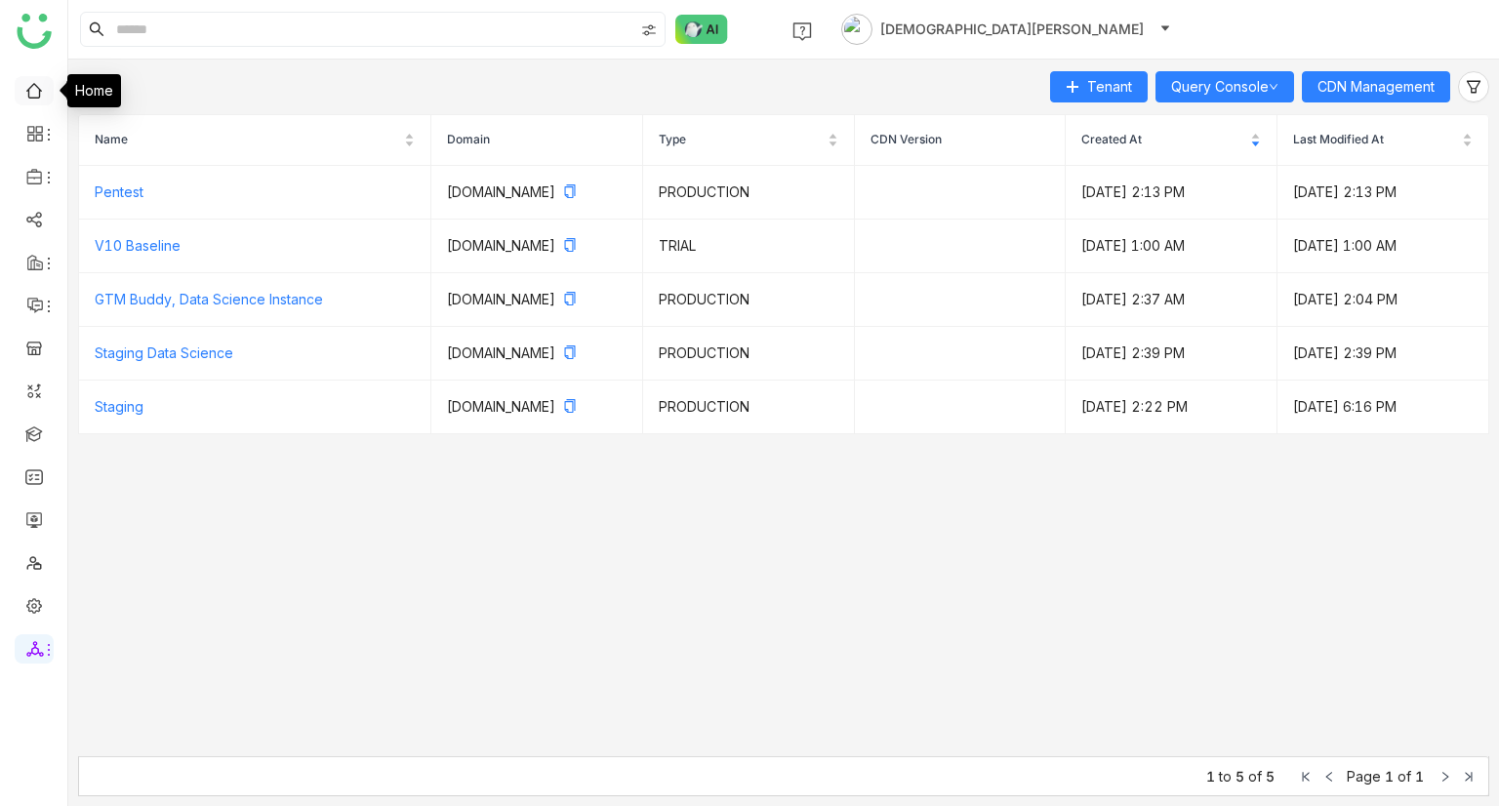
click at [31, 89] on link at bounding box center [34, 89] width 18 height 17
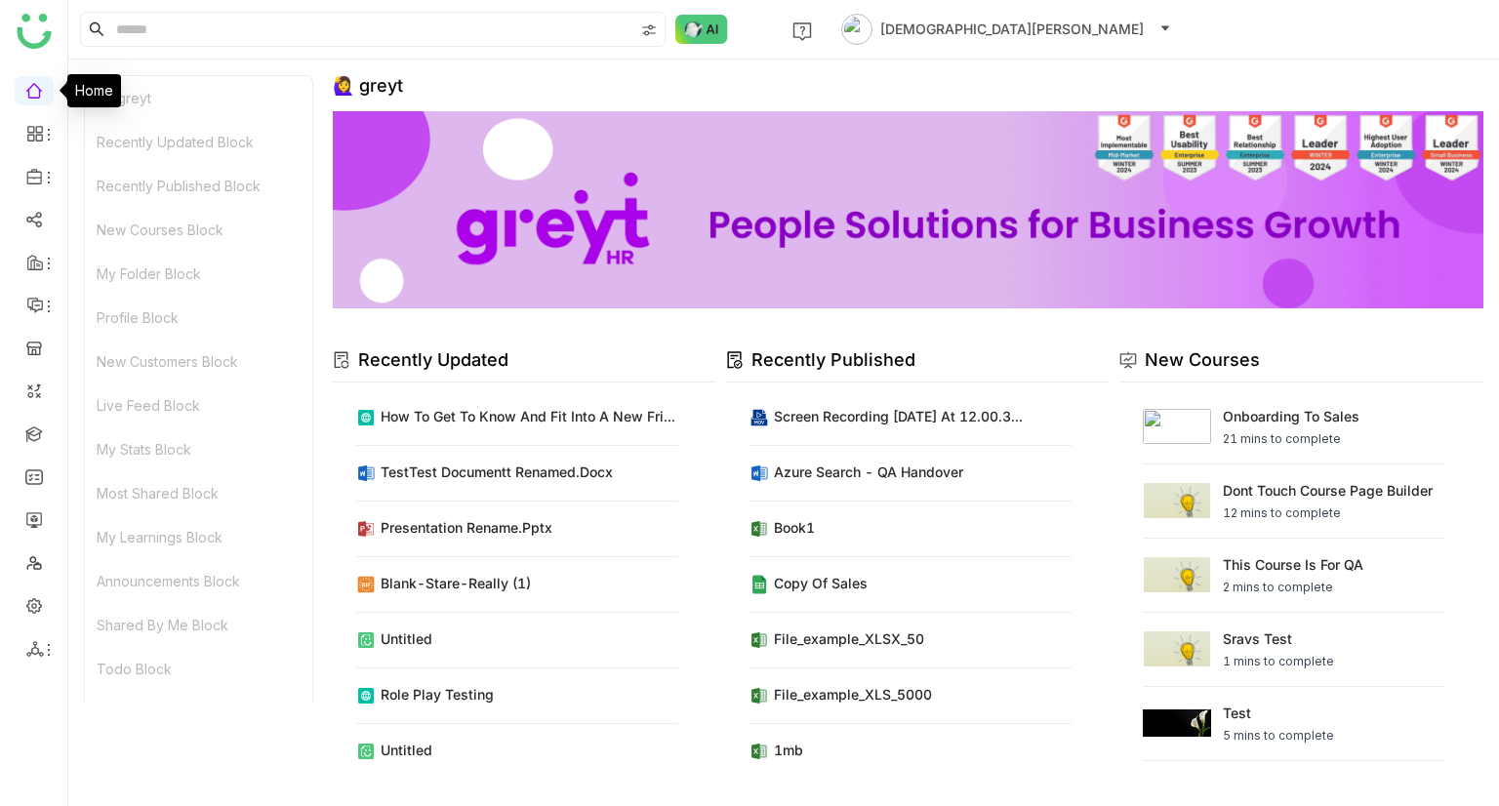
click at [31, 89] on link at bounding box center [34, 89] width 18 height 17
click at [118, 186] on link "Dashboard" at bounding box center [135, 180] width 127 height 14
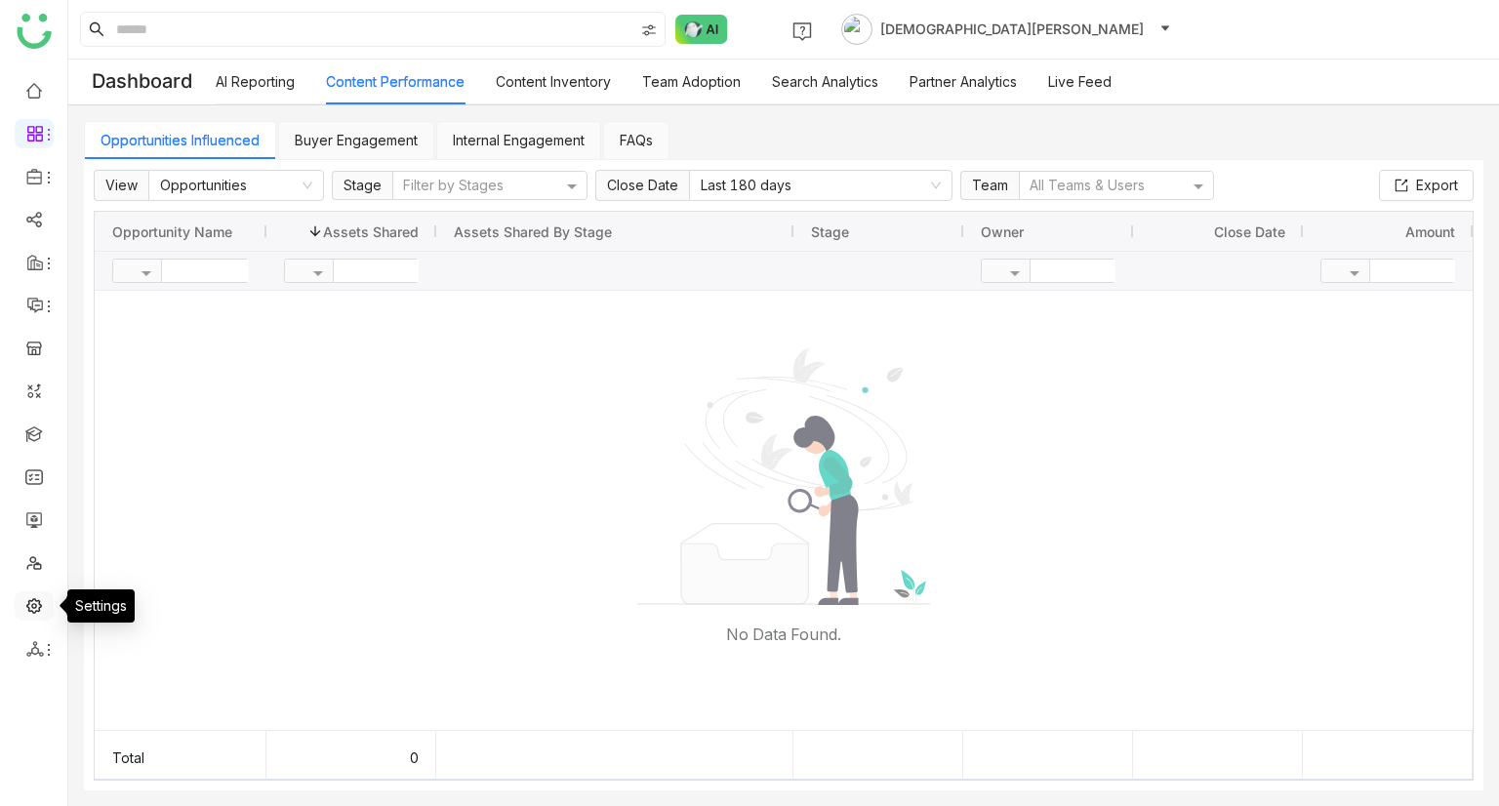
click at [26, 611] on link at bounding box center [34, 604] width 18 height 17
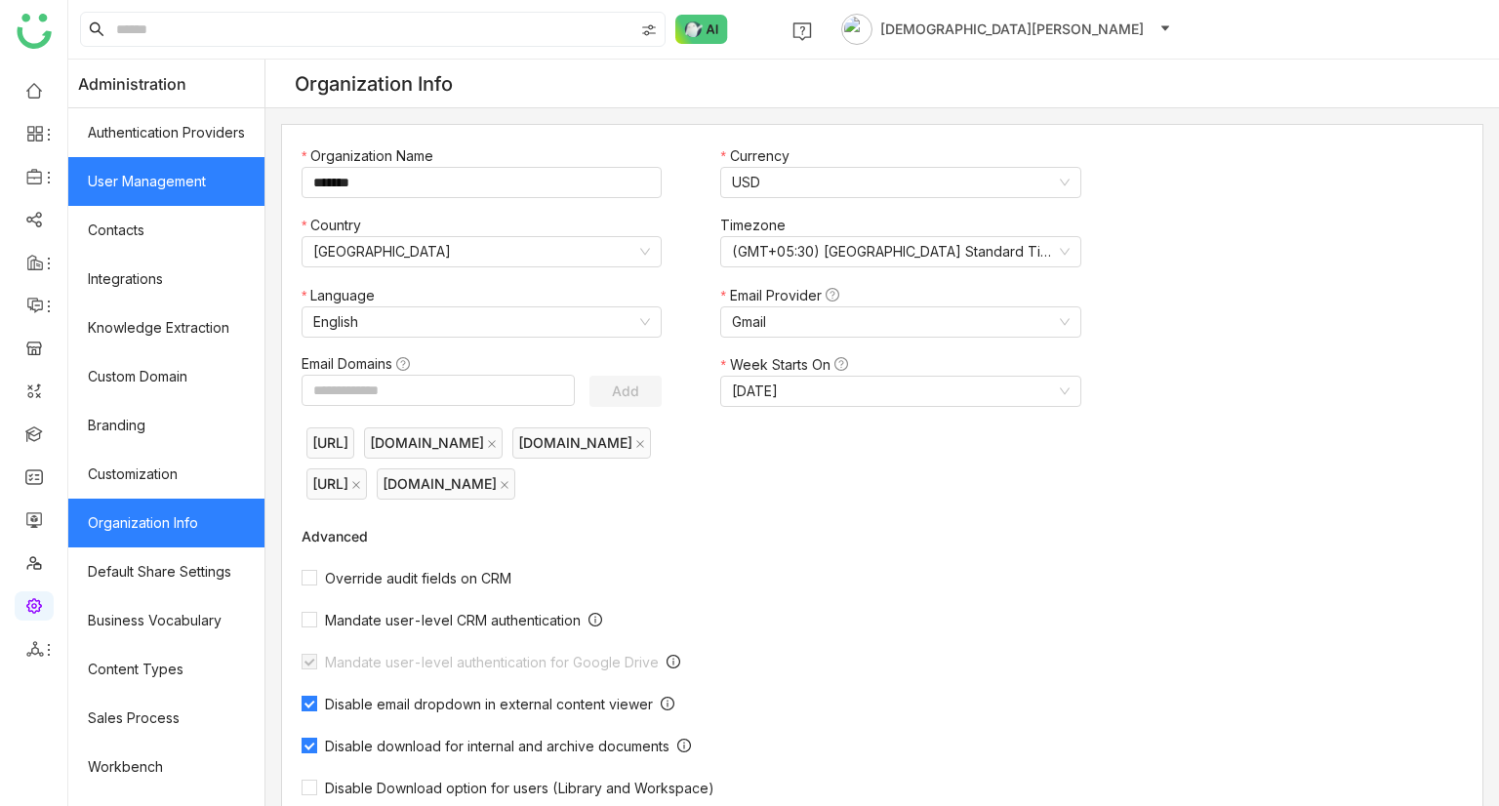
click at [133, 168] on link "User Management" at bounding box center [166, 181] width 196 height 49
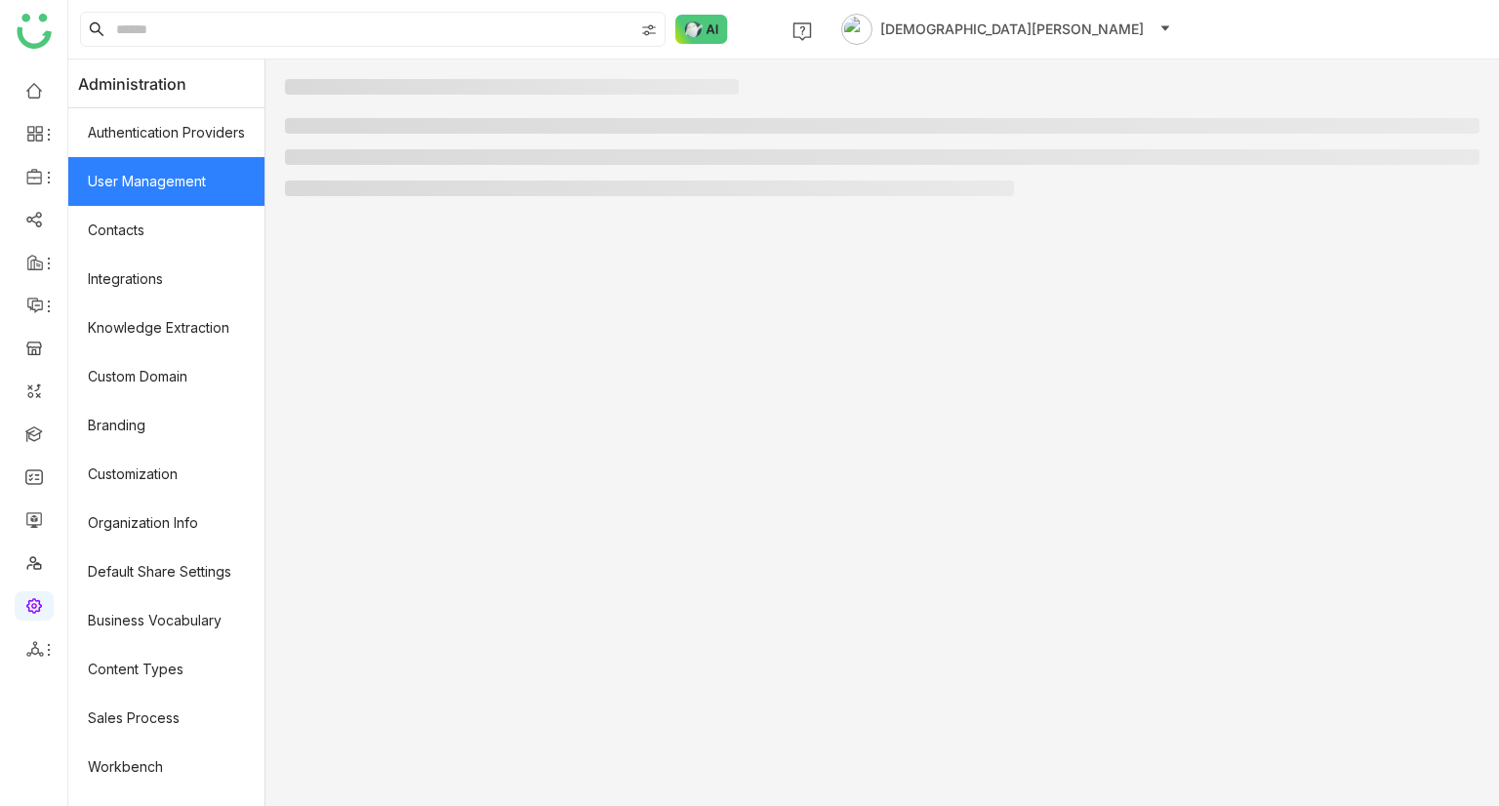
click at [133, 168] on link "User Management" at bounding box center [166, 181] width 196 height 49
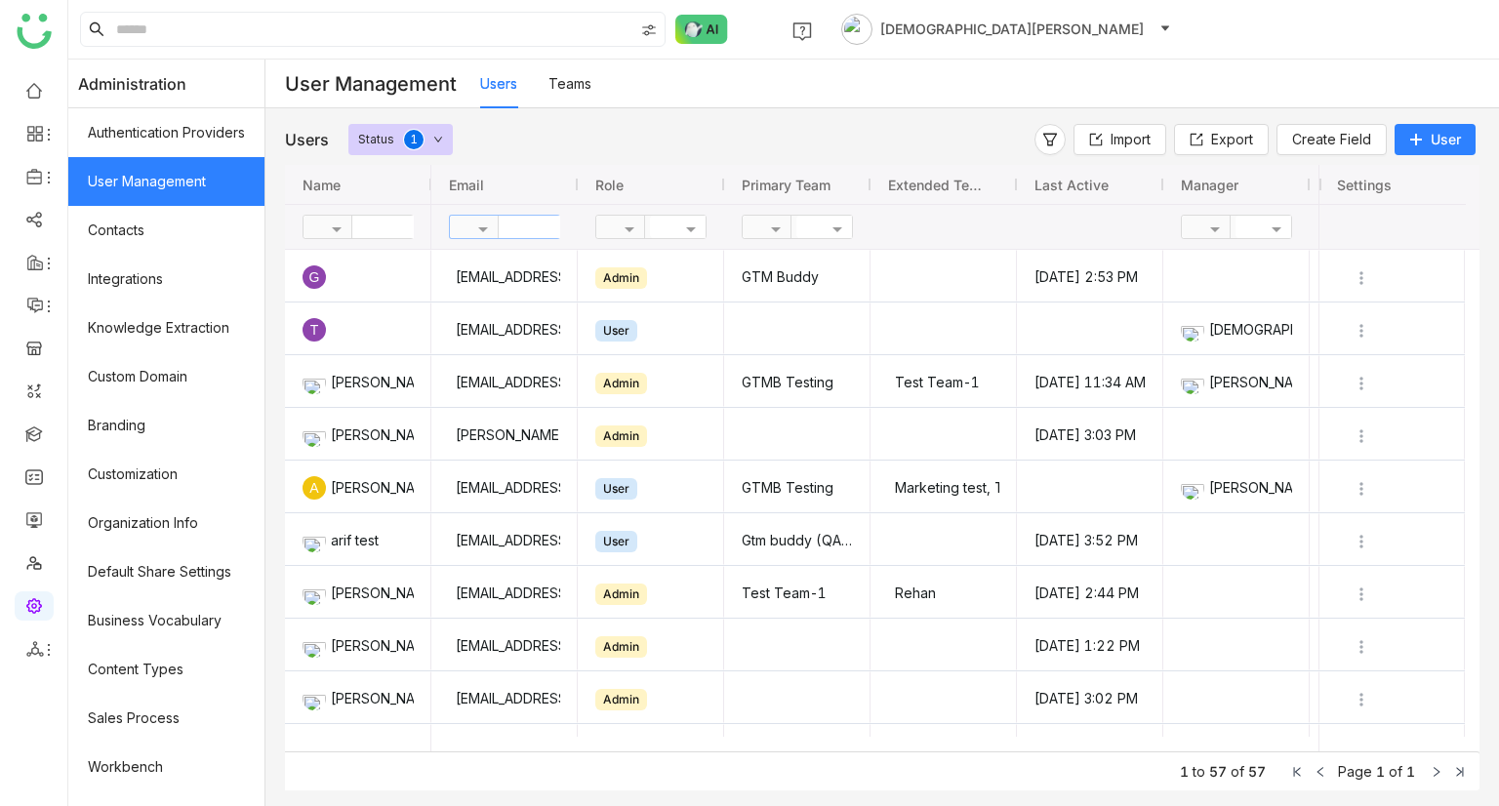
click at [525, 231] on input "text" at bounding box center [570, 227] width 142 height 22
type input "****"
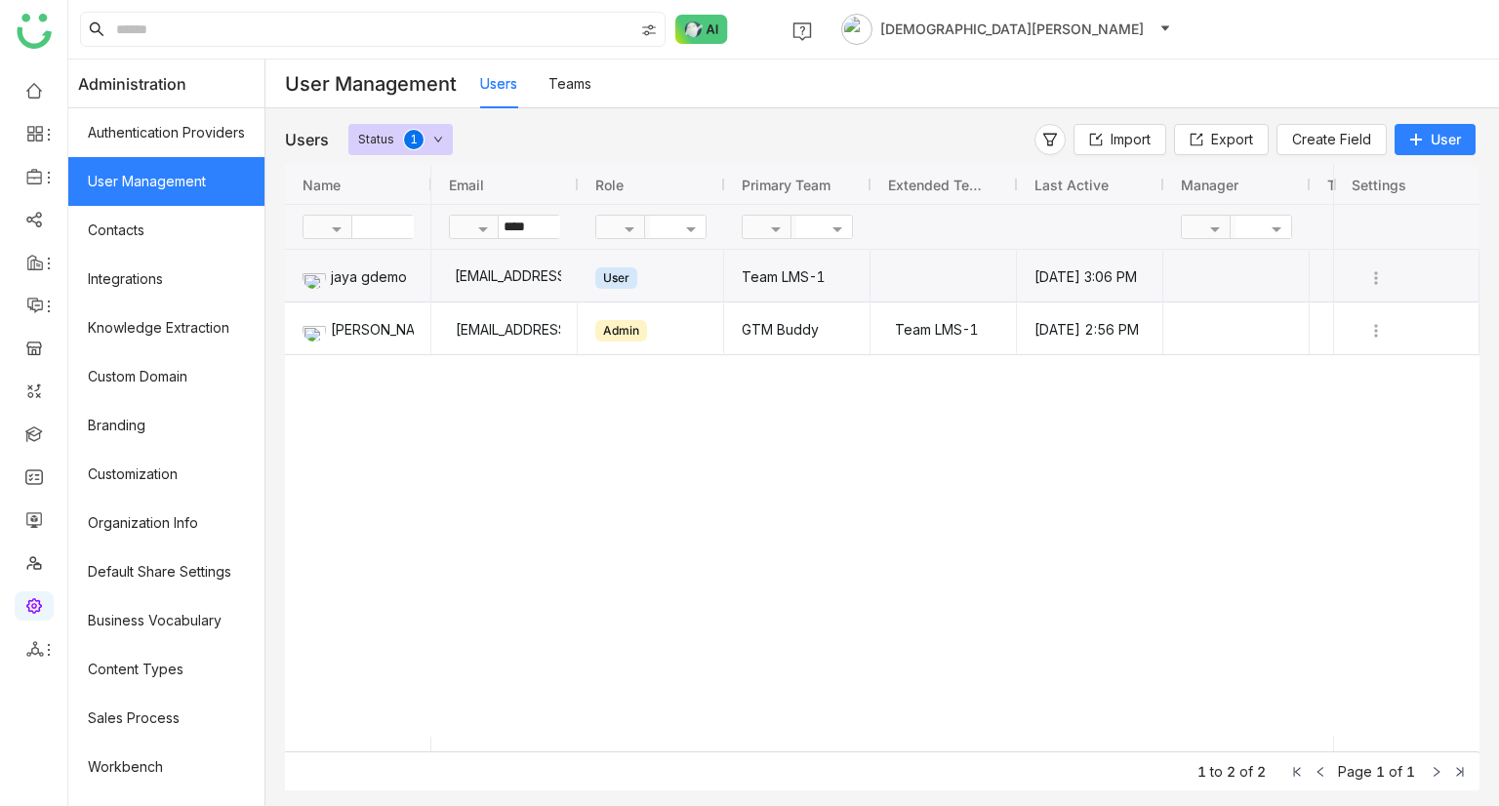
click at [540, 270] on div "[EMAIL_ADDRESS][DOMAIN_NAME]" at bounding box center [504, 276] width 113 height 52
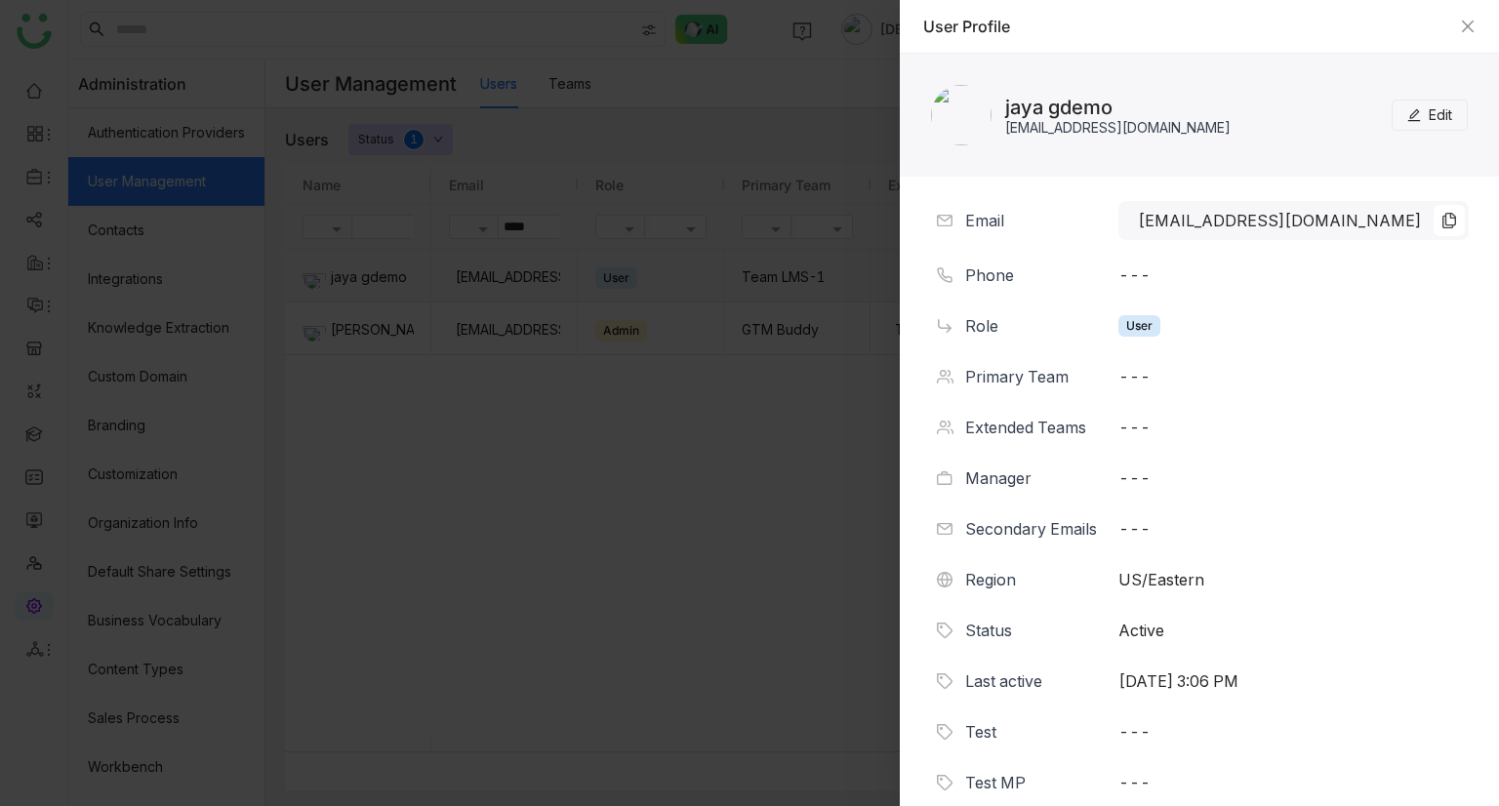
click at [540, 270] on div at bounding box center [749, 403] width 1499 height 806
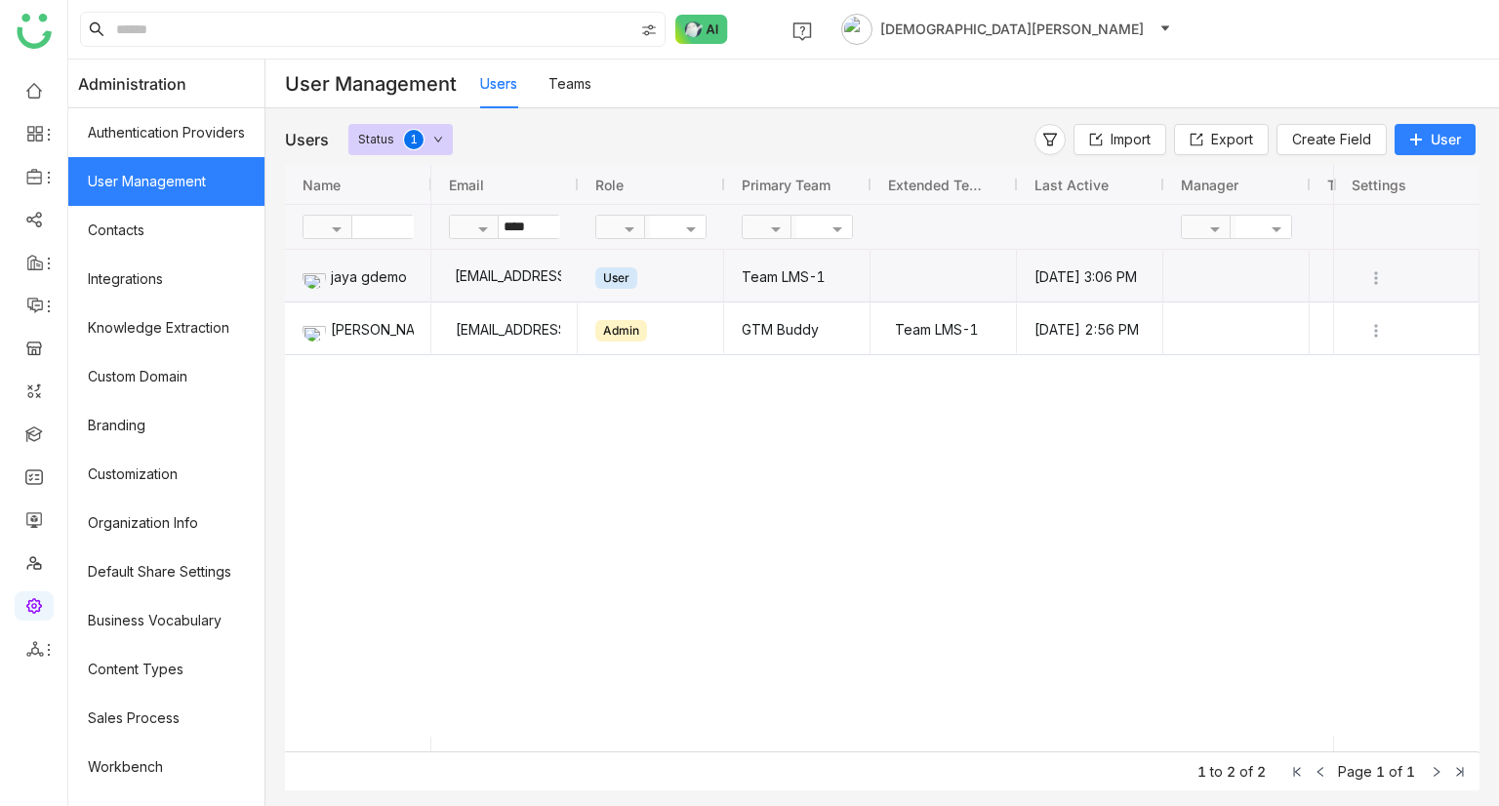
drag, startPoint x: 540, startPoint y: 270, endPoint x: 500, endPoint y: 273, distance: 40.1
click at [500, 273] on div "jayagdemo@gmail.com" at bounding box center [504, 276] width 113 height 52
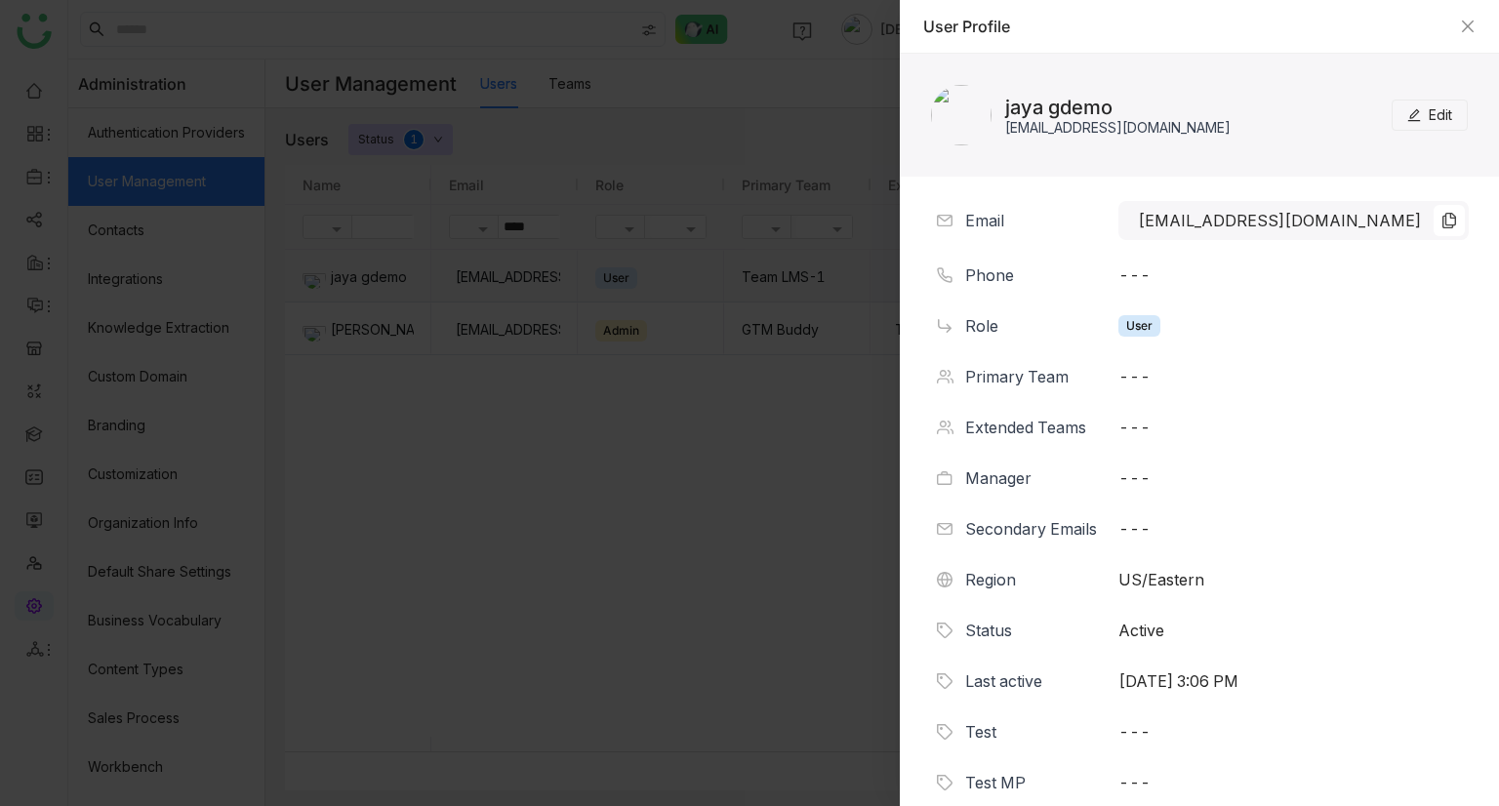
click at [1446, 117] on button "Edit" at bounding box center [1430, 115] width 76 height 31
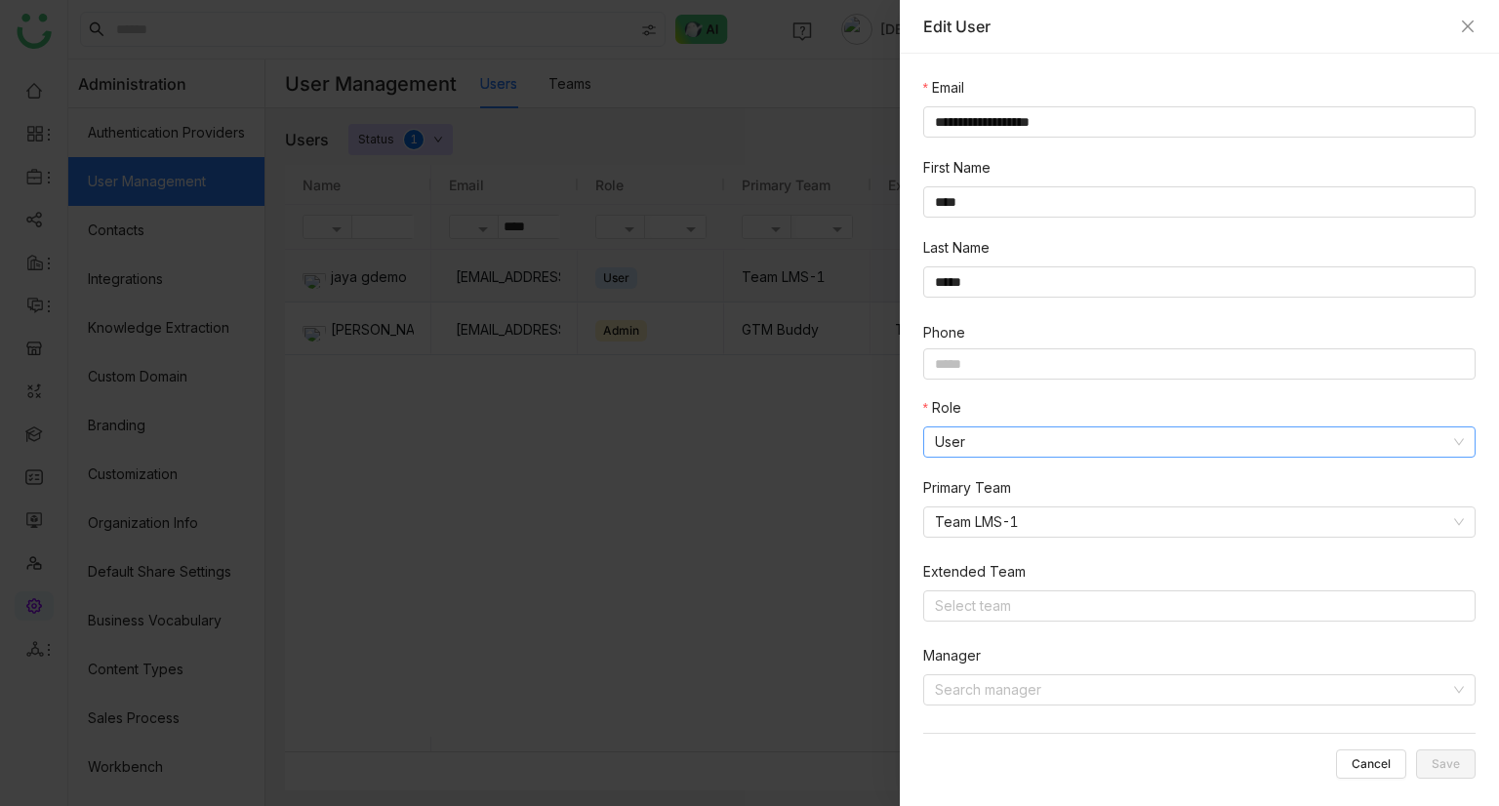
click at [995, 440] on nz-select-item "User" at bounding box center [1199, 442] width 529 height 29
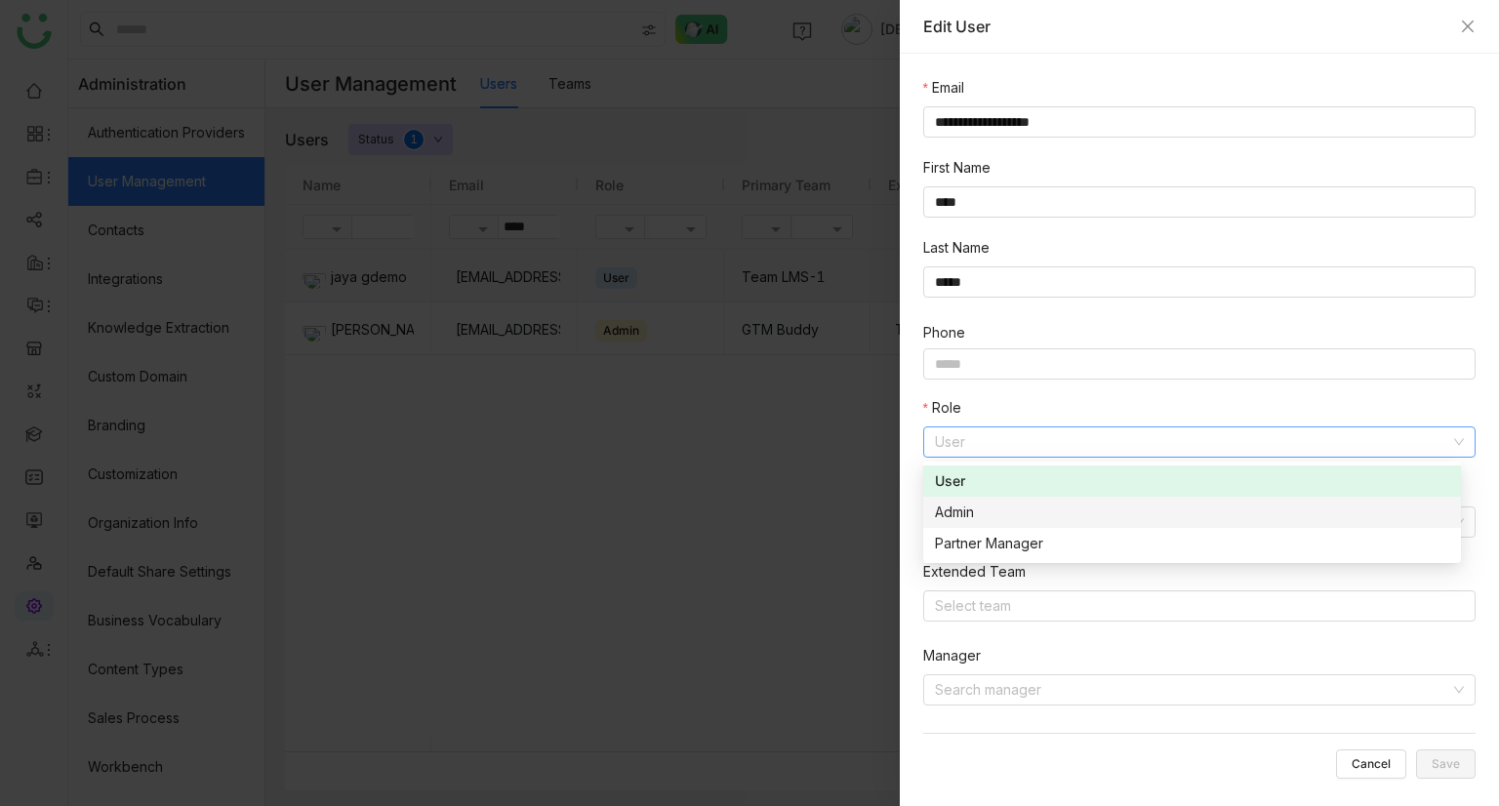
click at [980, 517] on div "Admin" at bounding box center [1192, 512] width 514 height 21
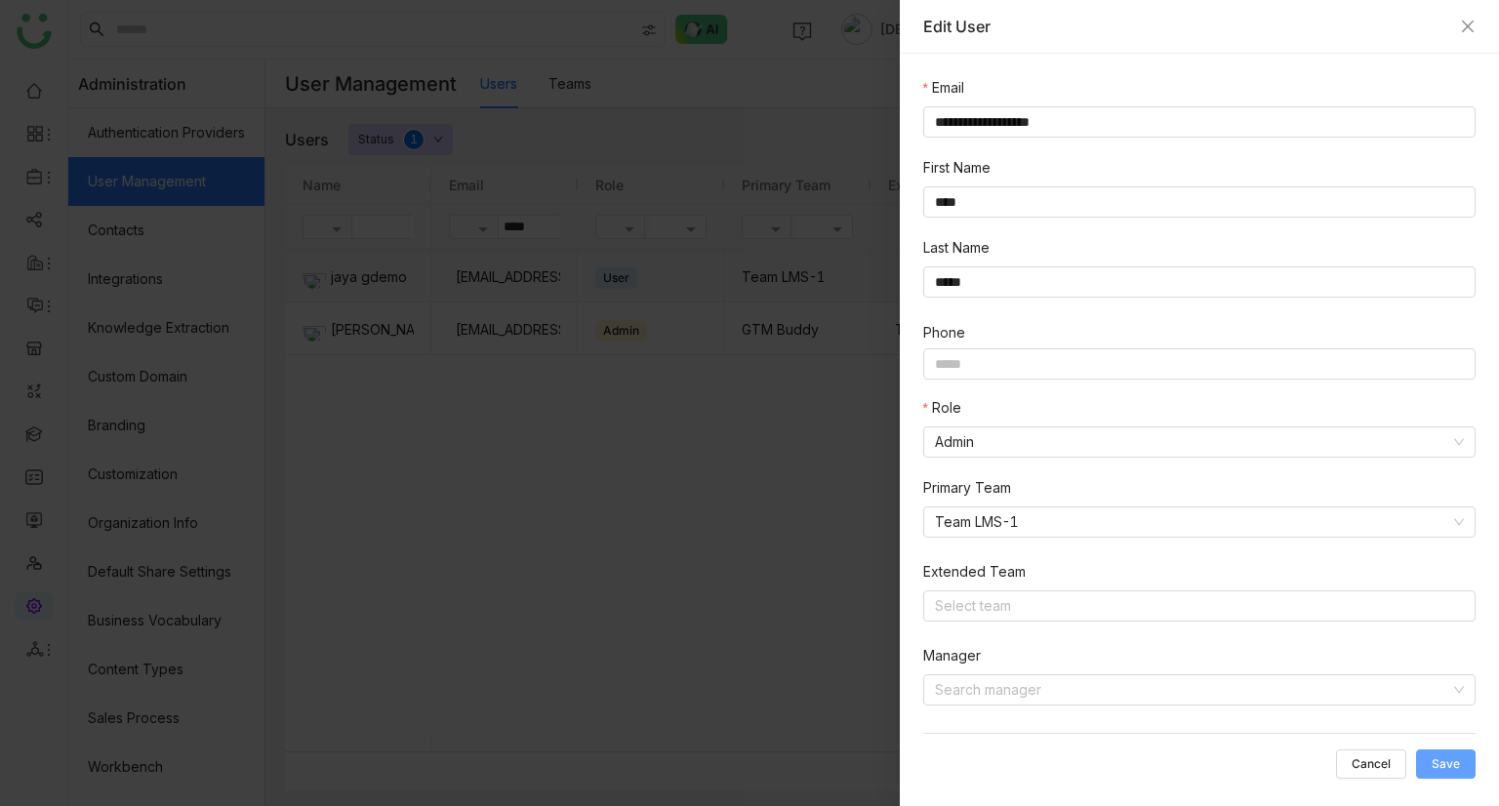
click at [1440, 764] on span "Save" at bounding box center [1446, 764] width 28 height 0
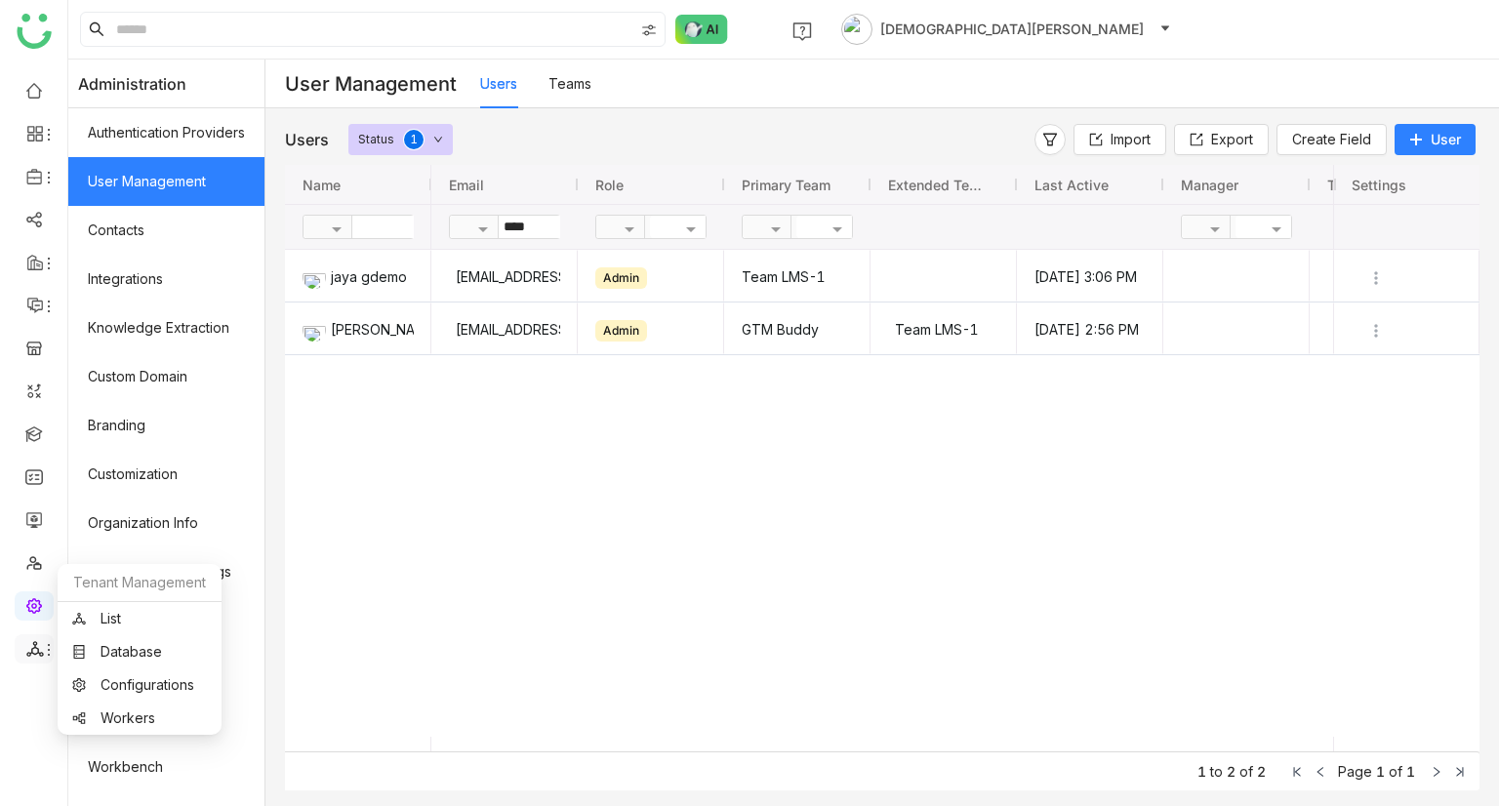
click at [30, 653] on icon at bounding box center [34, 649] width 17 height 16
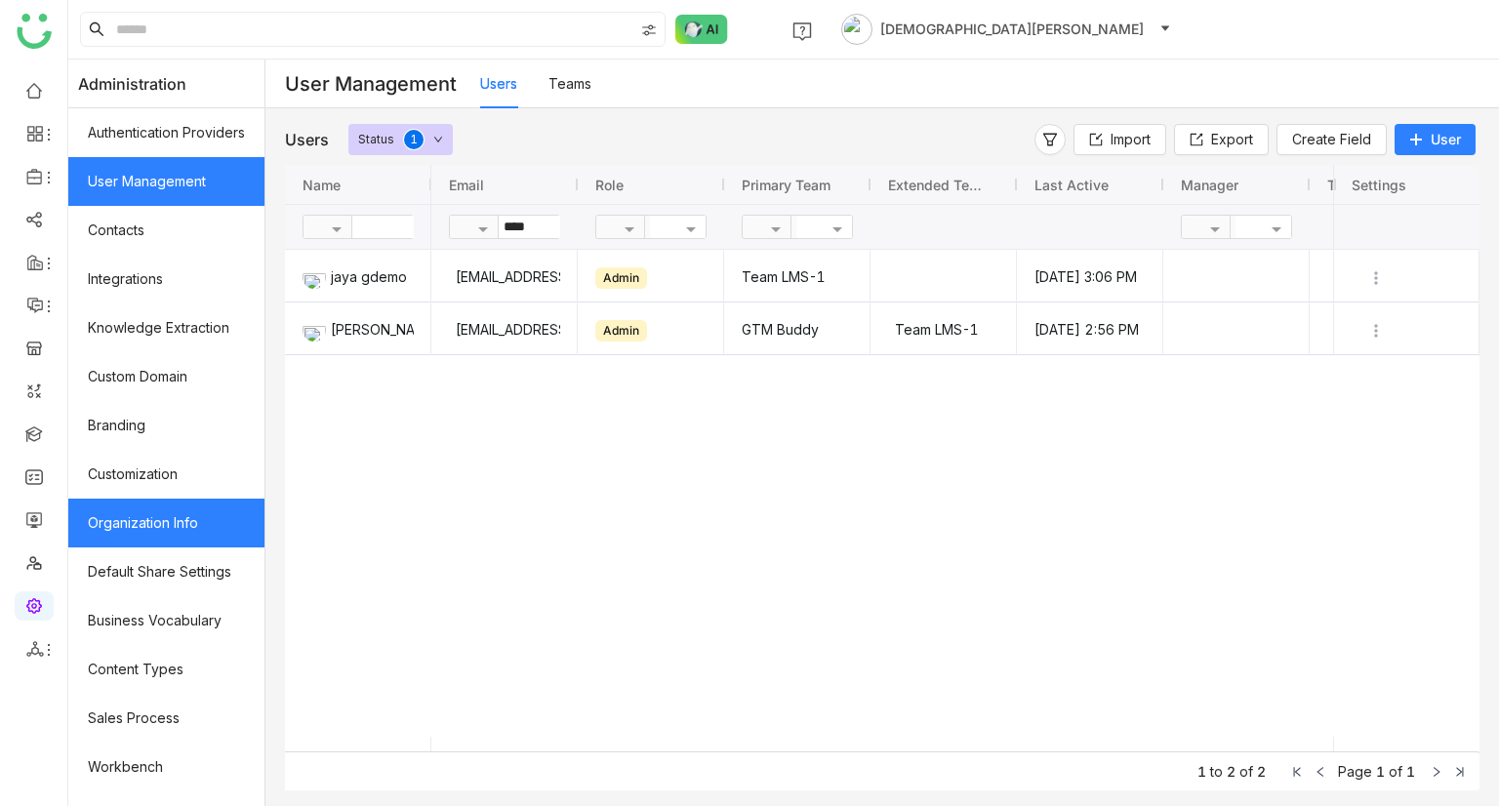
scroll to position [229, 0]
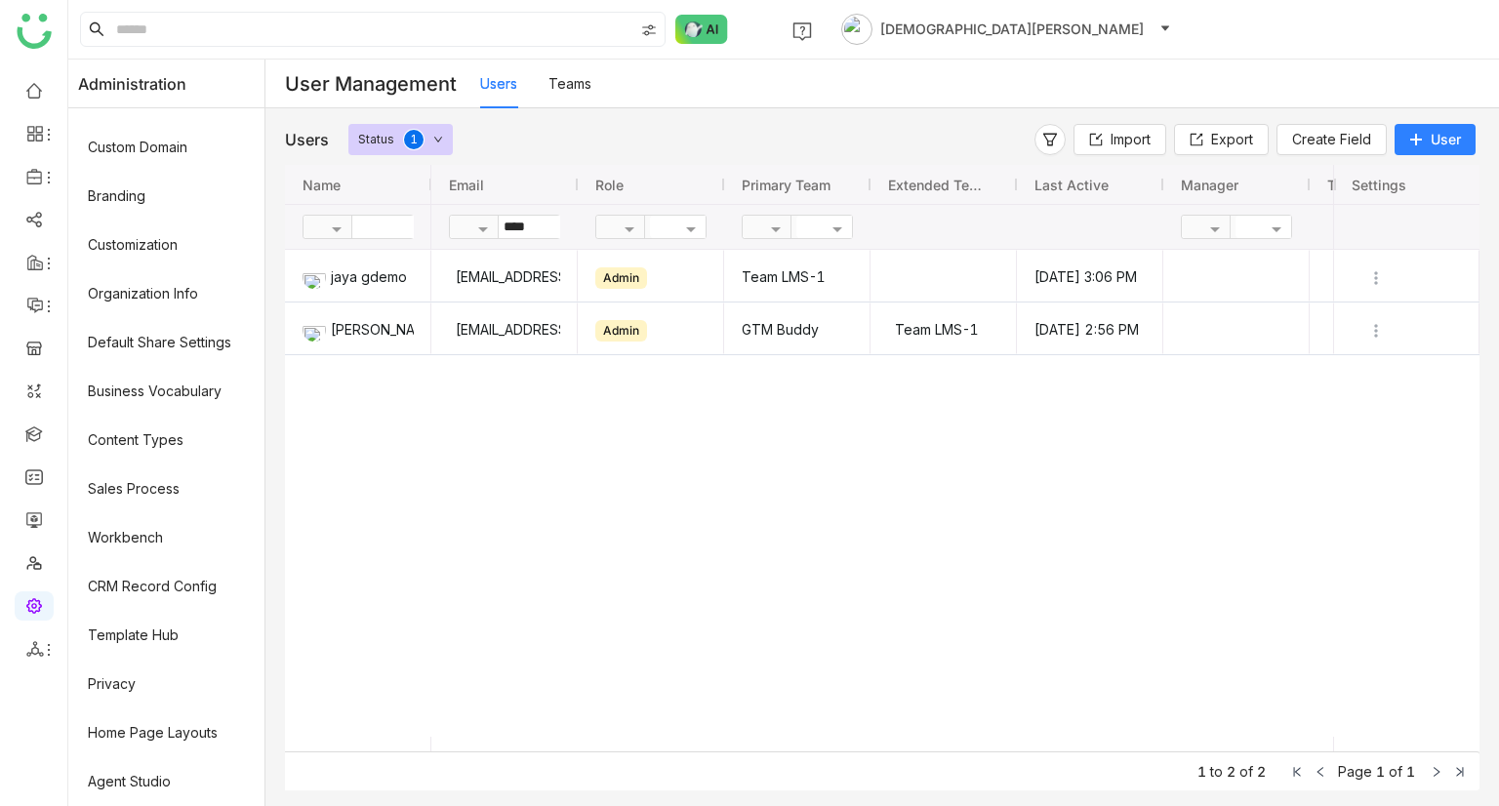
click at [445, 434] on div "jaya gdemo Jayasree Lekkalapudi jayagdemo@gmail.com Admin Team LMS-1 Sep 22, 20…" at bounding box center [882, 493] width 1195 height 487
click at [141, 676] on link "Privacy" at bounding box center [166, 684] width 196 height 49
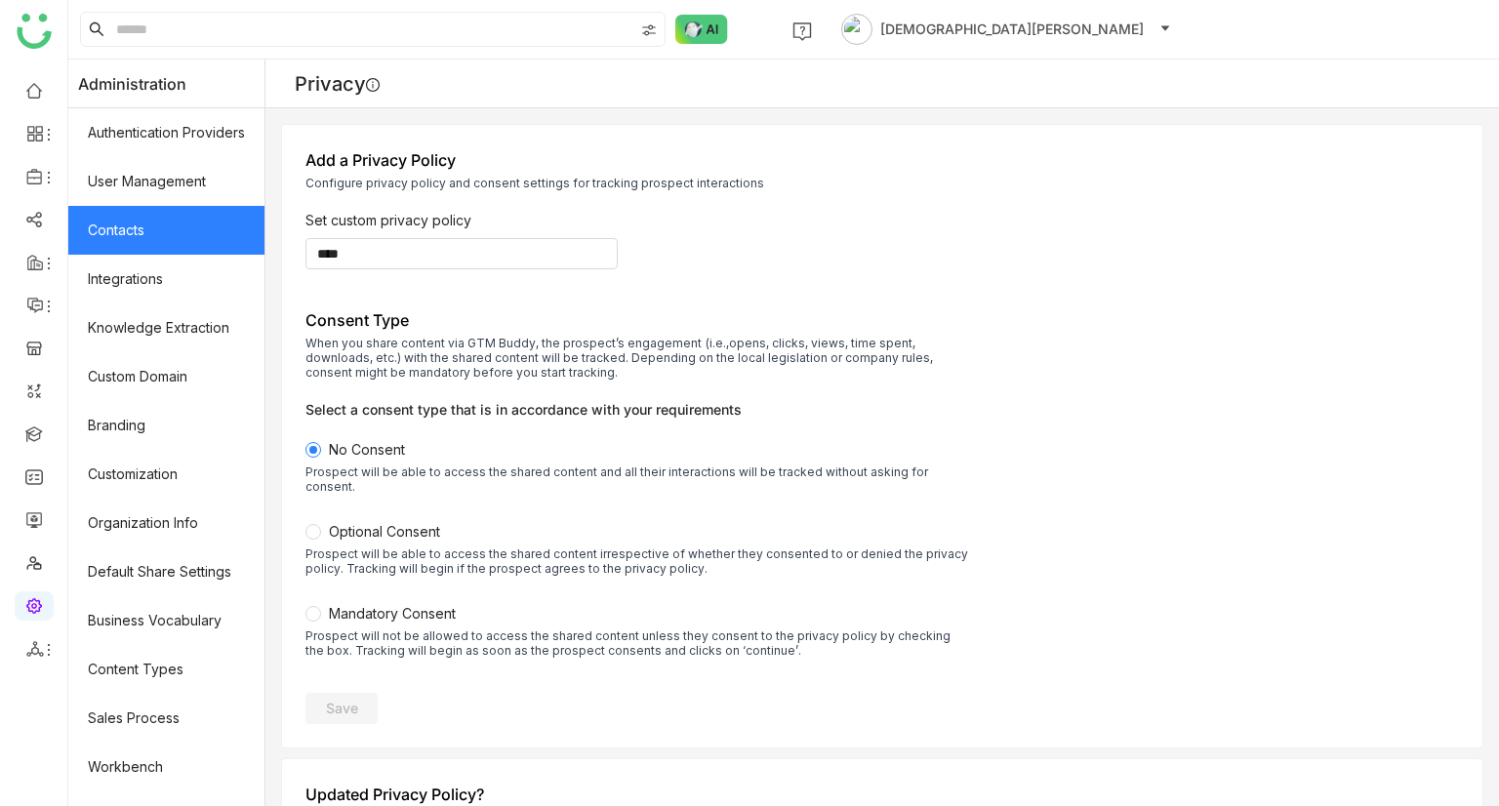
click at [144, 227] on link "Contacts" at bounding box center [166, 230] width 196 height 49
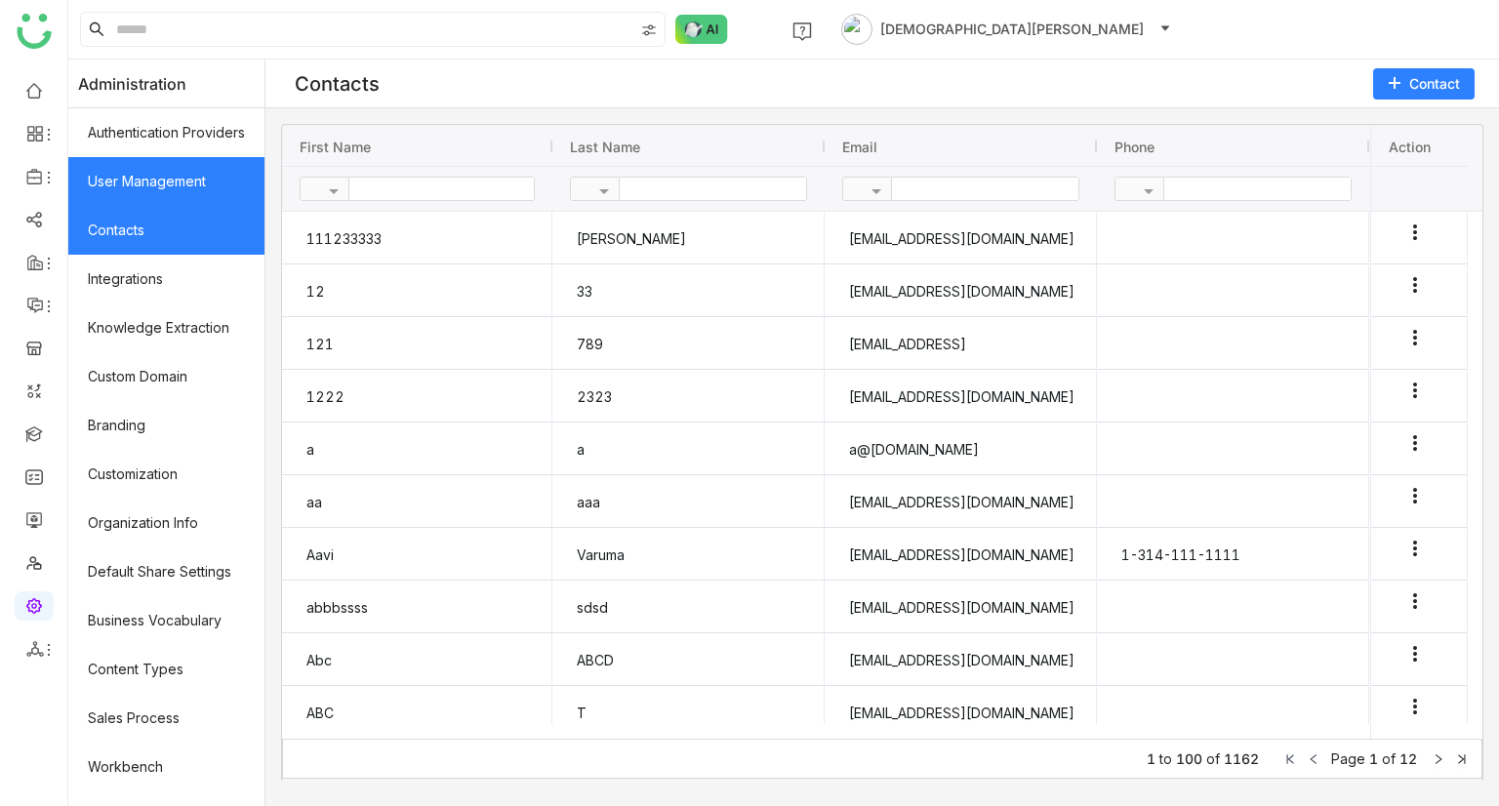
click at [203, 177] on link "User Management" at bounding box center [166, 181] width 196 height 49
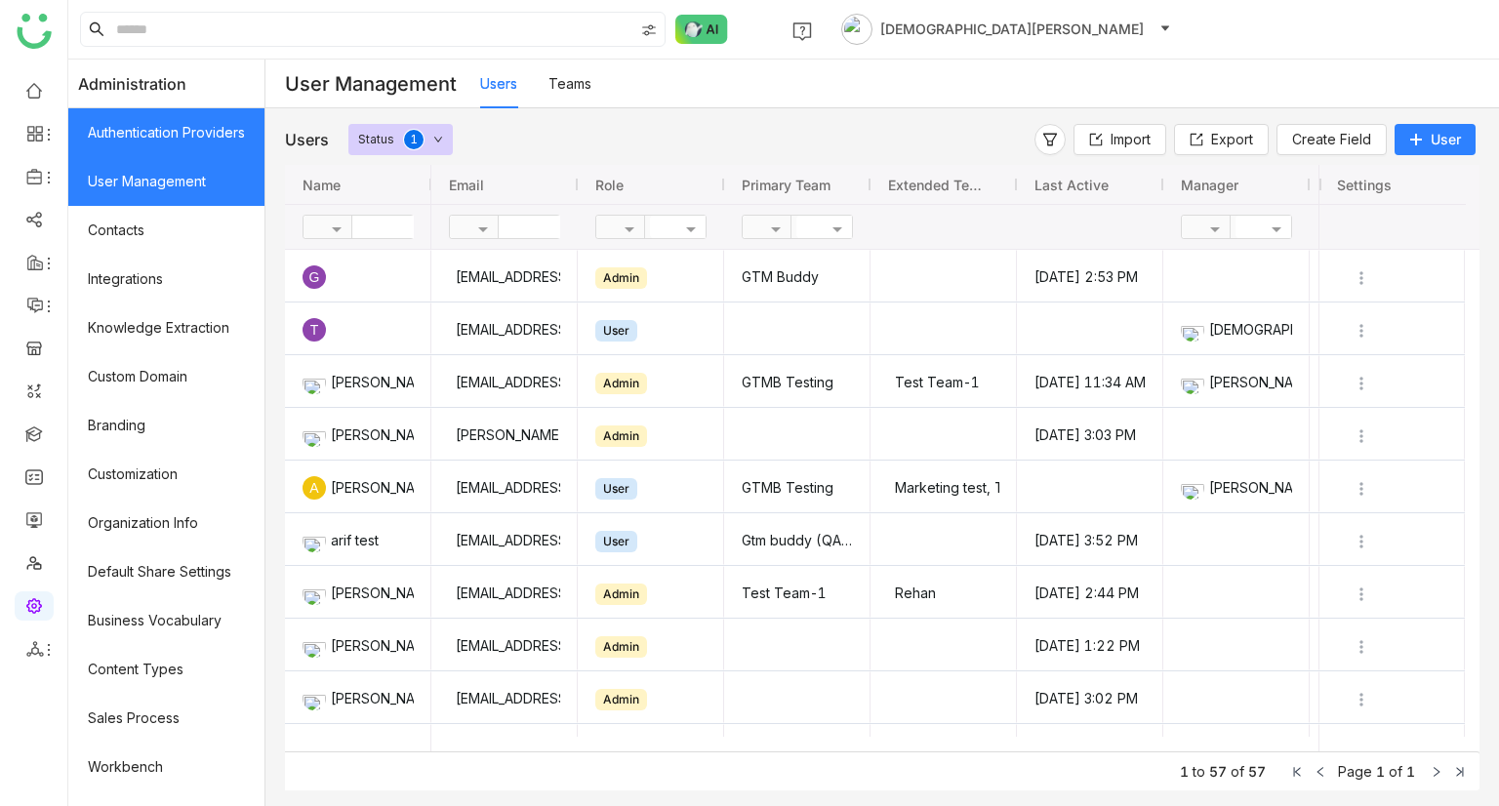
click at [180, 150] on link "Authentication Providers" at bounding box center [166, 132] width 196 height 49
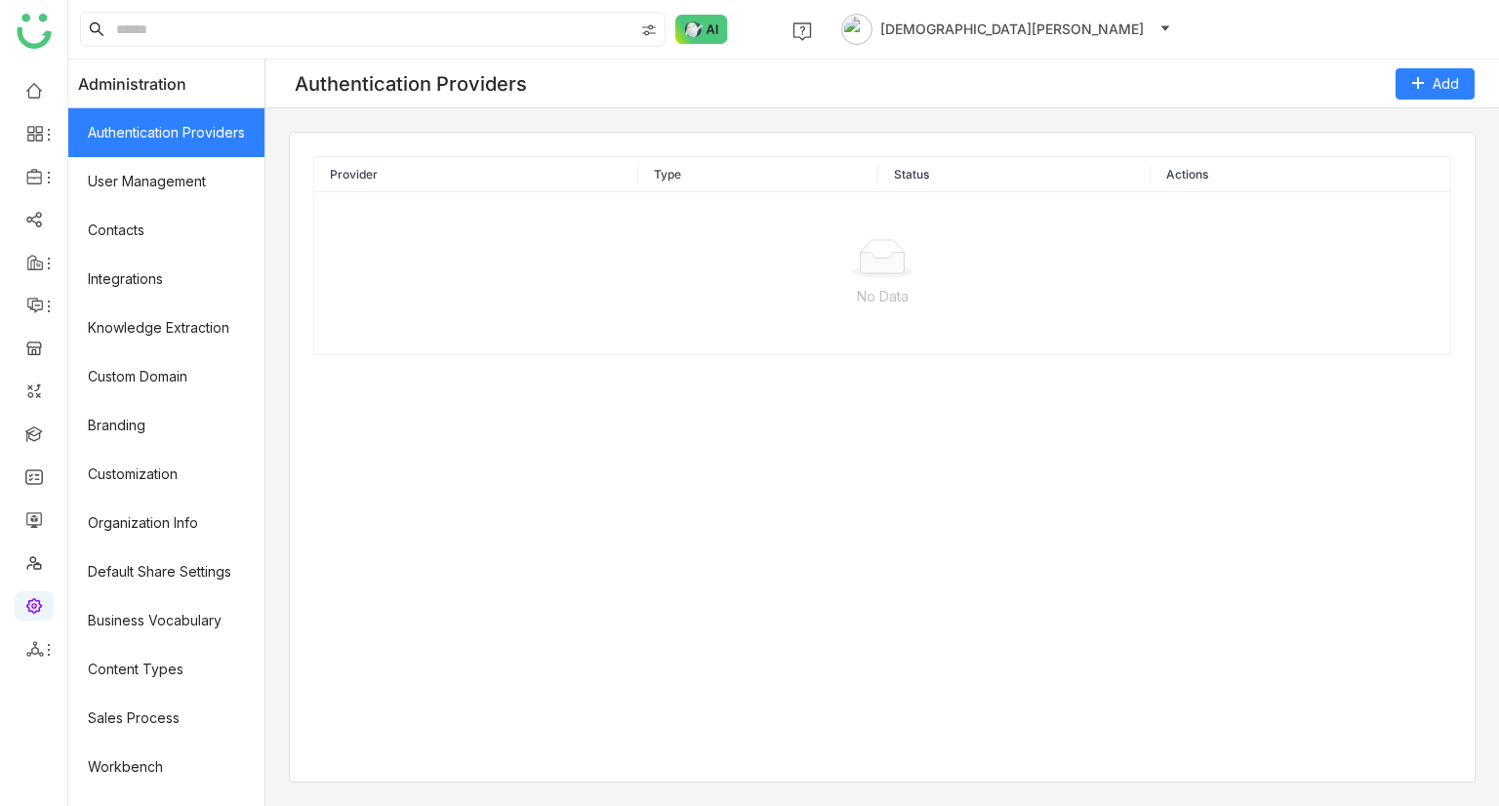
click at [180, 150] on link "Authentication Providers" at bounding box center [166, 132] width 196 height 49
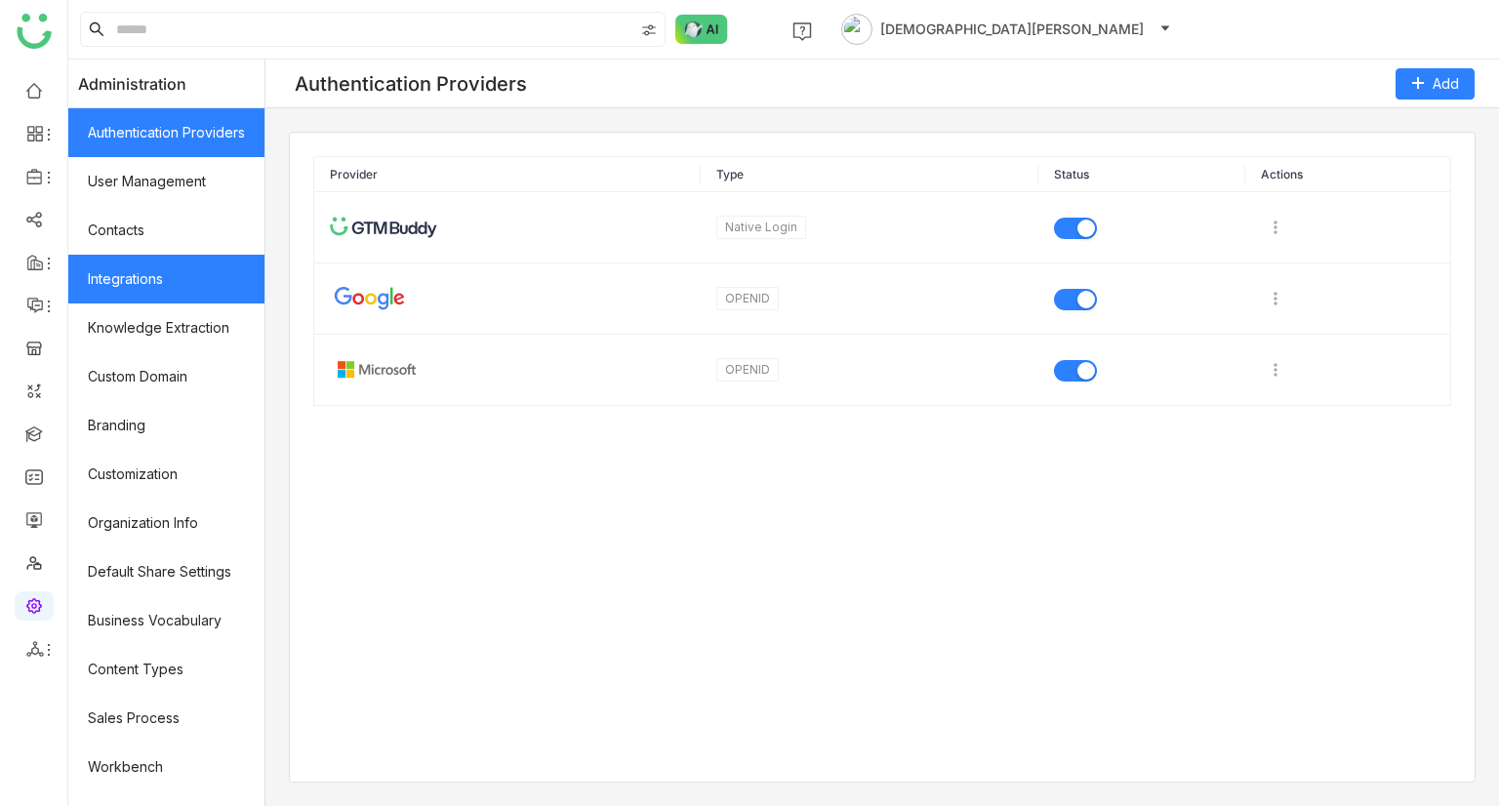
click at [180, 282] on link "Integrations" at bounding box center [166, 279] width 196 height 49
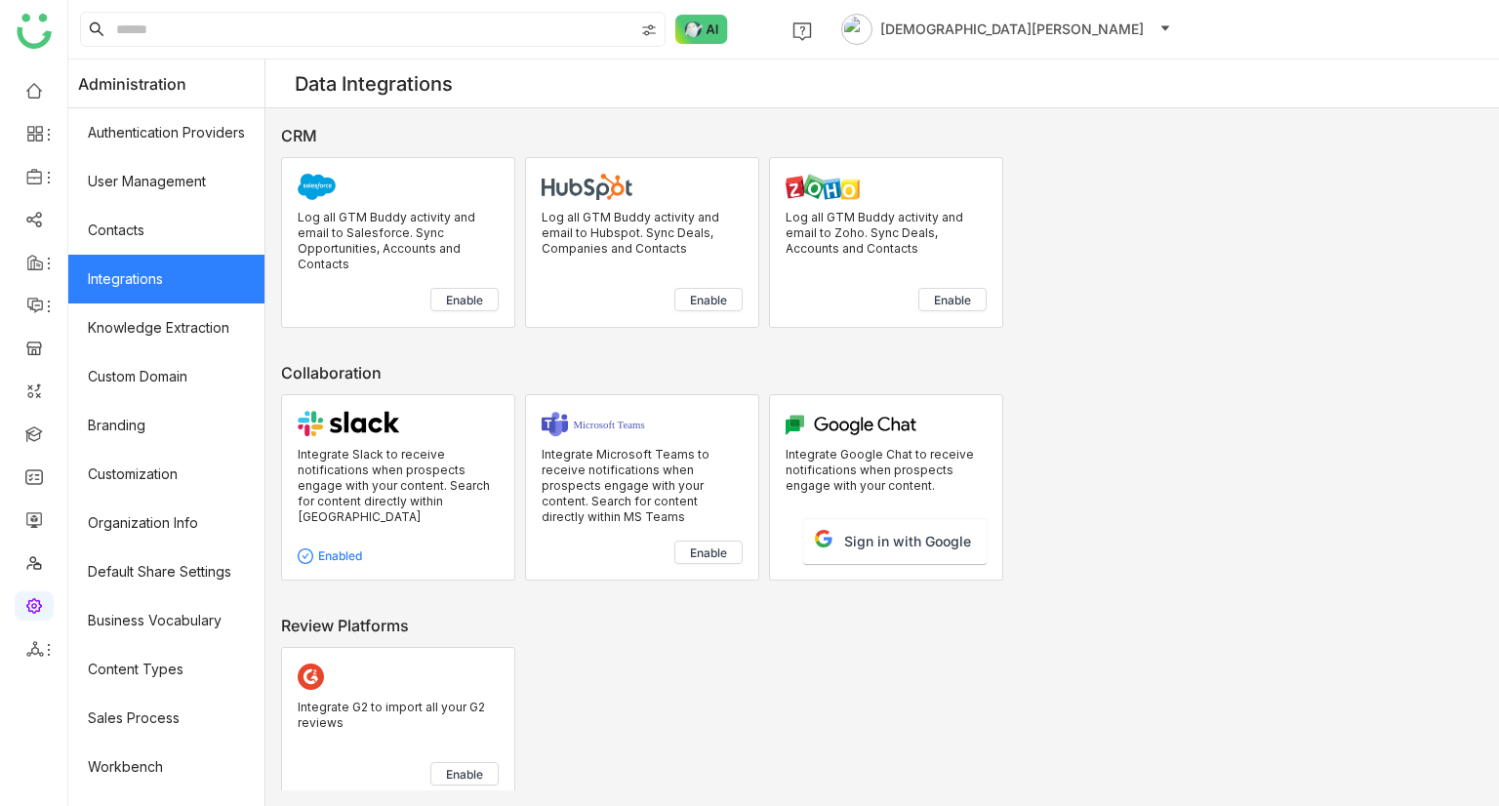
click at [480, 302] on span "Enable" at bounding box center [464, 301] width 37 height 16
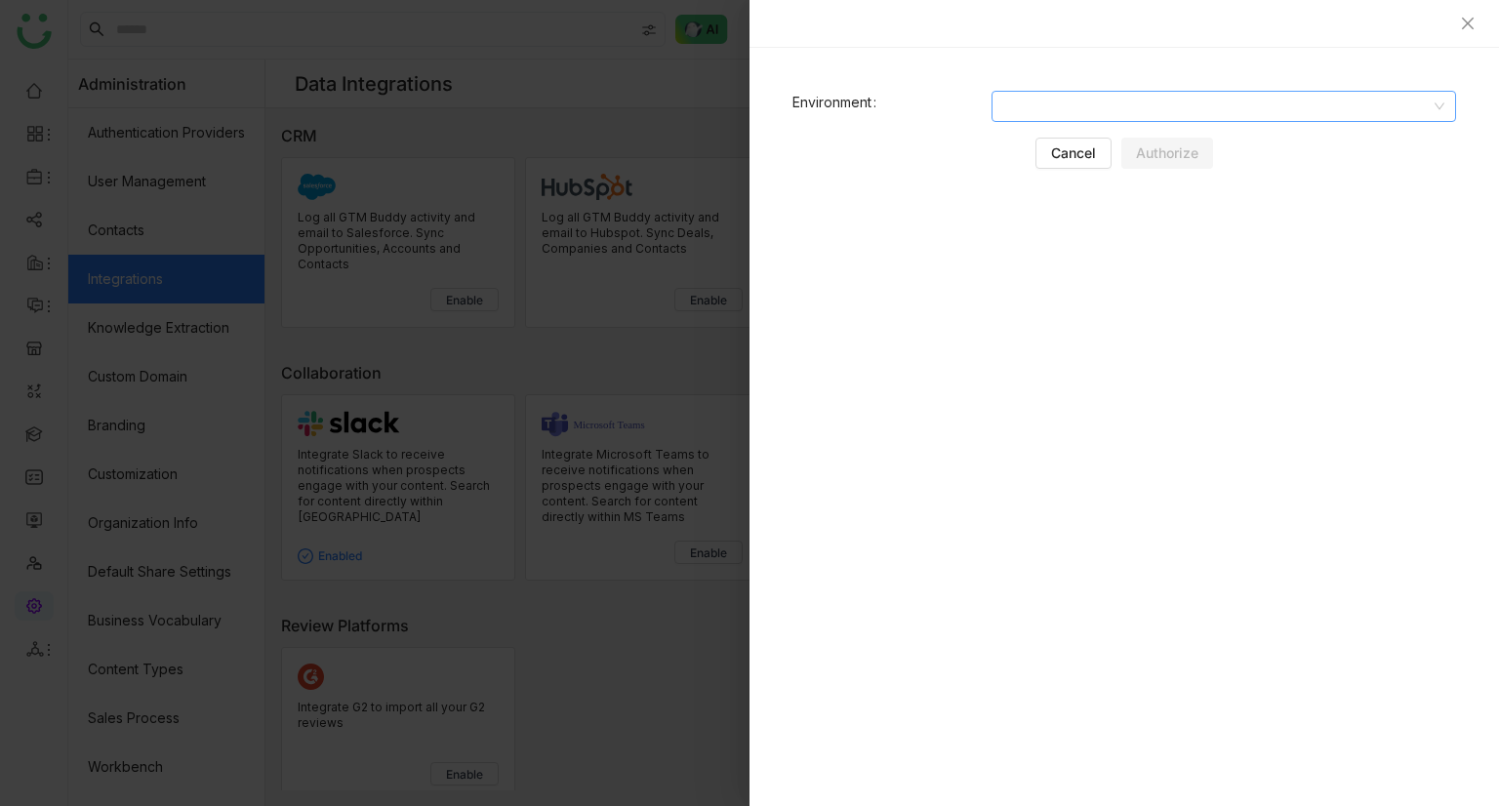
click at [999, 119] on nz-select-top-control at bounding box center [1224, 106] width 465 height 31
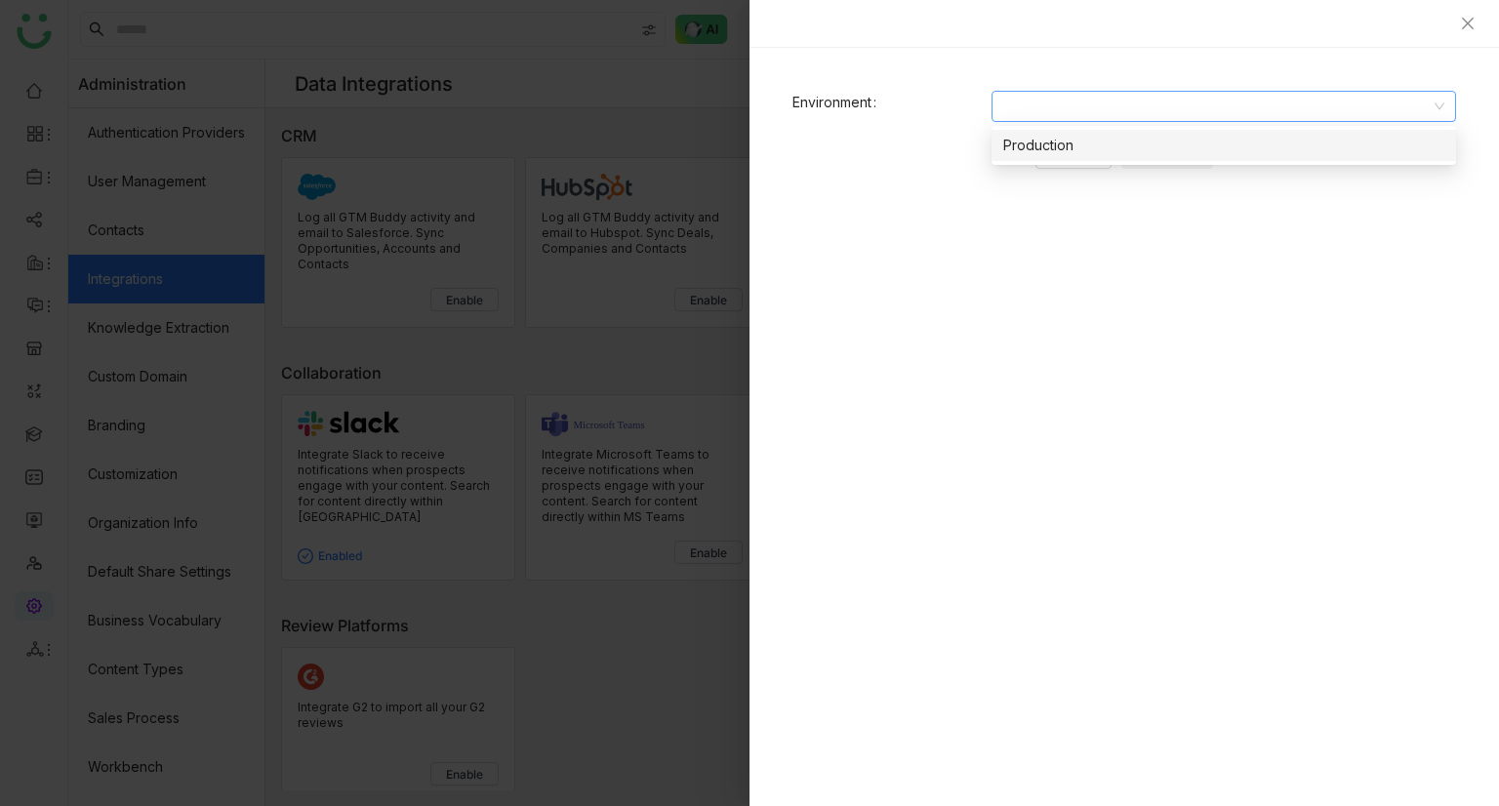
click at [1013, 157] on nz-option-item "Production" at bounding box center [1224, 145] width 465 height 31
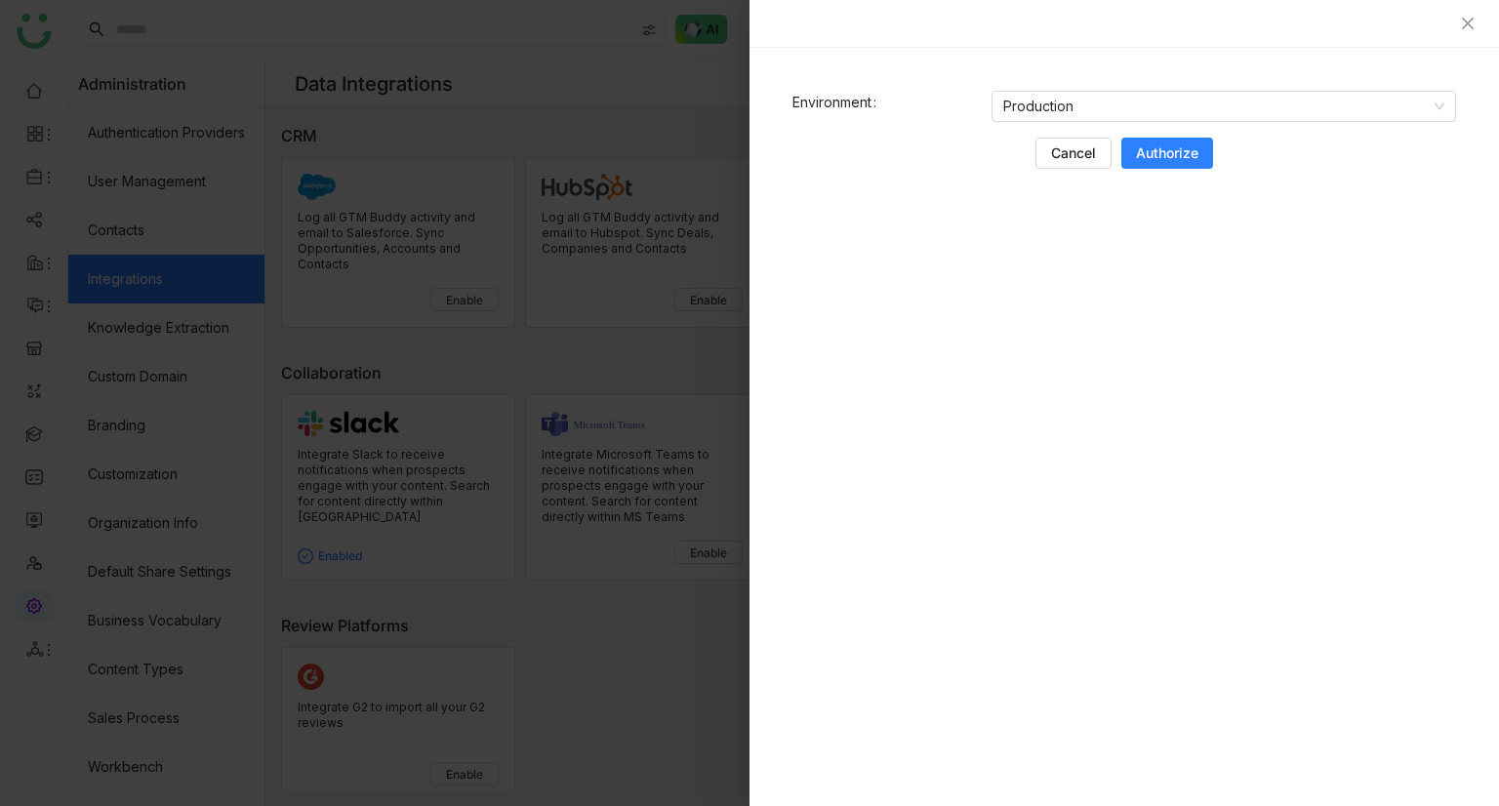
click at [1152, 148] on span "Authorize" at bounding box center [1167, 153] width 62 height 20
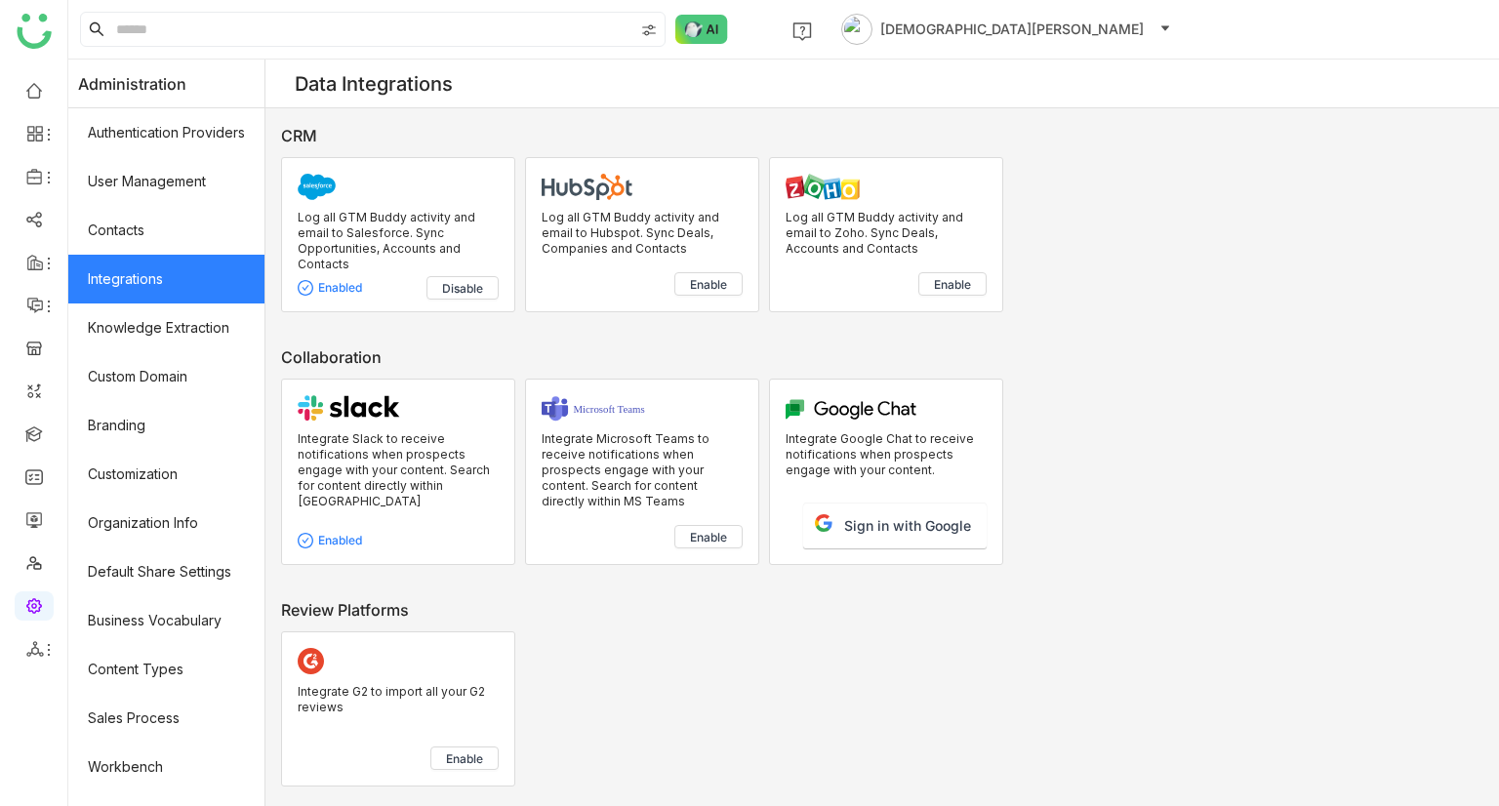
click at [411, 212] on p "Log all GTM Buddy activity and email to Salesforce. Sync Opportunities, Account…" at bounding box center [398, 241] width 201 height 62
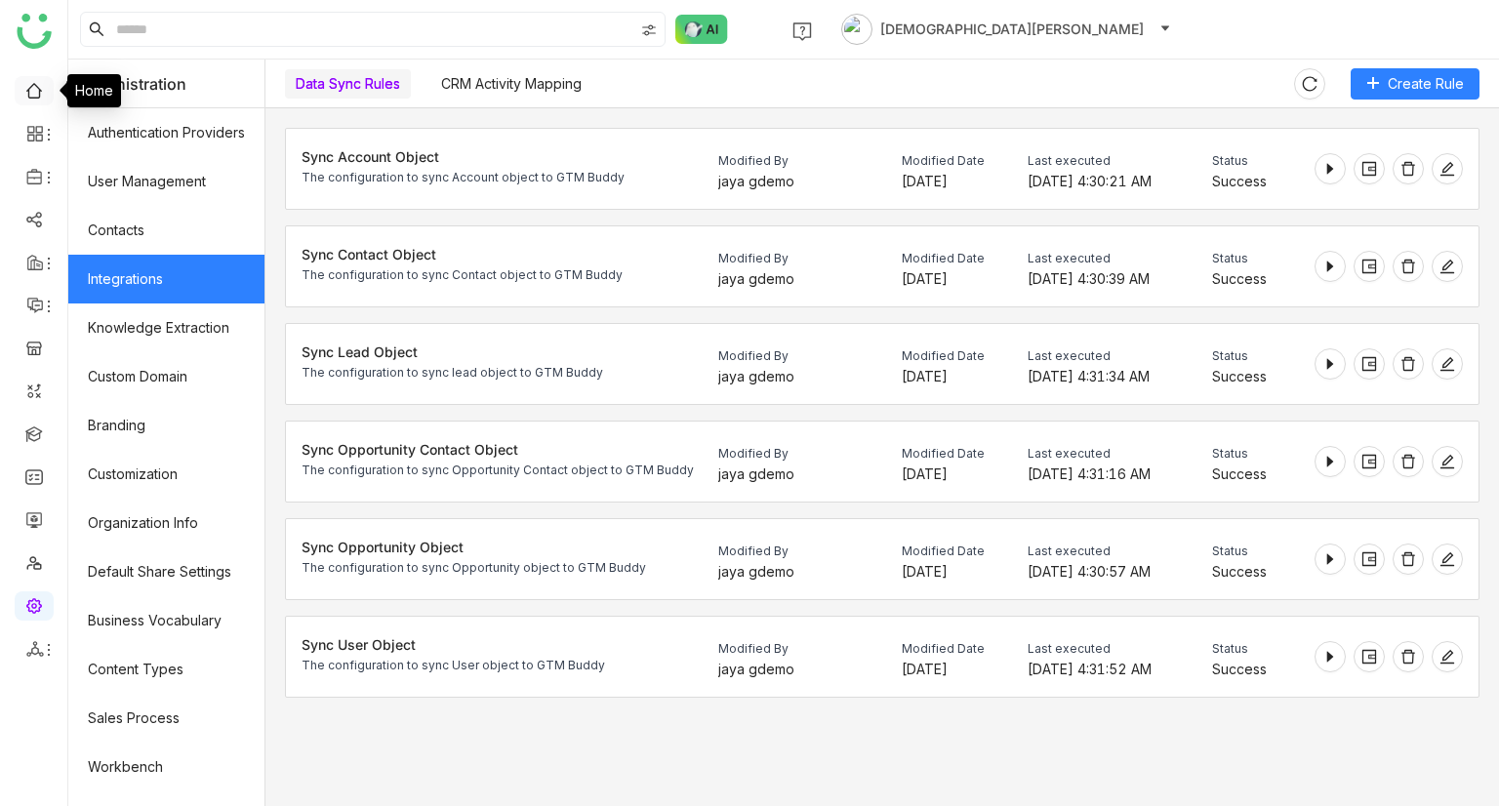
click at [39, 98] on link at bounding box center [34, 89] width 18 height 17
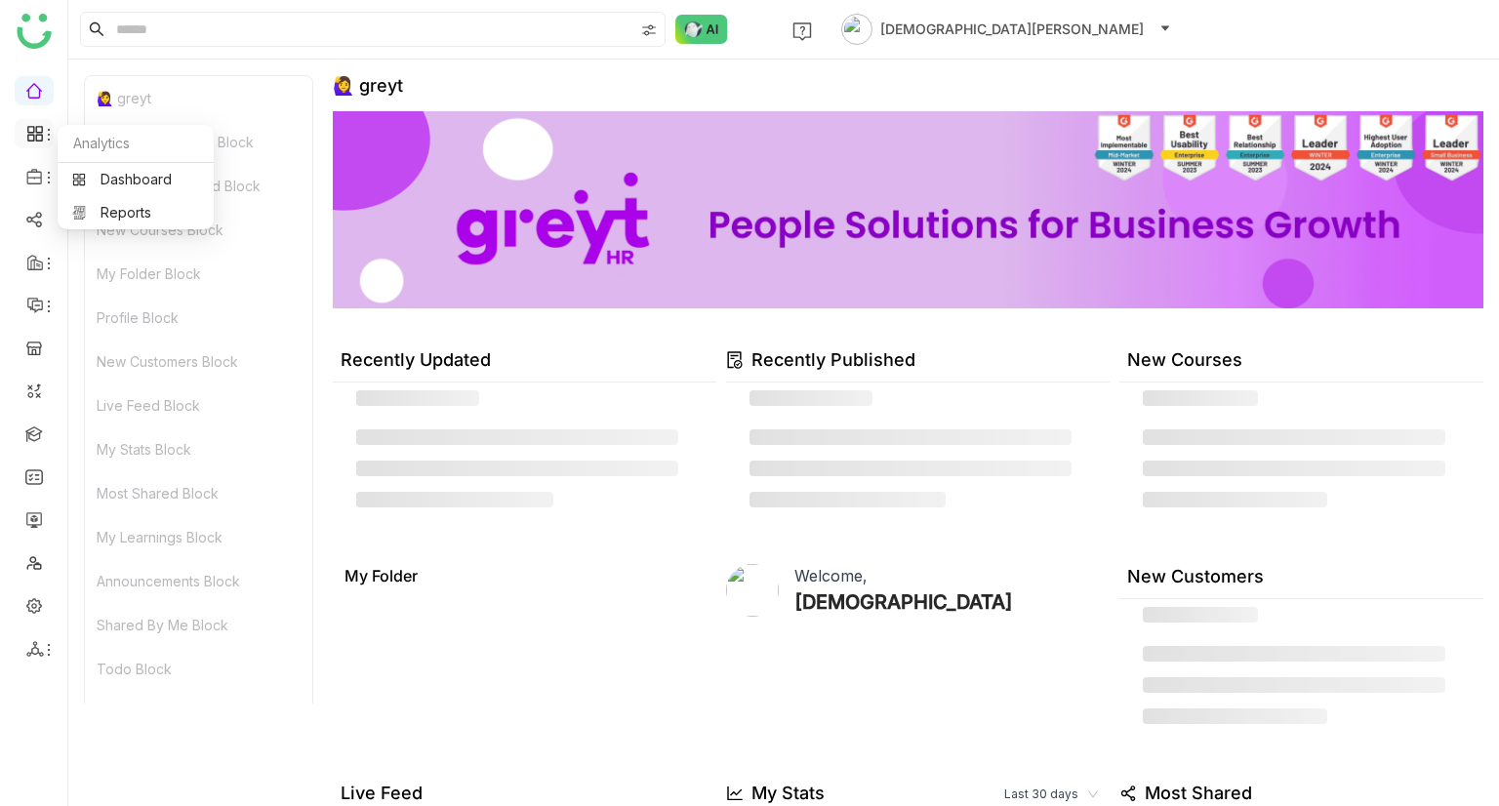
click at [38, 140] on icon at bounding box center [35, 134] width 18 height 18
click at [100, 178] on link "Dashboard" at bounding box center [135, 180] width 127 height 14
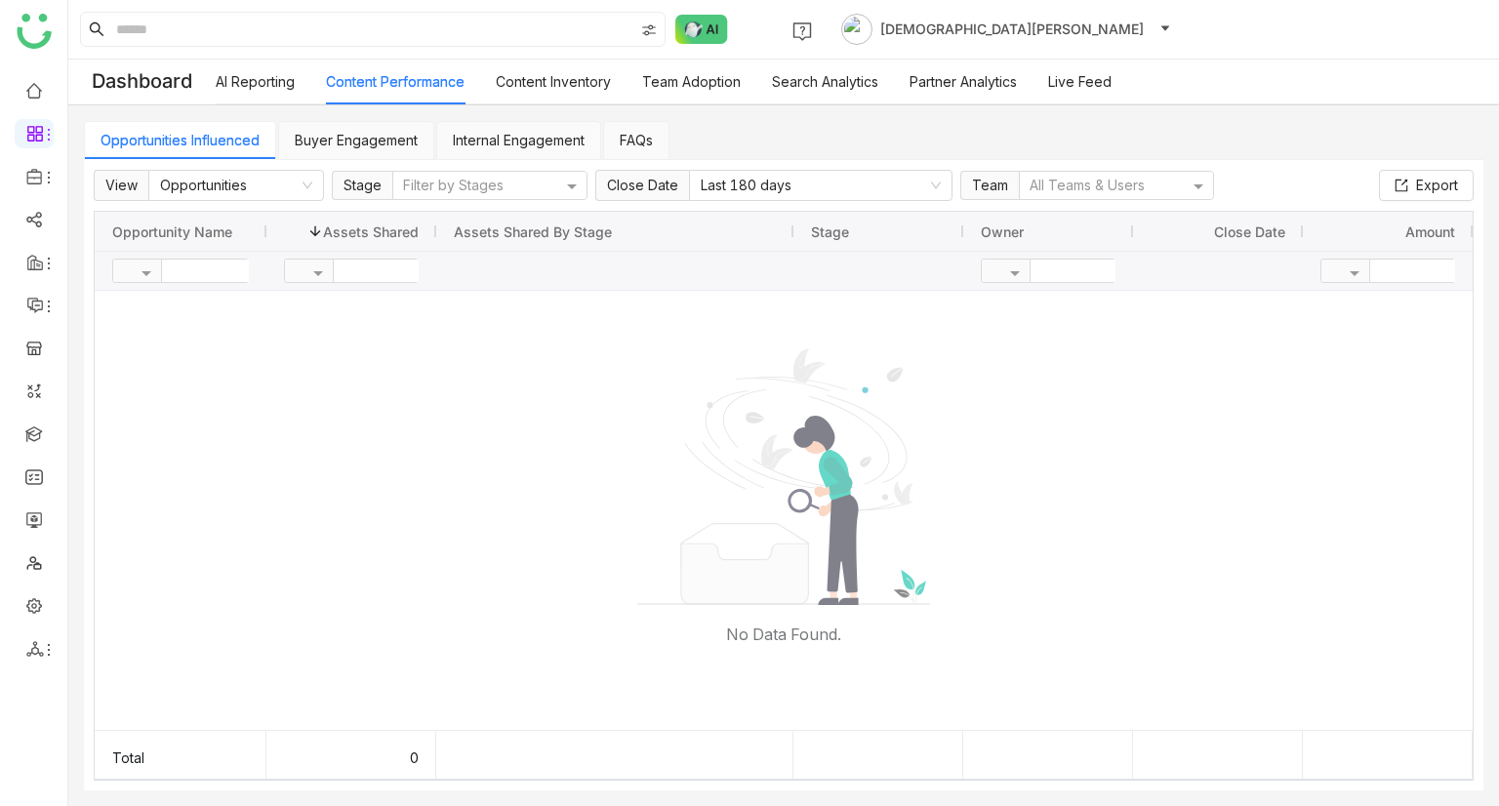
click at [324, 132] on link "Buyer Engagement" at bounding box center [356, 140] width 123 height 17
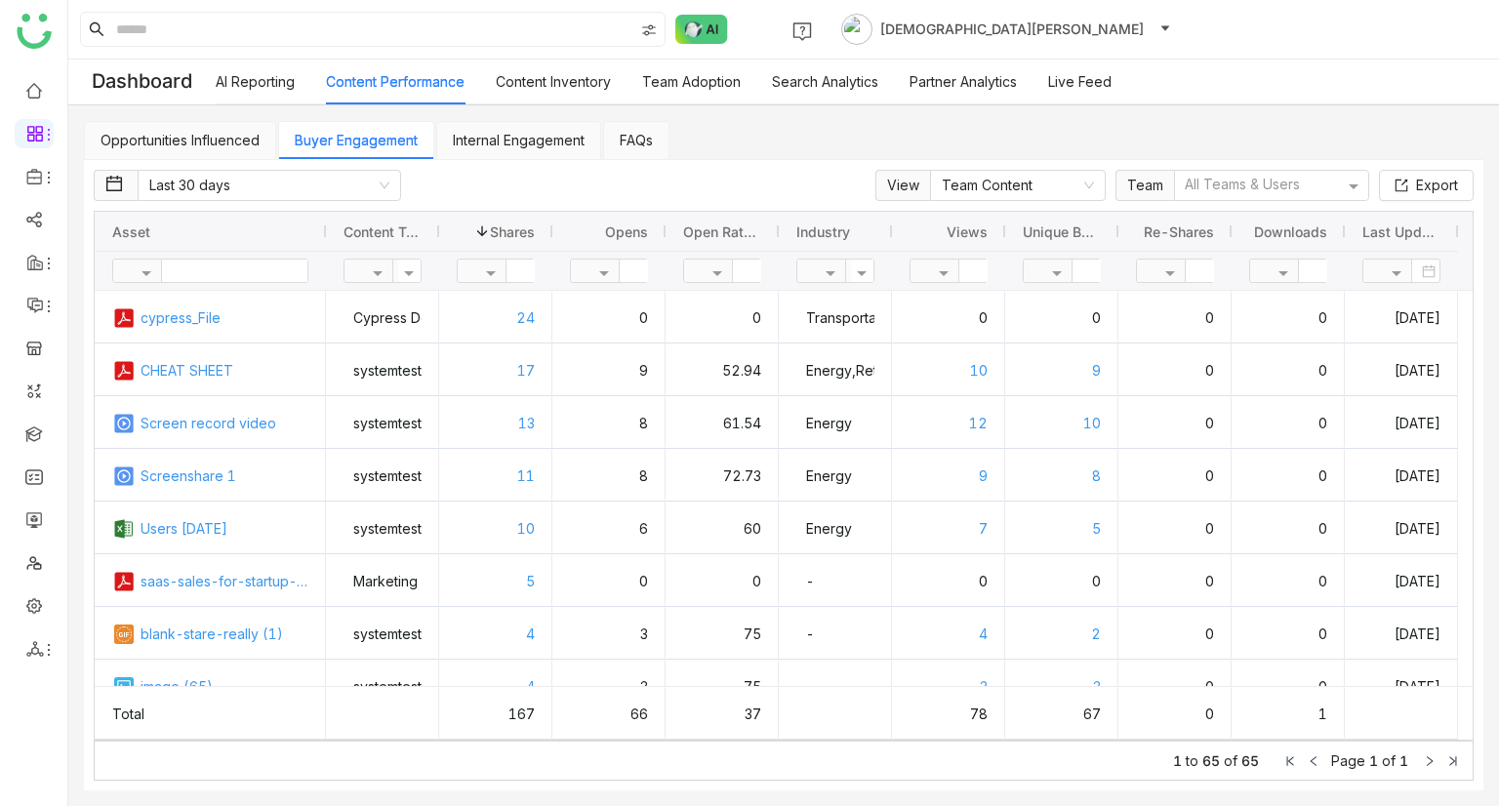
click at [551, 132] on link "Internal Engagement" at bounding box center [519, 140] width 132 height 17
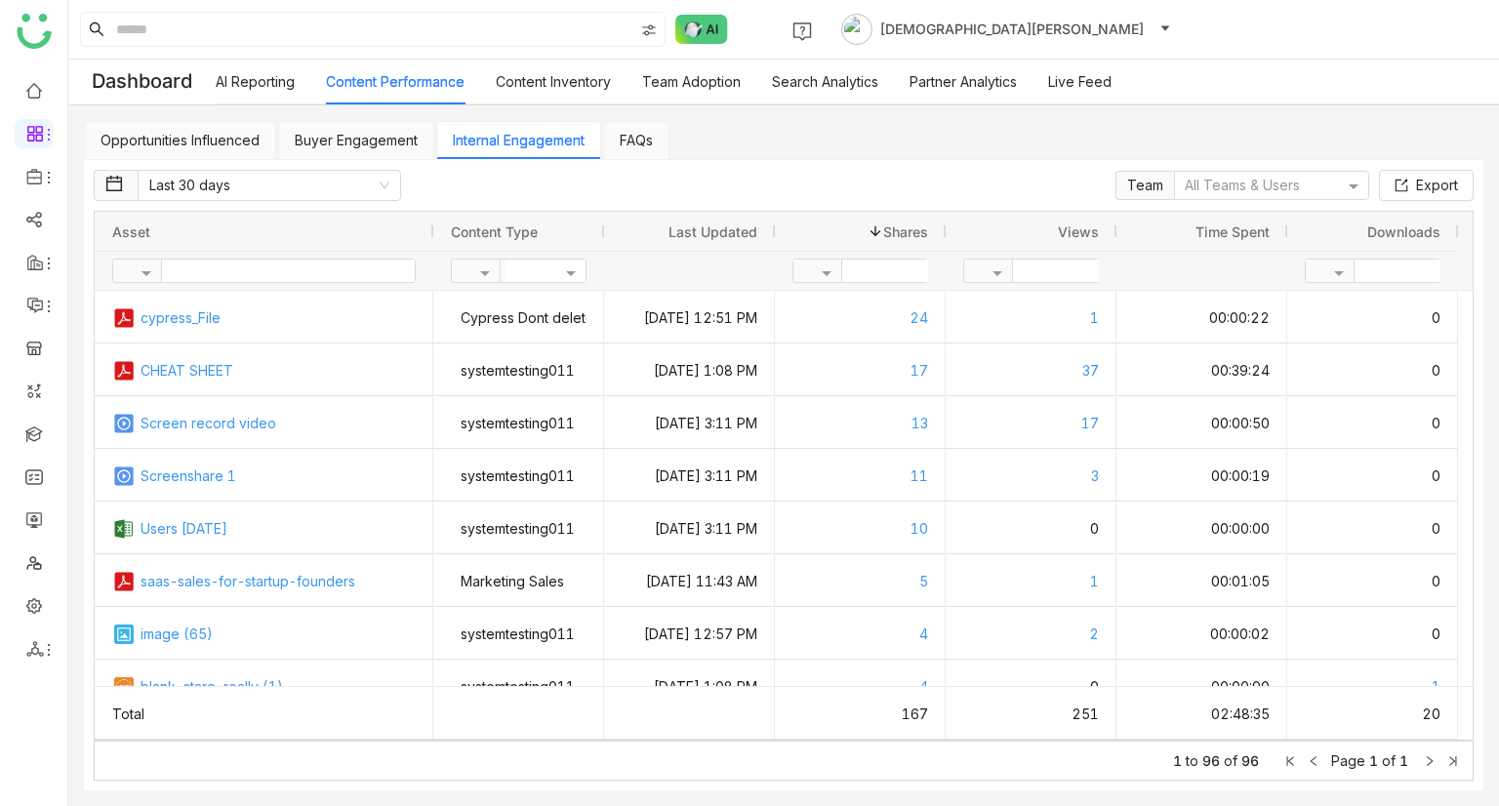
click at [620, 148] on link "FAQs" at bounding box center [636, 140] width 33 height 17
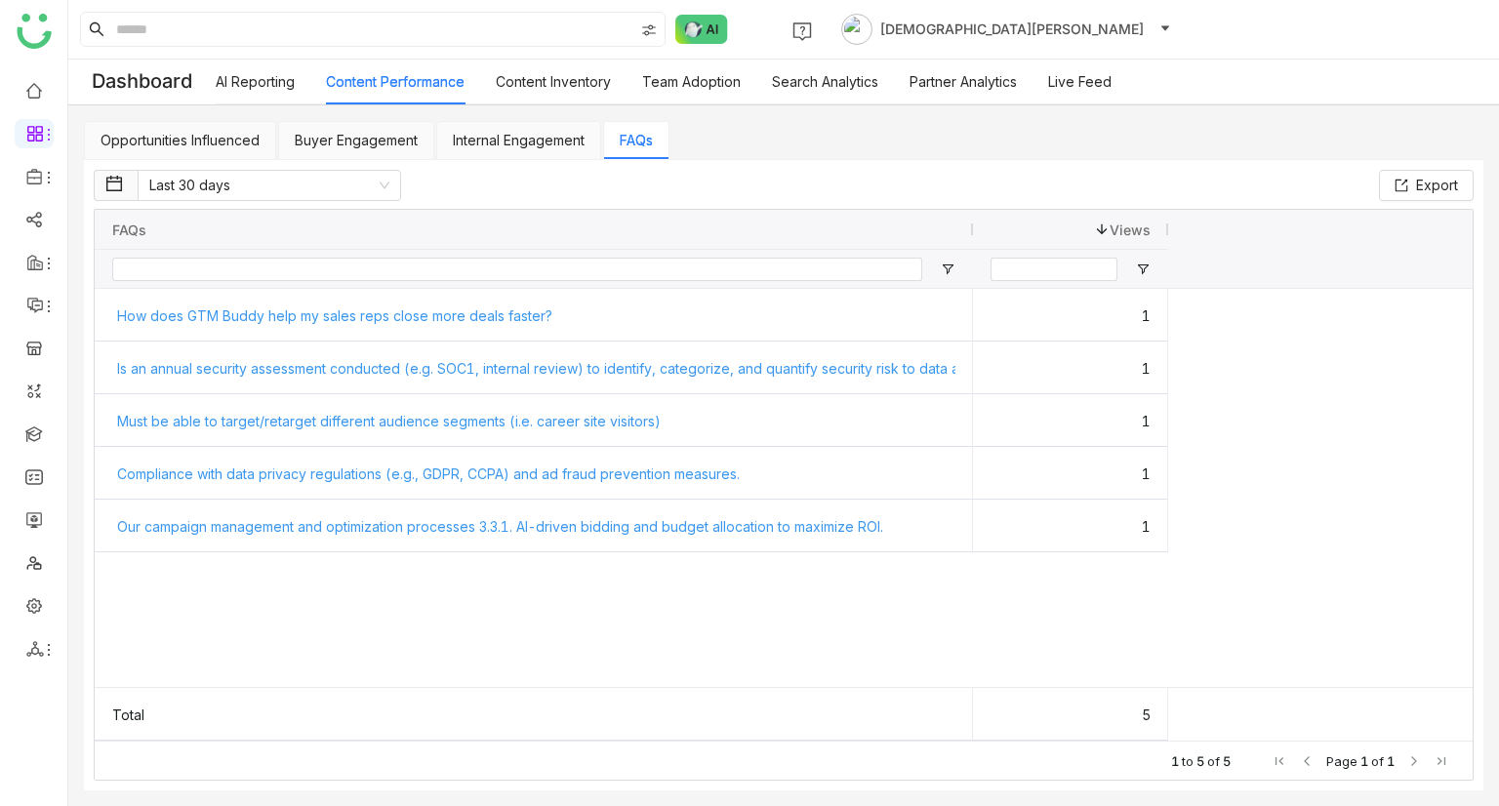
click at [546, 90] on link "Content Inventory" at bounding box center [553, 81] width 115 height 17
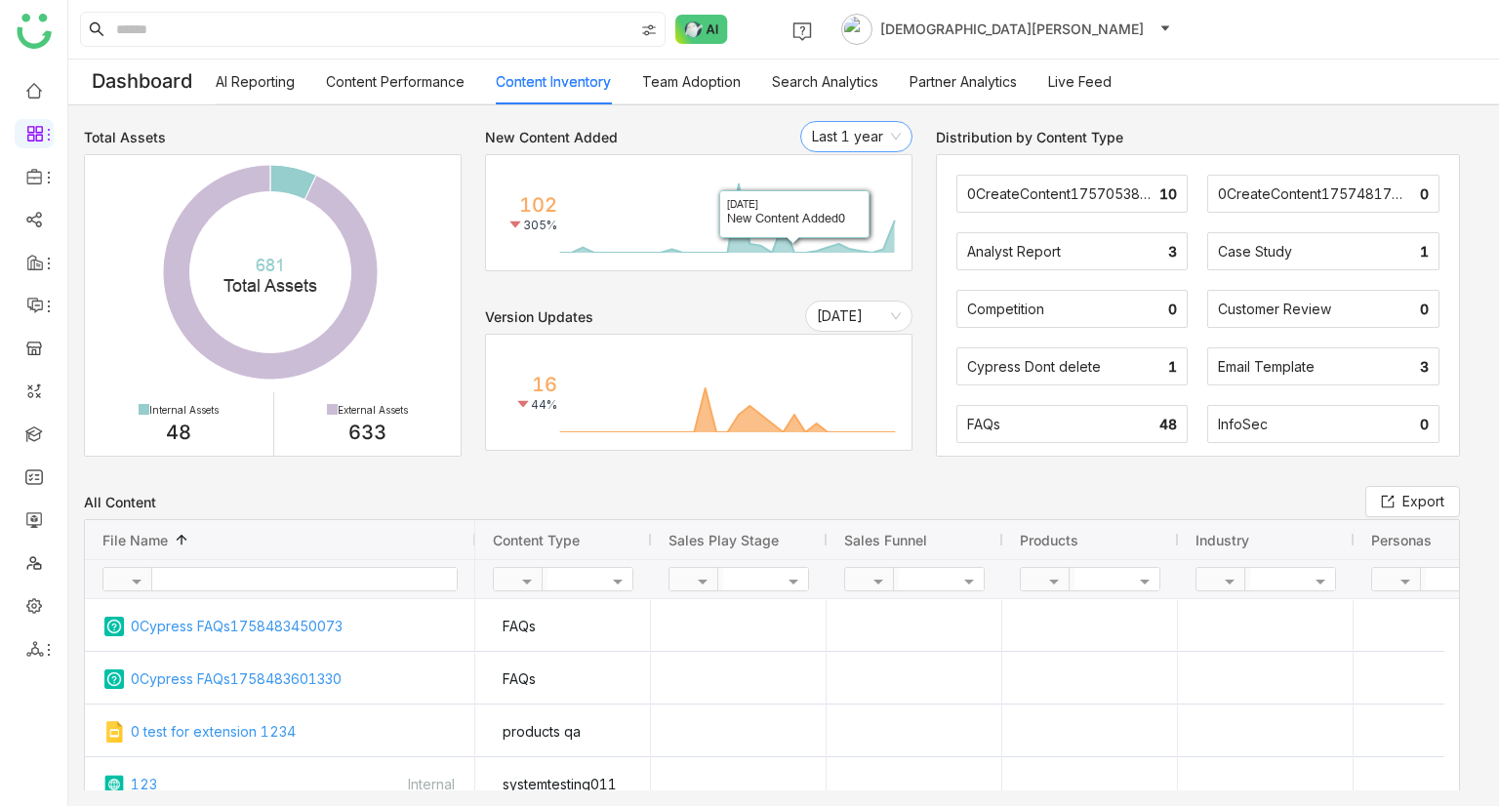
click at [853, 125] on nz-select-item "Last 1 year" at bounding box center [856, 136] width 89 height 29
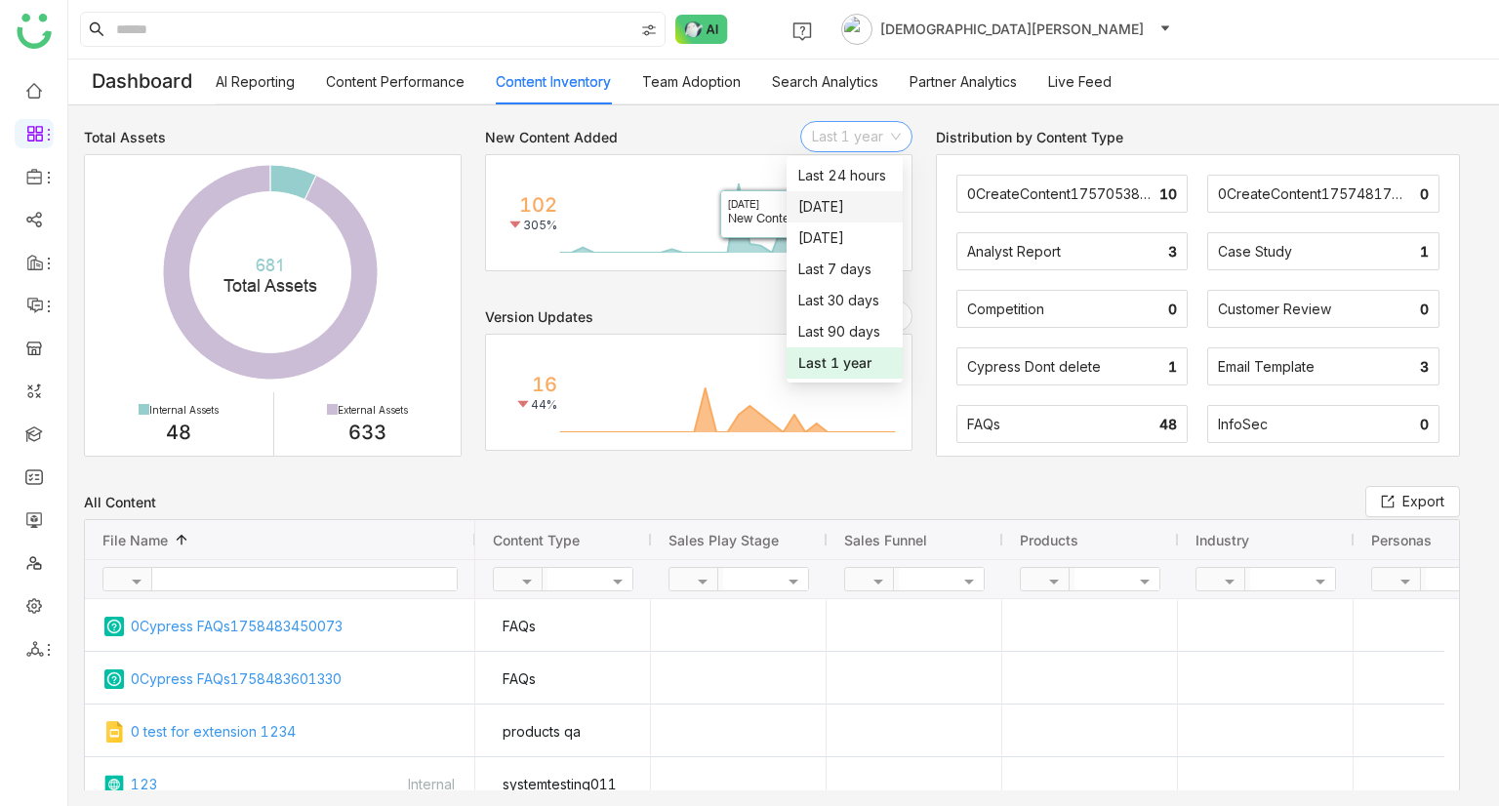
click at [823, 197] on div "Today" at bounding box center [844, 206] width 93 height 21
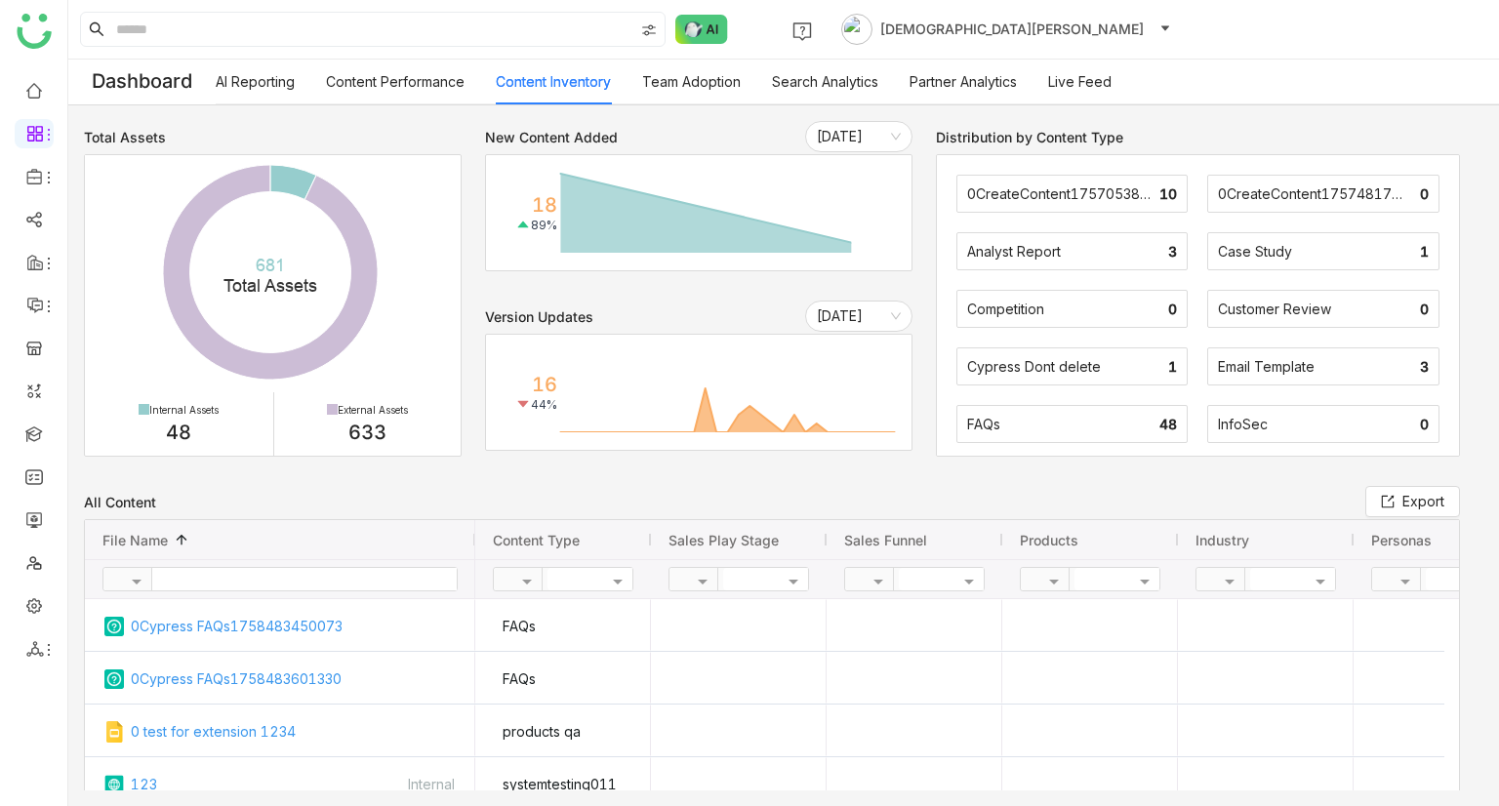
click at [703, 80] on link "Team Adoption" at bounding box center [691, 81] width 99 height 17
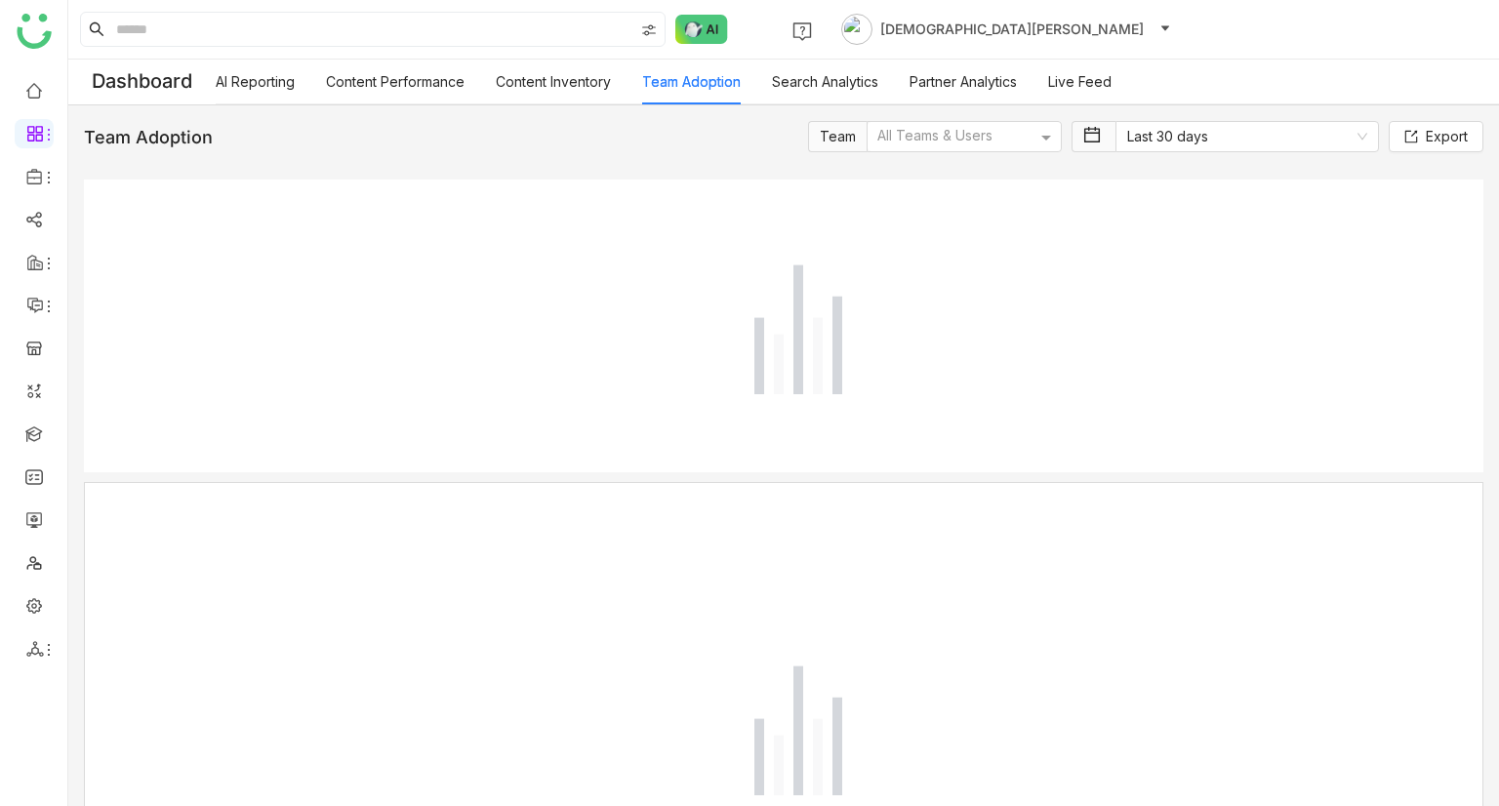
click at [703, 80] on link "Team Adoption" at bounding box center [691, 81] width 99 height 17
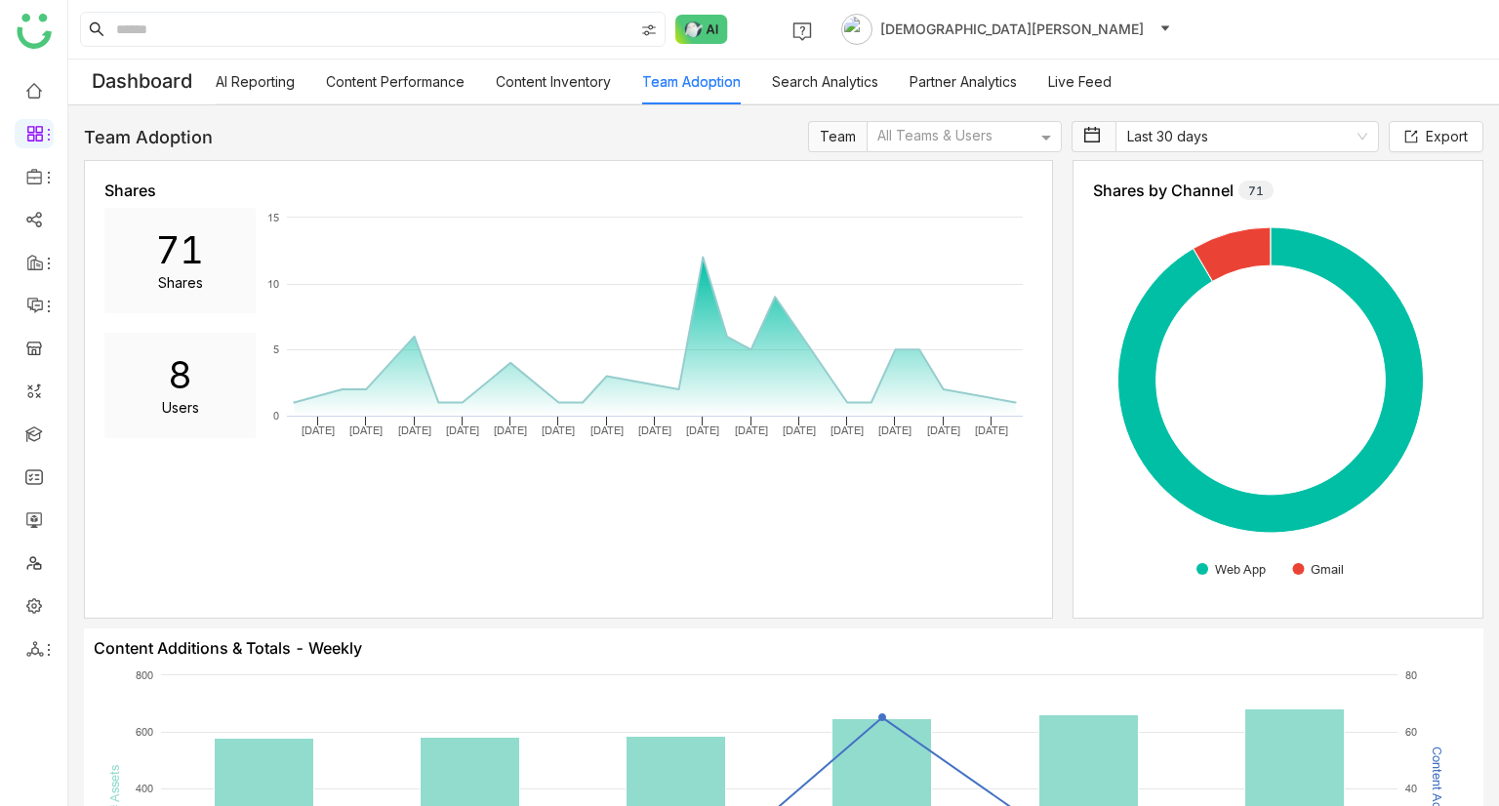
click at [789, 84] on link "Search Analytics" at bounding box center [825, 81] width 106 height 17
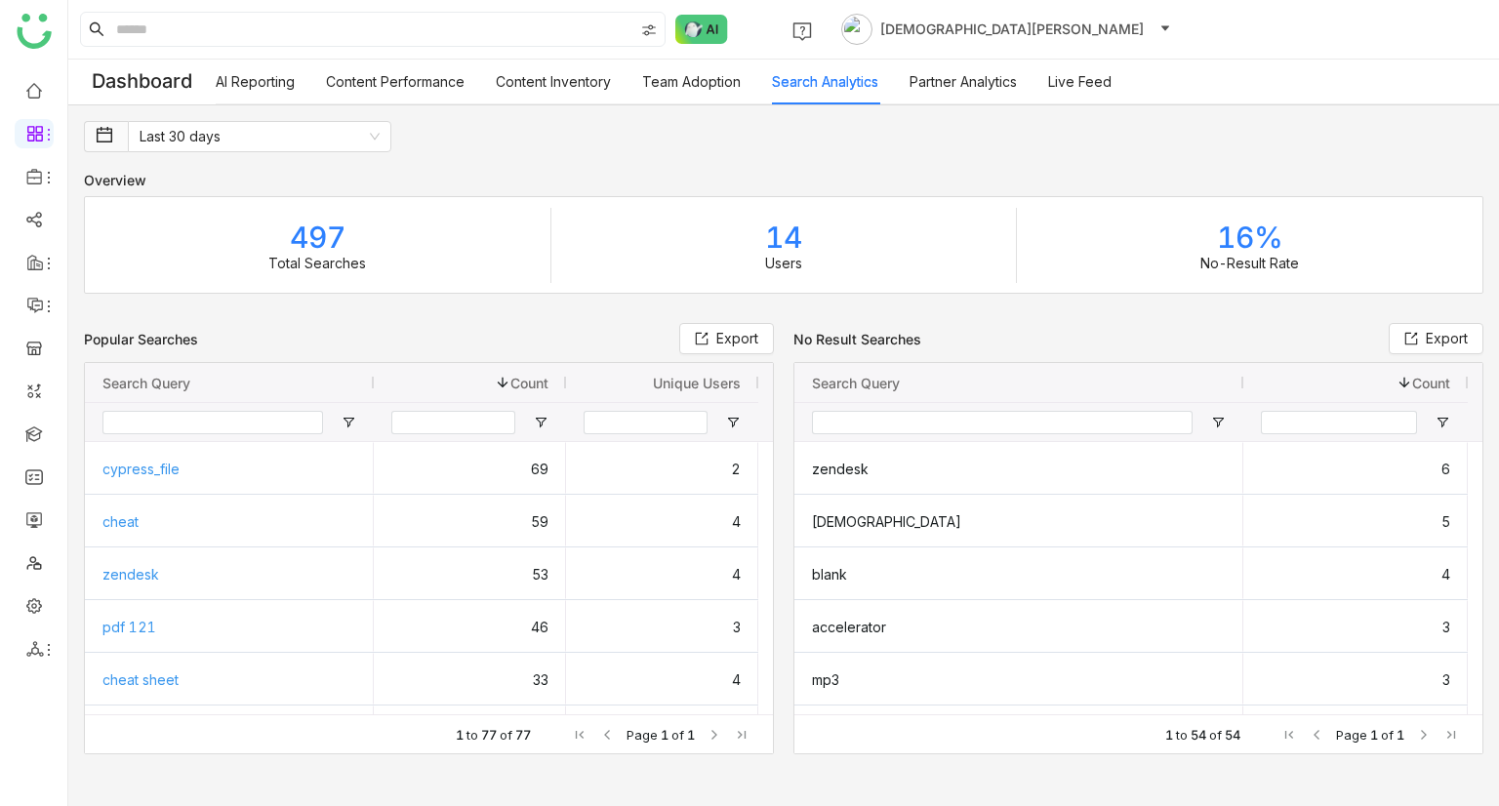
click at [919, 73] on link "Partner Analytics" at bounding box center [963, 81] width 107 height 17
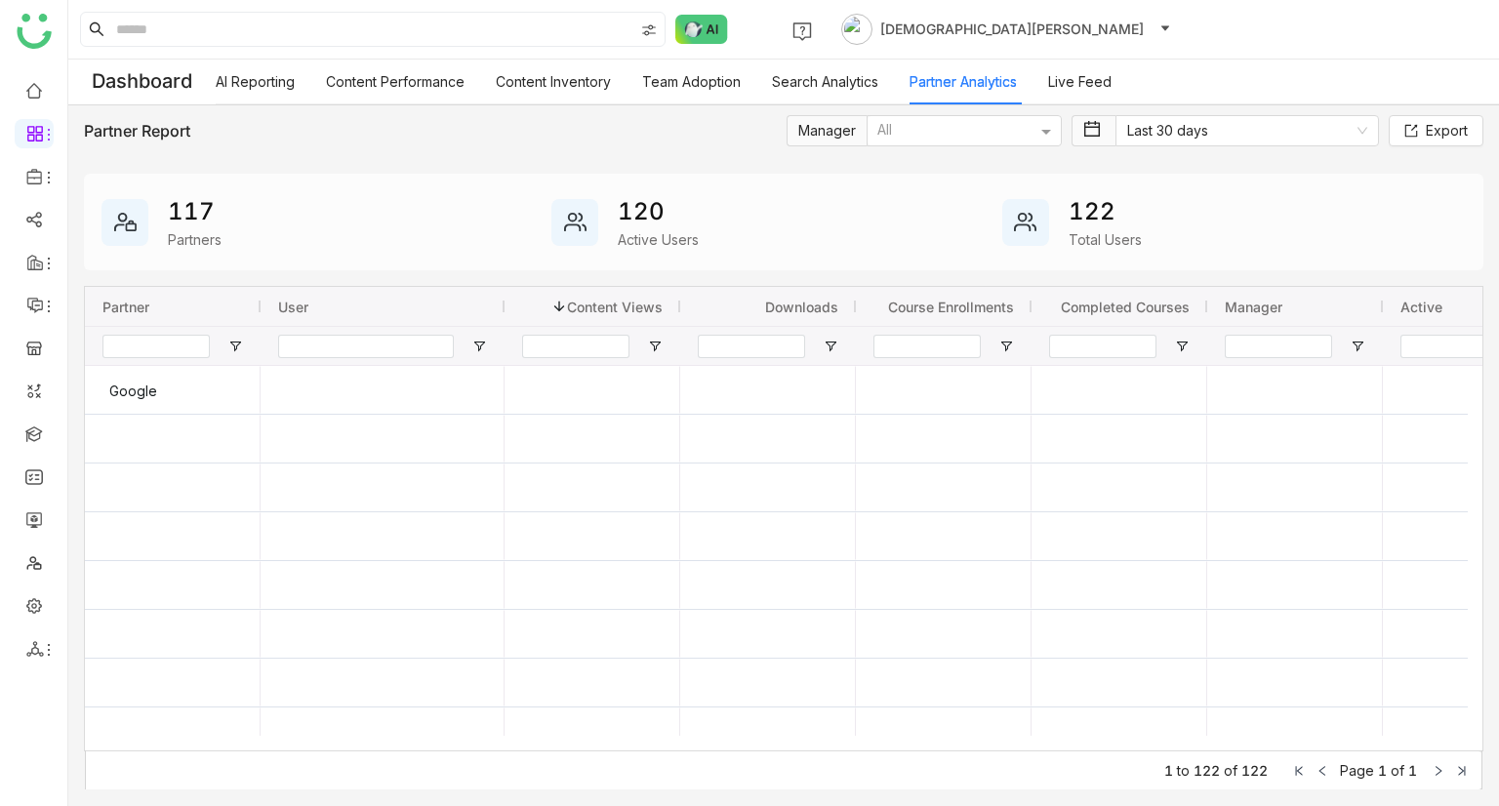
click at [1091, 75] on link "Live Feed" at bounding box center [1079, 81] width 63 height 17
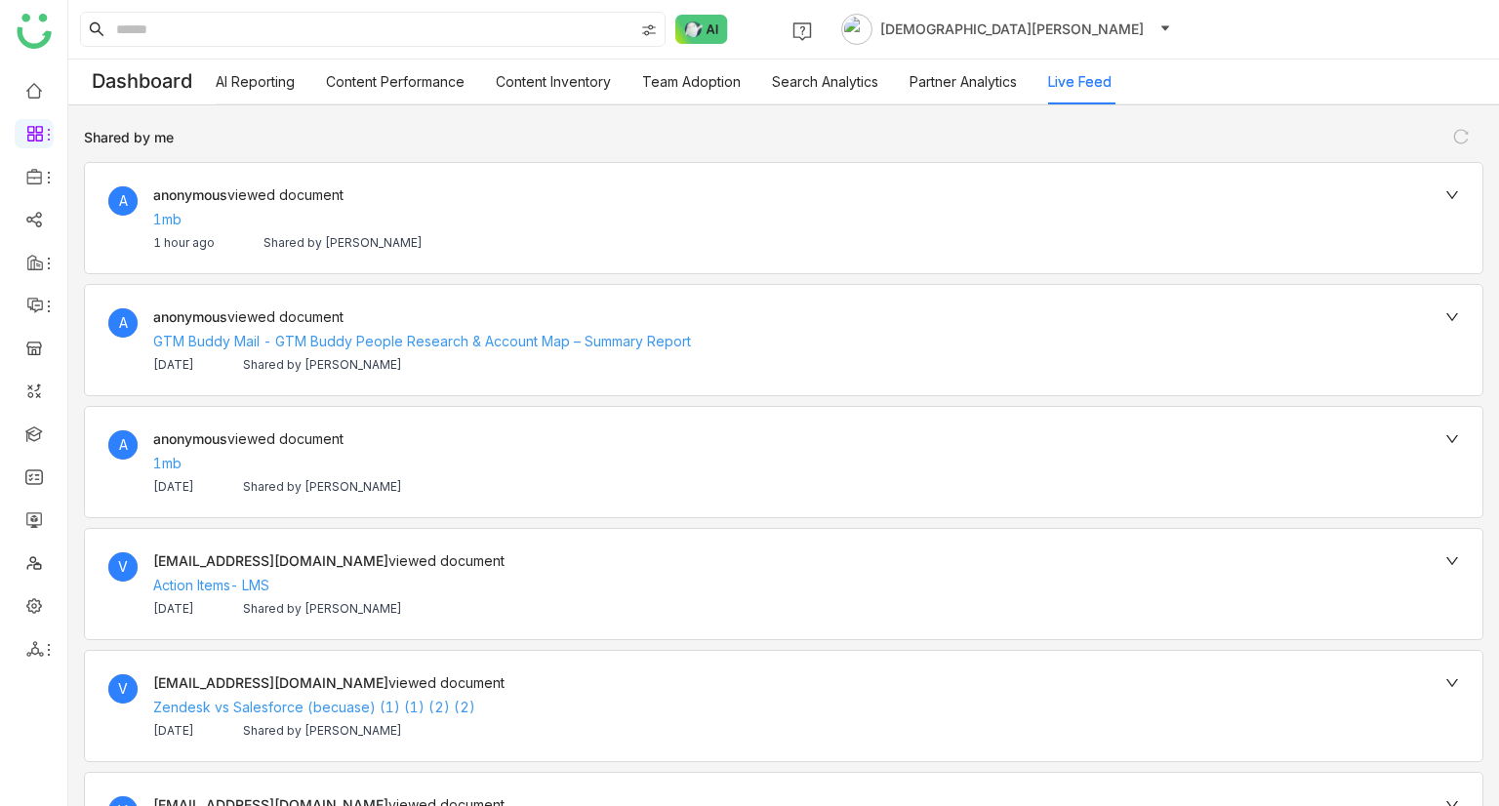
click at [754, 35] on div "1 Vishnu Vardhan" at bounding box center [957, 29] width 459 height 39
click at [754, 31] on span "1" at bounding box center [747, 29] width 39 height 8
click at [1013, 73] on link "Partner Analytics" at bounding box center [963, 81] width 107 height 17
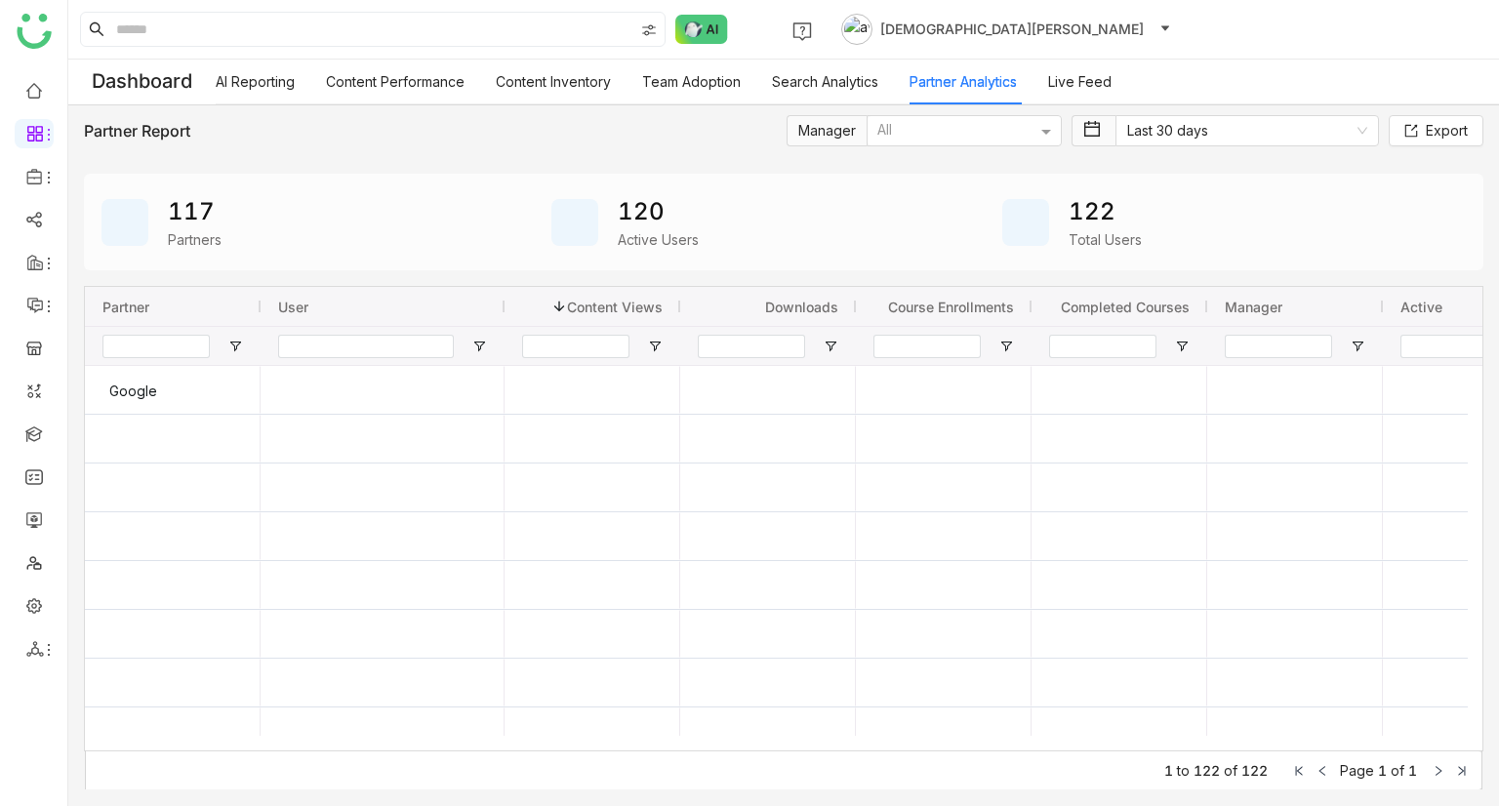
click at [960, 32] on span "[DEMOGRAPHIC_DATA][PERSON_NAME]" at bounding box center [1012, 29] width 264 height 21
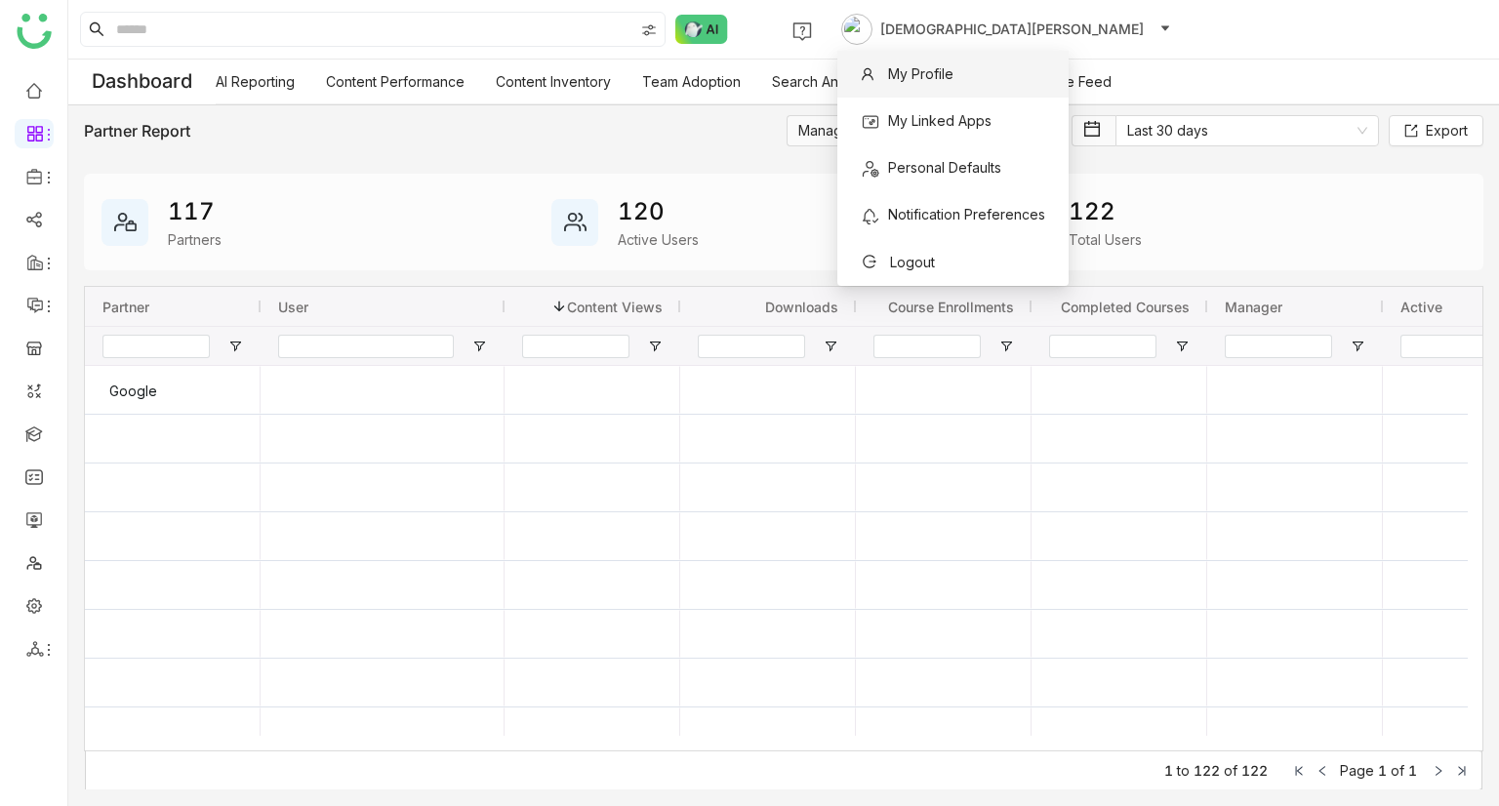
click at [944, 67] on span "My Profile" at bounding box center [920, 73] width 65 height 17
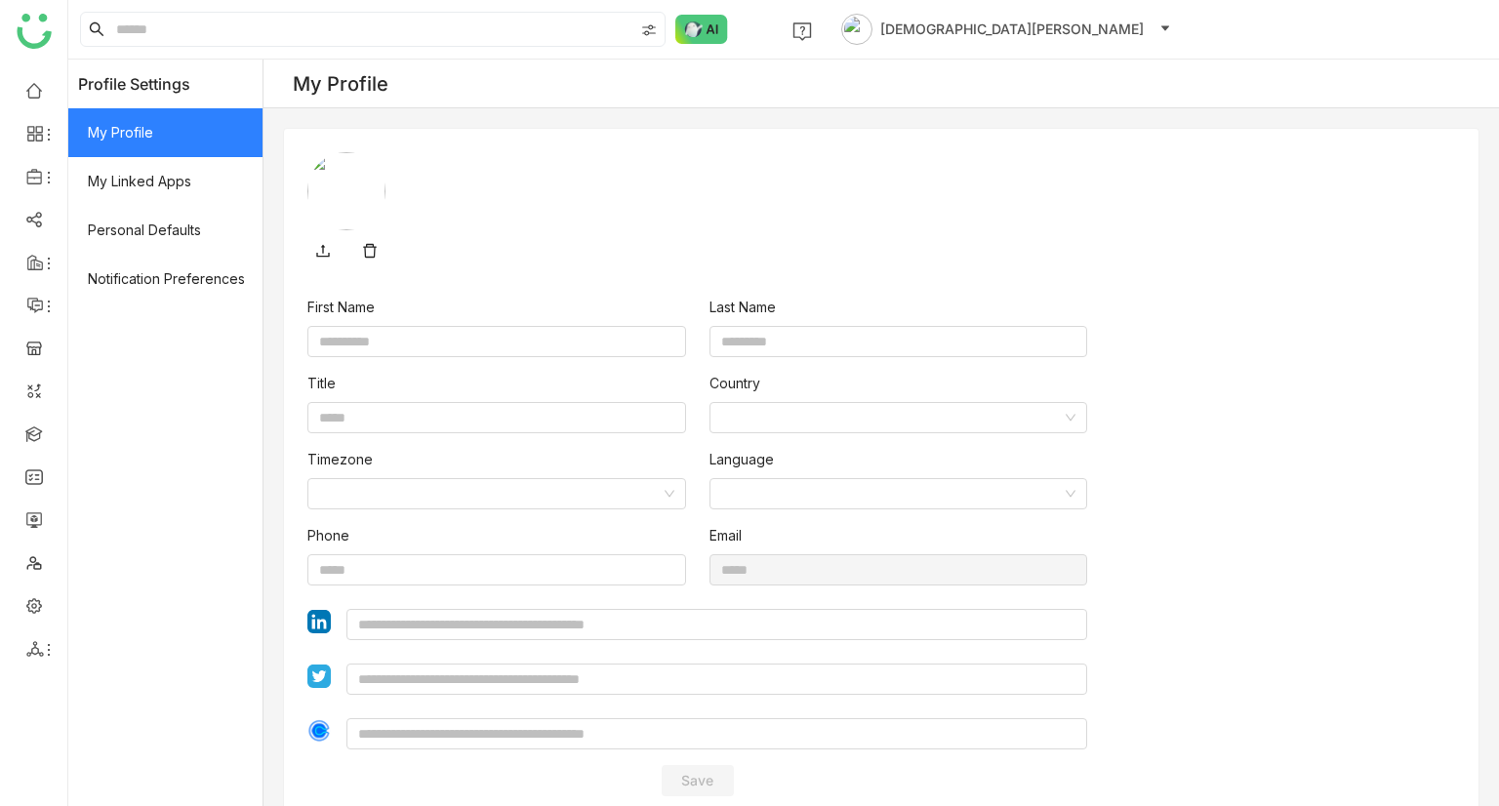
type input "******"
type input "*******"
type input "**********"
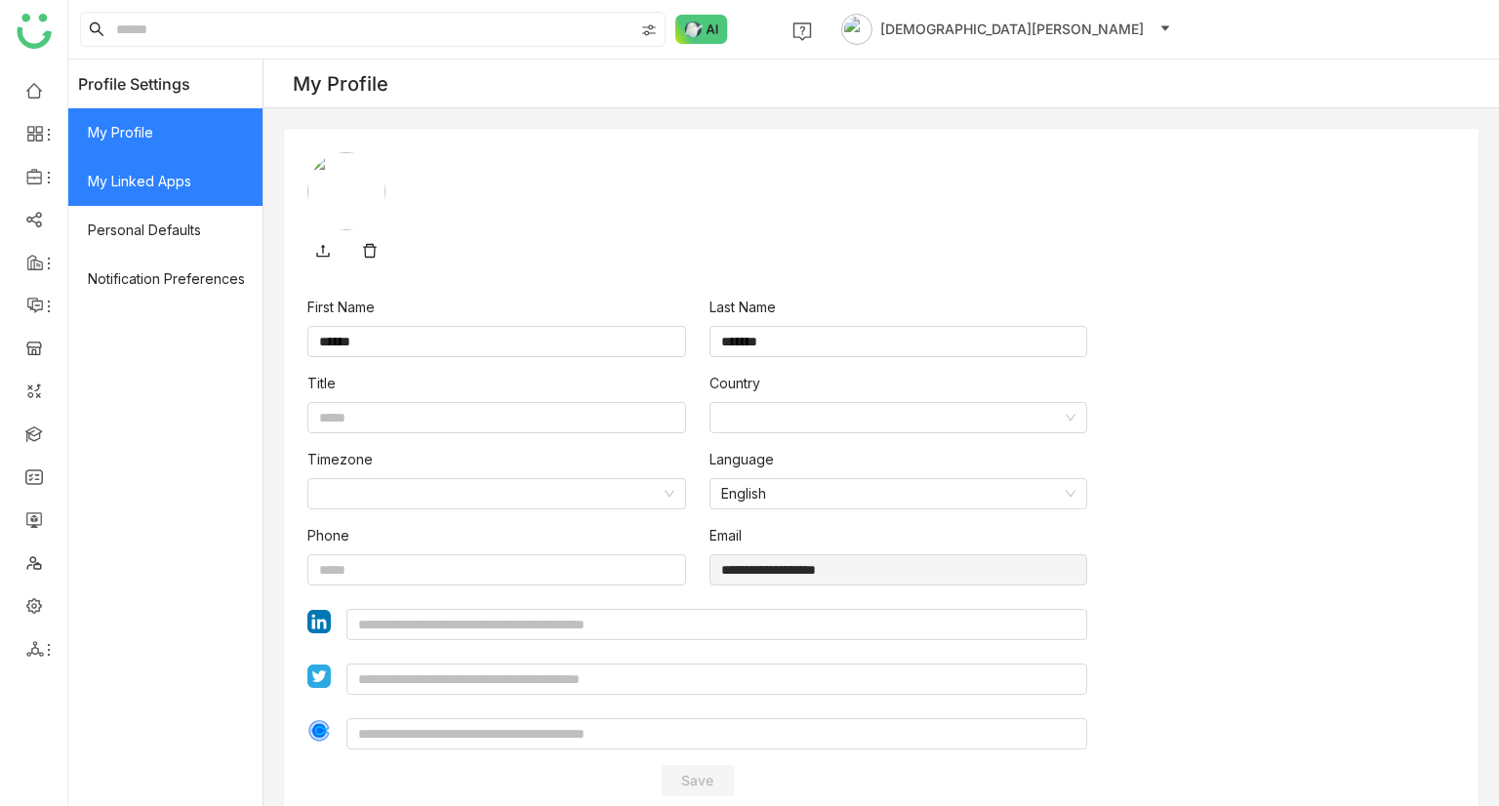
click at [219, 184] on span "My Linked Apps" at bounding box center [165, 181] width 194 height 49
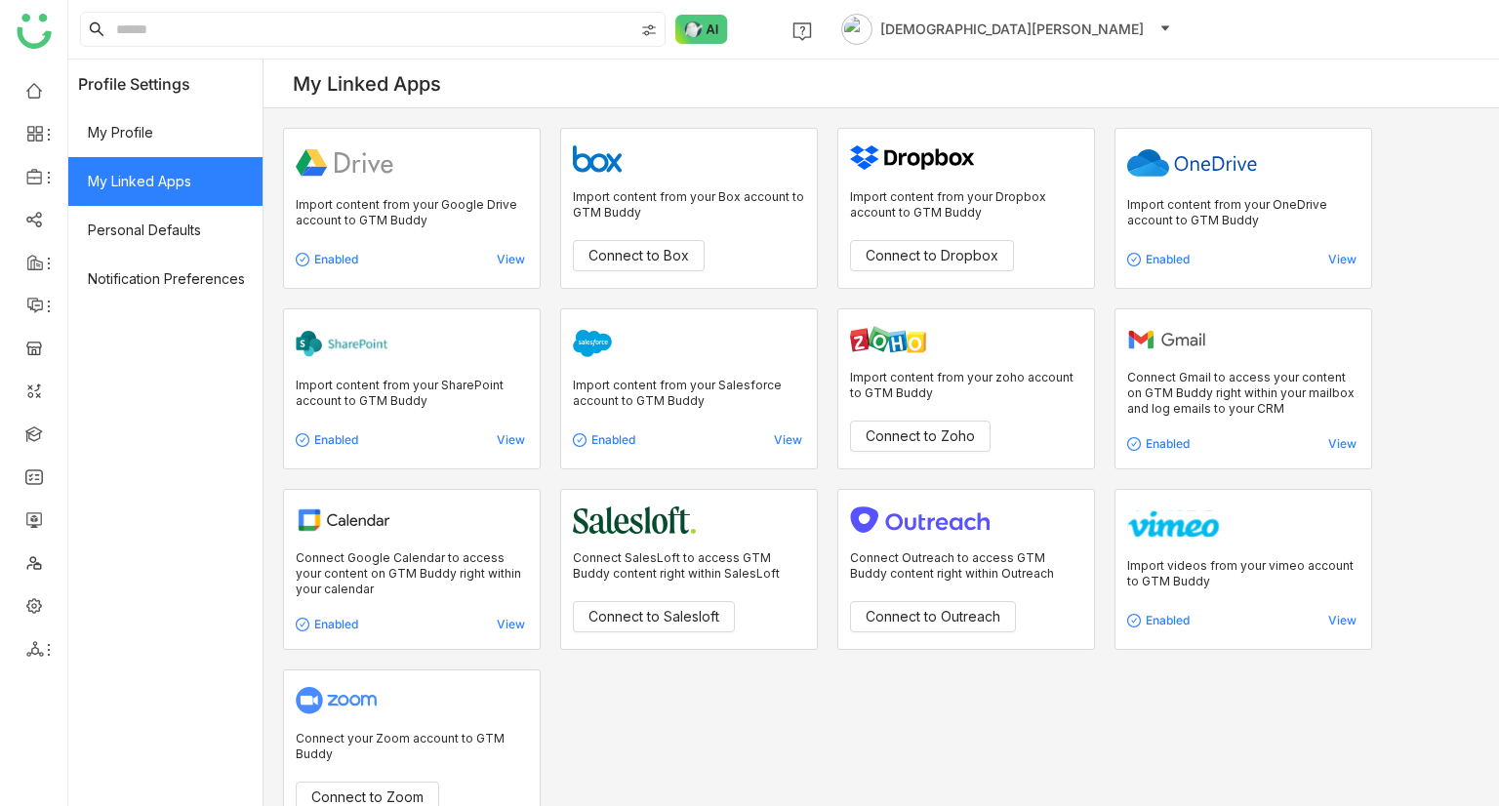
scroll to position [44, 0]
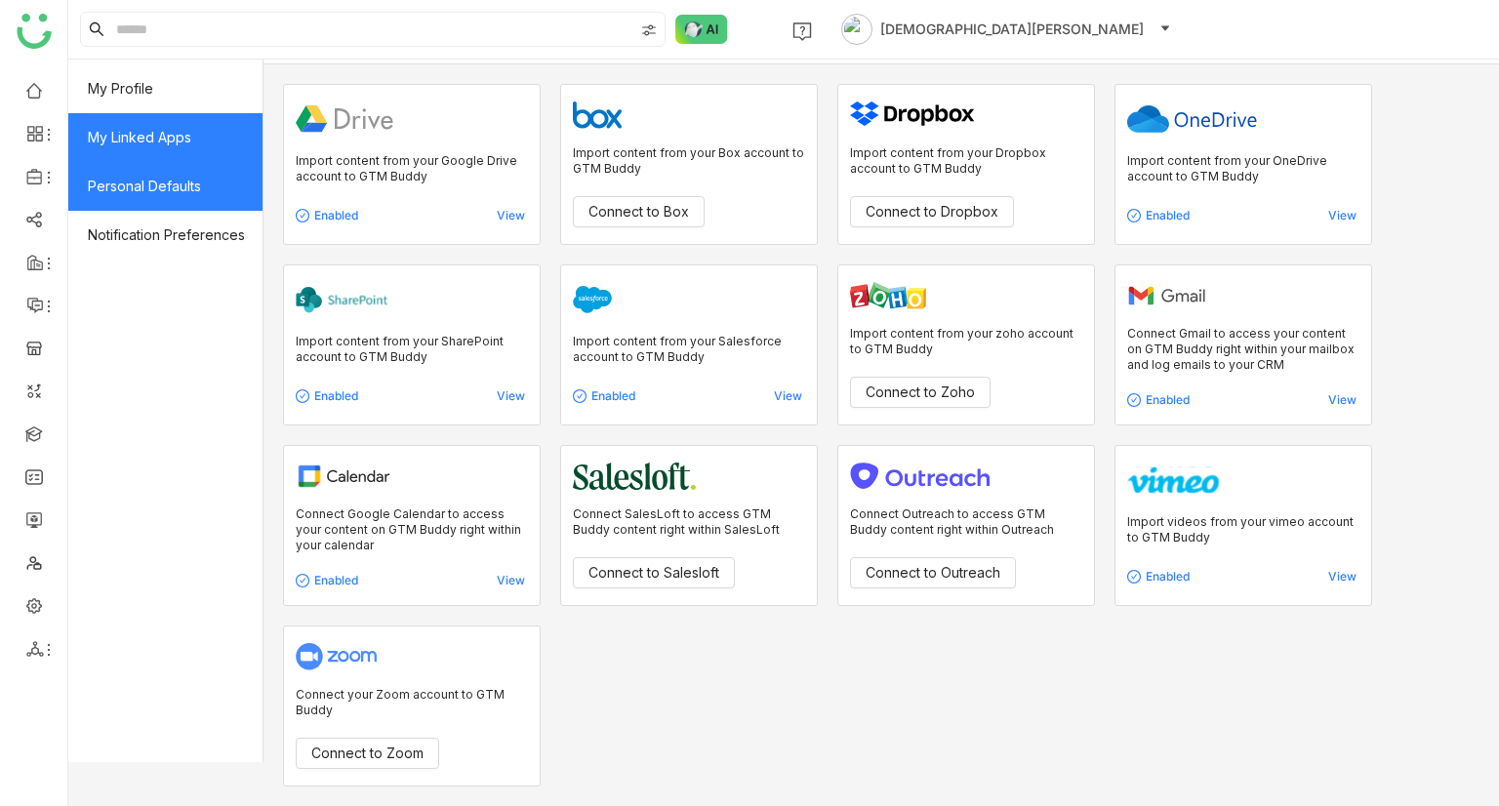
click at [182, 200] on span "Personal Defaults" at bounding box center [165, 186] width 194 height 49
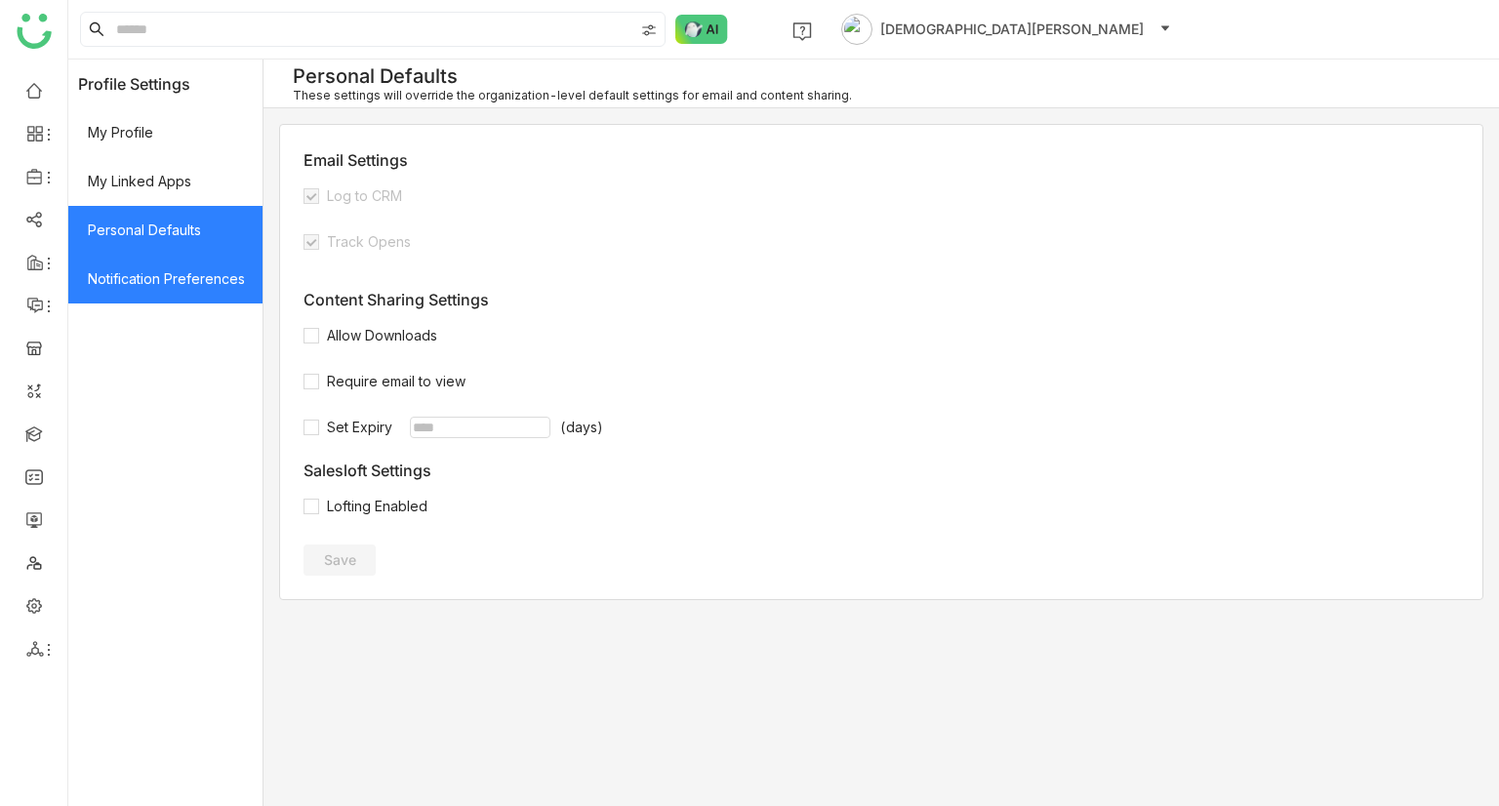
click at [183, 298] on span "Notification Preferences" at bounding box center [165, 279] width 194 height 49
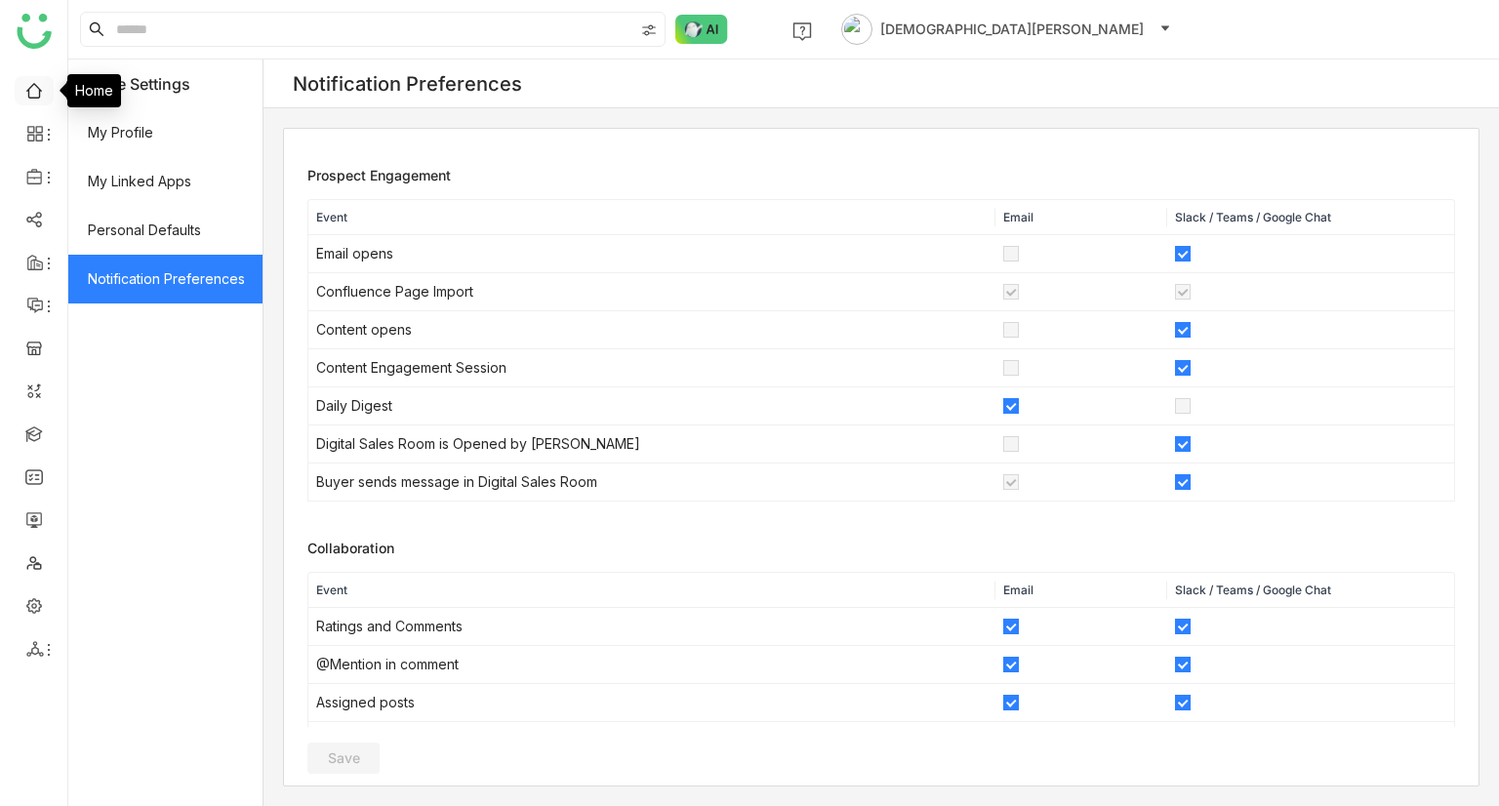
click at [32, 97] on link at bounding box center [34, 89] width 18 height 17
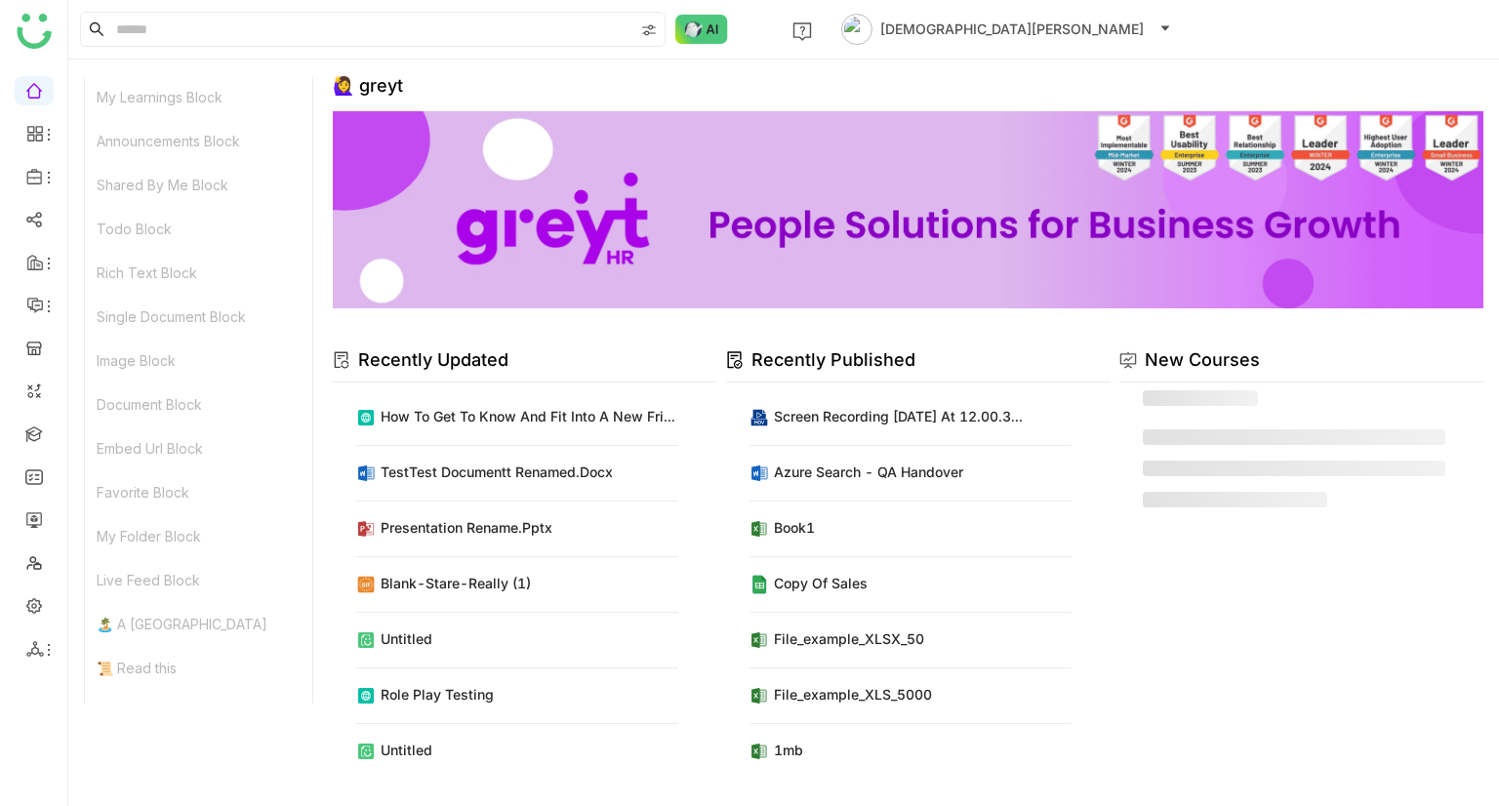
scroll to position [953, 0]
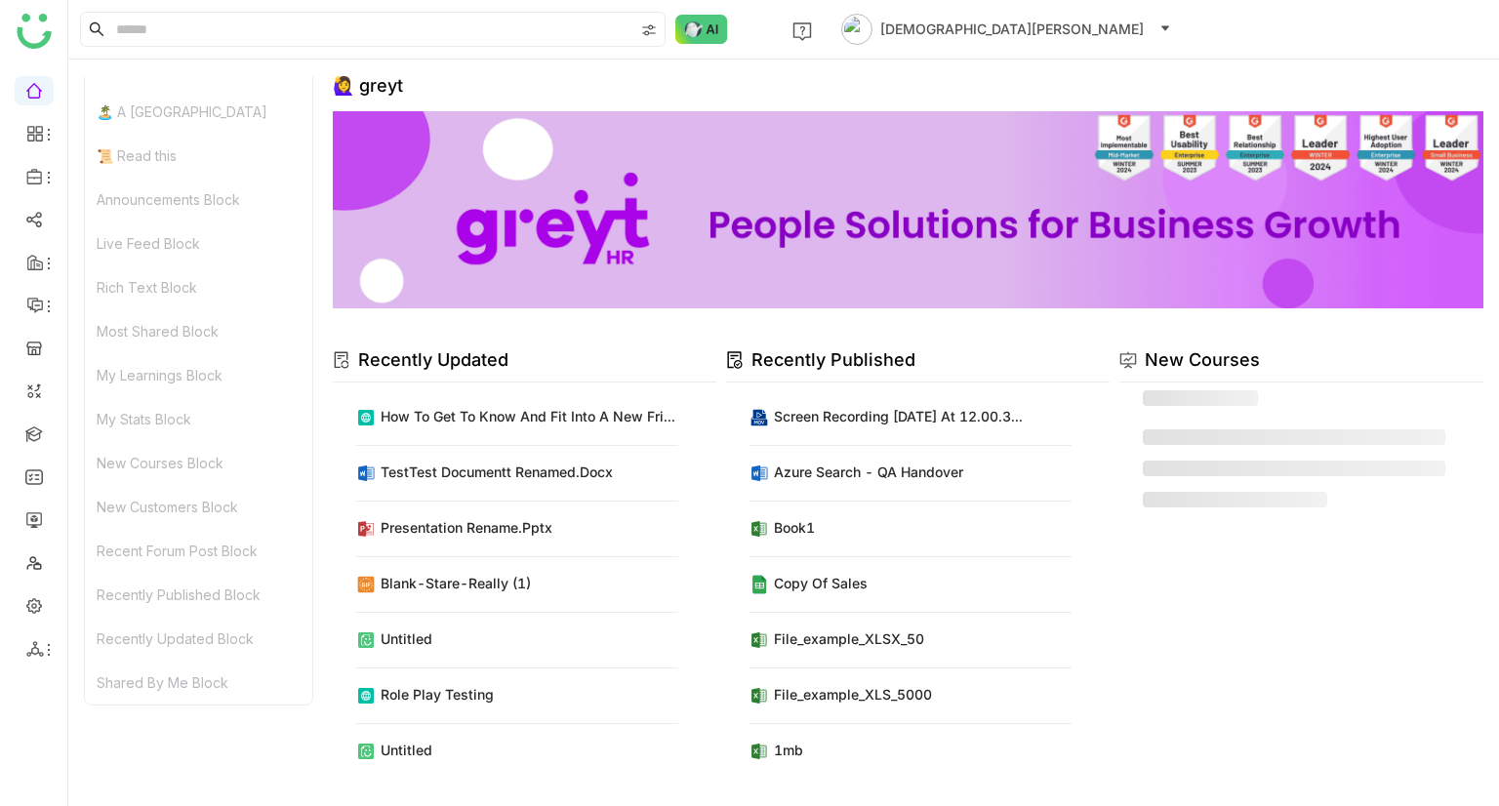
click at [155, 339] on div "Most Shared Block" at bounding box center [198, 331] width 227 height 44
click at [42, 132] on icon at bounding box center [49, 135] width 16 height 16
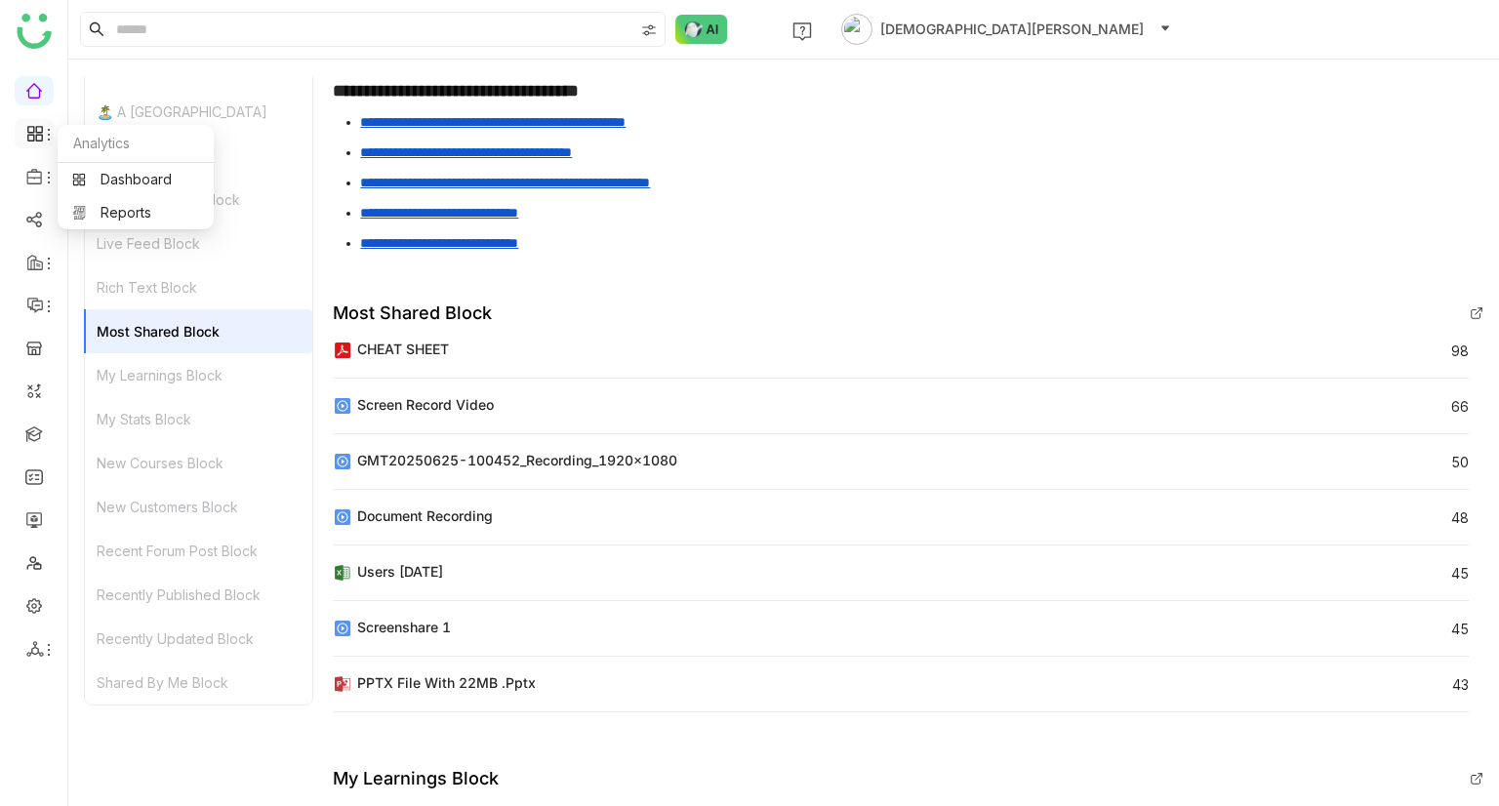
click at [32, 135] on icon at bounding box center [30, 138] width 7 height 7
click at [125, 183] on link "Dashboard" at bounding box center [135, 180] width 127 height 14
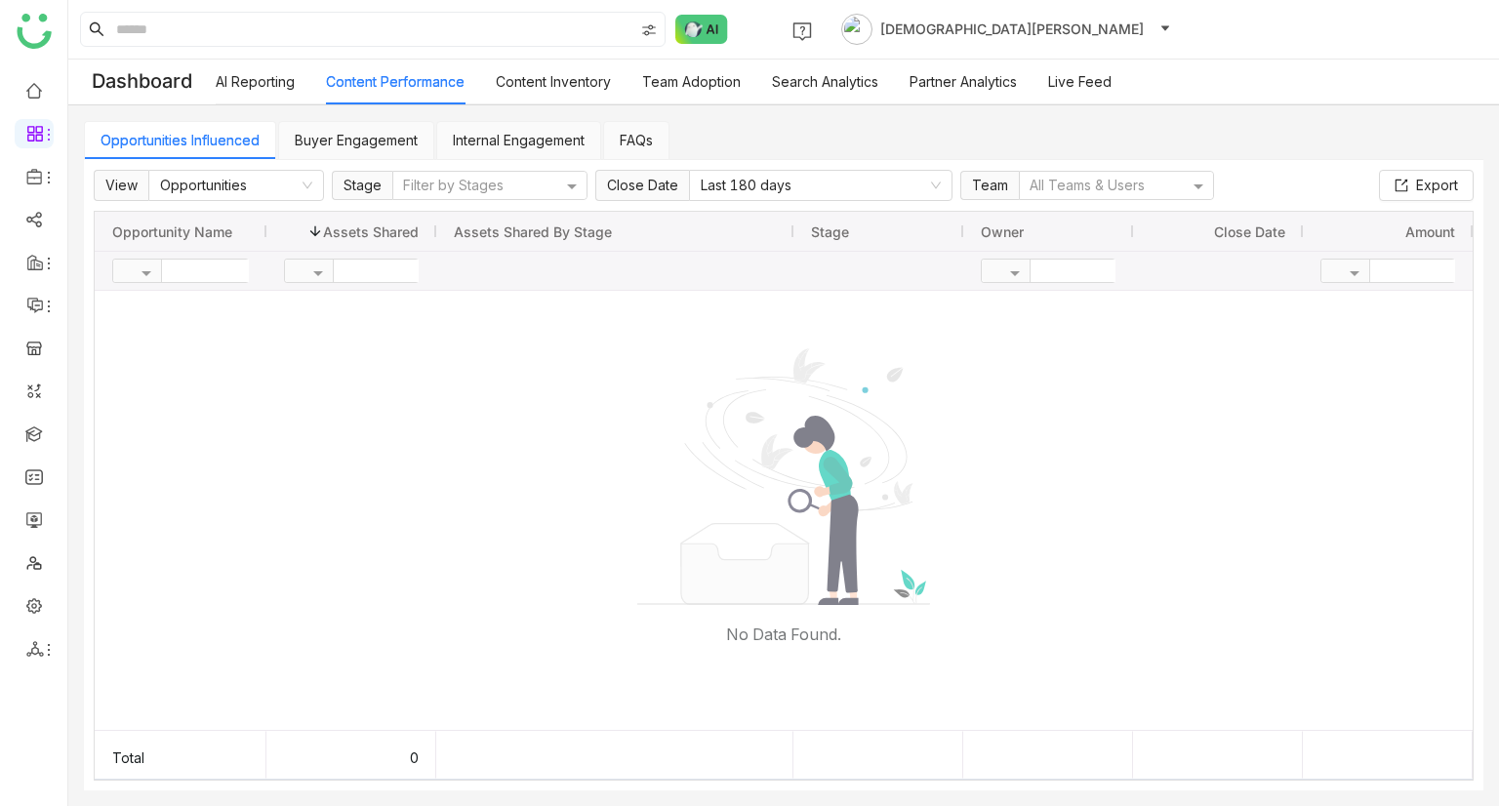
click at [348, 135] on link "Buyer Engagement" at bounding box center [356, 140] width 123 height 17
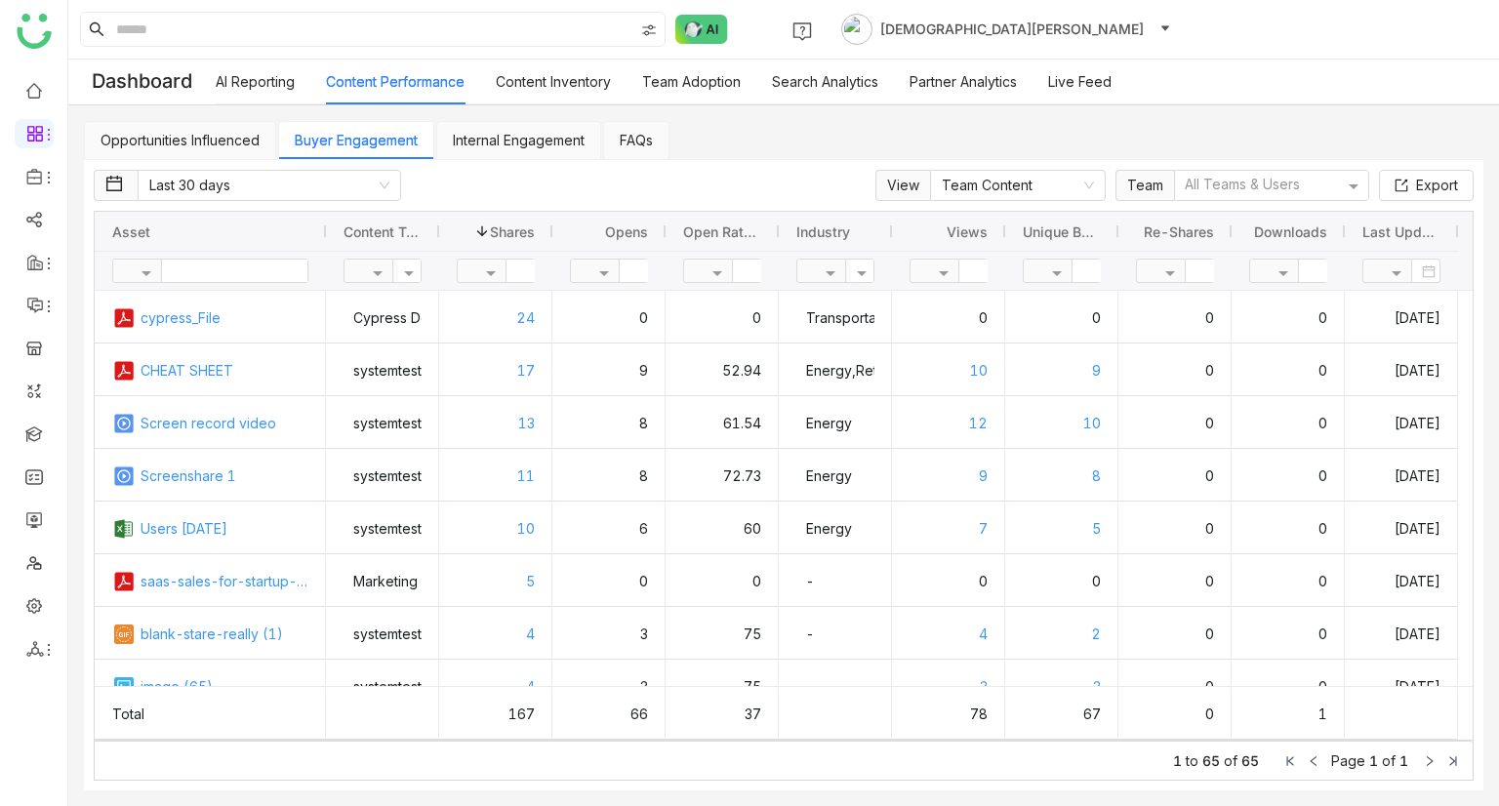
click at [500, 136] on link "Internal Engagement" at bounding box center [519, 140] width 132 height 17
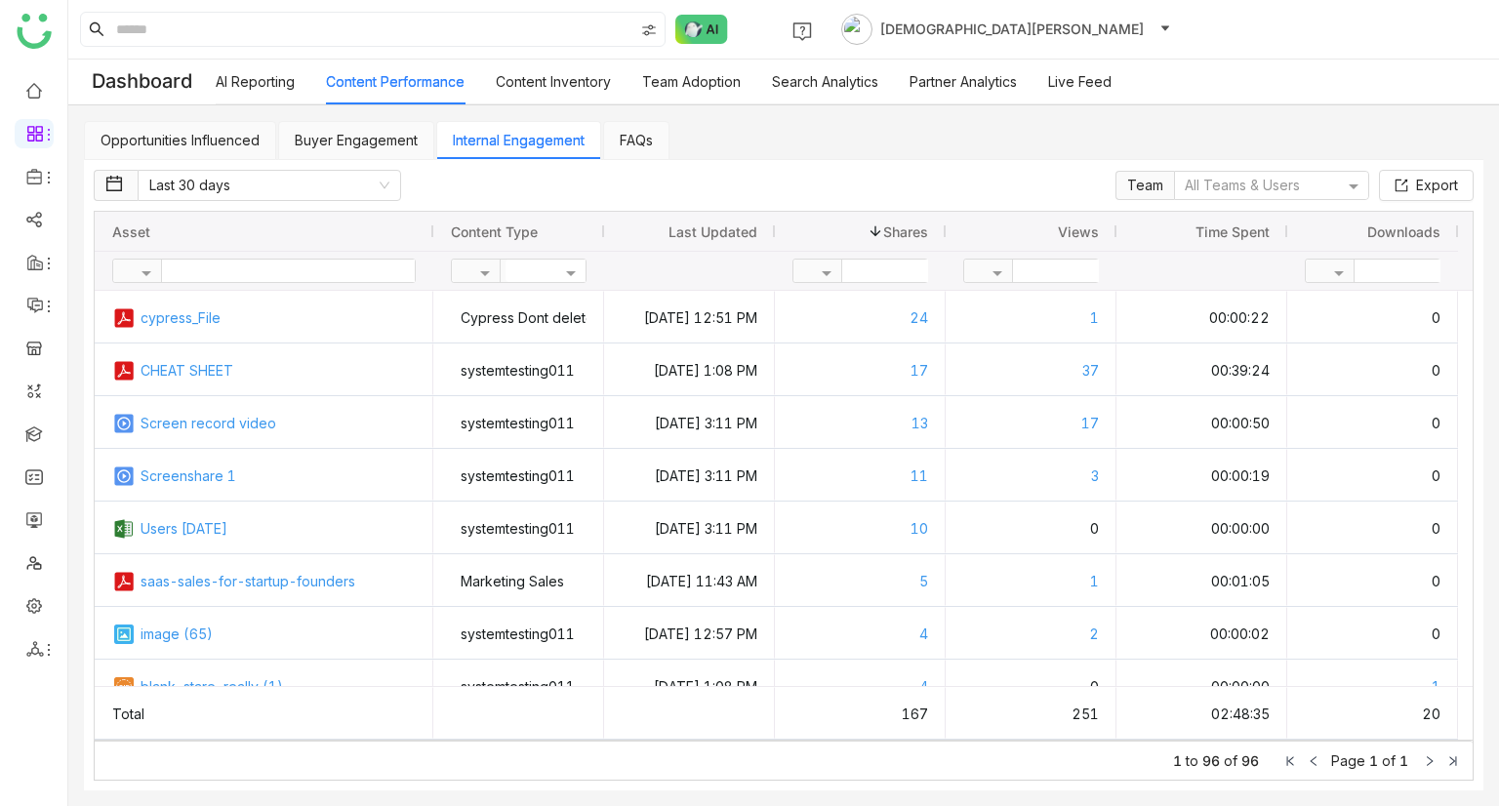
click at [635, 137] on link "FAQs" at bounding box center [636, 140] width 33 height 17
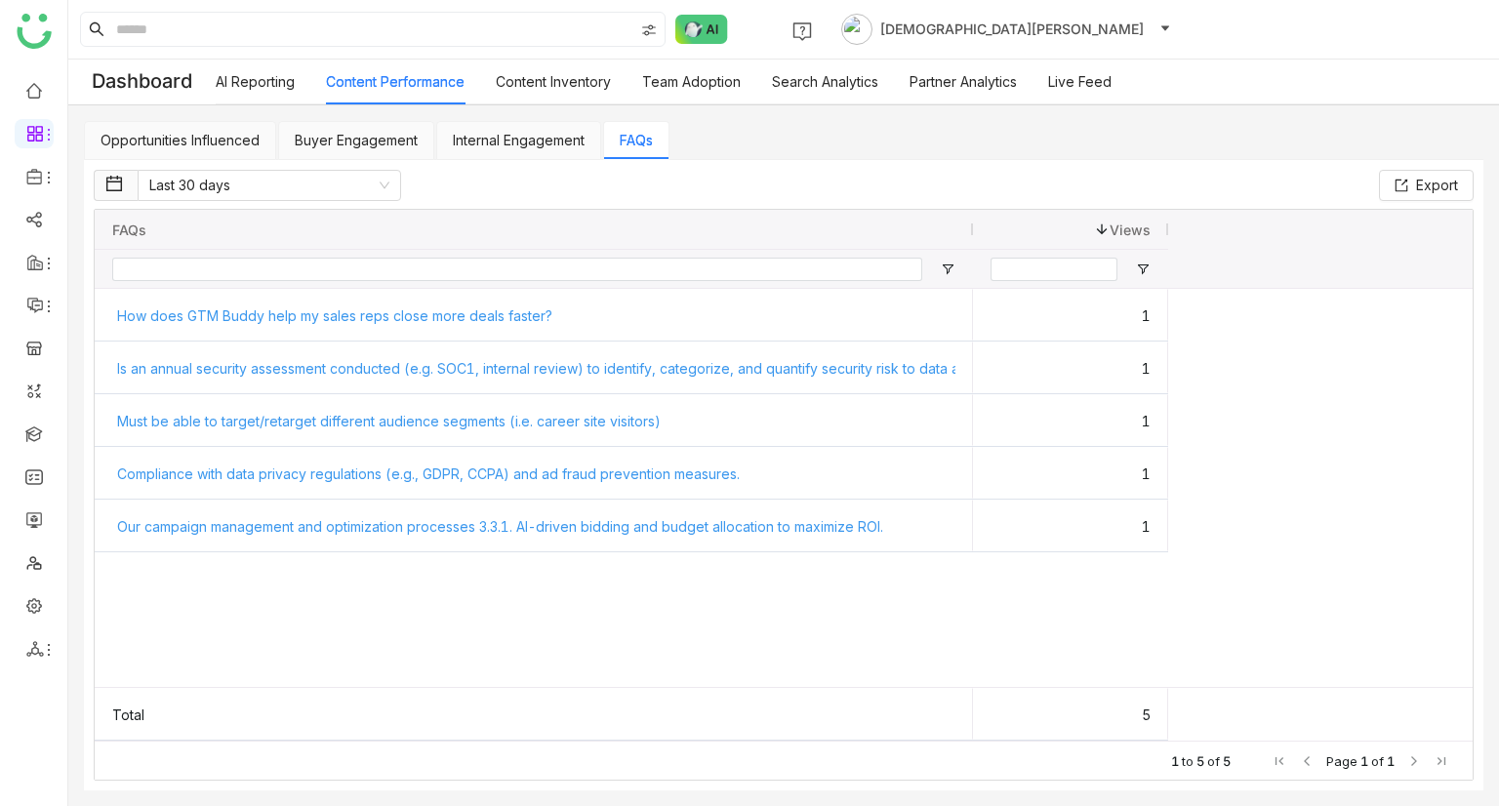
click at [577, 90] on link "Content Inventory" at bounding box center [553, 81] width 115 height 17
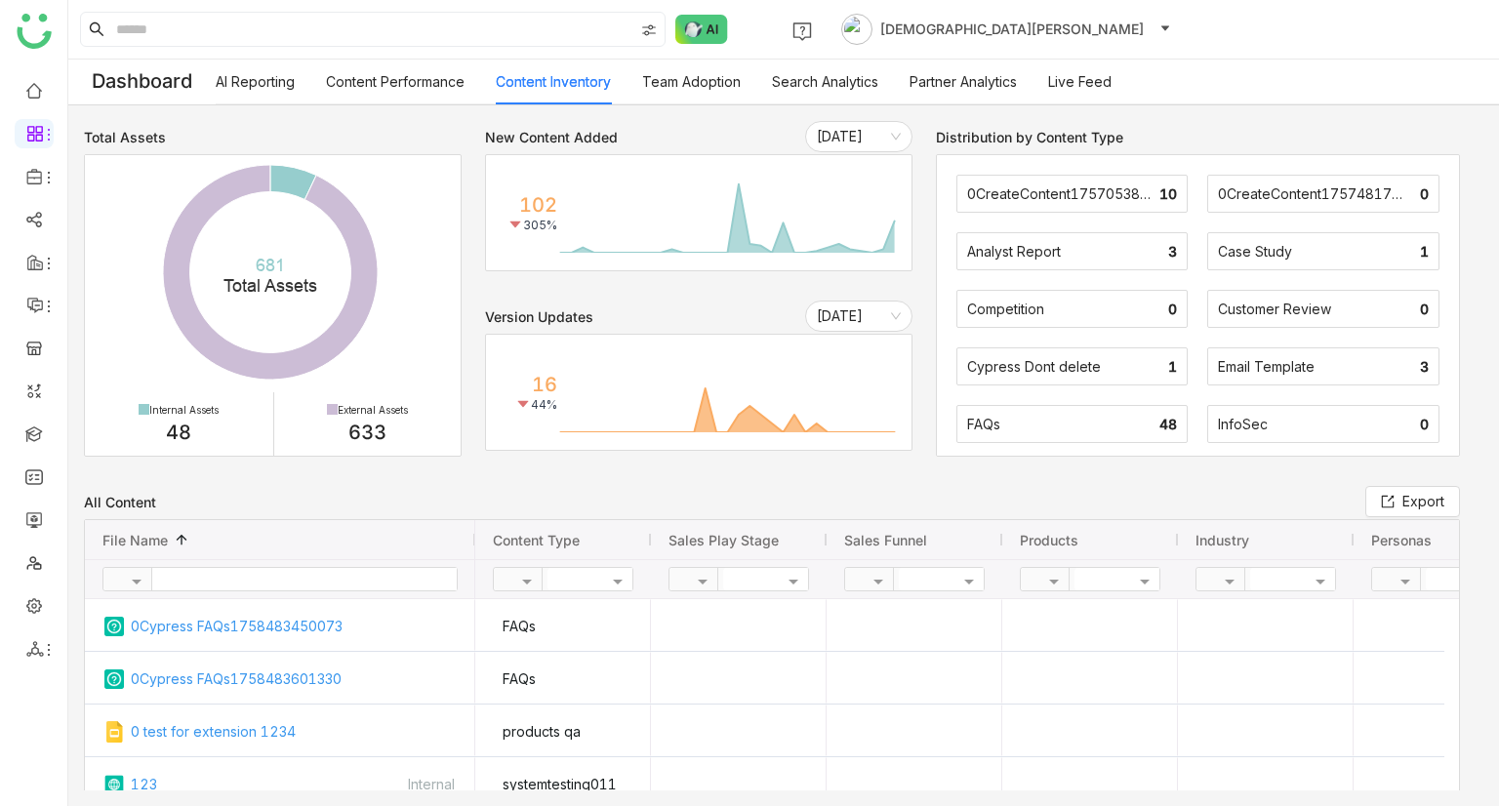
click at [660, 90] on link "Team Adoption" at bounding box center [691, 81] width 99 height 17
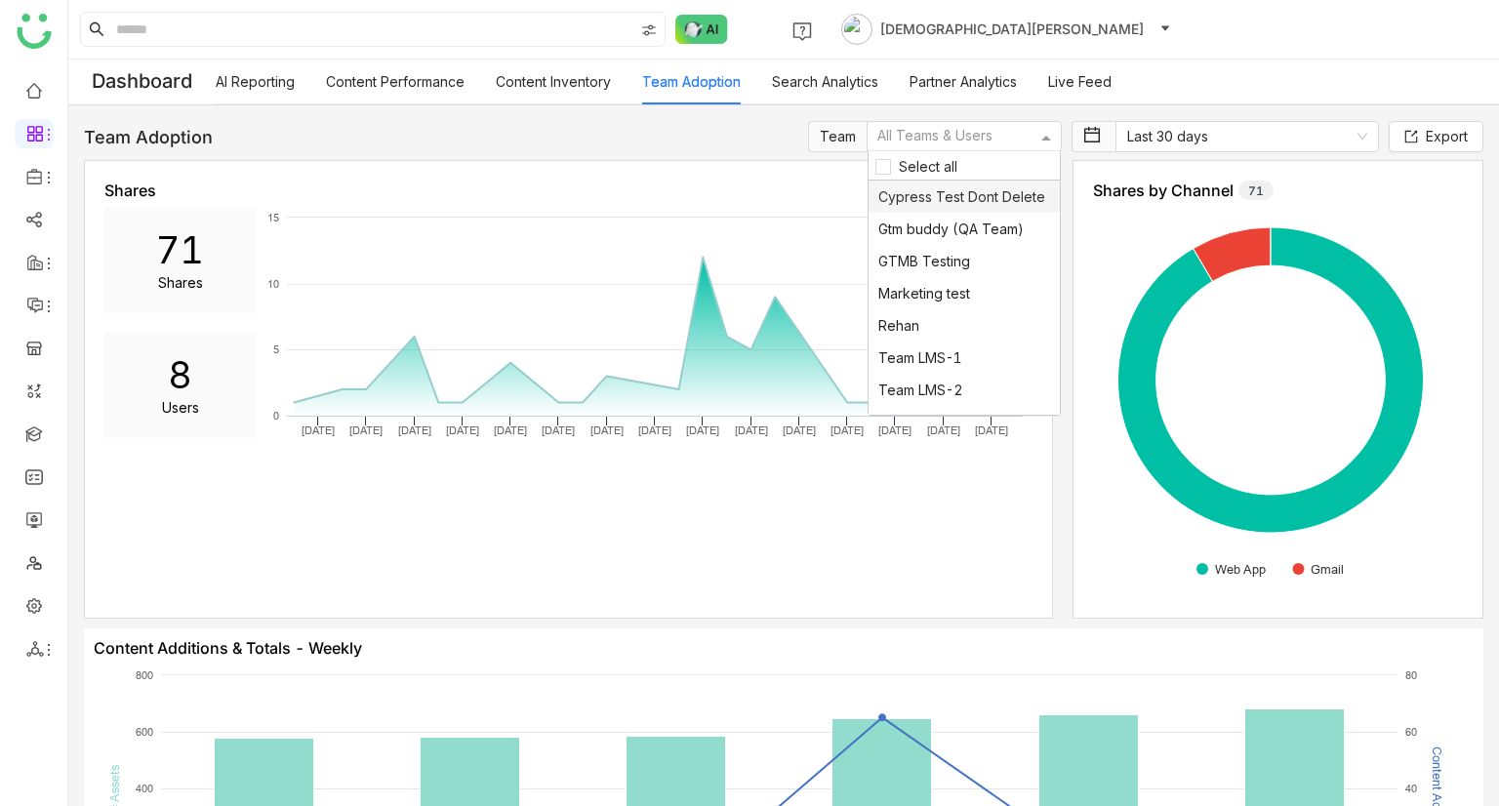
click at [928, 143] on div at bounding box center [956, 137] width 162 height 20
click at [915, 229] on span "Gtm buddy (QA Team)" at bounding box center [950, 229] width 145 height 17
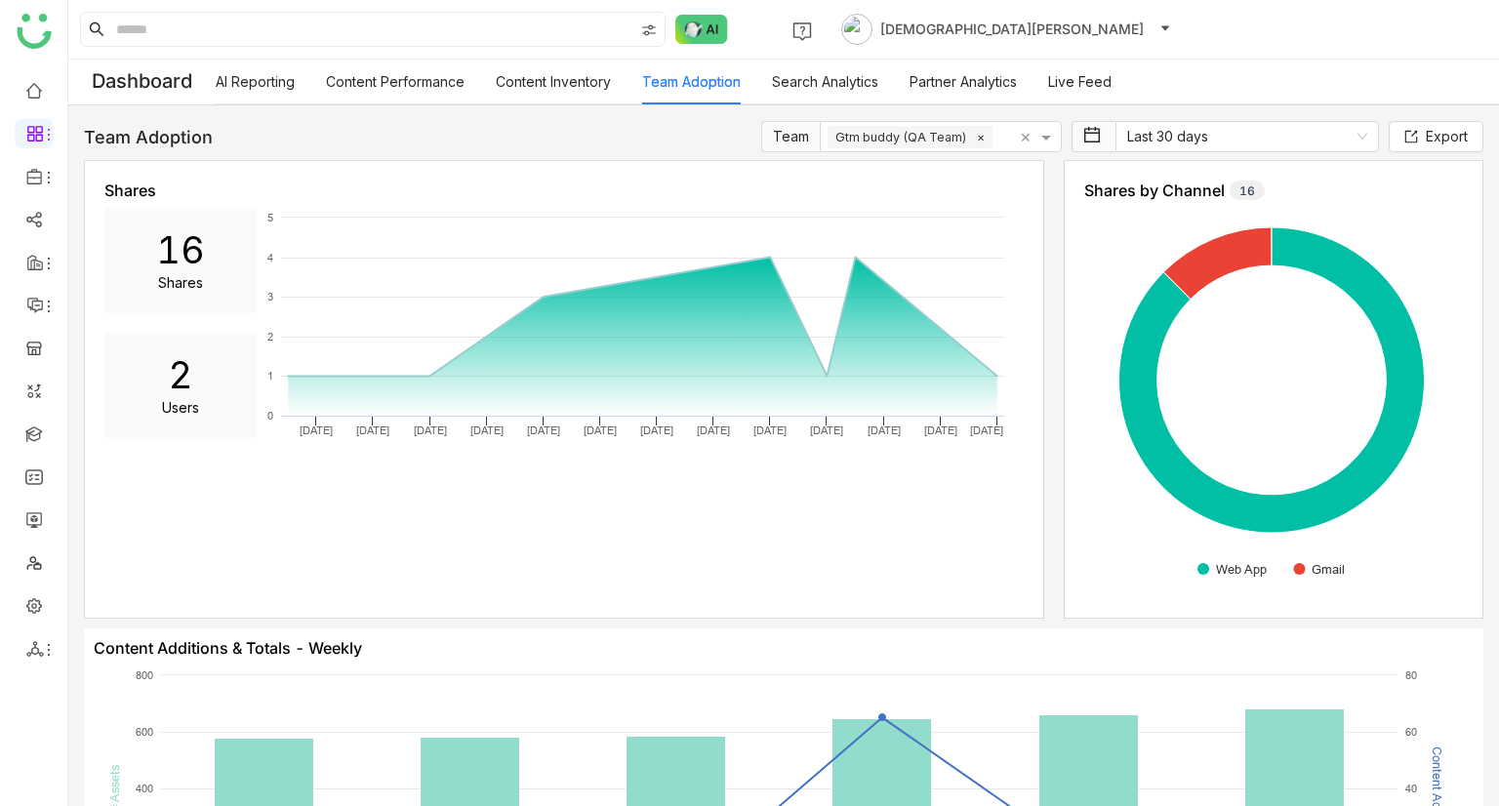
click at [541, 73] on link "Content Inventory" at bounding box center [553, 81] width 115 height 17
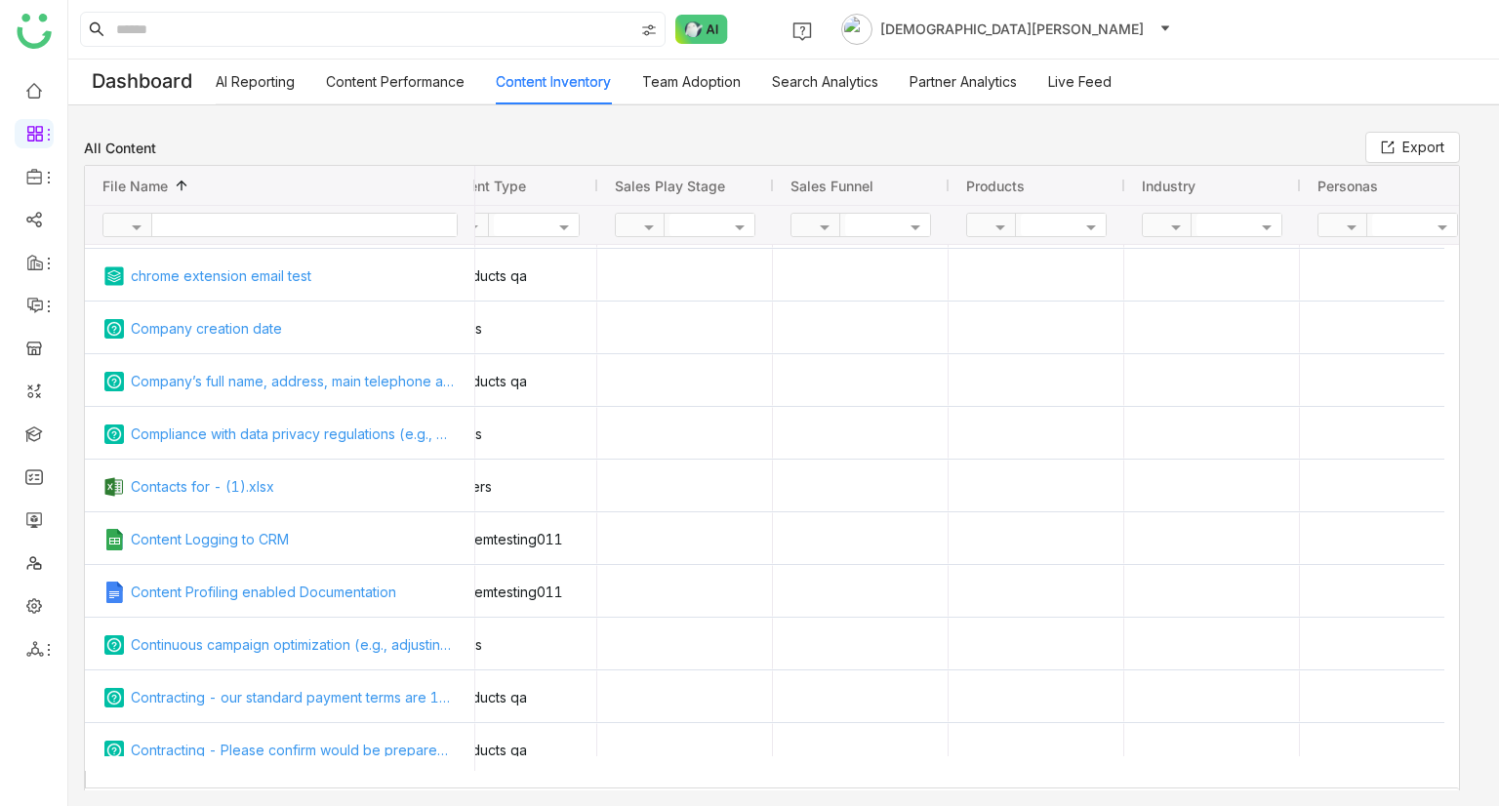
click at [717, 84] on link "Team Adoption" at bounding box center [691, 81] width 99 height 17
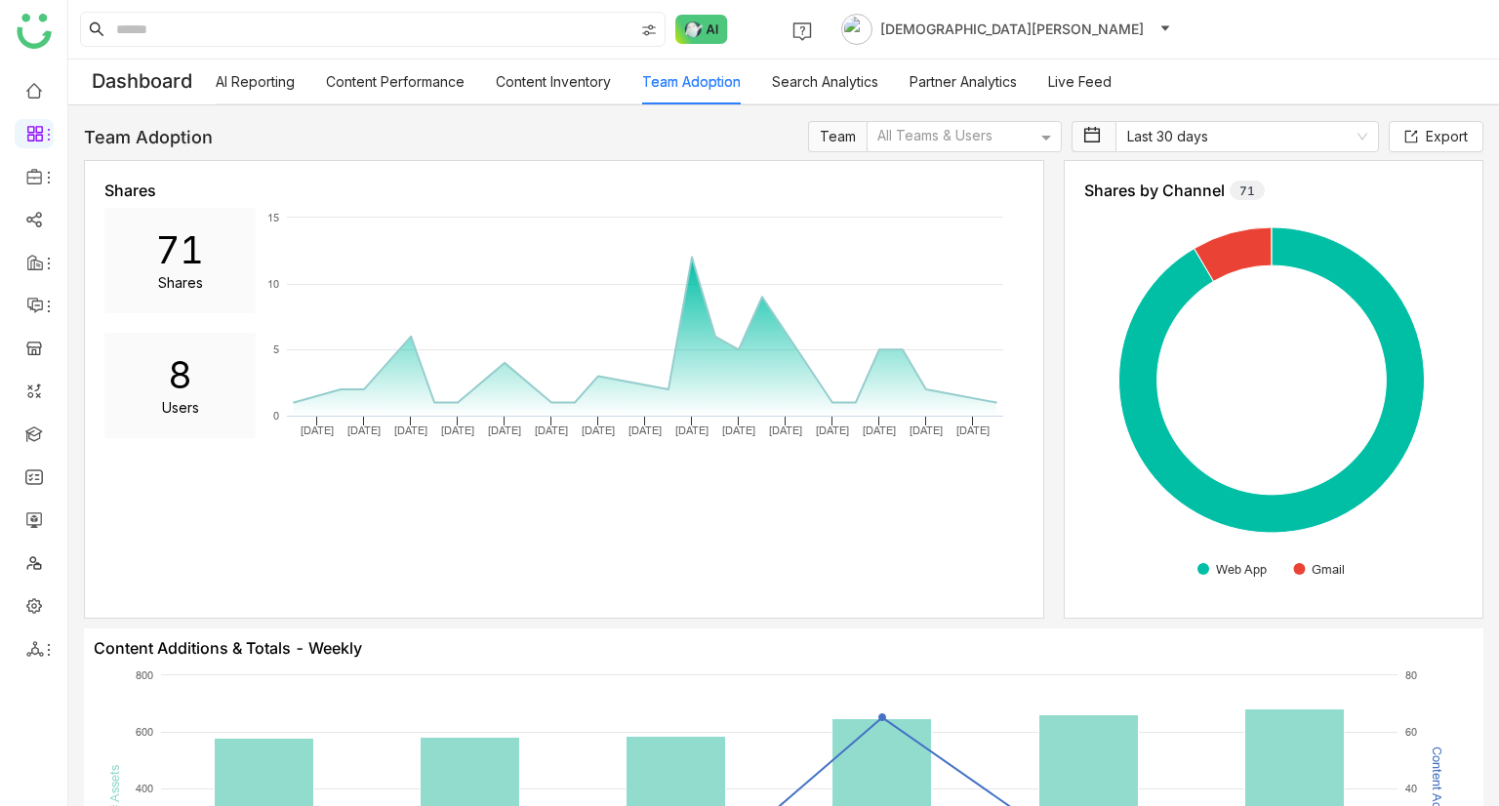
click at [862, 81] on link "Search Analytics" at bounding box center [825, 81] width 106 height 17
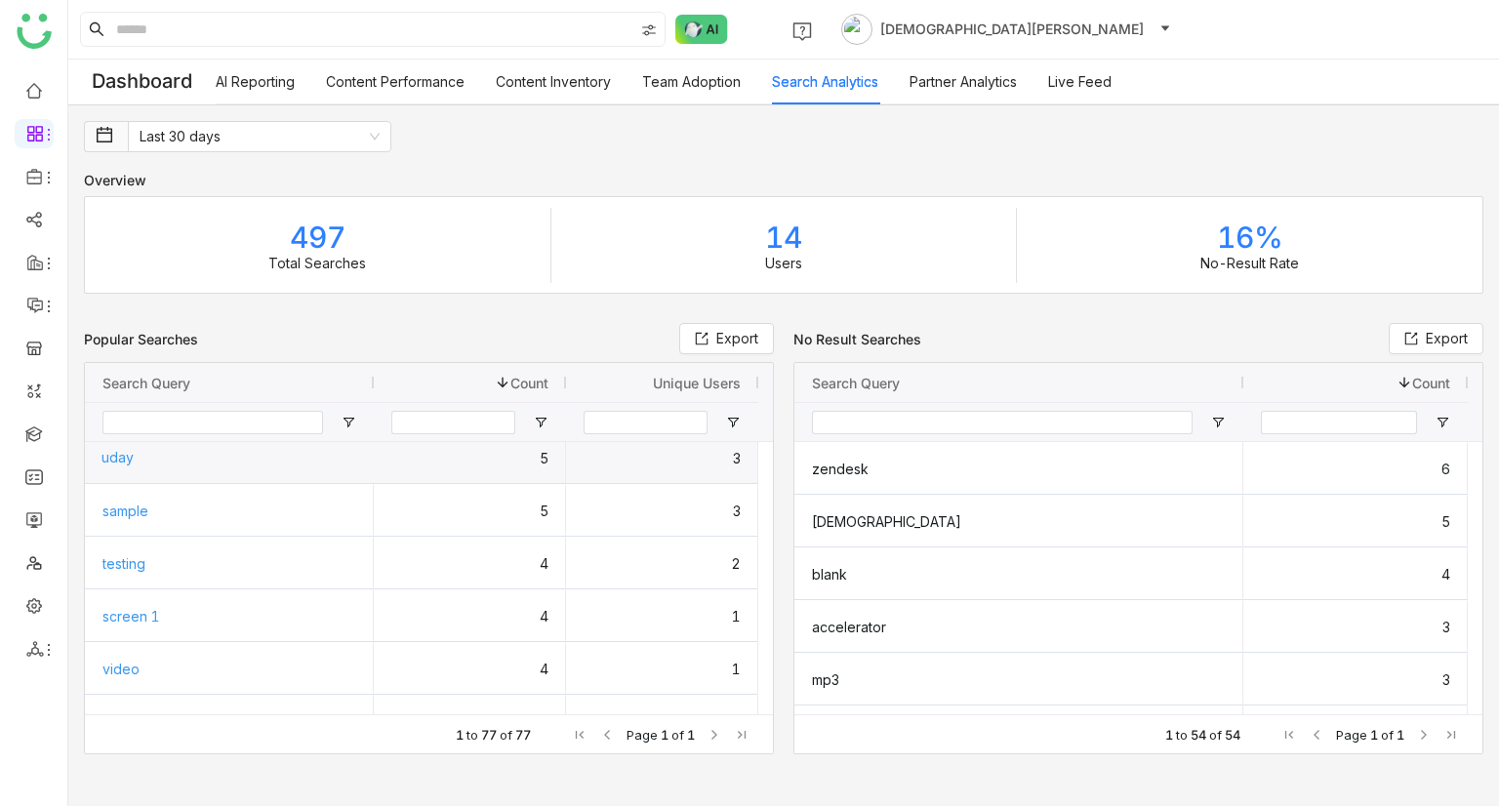
scroll to position [643, 0]
click at [124, 450] on div "uday" at bounding box center [230, 457] width 256 height 52
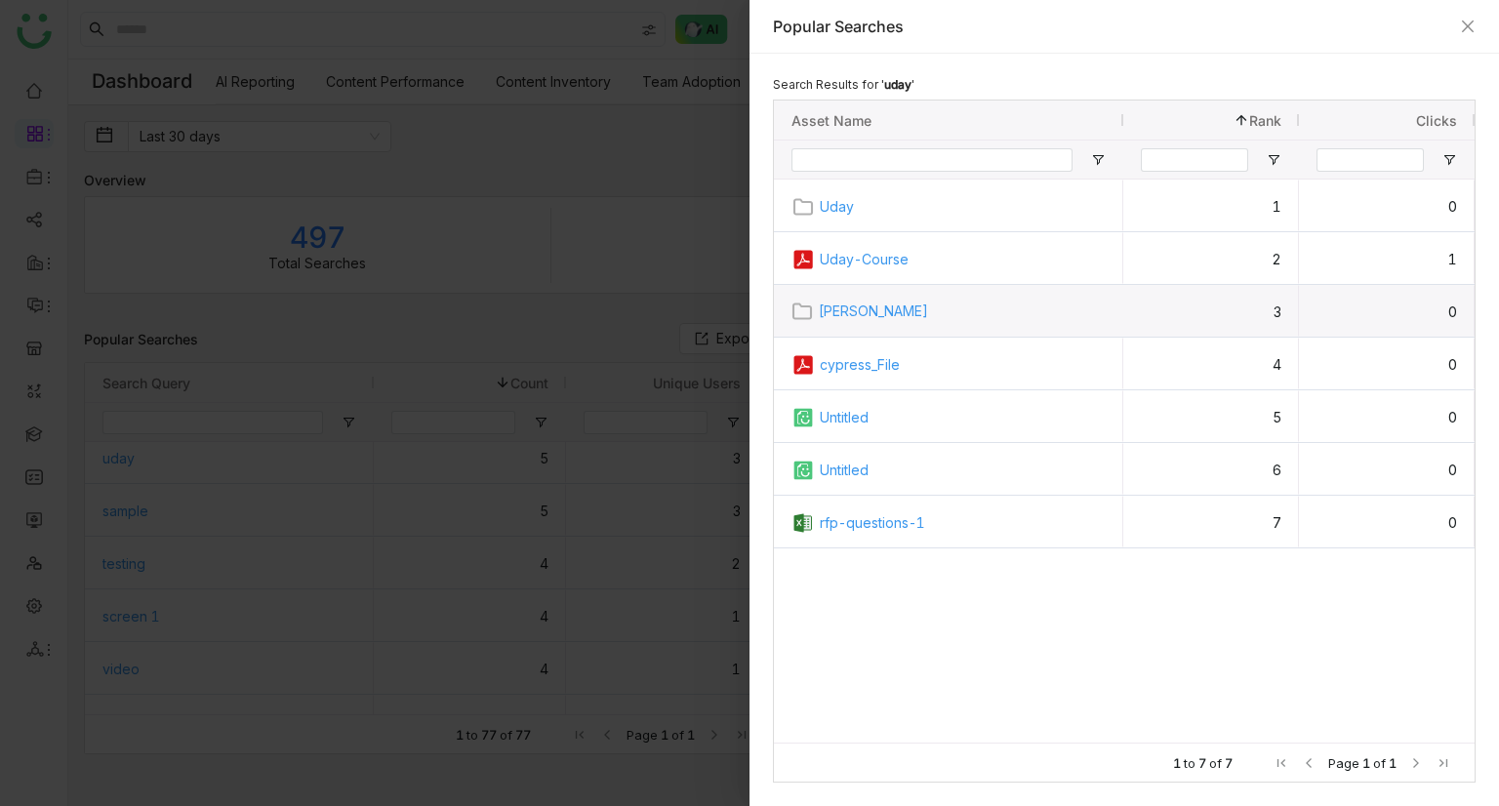
click at [823, 308] on link "Uday Kiran" at bounding box center [963, 311] width 288 height 52
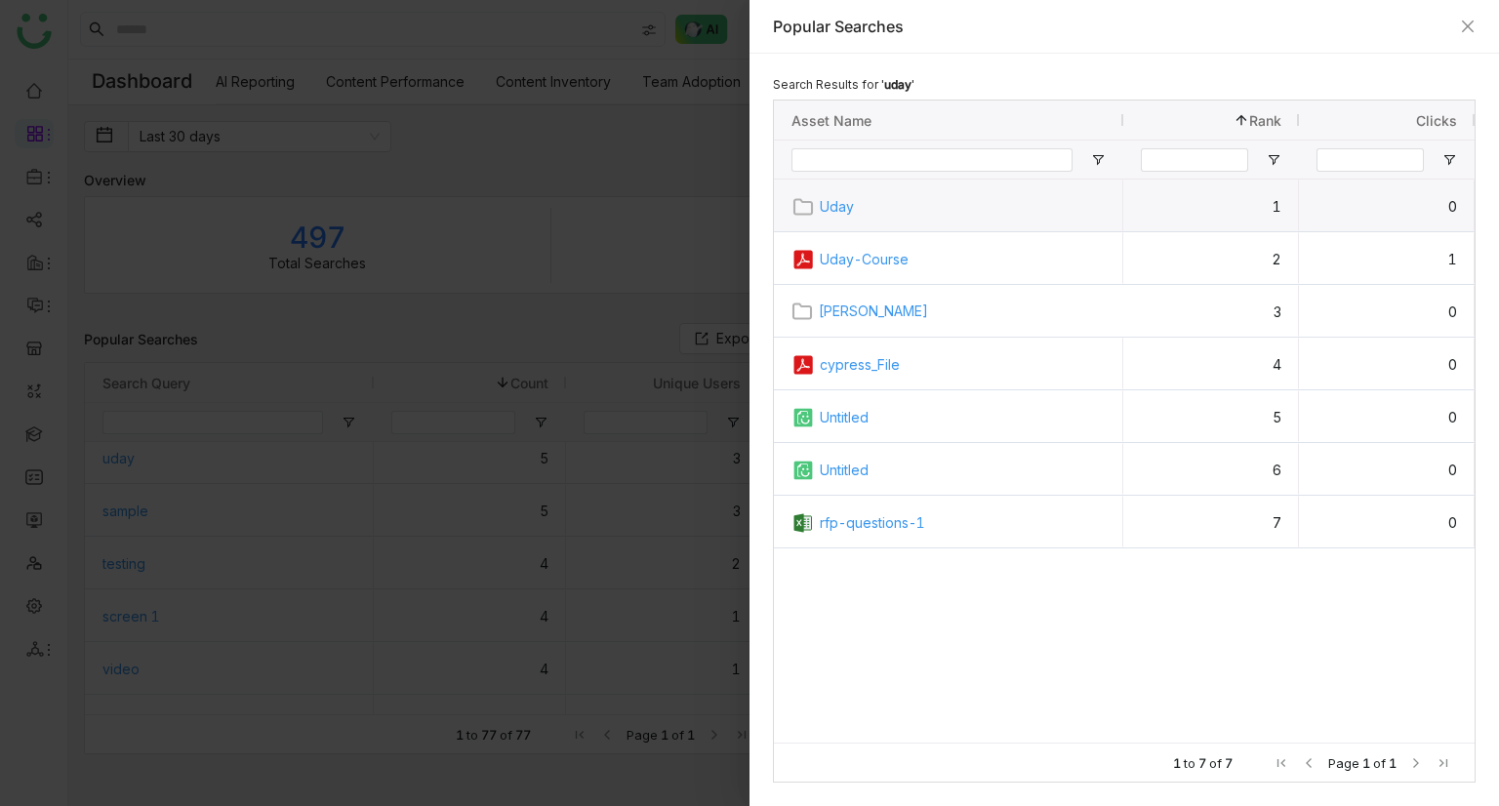
click at [836, 208] on link "Uday" at bounding box center [963, 207] width 286 height 52
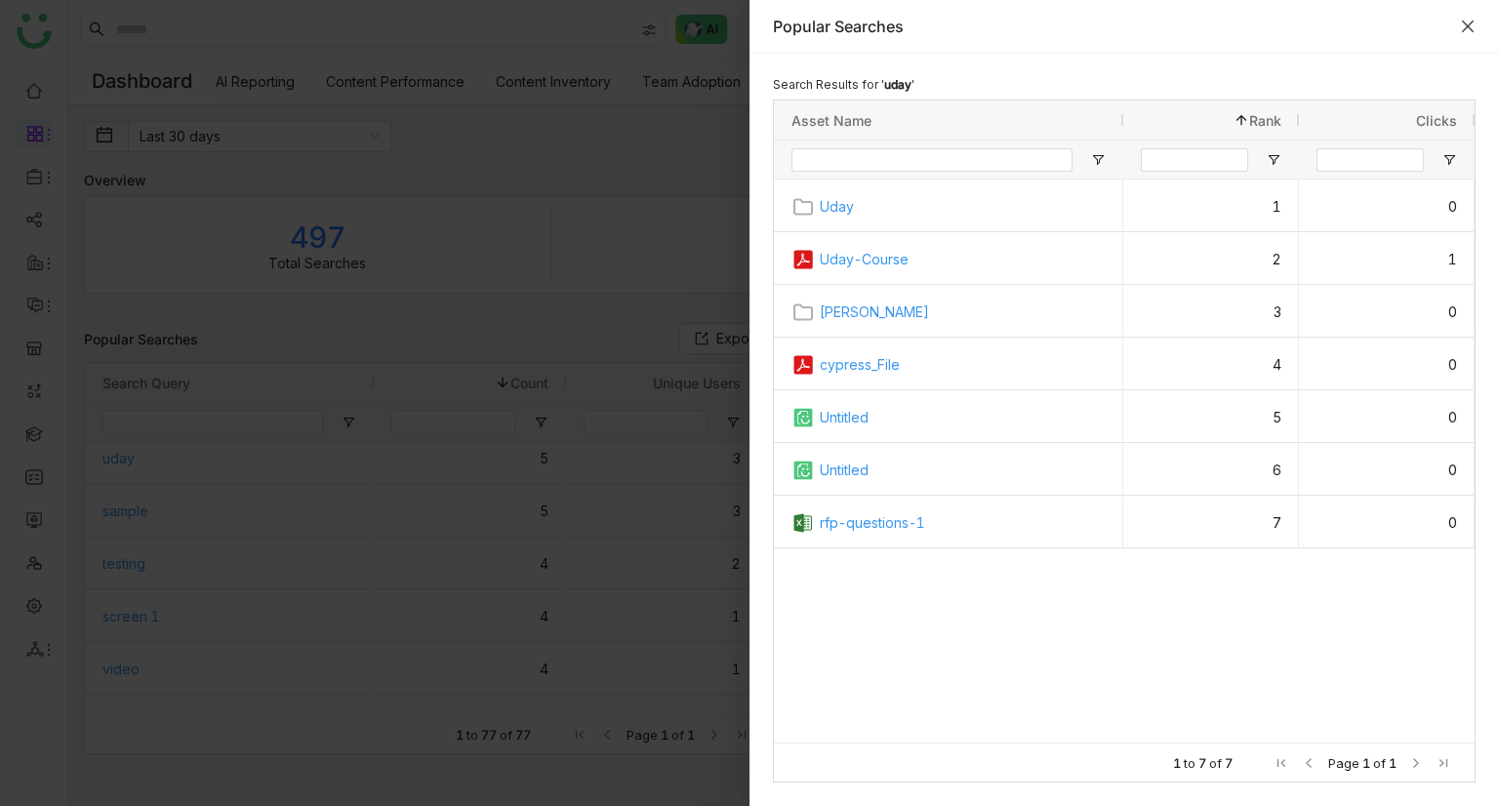
click at [1470, 25] on icon "Close" at bounding box center [1468, 27] width 16 height 16
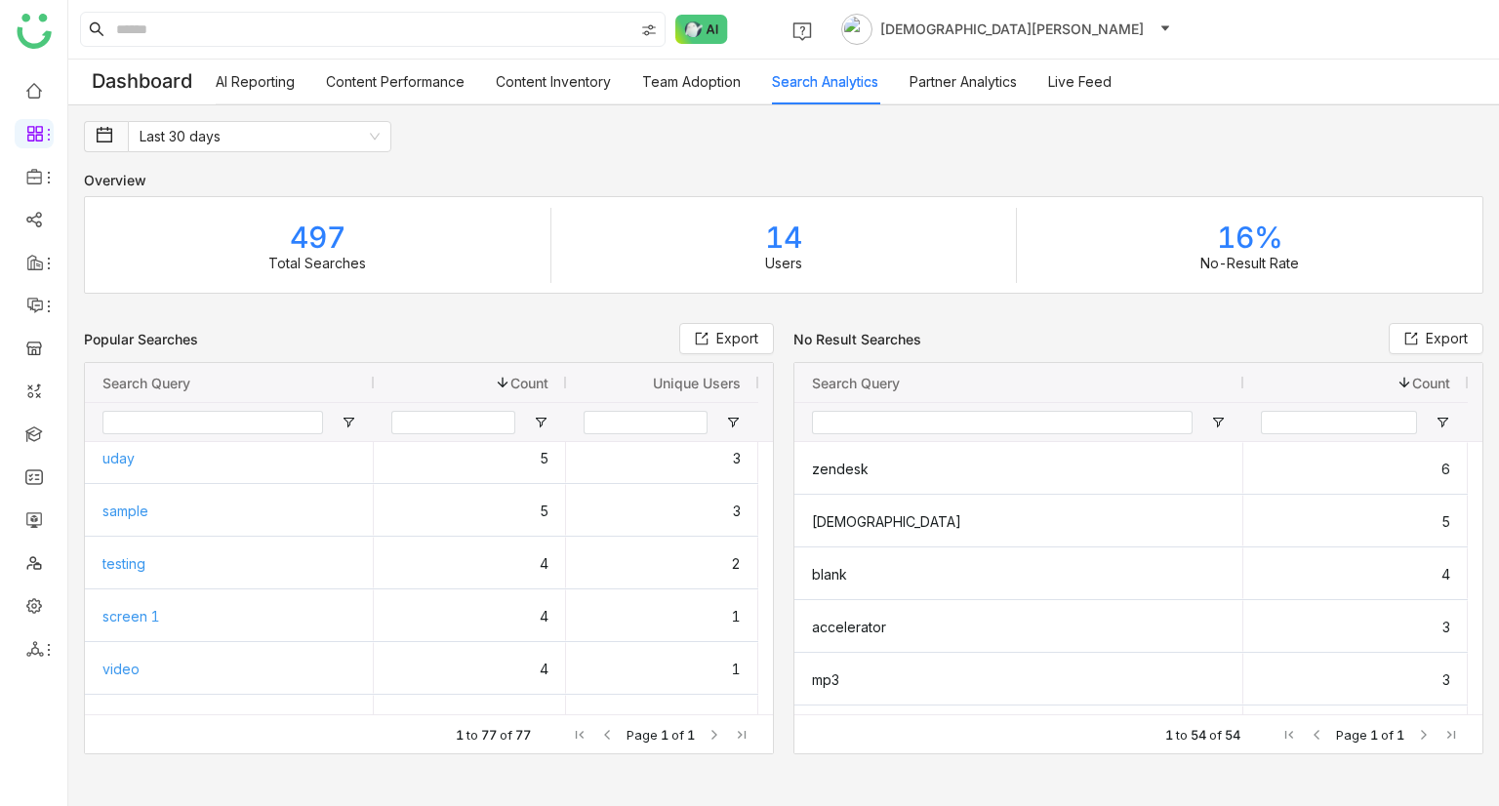
click at [968, 87] on link "Partner Analytics" at bounding box center [963, 81] width 107 height 17
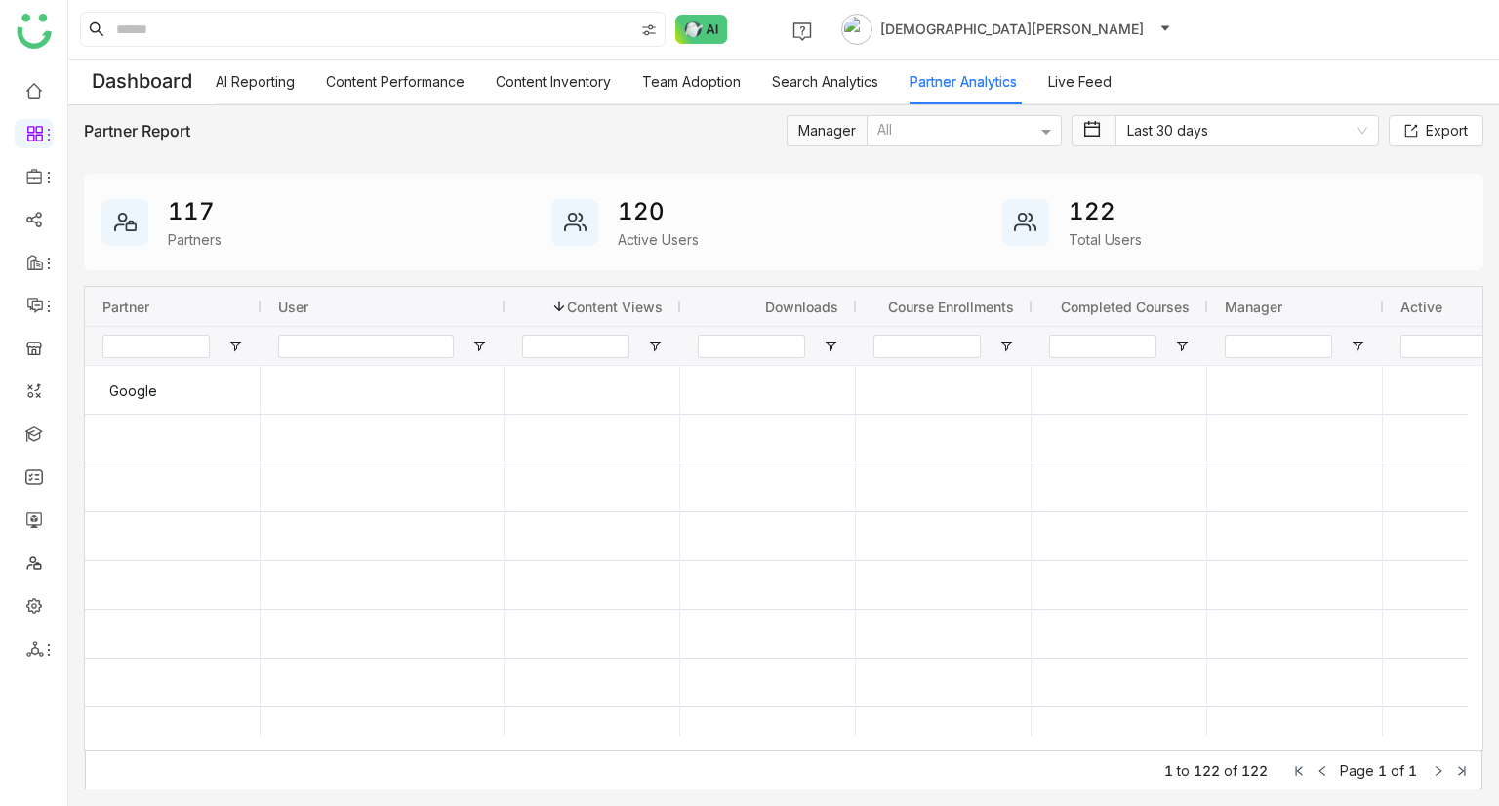
click at [1089, 73] on link "Live Feed" at bounding box center [1079, 81] width 63 height 17
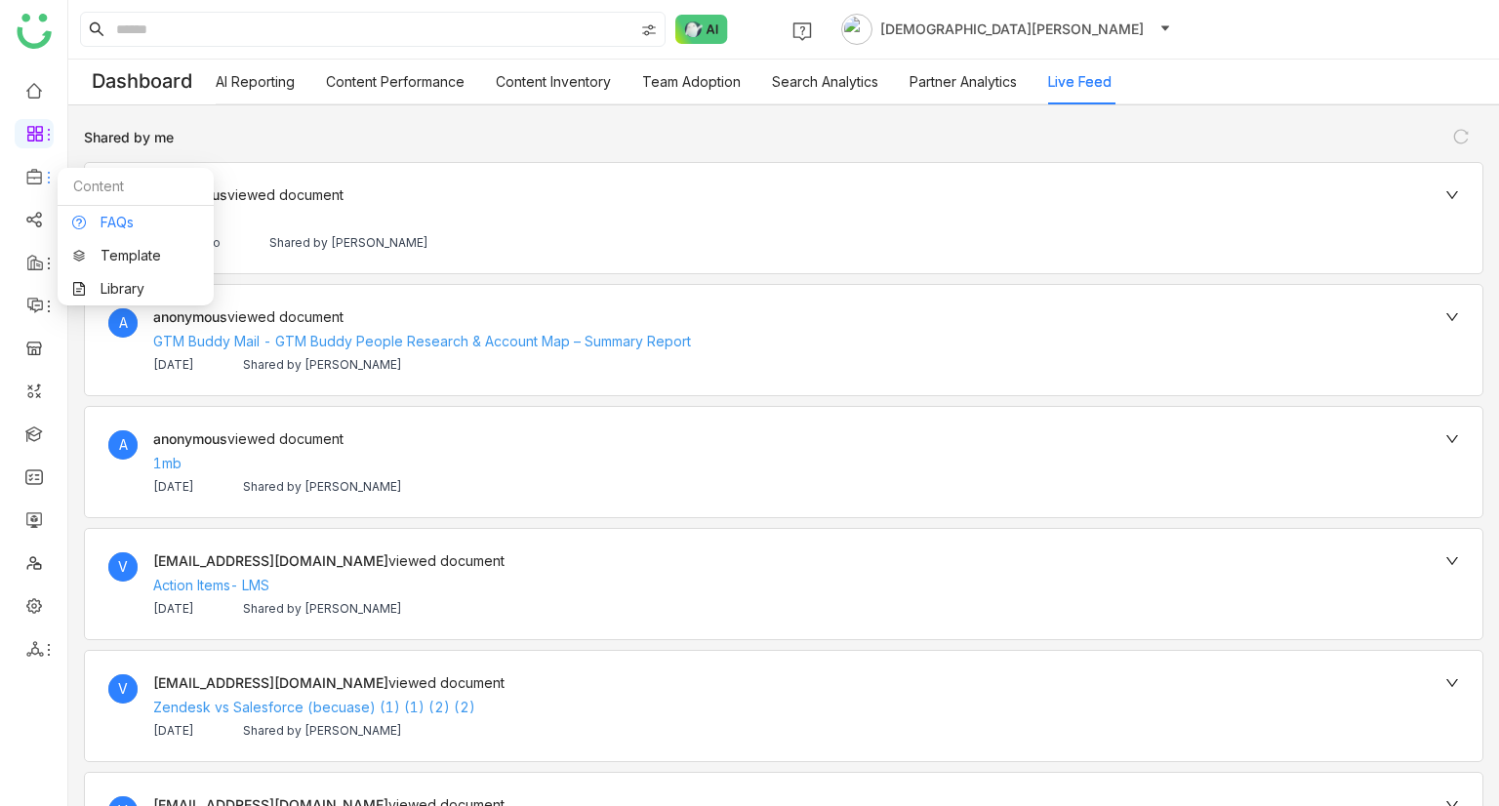
click at [127, 220] on link "FAQs" at bounding box center [135, 223] width 127 height 14
